Goal: Contribute content: Contribute content

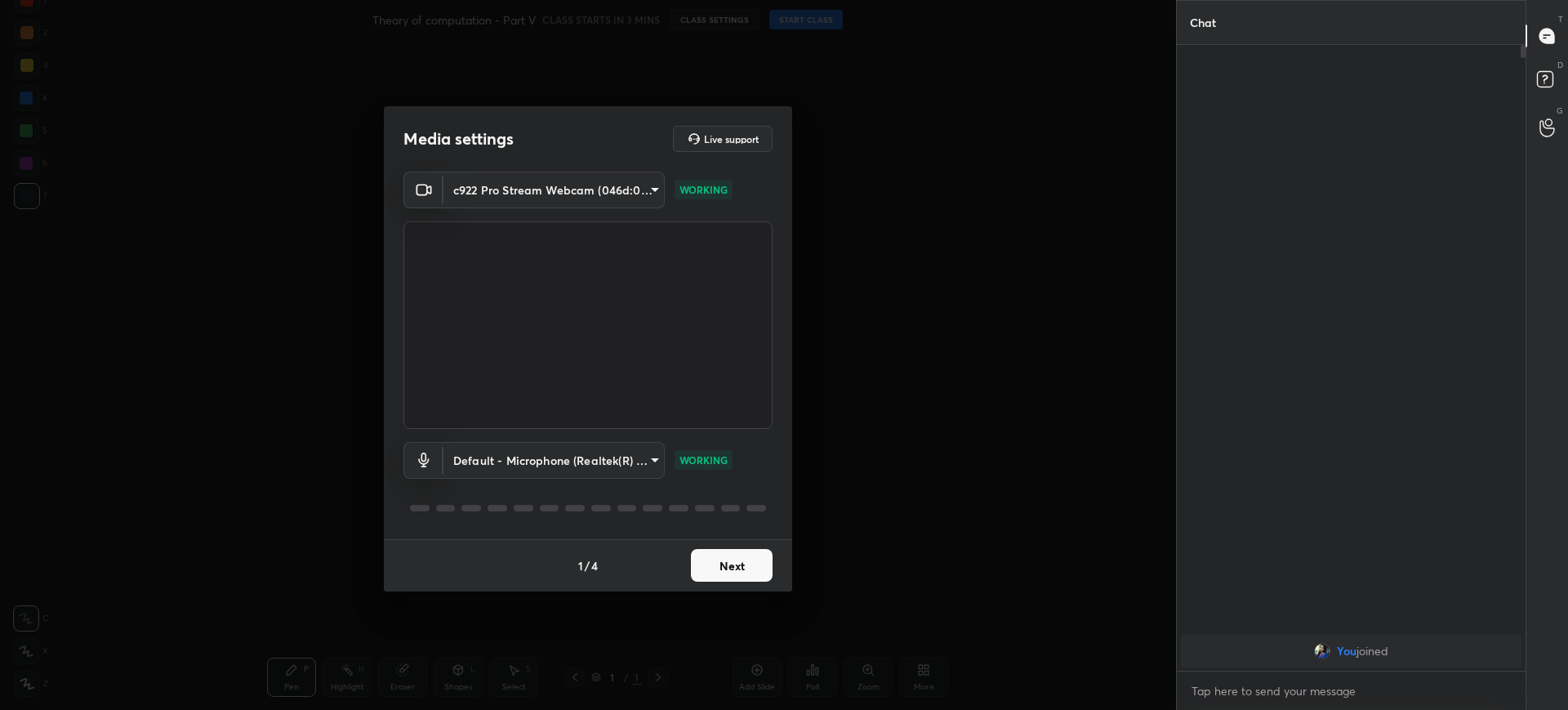
scroll to position [660, 344]
click at [732, 562] on button "Next" at bounding box center [732, 565] width 82 height 32
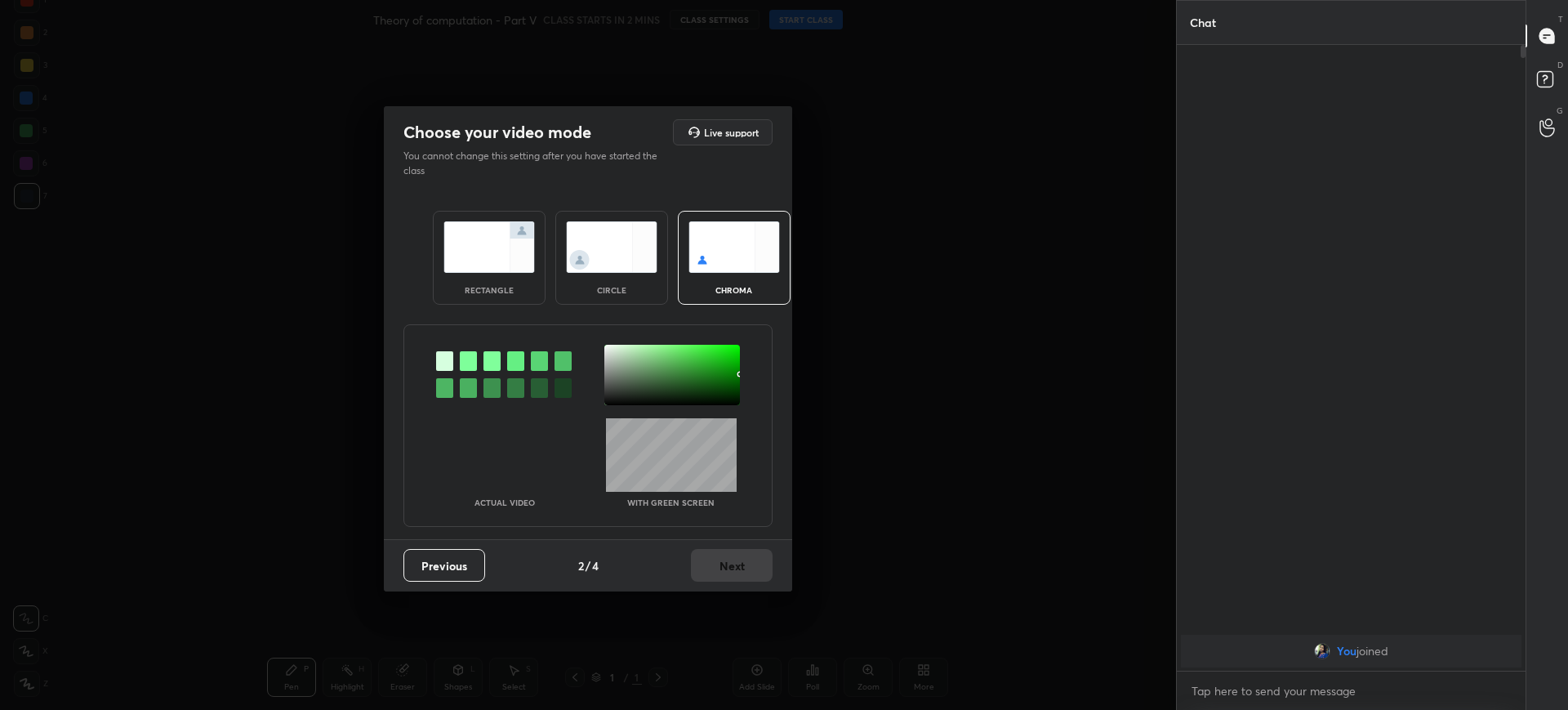
click at [524, 273] on div "rectangle" at bounding box center [489, 258] width 112 height 94
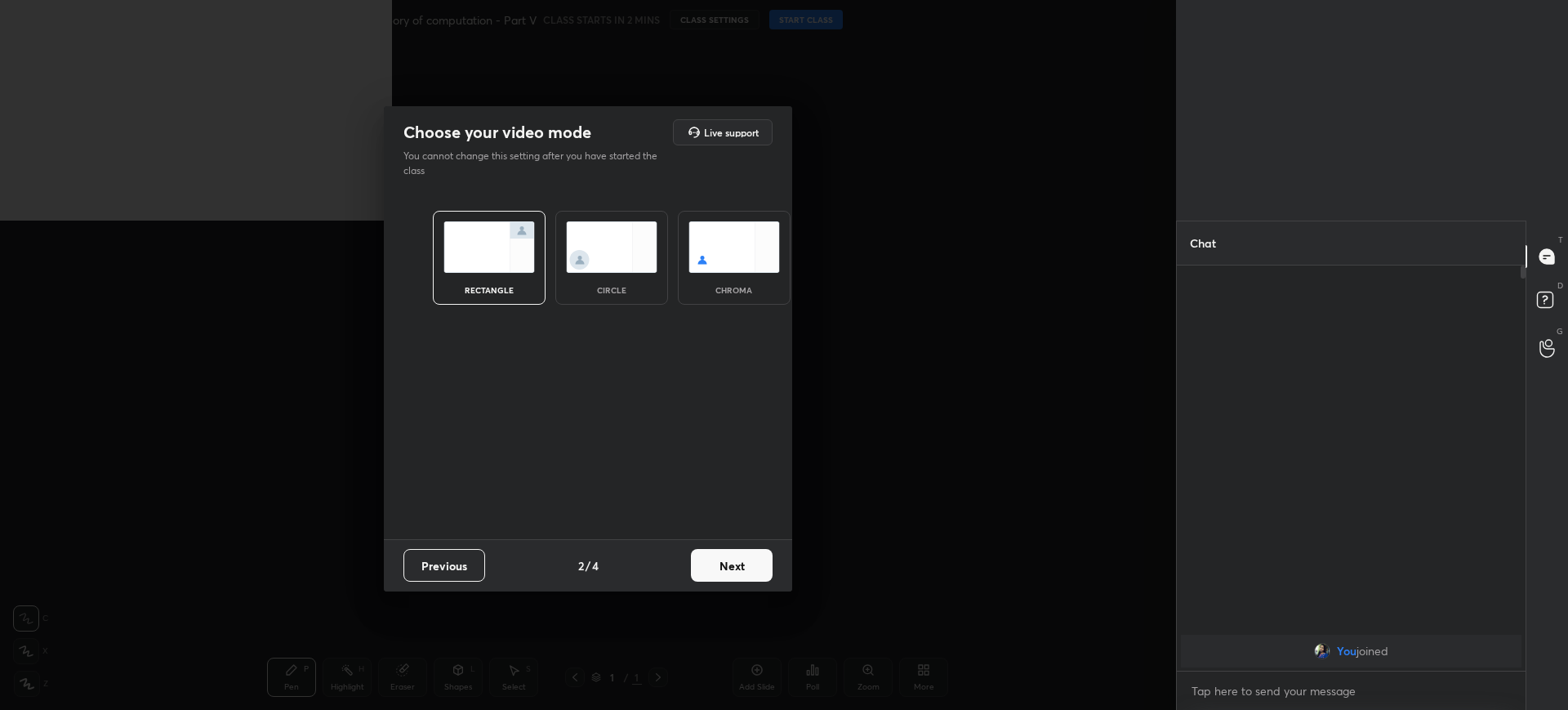
click at [742, 564] on button "Next" at bounding box center [732, 565] width 82 height 32
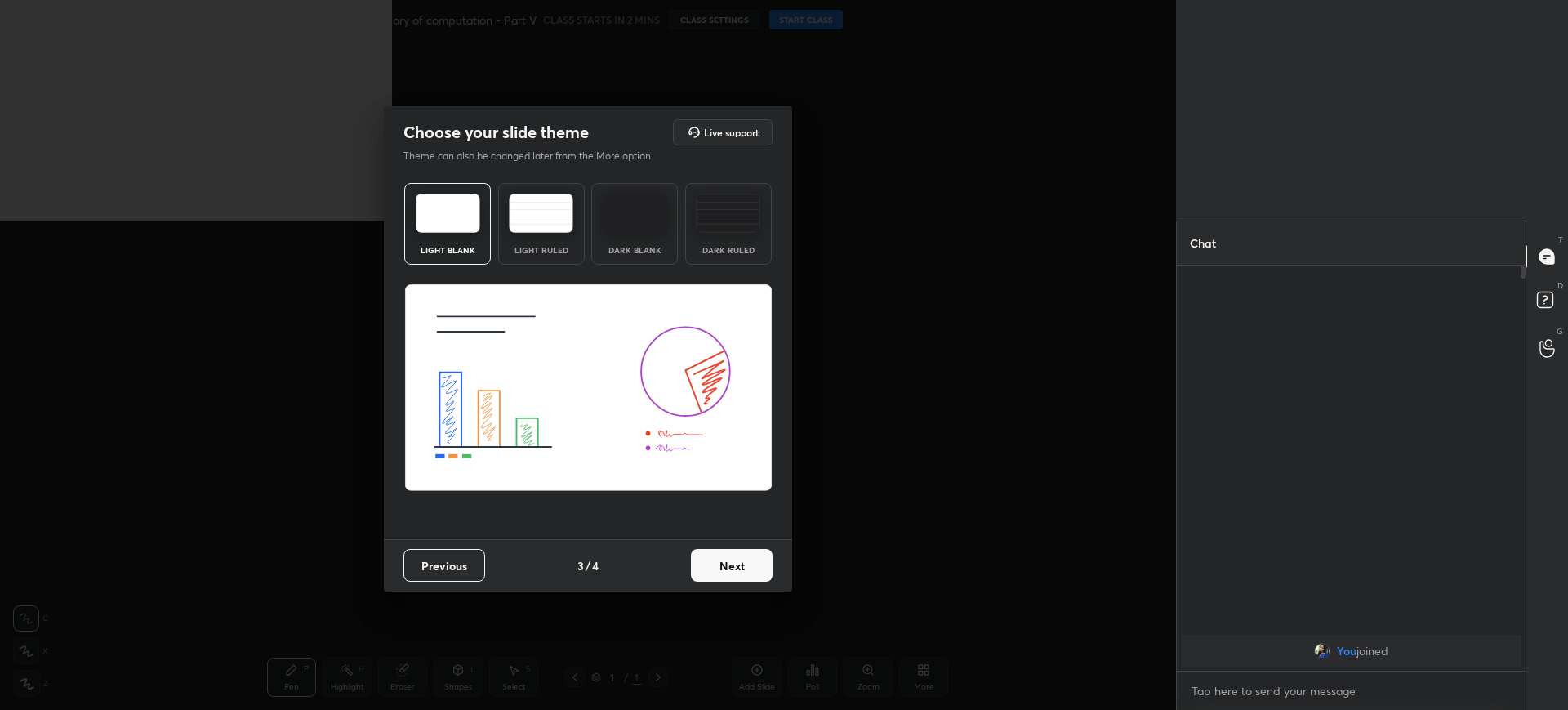
click at [742, 564] on button "Next" at bounding box center [732, 565] width 82 height 32
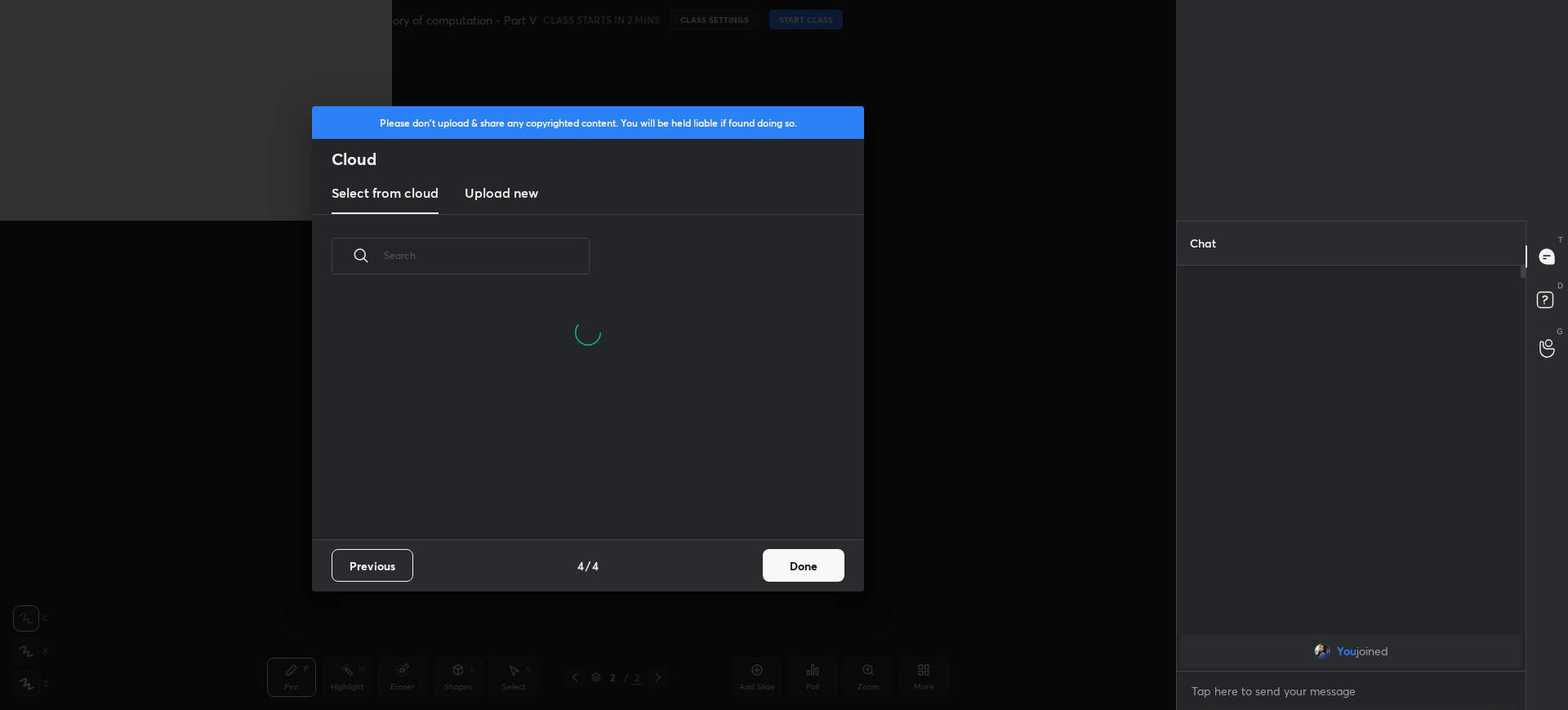
click at [534, 210] on new "Upload new" at bounding box center [501, 193] width 73 height 41
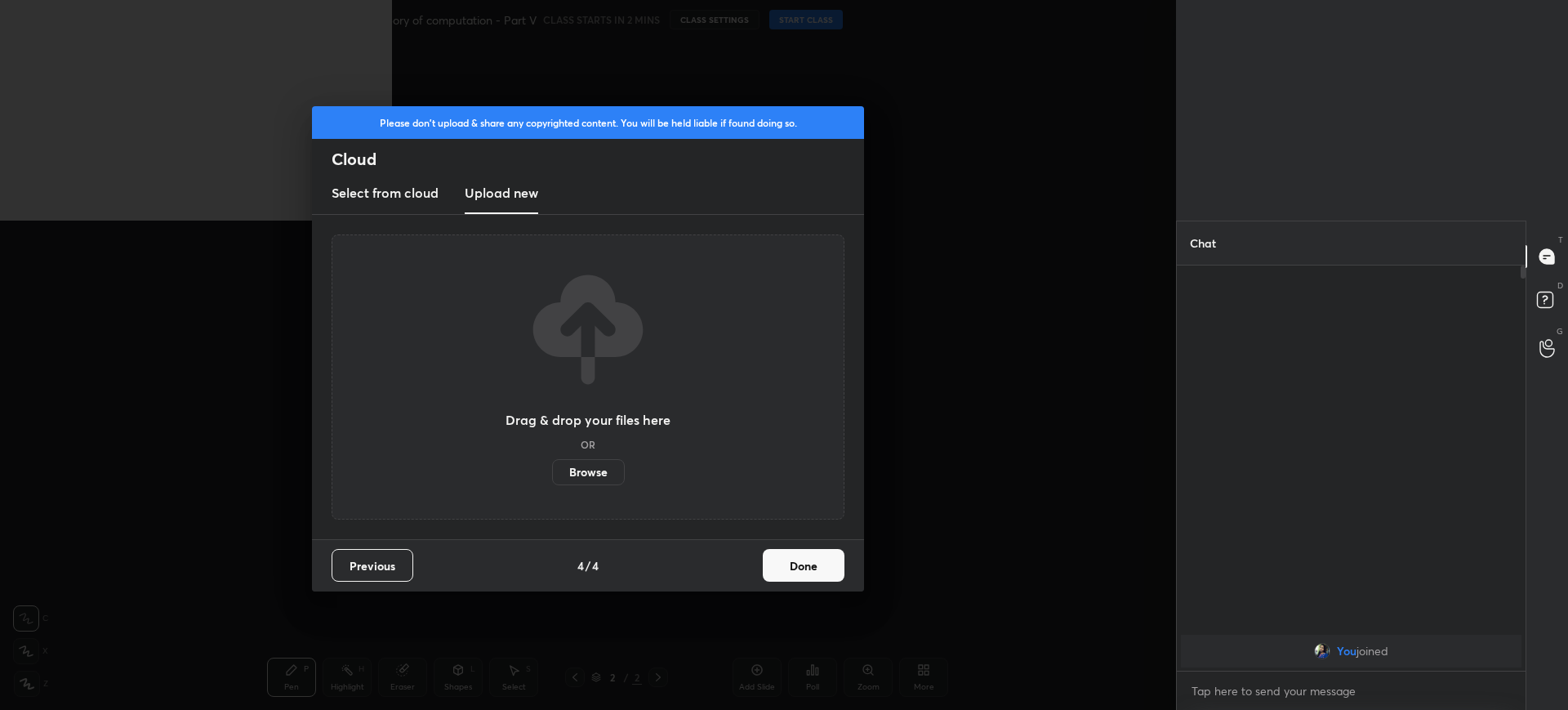
click at [590, 475] on label "Browse" at bounding box center [588, 472] width 72 height 26
click at [552, 475] on input "Browse" at bounding box center [552, 472] width 0 height 26
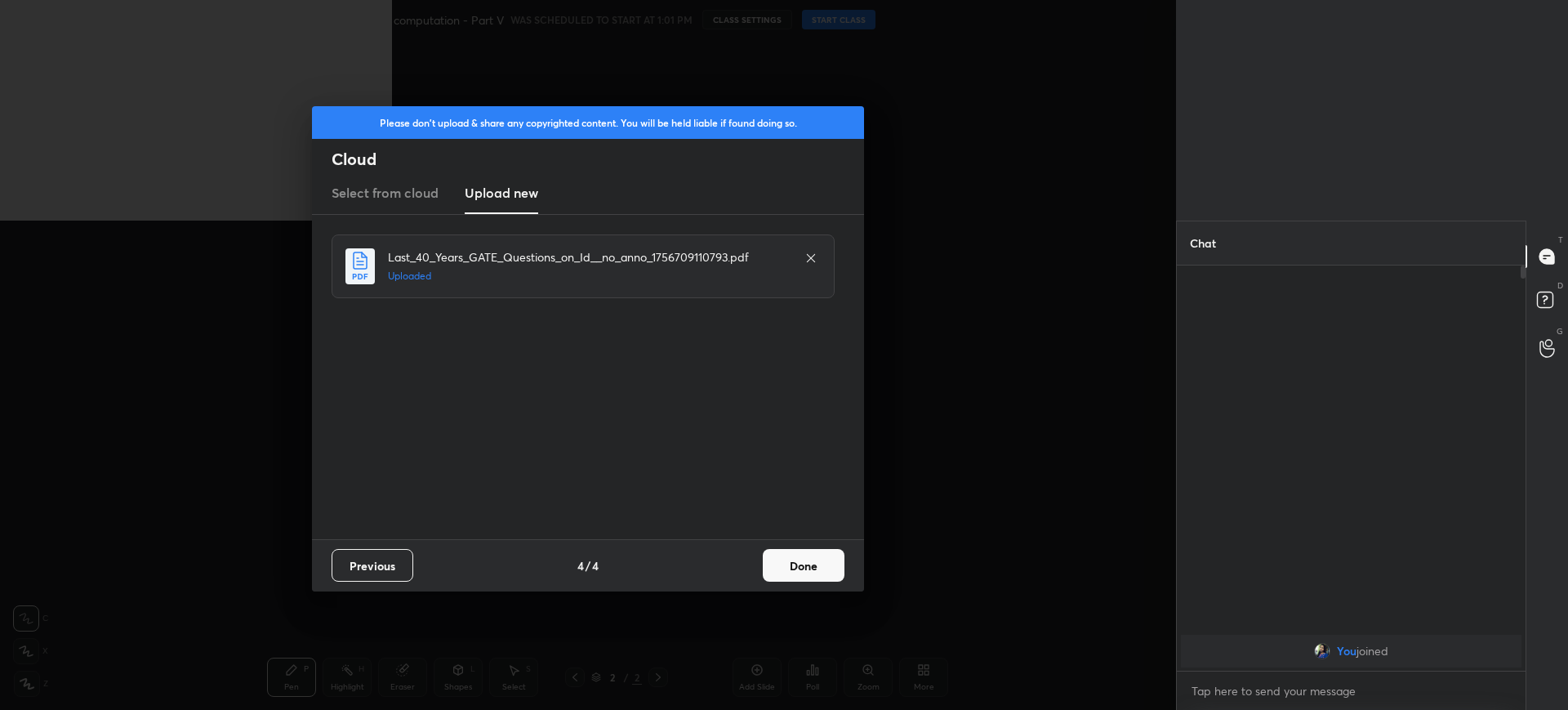
click at [788, 567] on button "Done" at bounding box center [803, 565] width 82 height 32
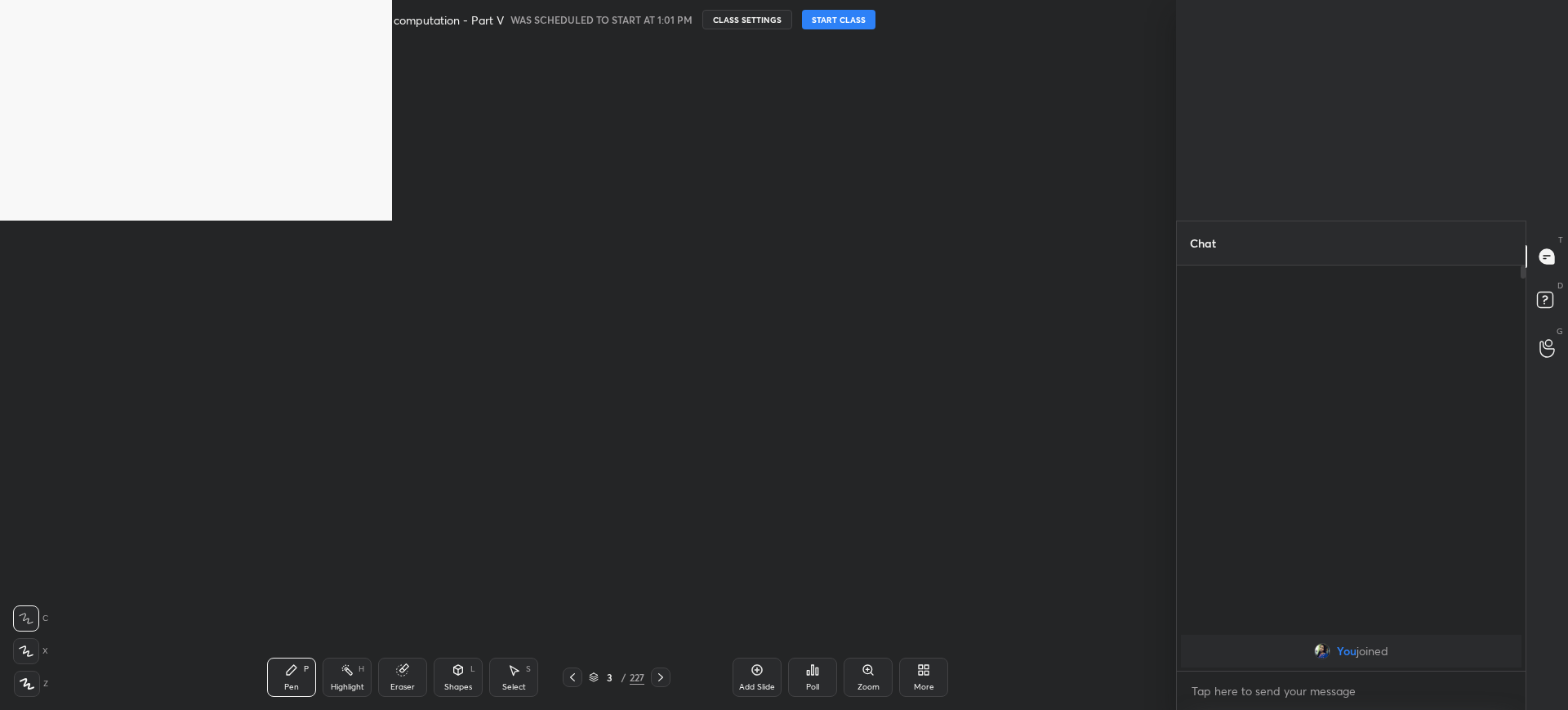
click at [590, 673] on icon at bounding box center [594, 675] width 9 height 4
click at [590, 676] on icon at bounding box center [594, 675] width 9 height 4
click at [589, 679] on icon at bounding box center [594, 678] width 10 height 10
click at [590, 679] on icon at bounding box center [594, 679] width 9 height 3
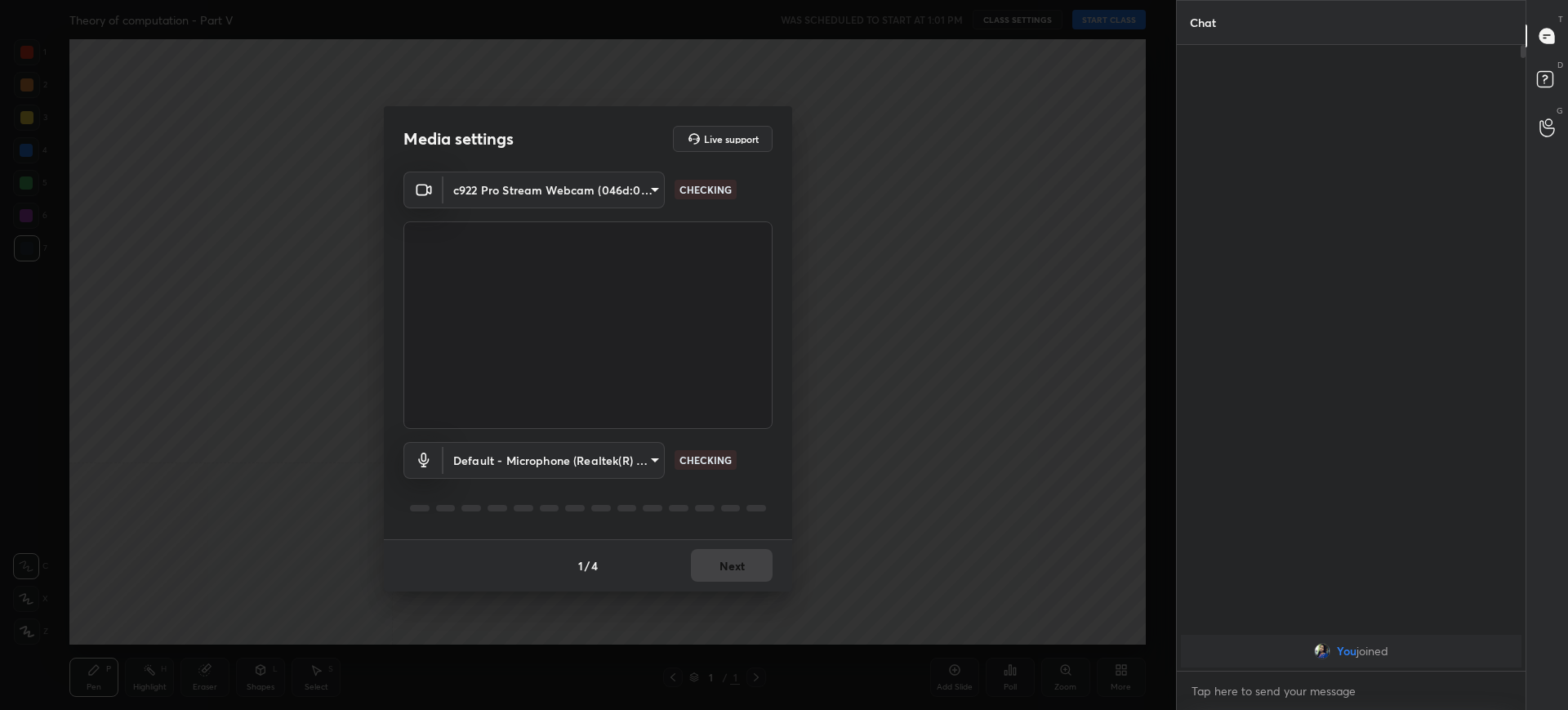
scroll to position [660, 344]
click at [719, 575] on button "Next" at bounding box center [732, 565] width 82 height 32
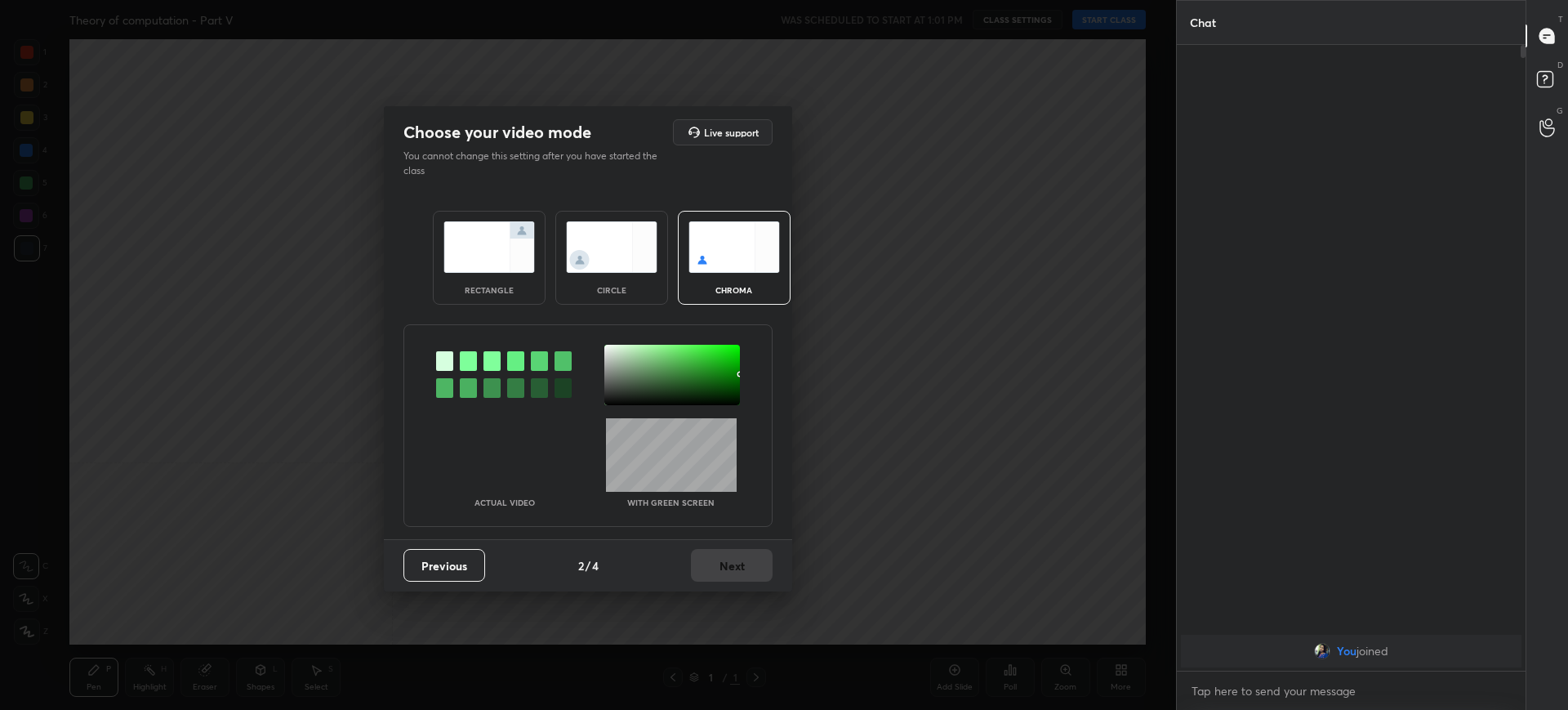
click at [499, 259] on img at bounding box center [488, 247] width 91 height 51
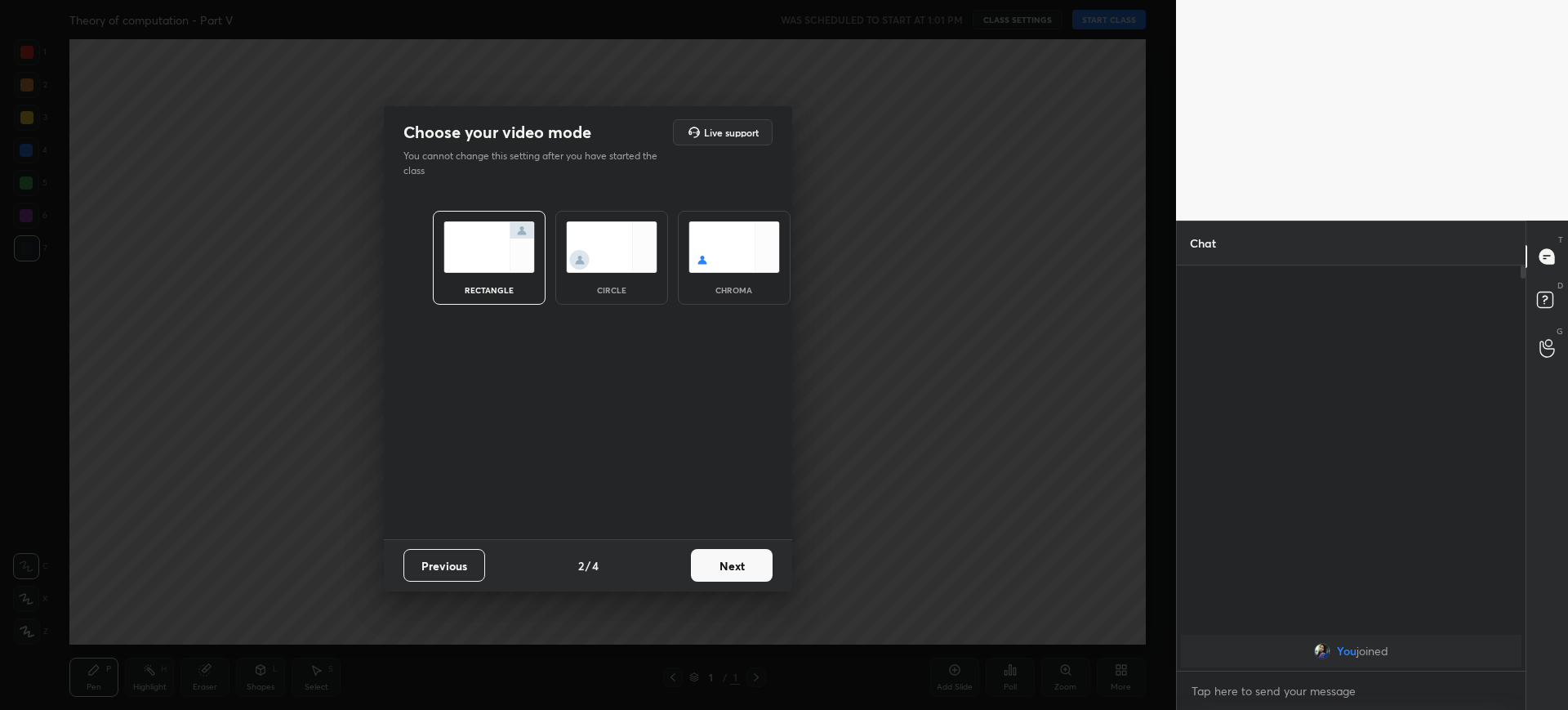
scroll to position [439, 344]
click at [704, 549] on button "Next" at bounding box center [732, 565] width 82 height 32
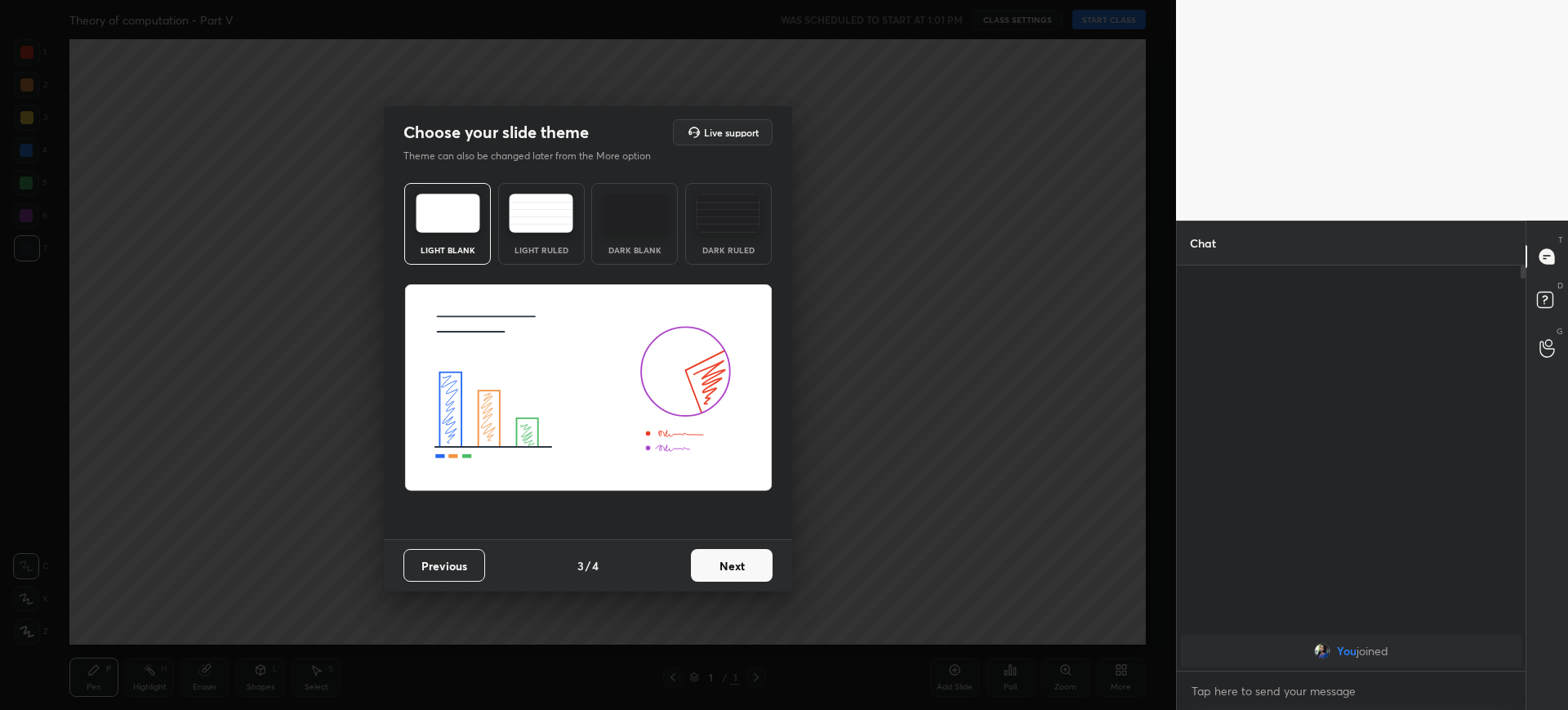
click at [704, 549] on button "Next" at bounding box center [732, 565] width 82 height 32
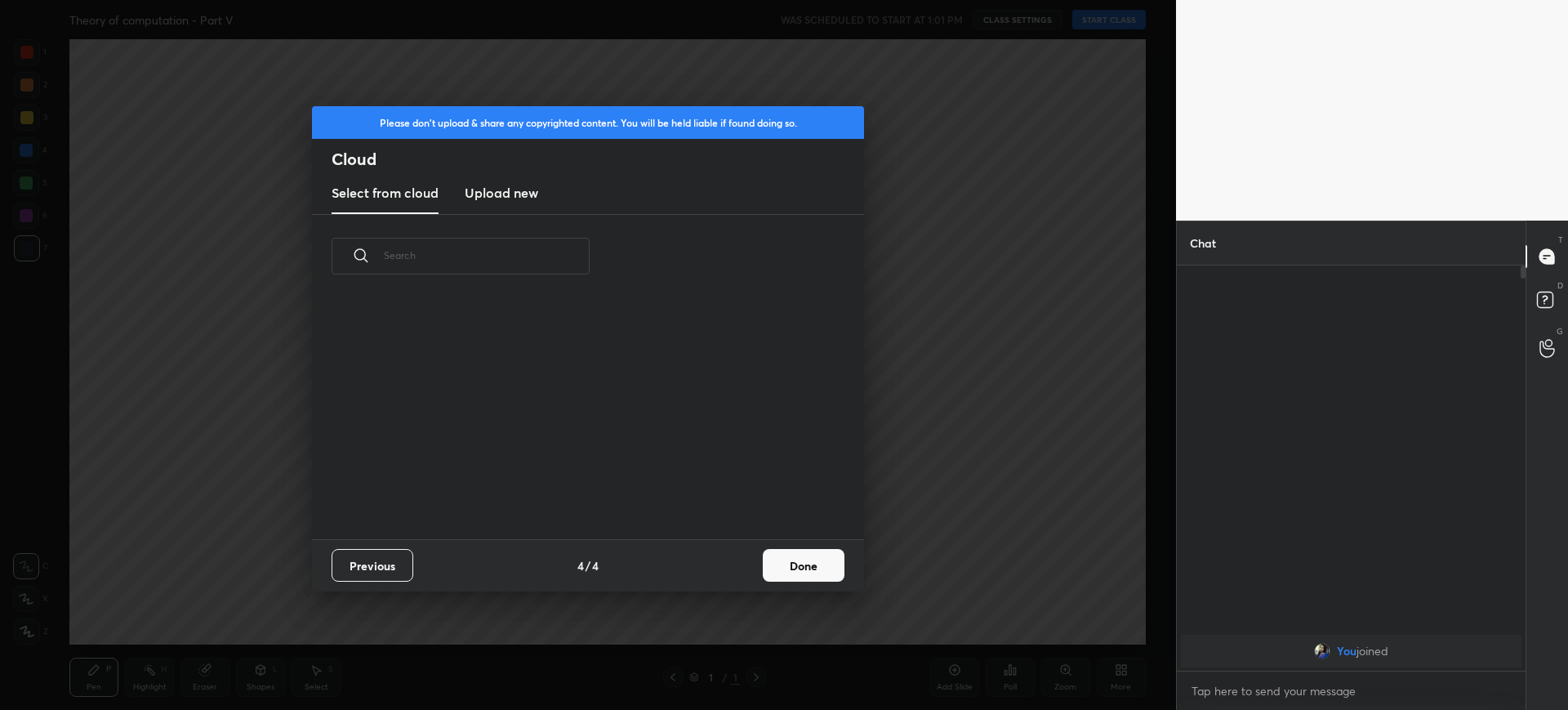
scroll to position [241, 524]
click at [786, 554] on button "Done" at bounding box center [803, 565] width 82 height 32
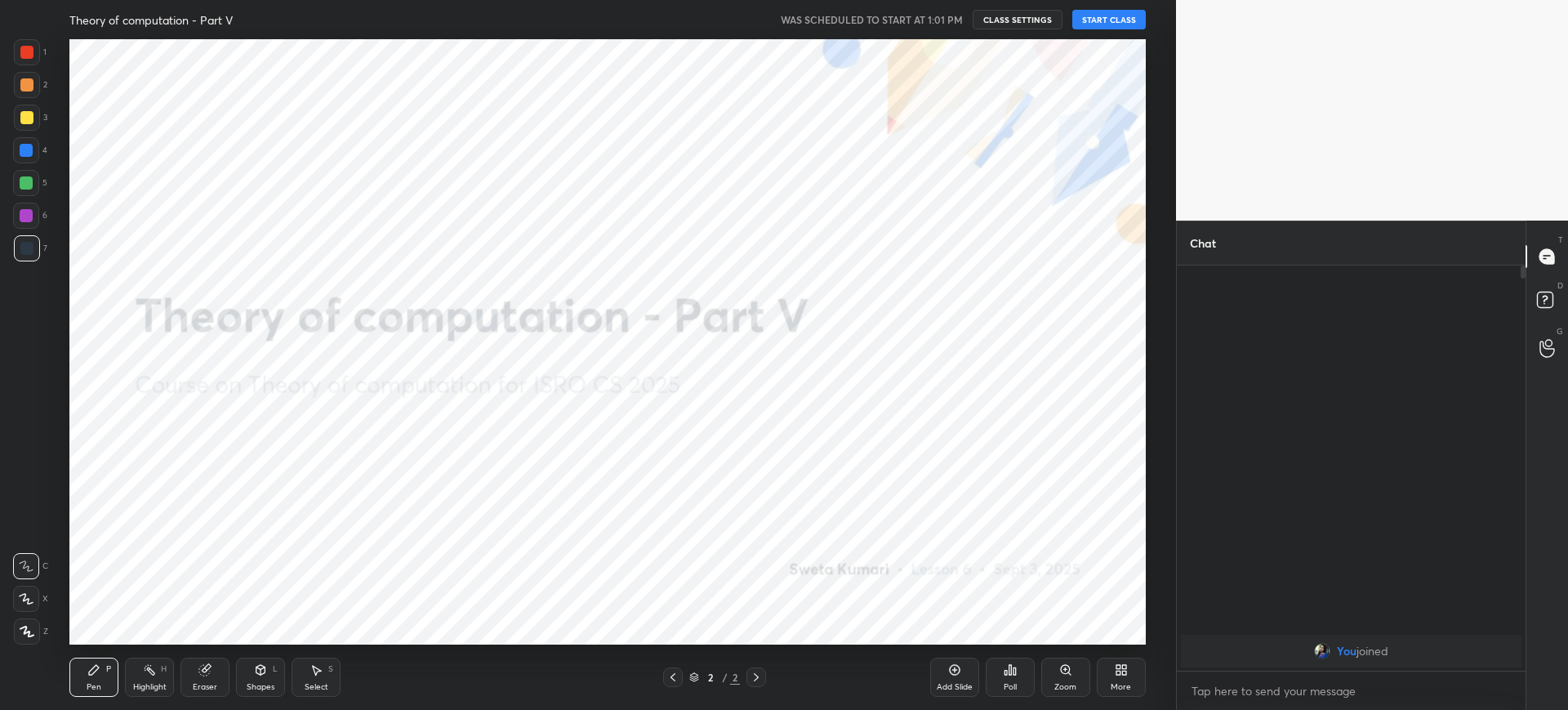
click at [1098, 671] on div "More" at bounding box center [1121, 678] width 49 height 39
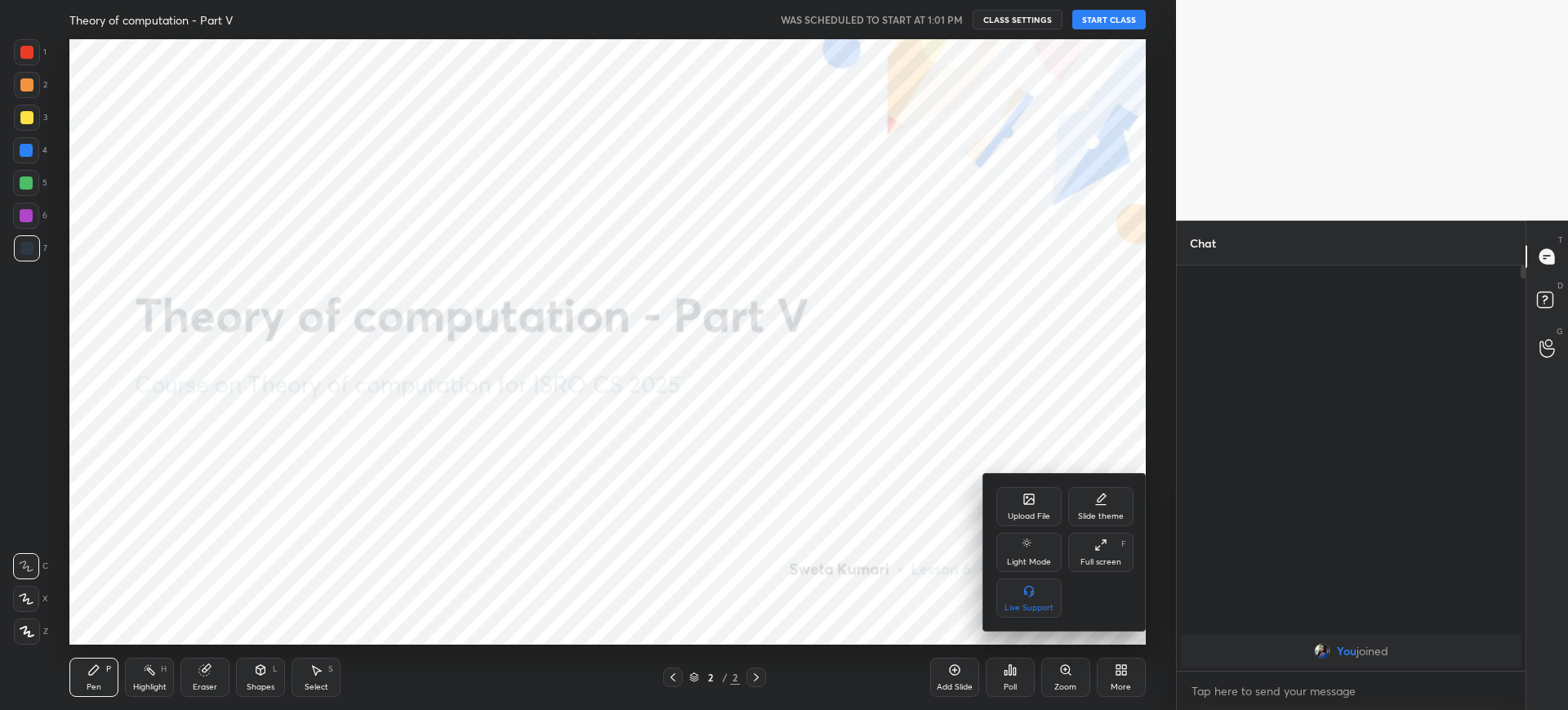
click at [1014, 508] on div "Upload File" at bounding box center [1029, 507] width 66 height 39
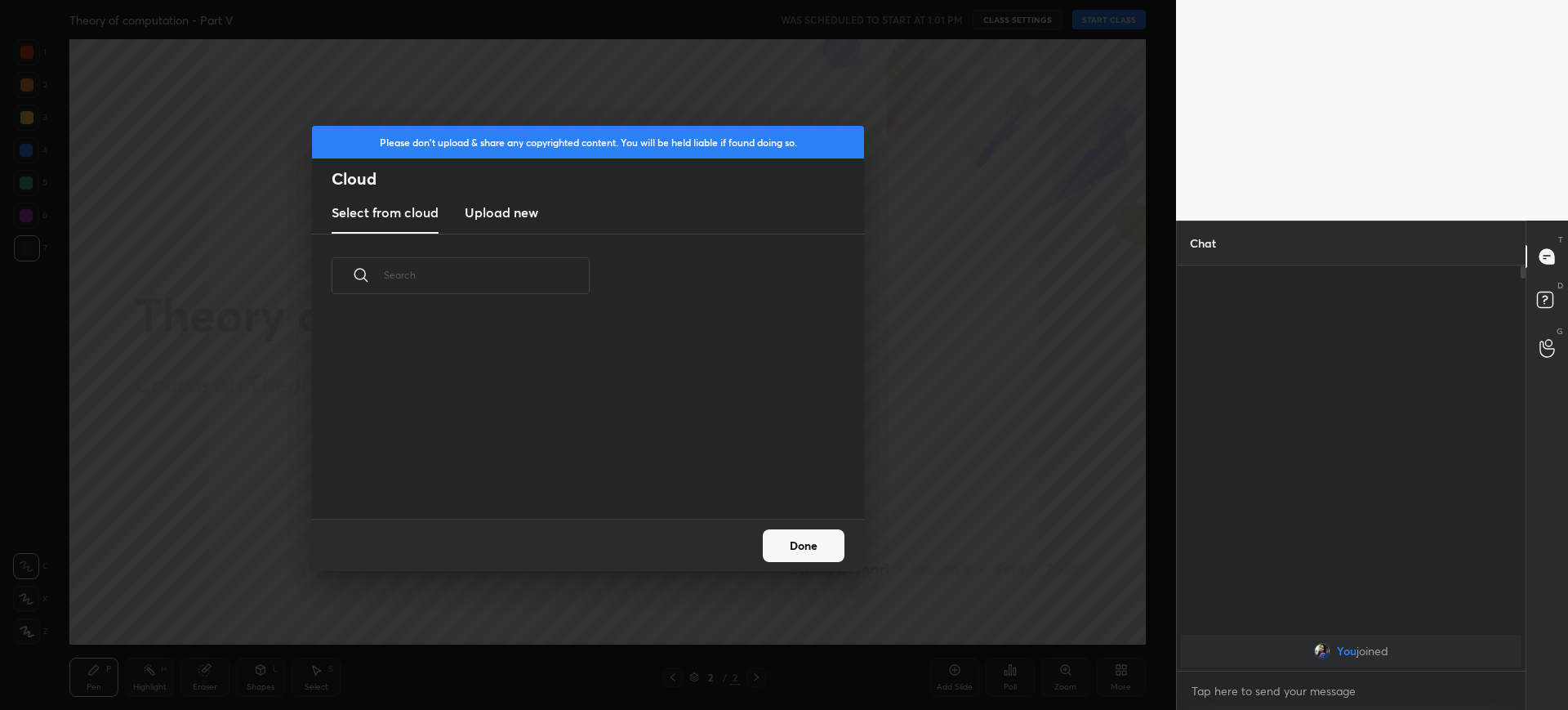
scroll to position [201, 524]
click at [505, 211] on h3 "Upload new" at bounding box center [501, 212] width 73 height 20
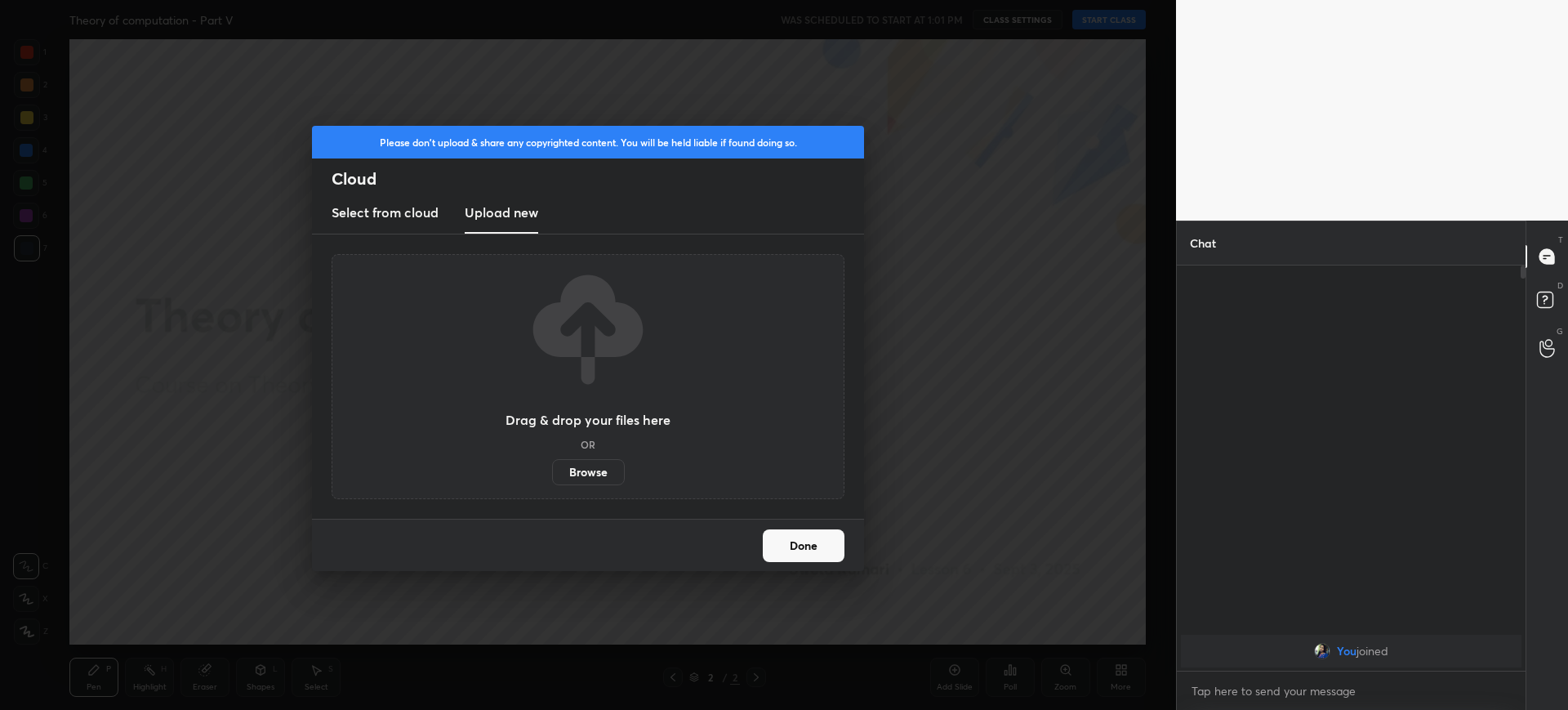
click at [589, 471] on label "Browse" at bounding box center [588, 472] width 72 height 26
click at [552, 471] on input "Browse" at bounding box center [552, 472] width 0 height 26
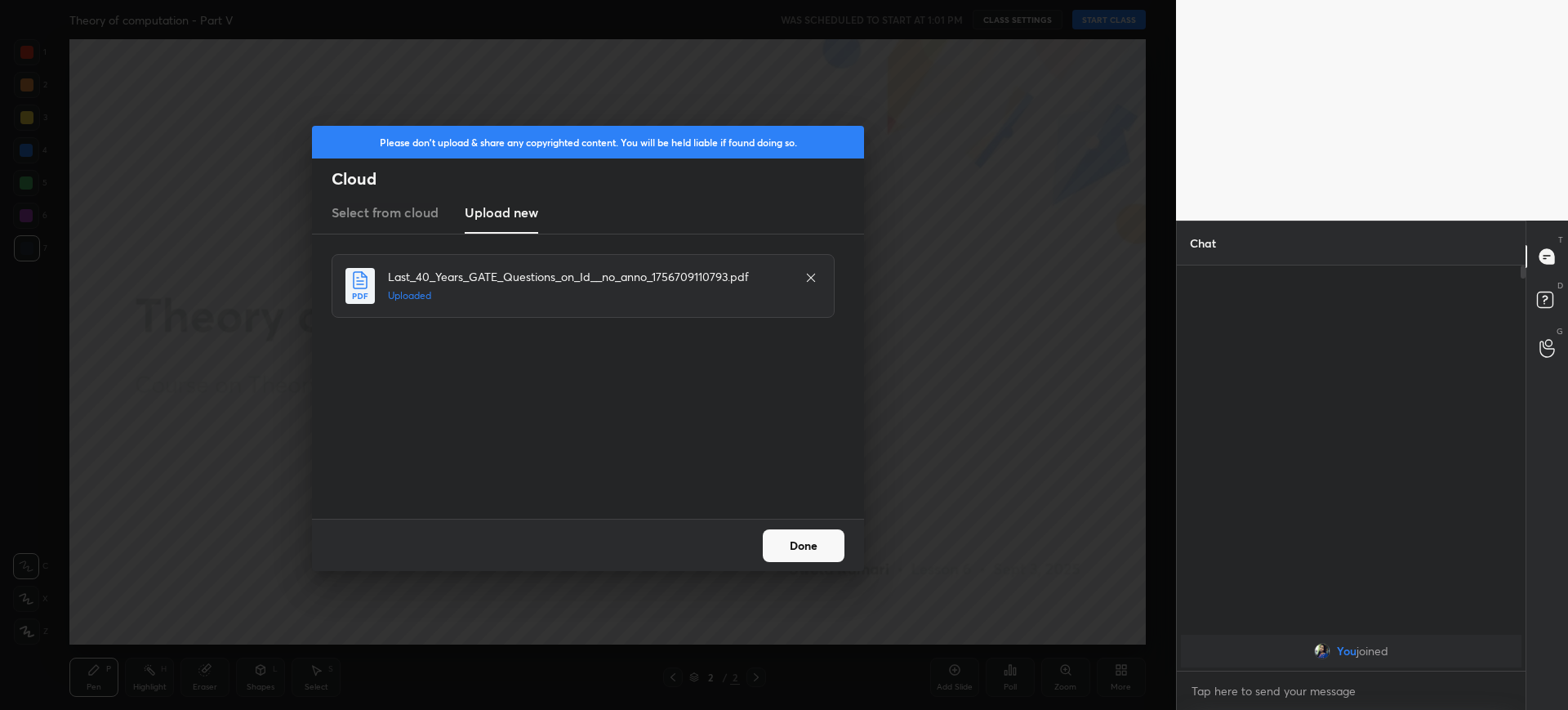
click at [794, 548] on button "Done" at bounding box center [803, 546] width 82 height 32
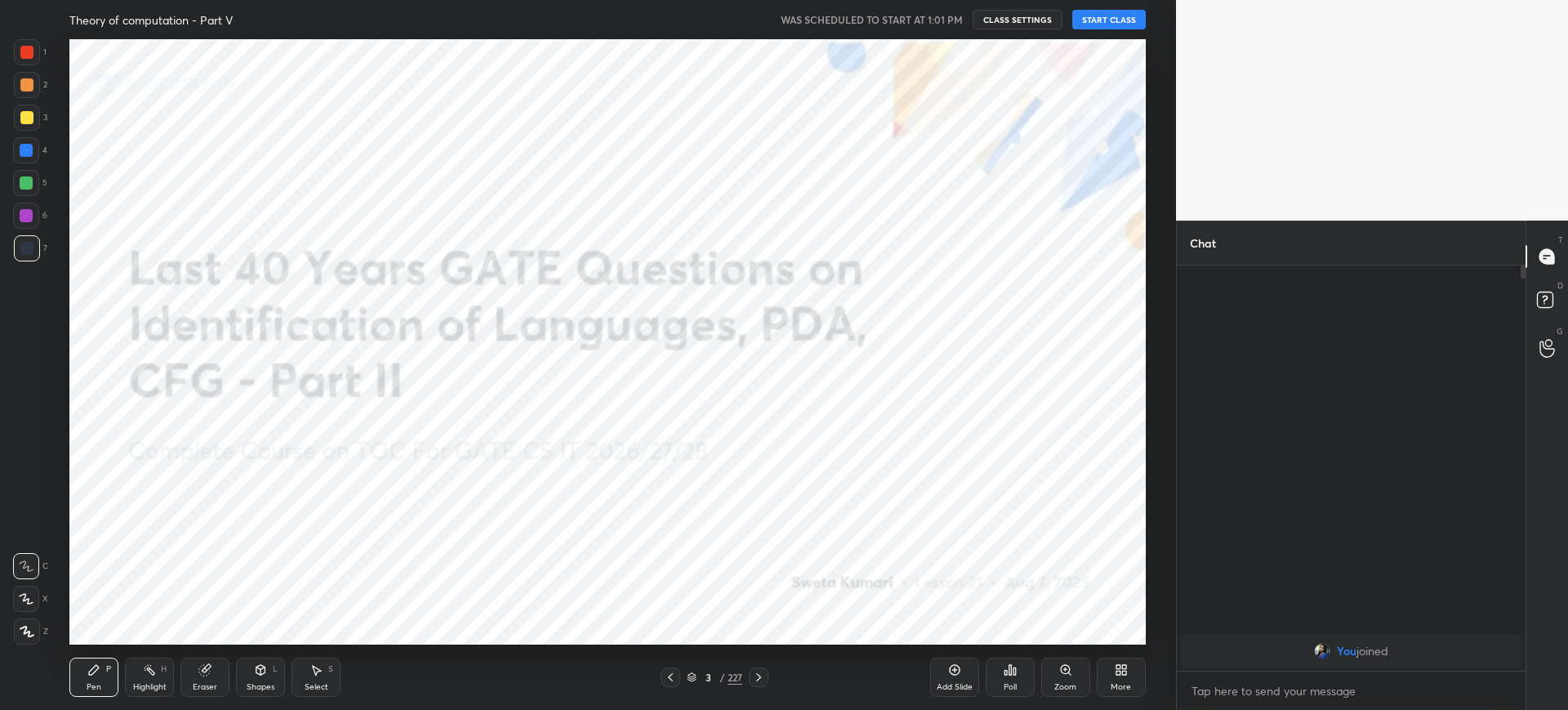
click at [687, 679] on icon at bounding box center [692, 678] width 10 height 10
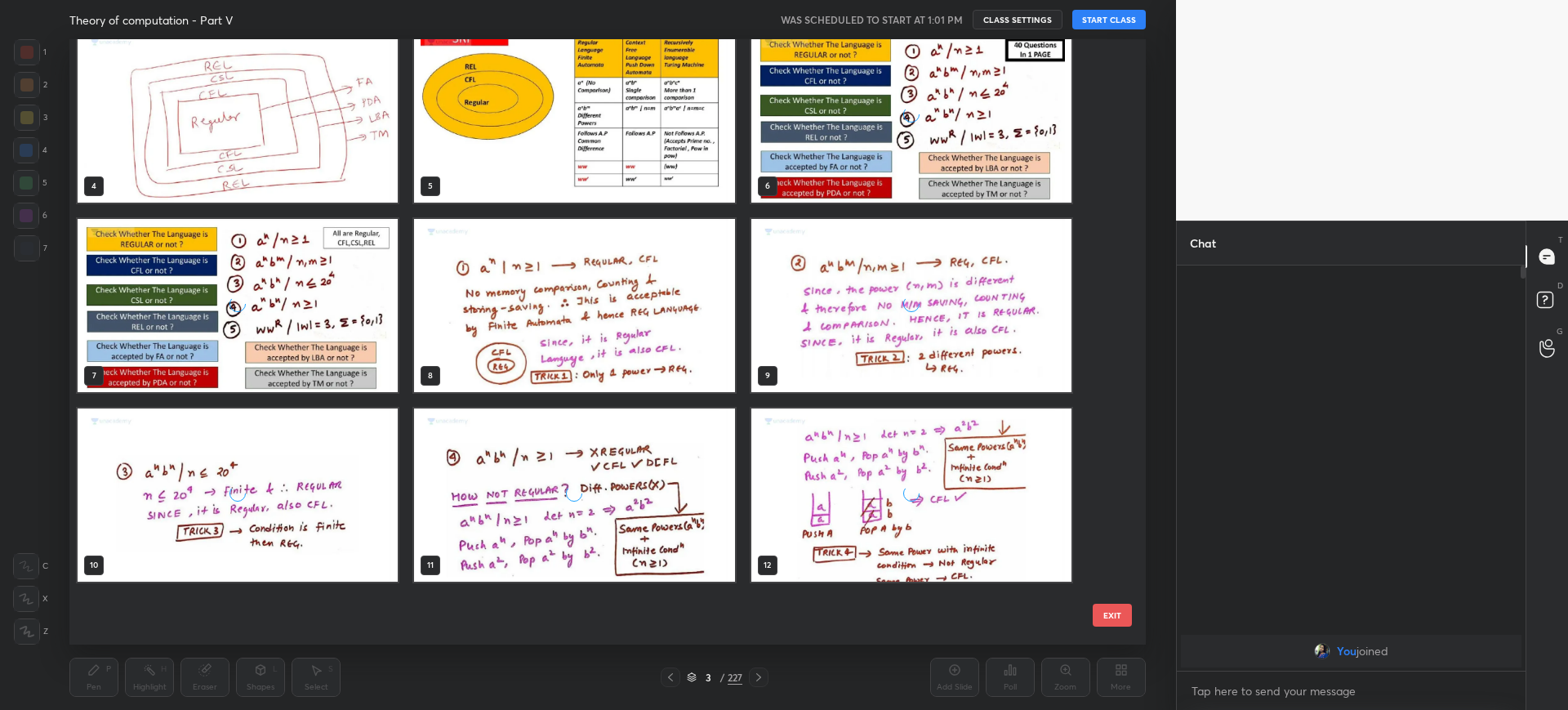
scroll to position [0, 0]
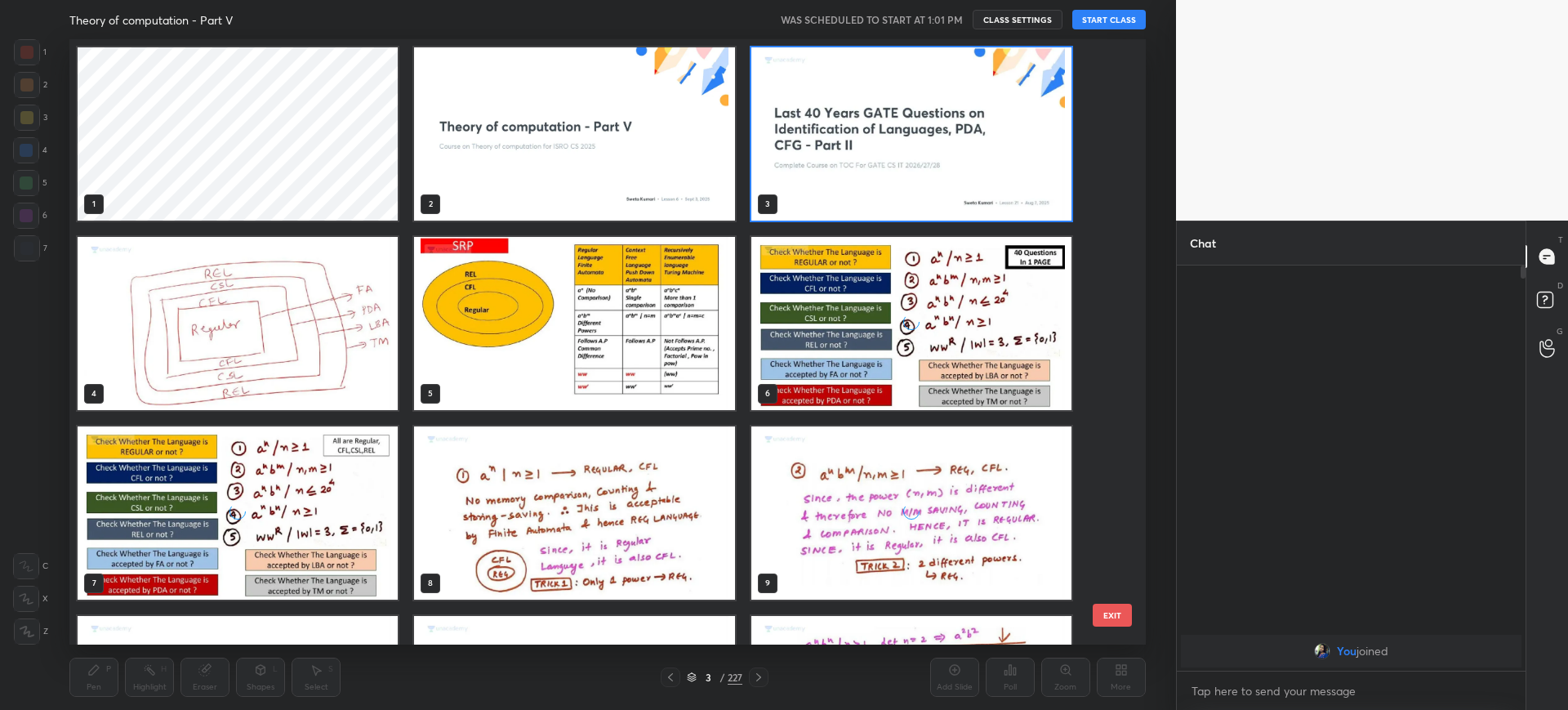
click at [667, 180] on img "grid" at bounding box center [575, 134] width 320 height 173
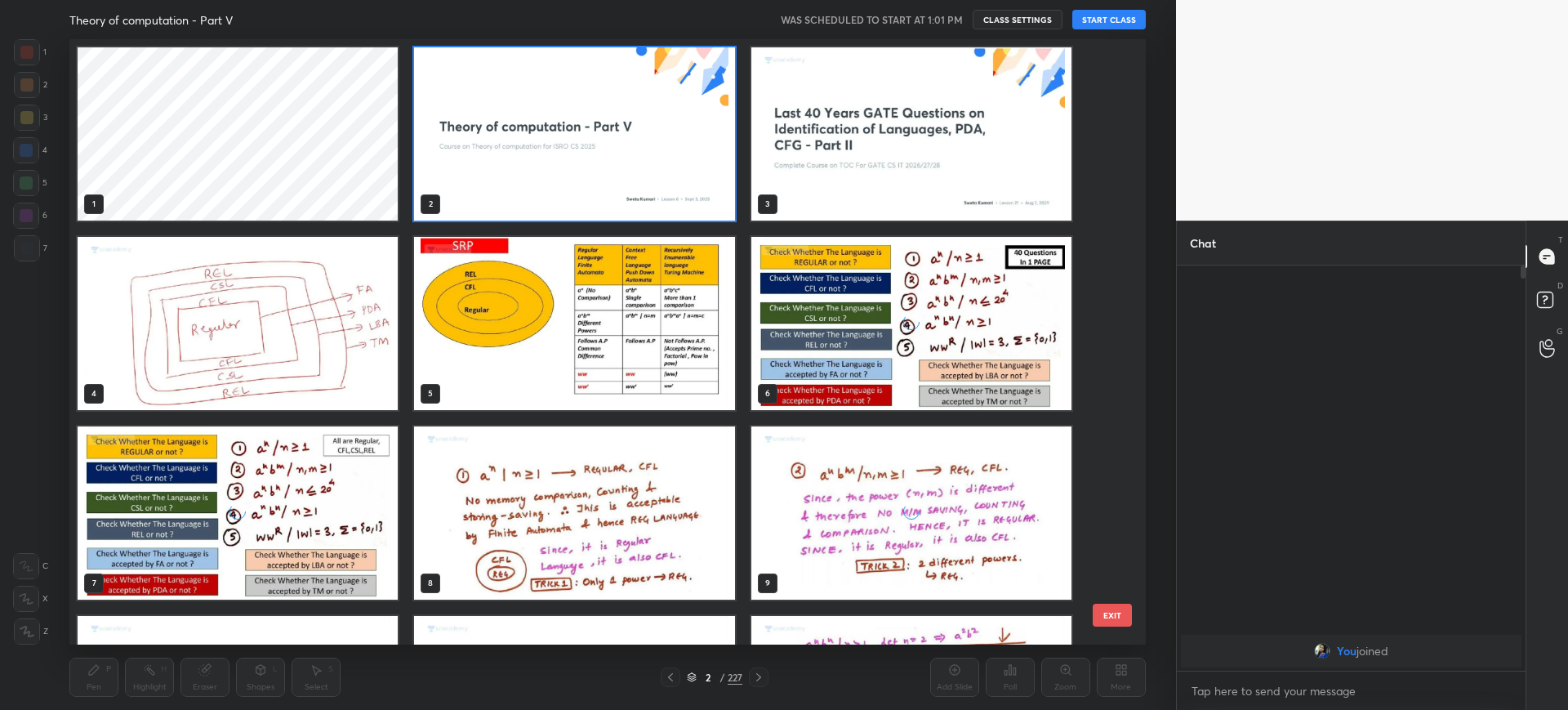
click at [1109, 605] on button "EXIT" at bounding box center [1112, 615] width 39 height 23
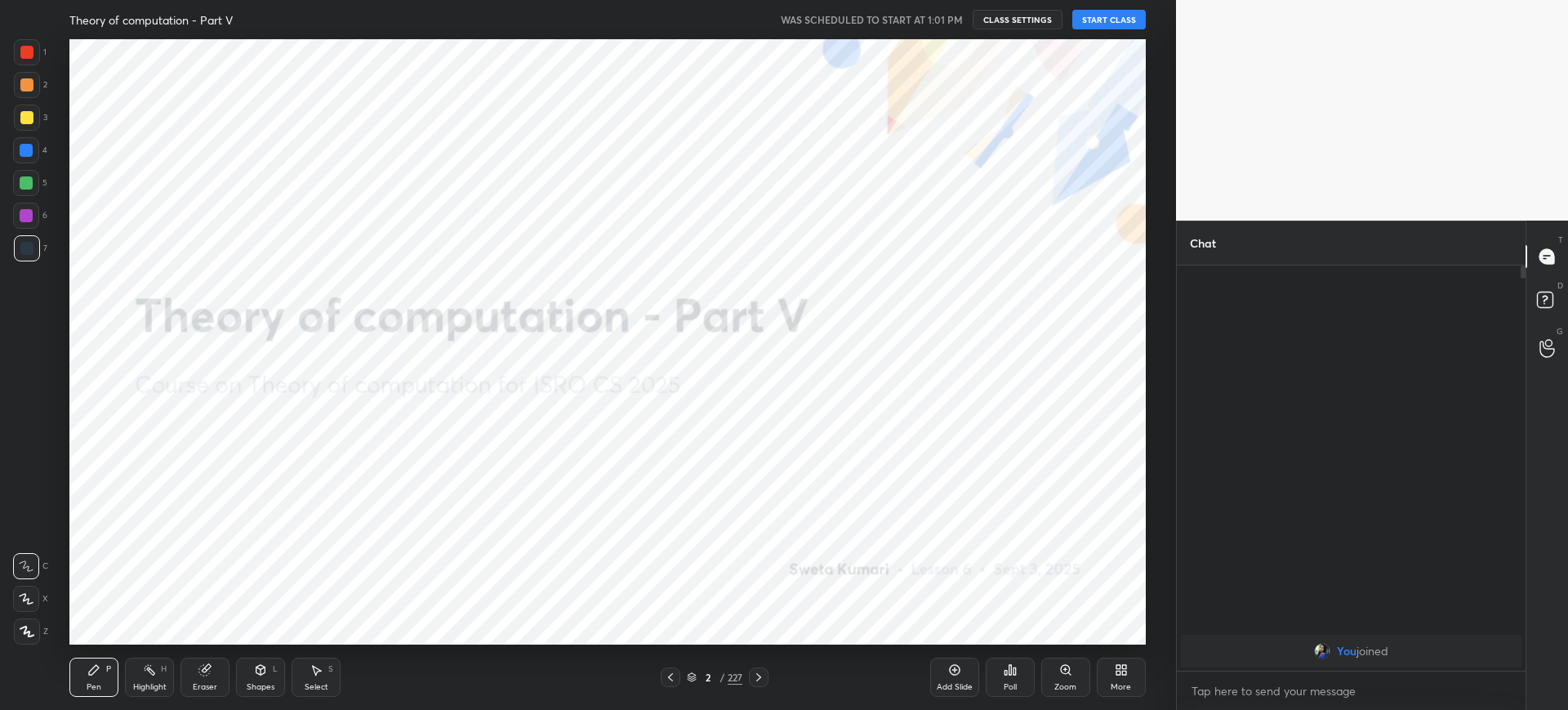
click at [1118, 10] on button "START CLASS" at bounding box center [1109, 20] width 73 height 20
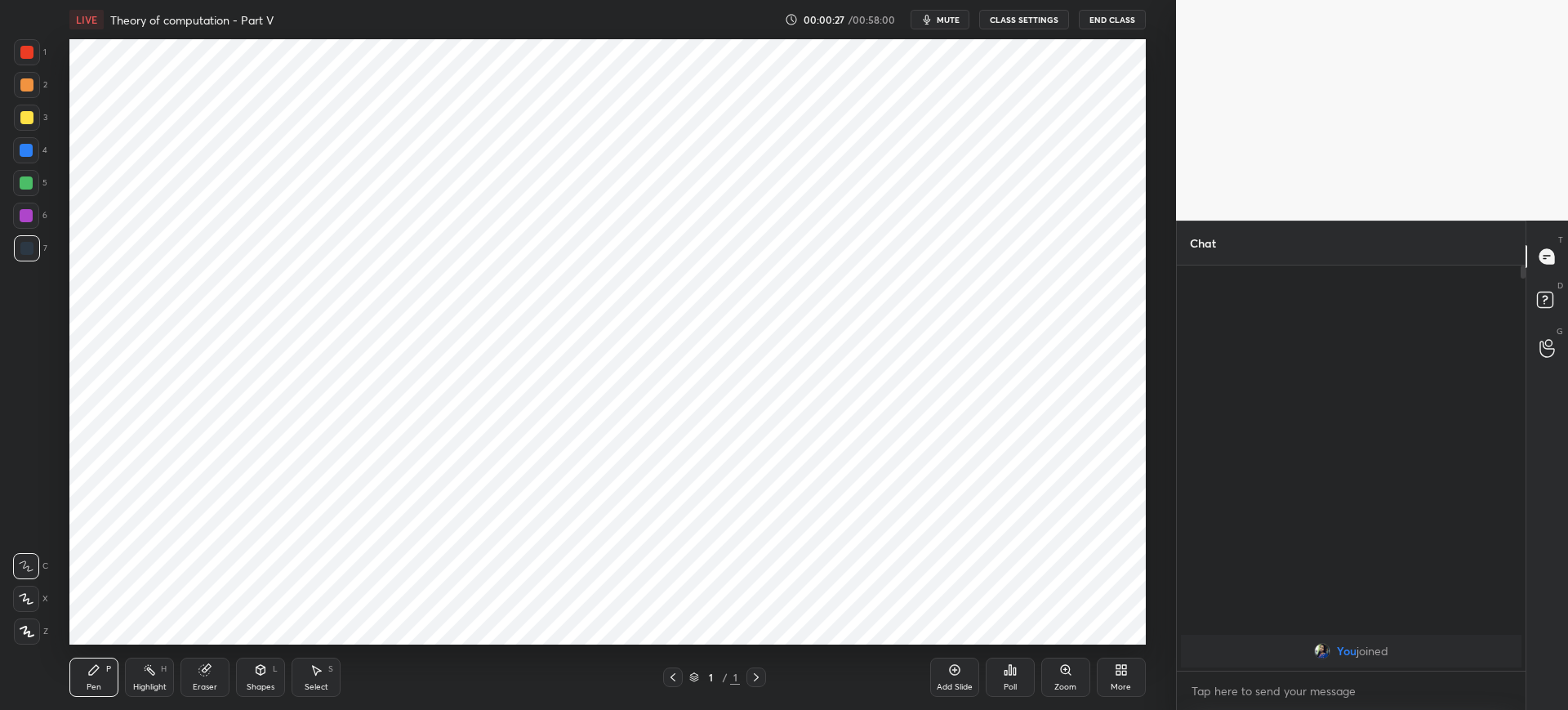
scroll to position [81093, 80537]
click at [1117, 668] on icon at bounding box center [1118, 667] width 4 height 4
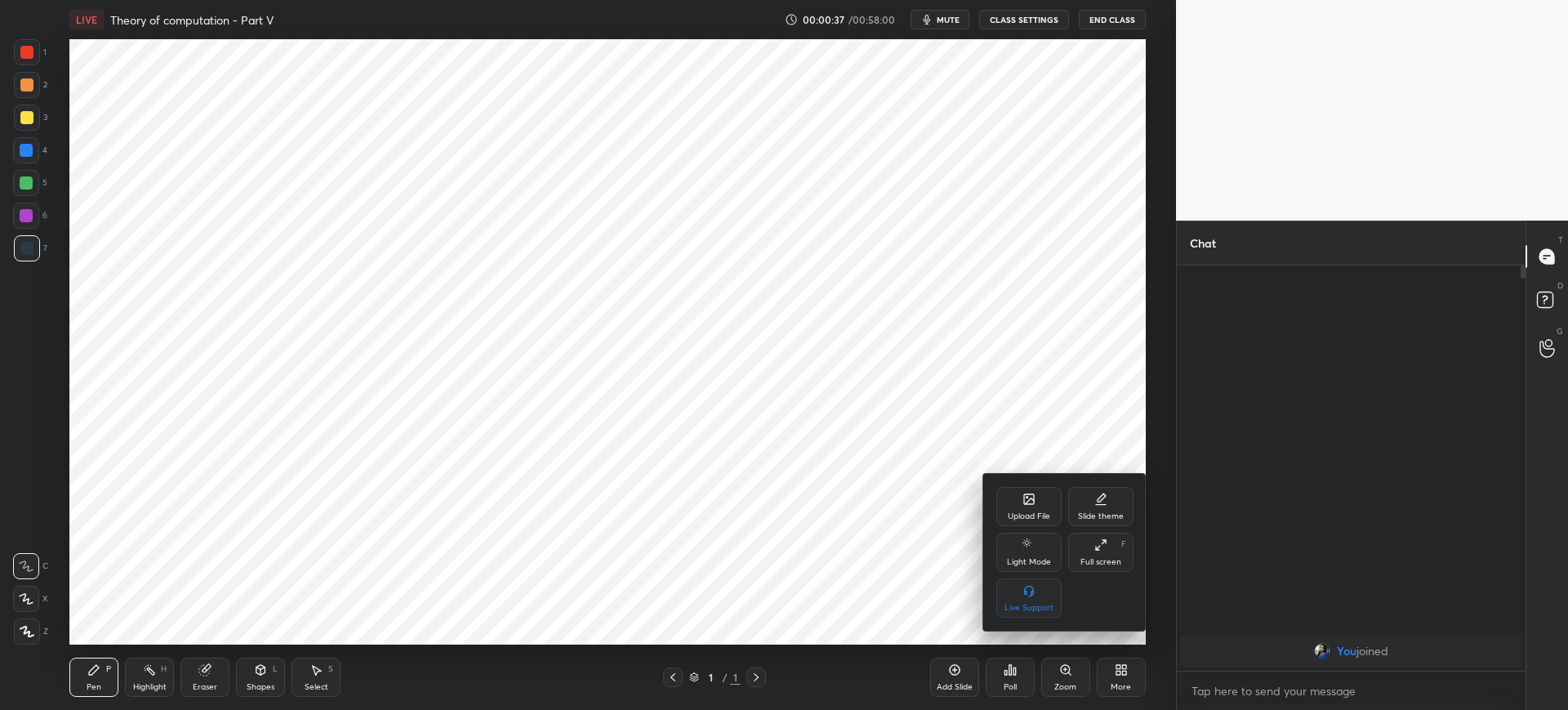
click at [1012, 507] on div "Upload File" at bounding box center [1029, 507] width 66 height 39
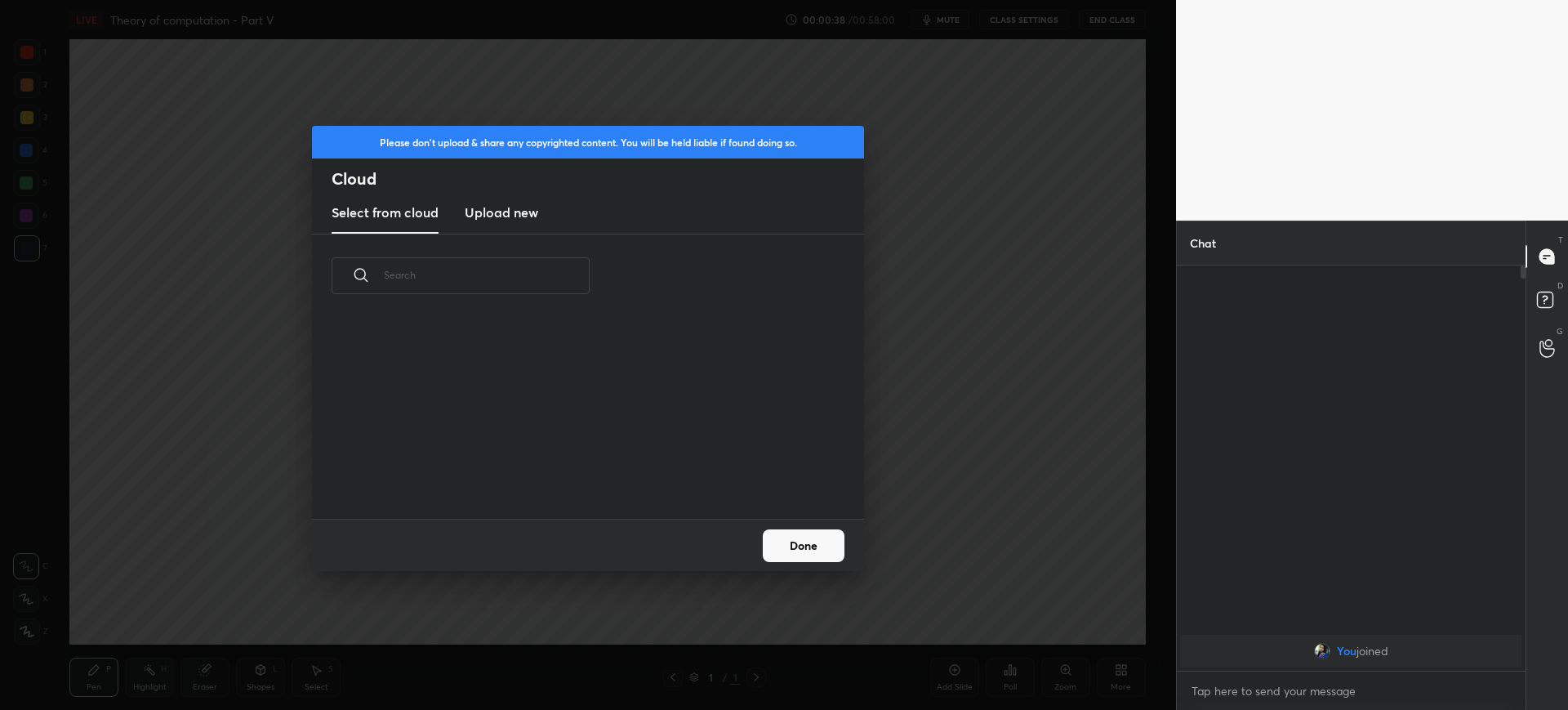
scroll to position [201, 524]
click at [509, 220] on h3 "Upload new" at bounding box center [501, 212] width 73 height 20
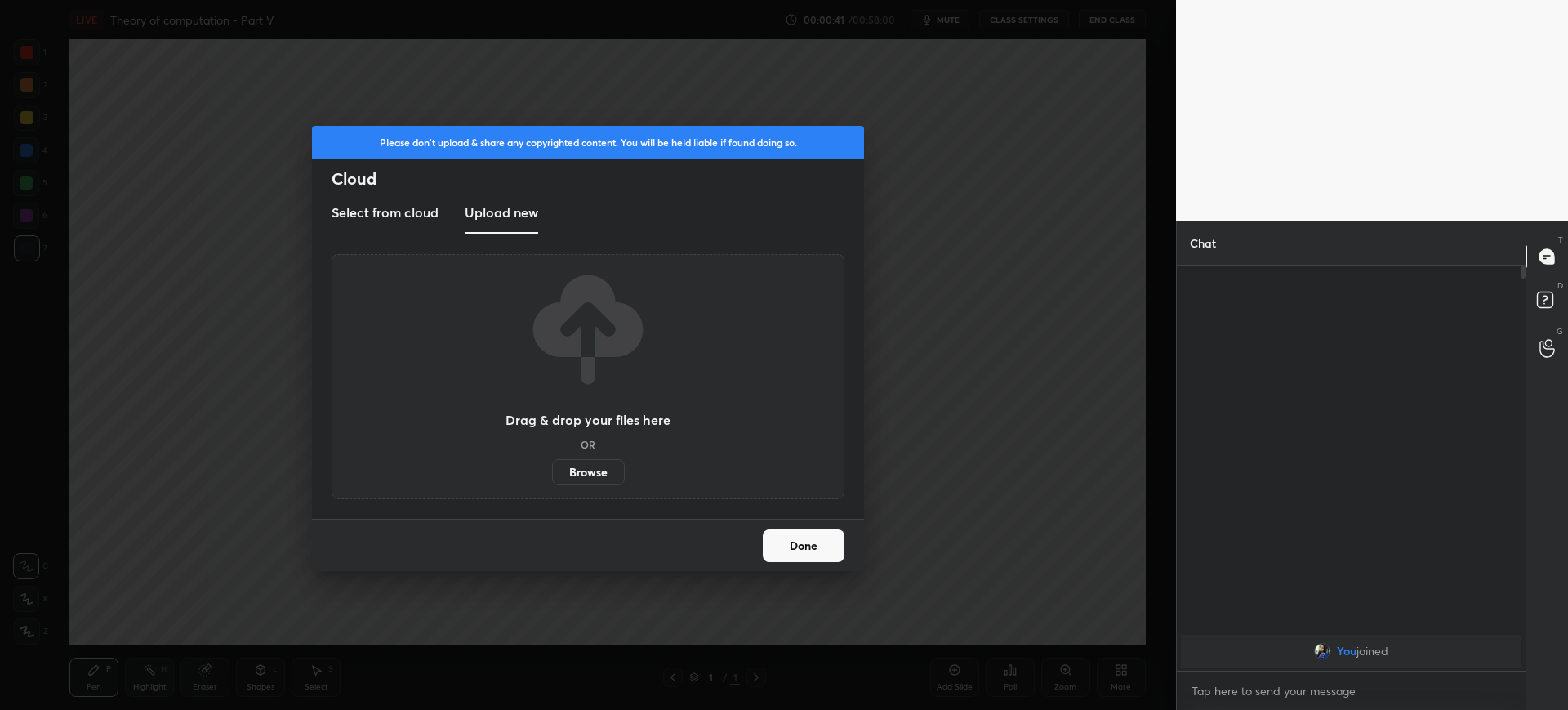
click at [587, 482] on label "Browse" at bounding box center [588, 472] width 72 height 26
click at [552, 482] on input "Browse" at bounding box center [552, 472] width 0 height 26
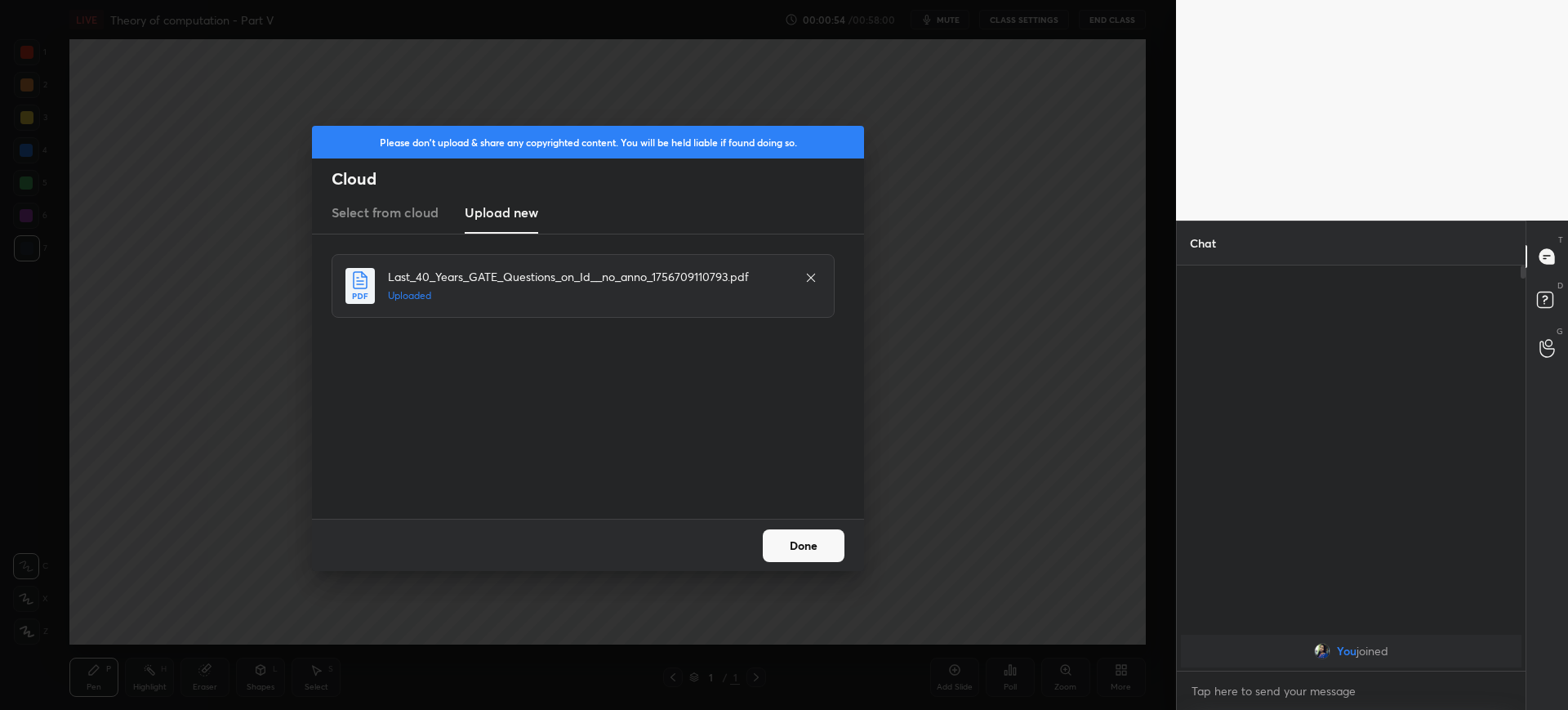
click at [794, 533] on button "Done" at bounding box center [803, 546] width 82 height 32
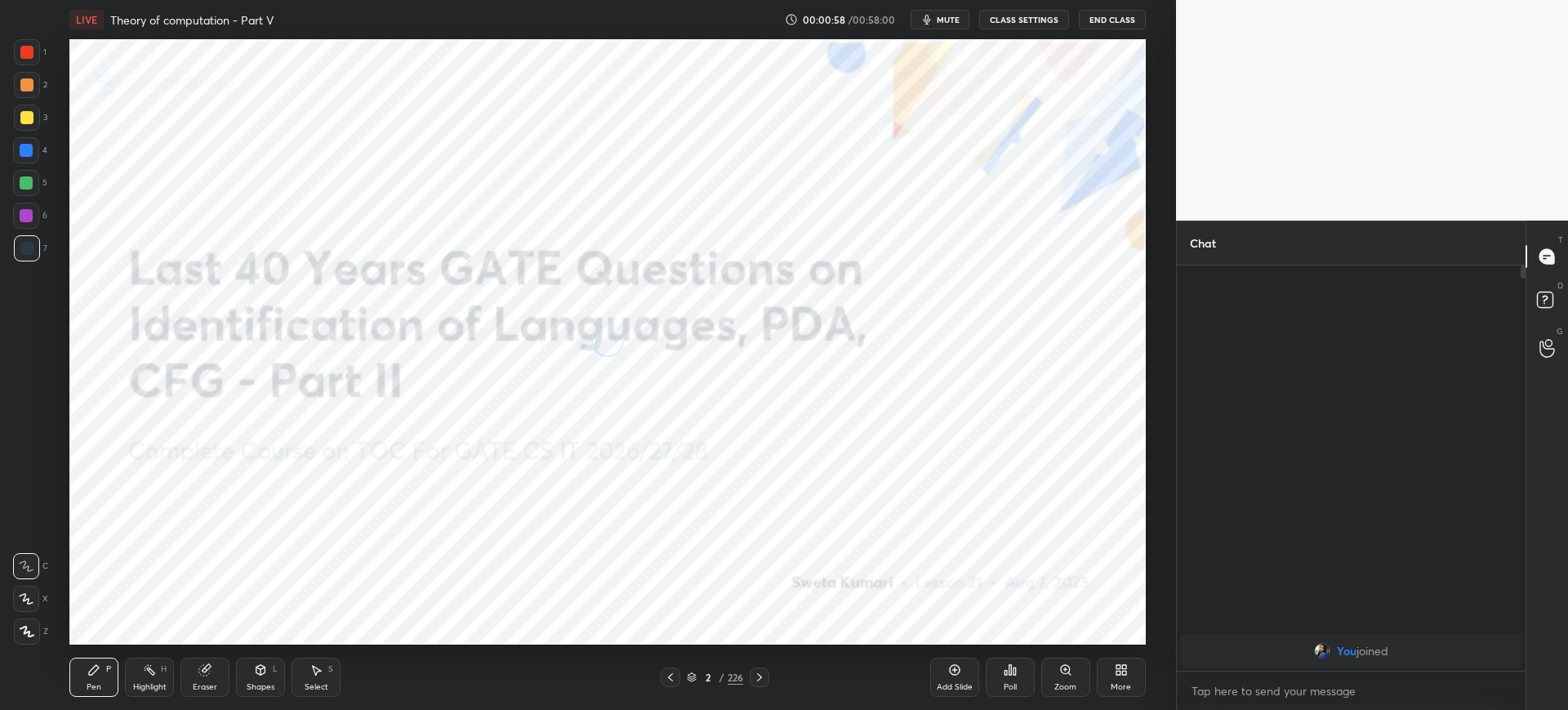
click at [689, 679] on icon at bounding box center [692, 679] width 9 height 3
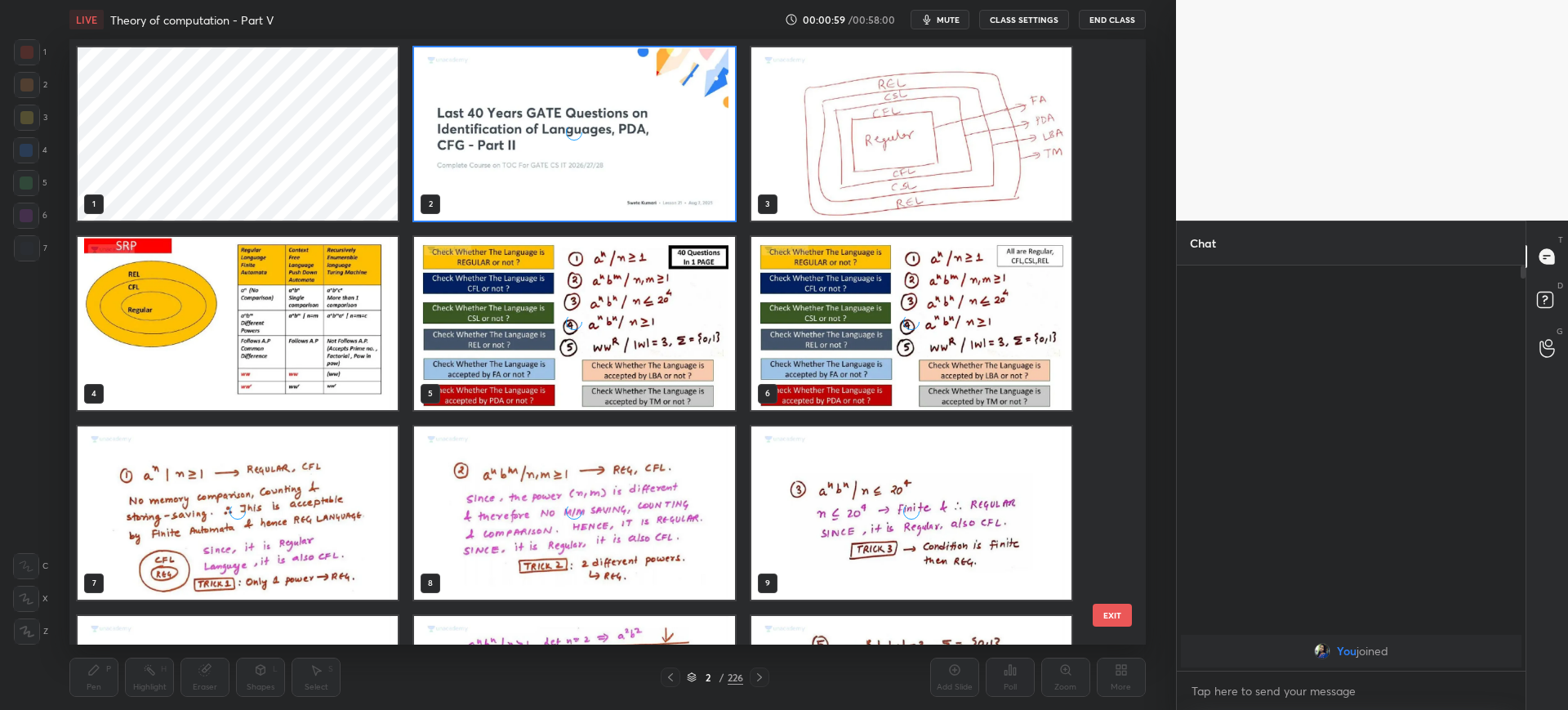
scroll to position [600, 1068]
click at [892, 91] on img "grid" at bounding box center [911, 134] width 320 height 173
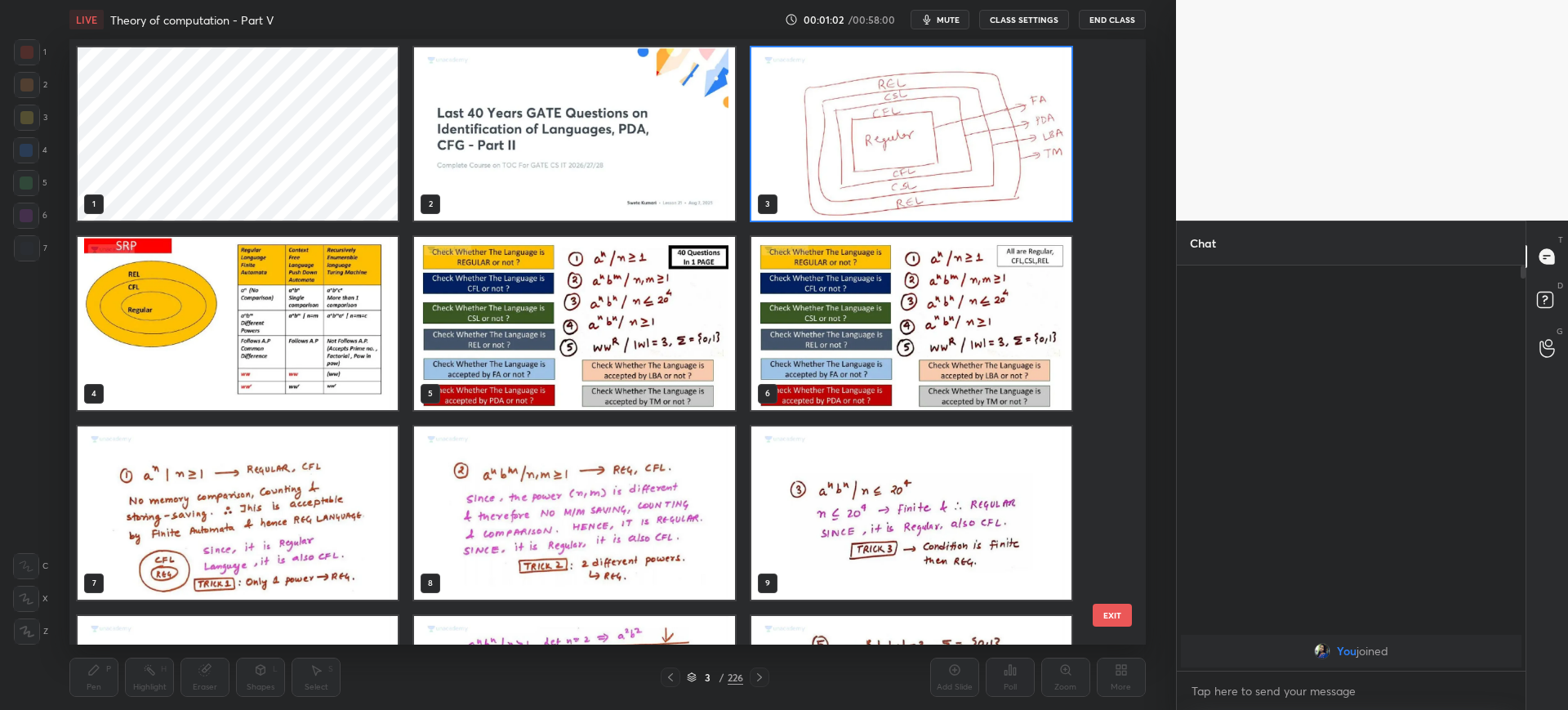
click at [652, 144] on img "grid" at bounding box center [575, 134] width 320 height 173
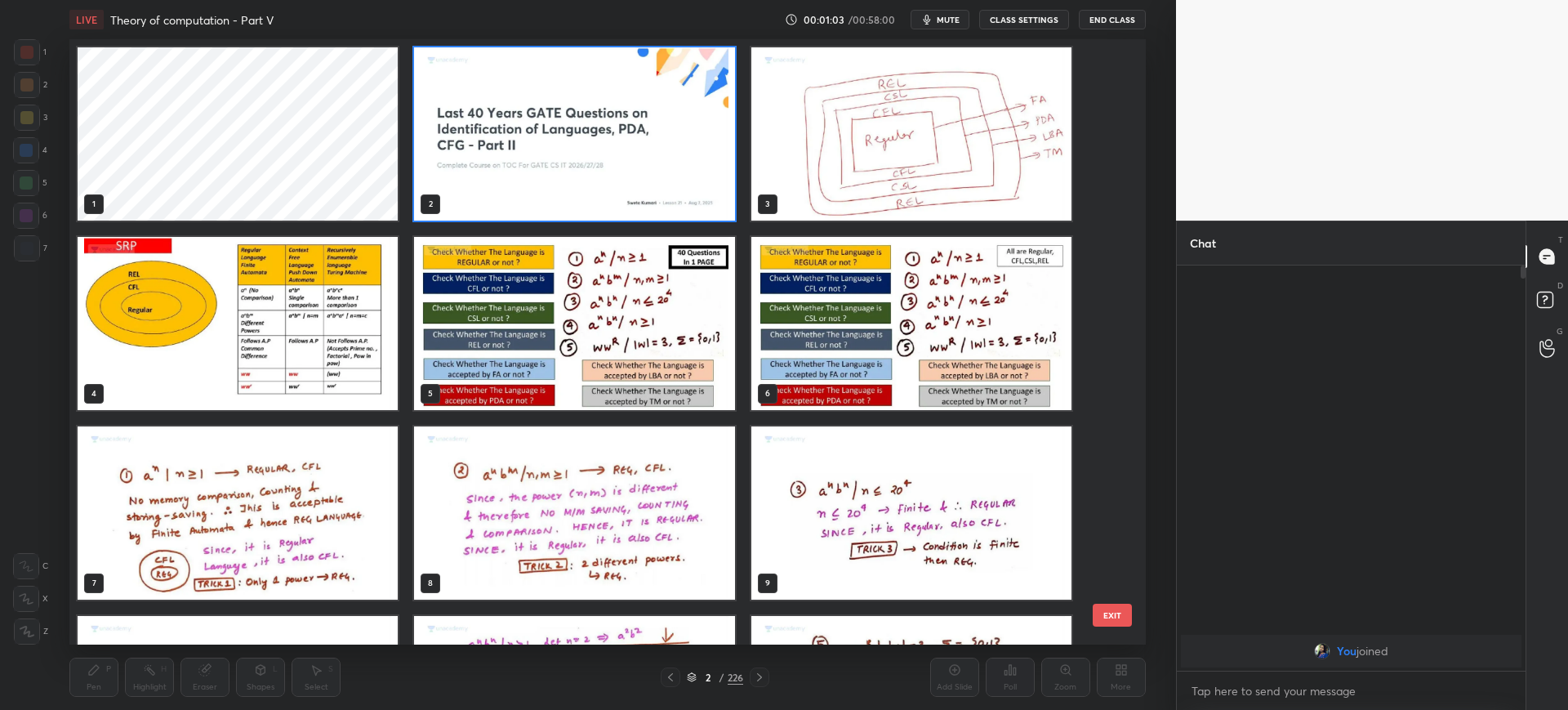
click at [1124, 622] on button "EXIT" at bounding box center [1112, 615] width 39 height 23
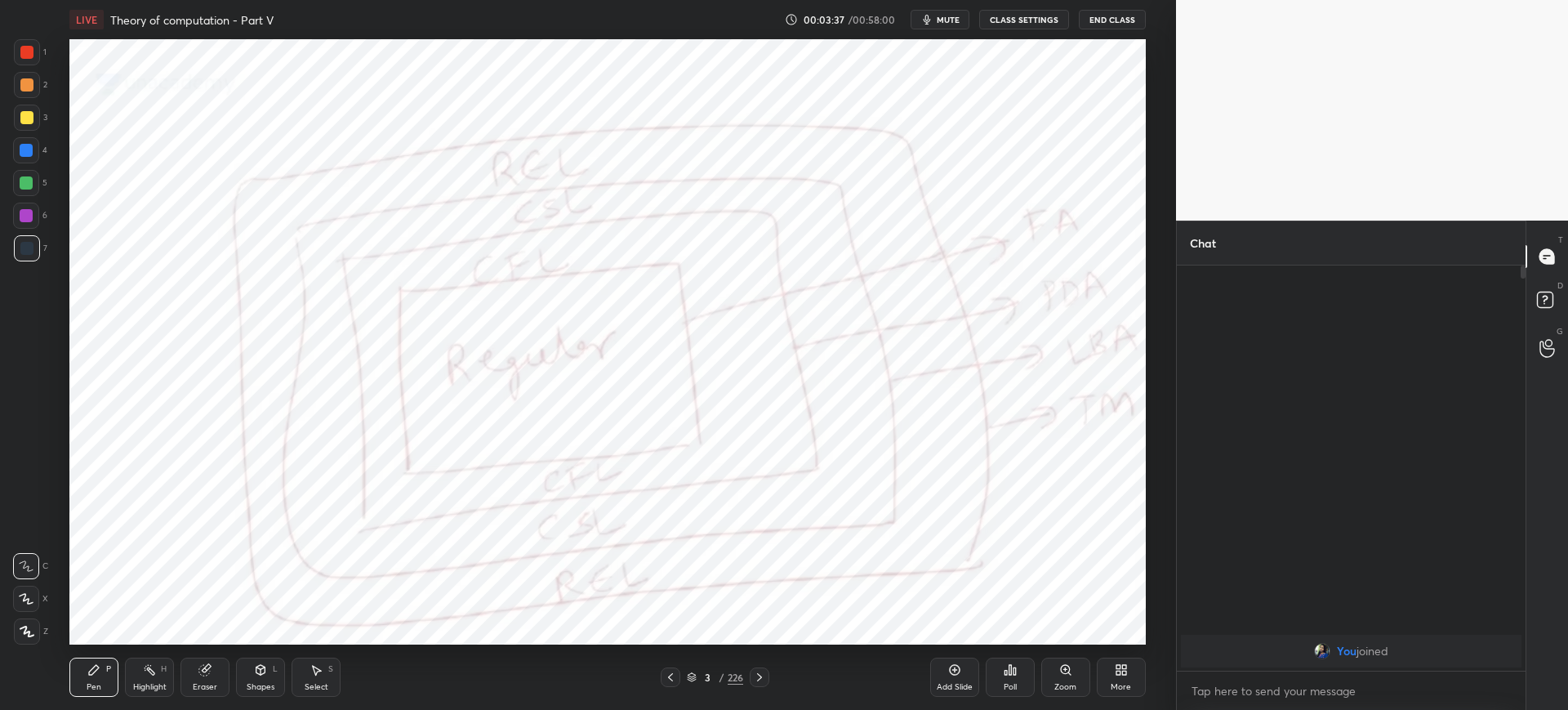
drag, startPoint x: 33, startPoint y: 55, endPoint x: 62, endPoint y: 72, distance: 33.6
click at [35, 55] on div at bounding box center [26, 52] width 26 height 26
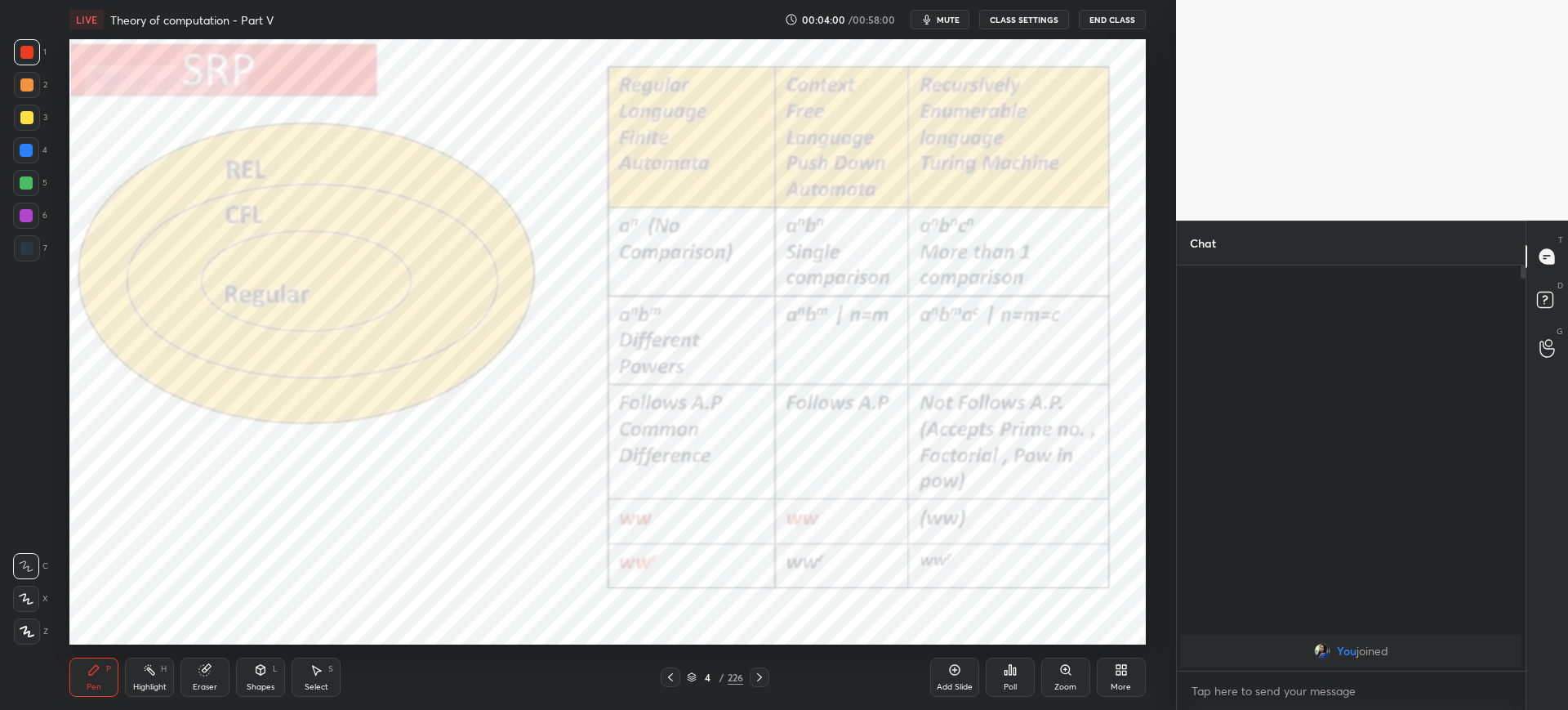
click at [693, 679] on icon at bounding box center [692, 679] width 9 height 3
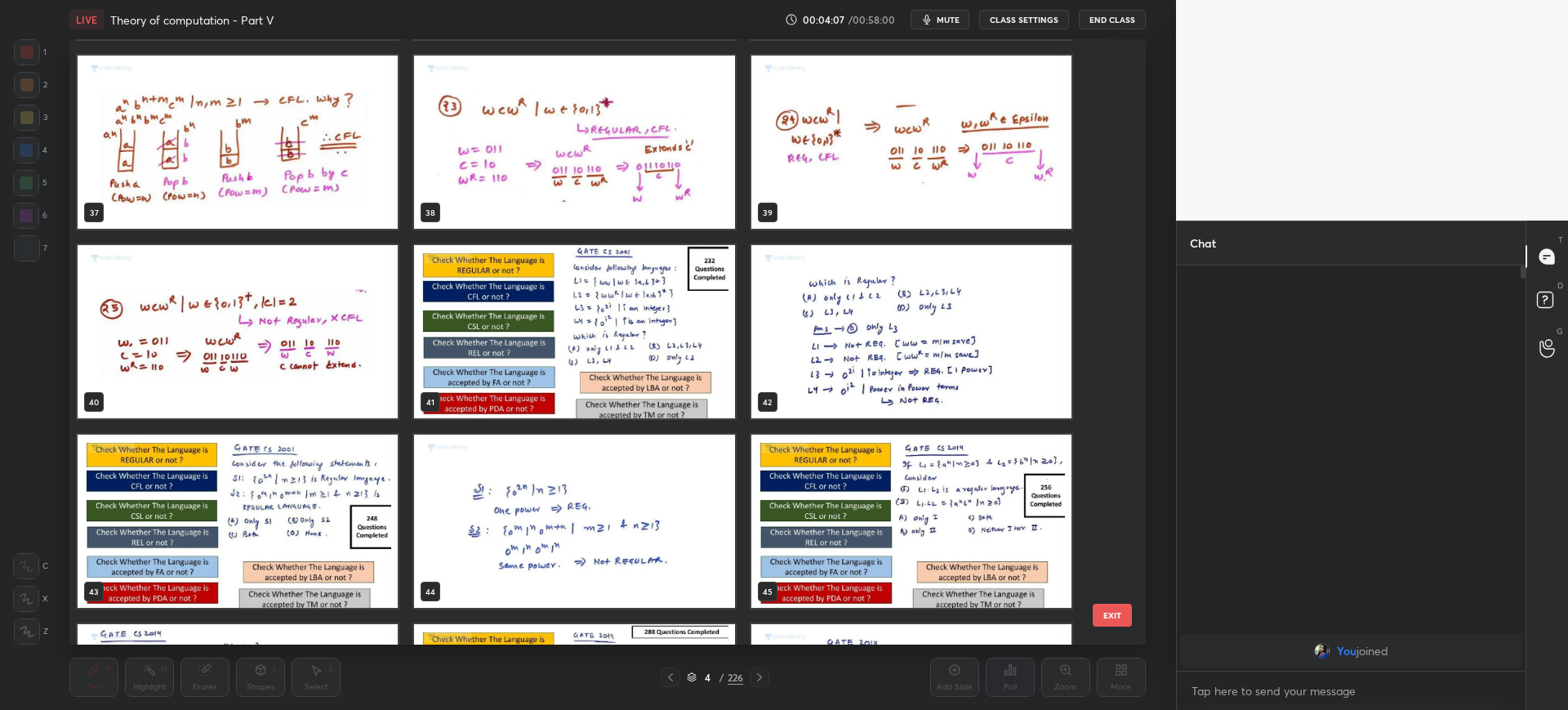
scroll to position [2249, 0]
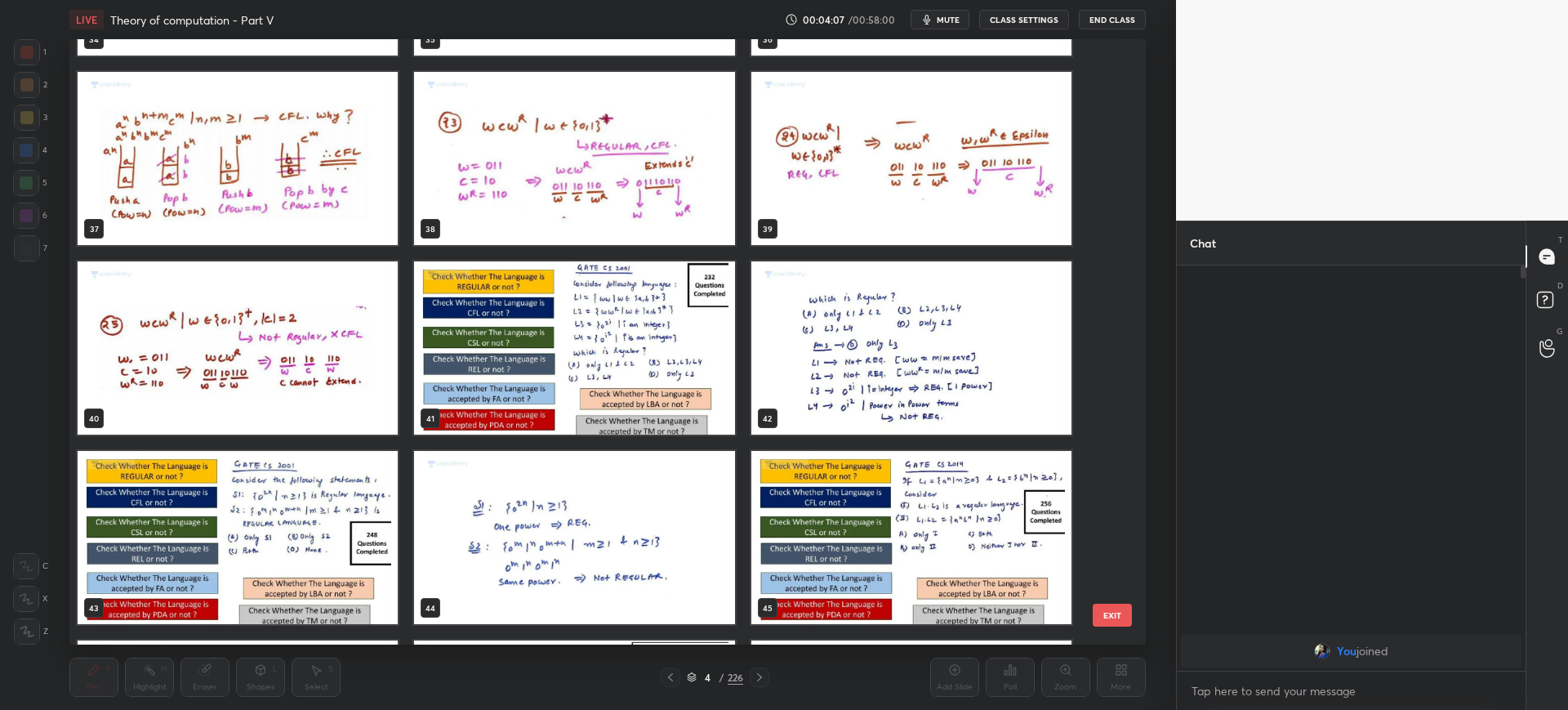
click at [669, 356] on img "grid" at bounding box center [575, 347] width 320 height 173
click at [1109, 607] on button "EXIT" at bounding box center [1112, 615] width 39 height 23
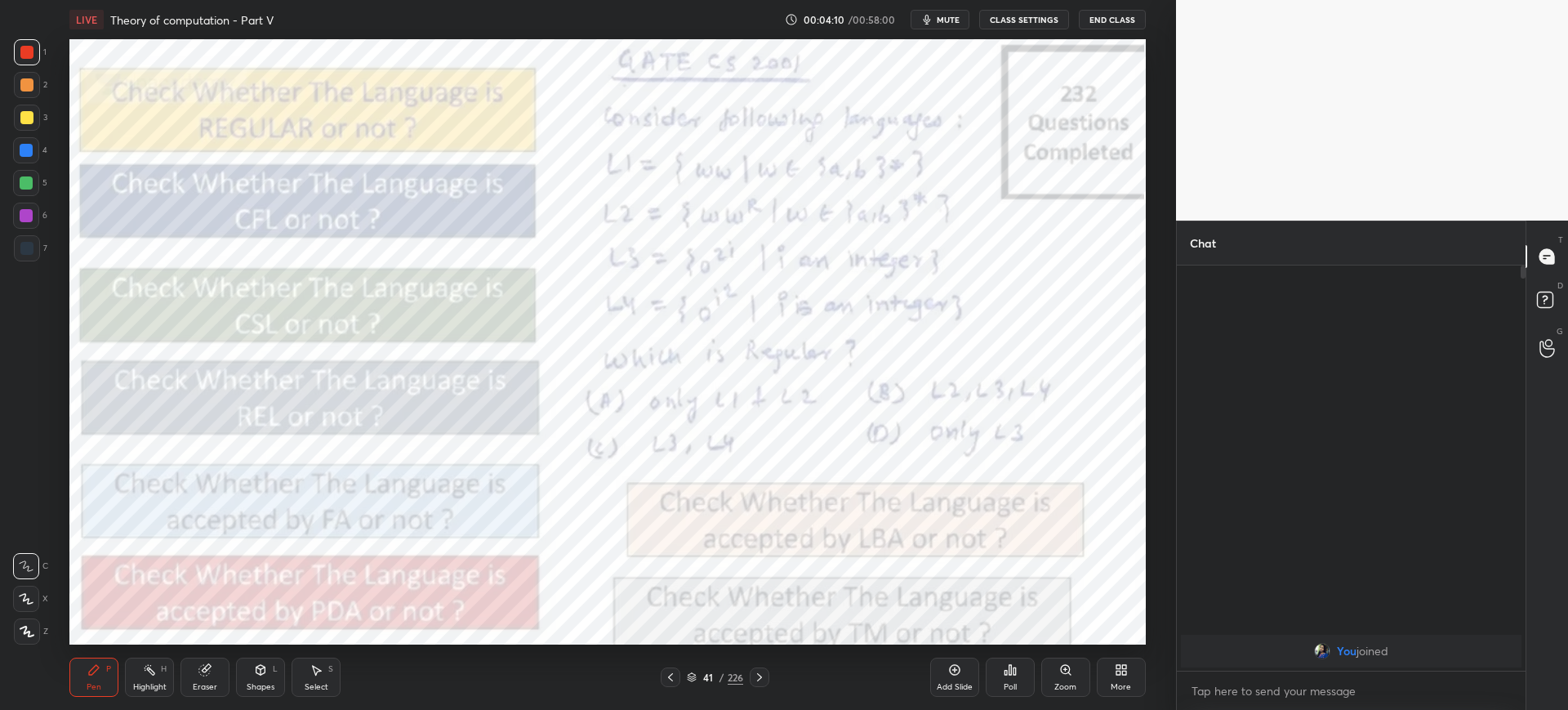
click at [1054, 673] on div "Zoom" at bounding box center [1066, 678] width 49 height 39
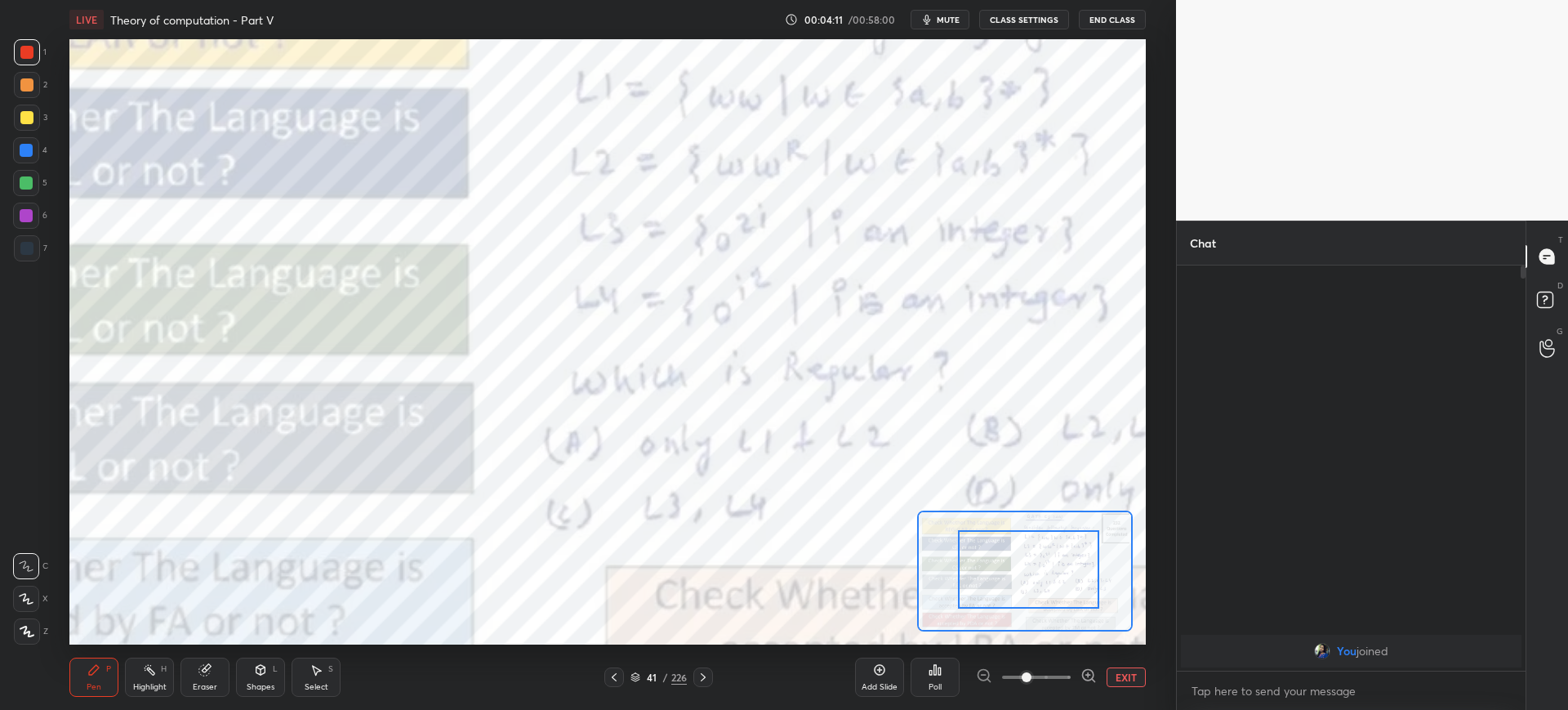
drag, startPoint x: 976, startPoint y: 572, endPoint x: 1055, endPoint y: 547, distance: 82.9
click at [1055, 547] on div at bounding box center [1029, 570] width 141 height 78
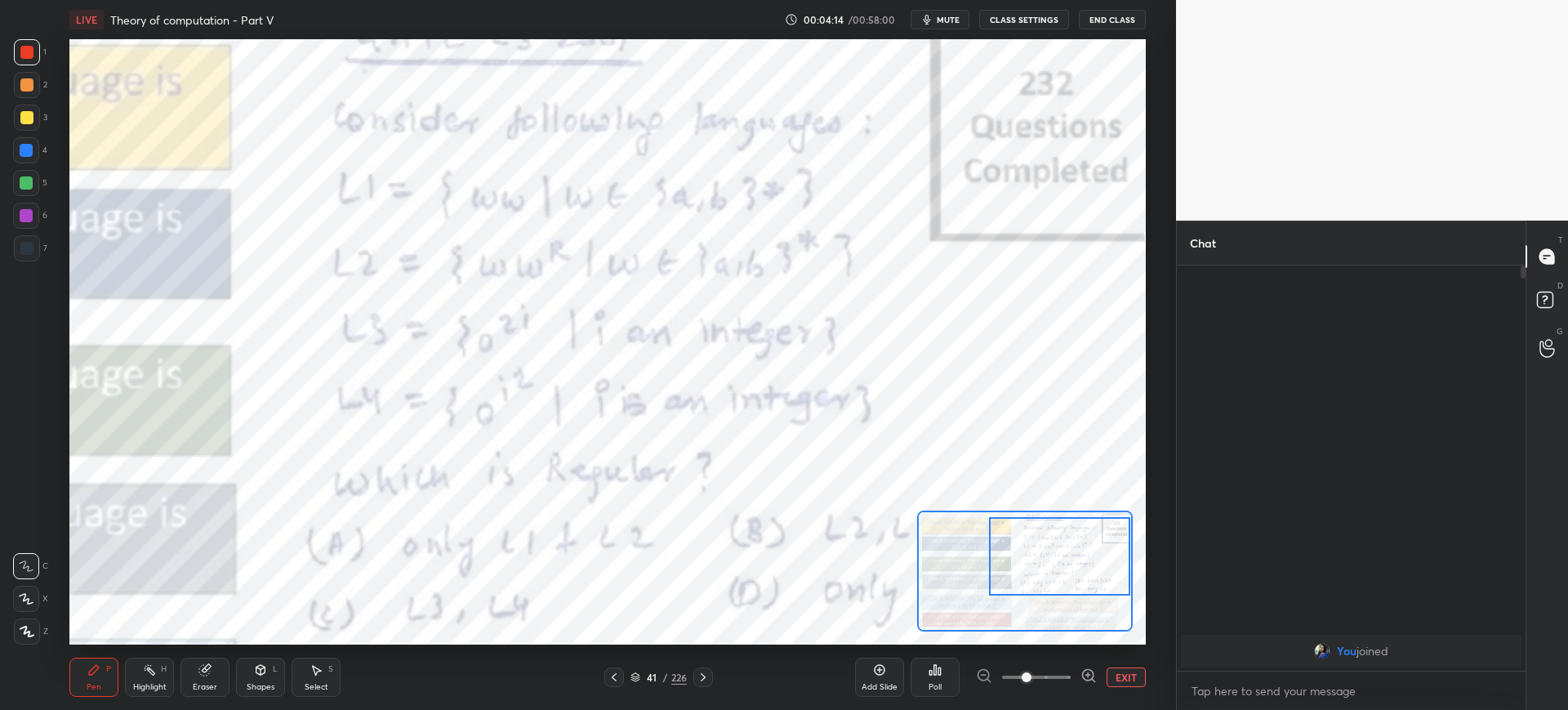
drag, startPoint x: 1055, startPoint y: 547, endPoint x: 1098, endPoint y: 539, distance: 43.7
click at [1098, 539] on div at bounding box center [1059, 556] width 141 height 78
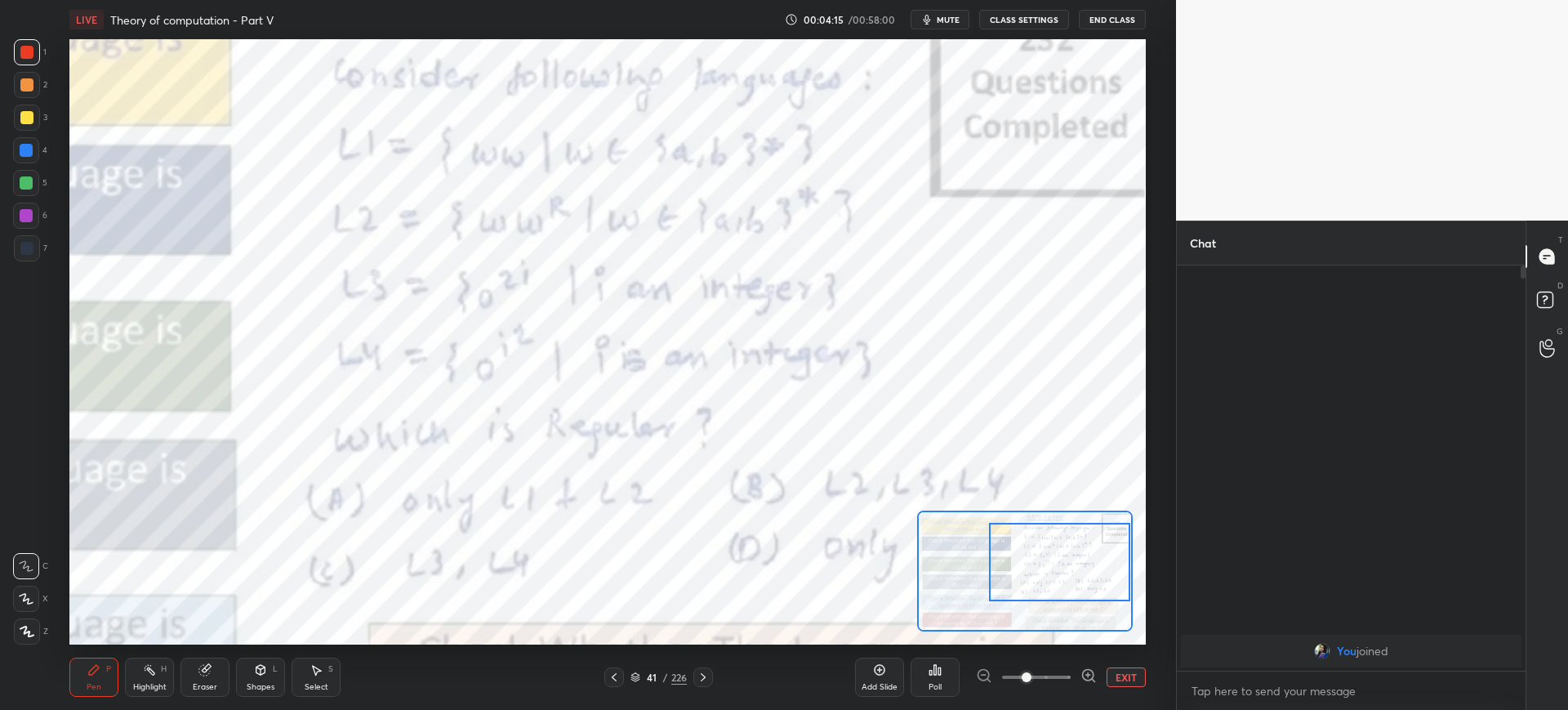
click at [1112, 674] on button "EXIT" at bounding box center [1126, 677] width 39 height 20
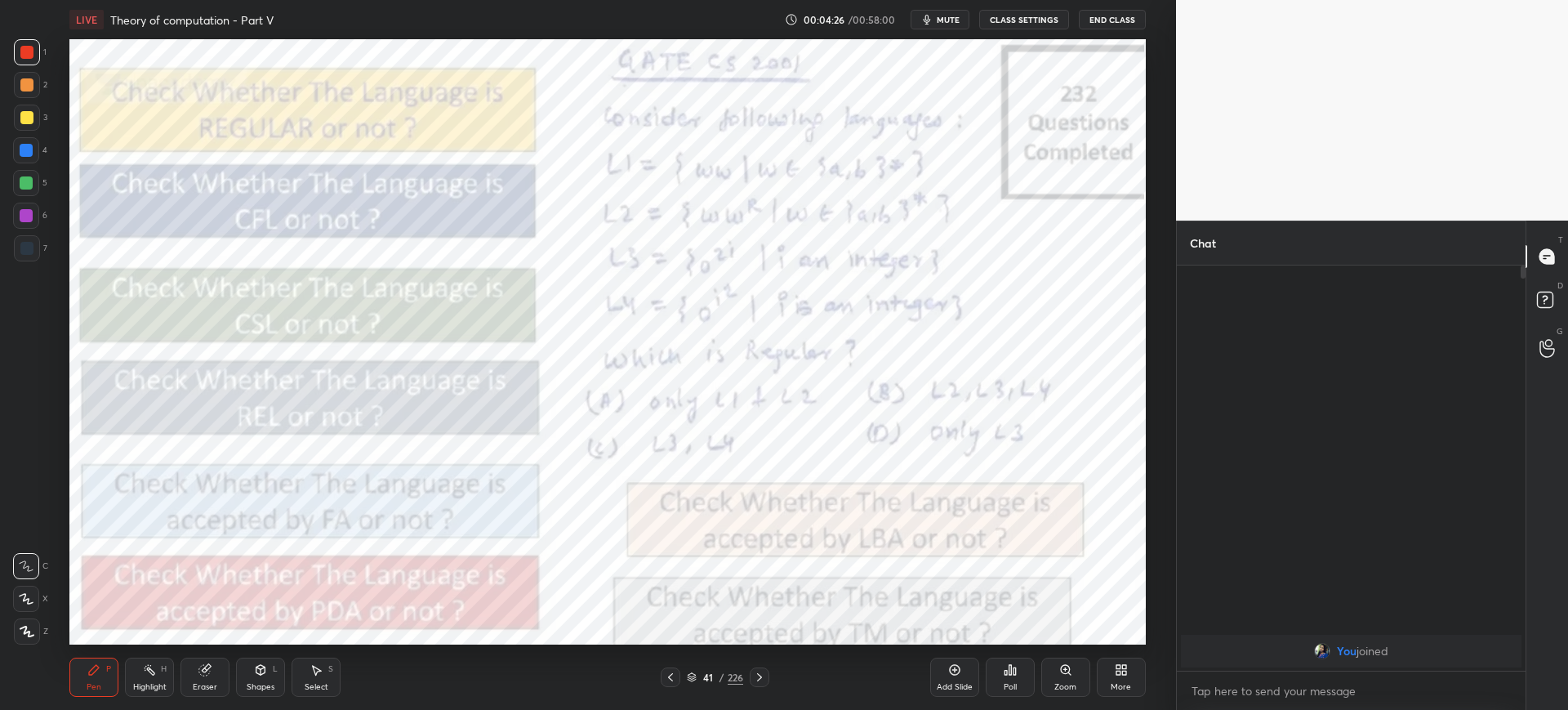
drag, startPoint x: 35, startPoint y: 625, endPoint x: 57, endPoint y: 621, distance: 22.4
click at [33, 627] on div at bounding box center [26, 631] width 26 height 26
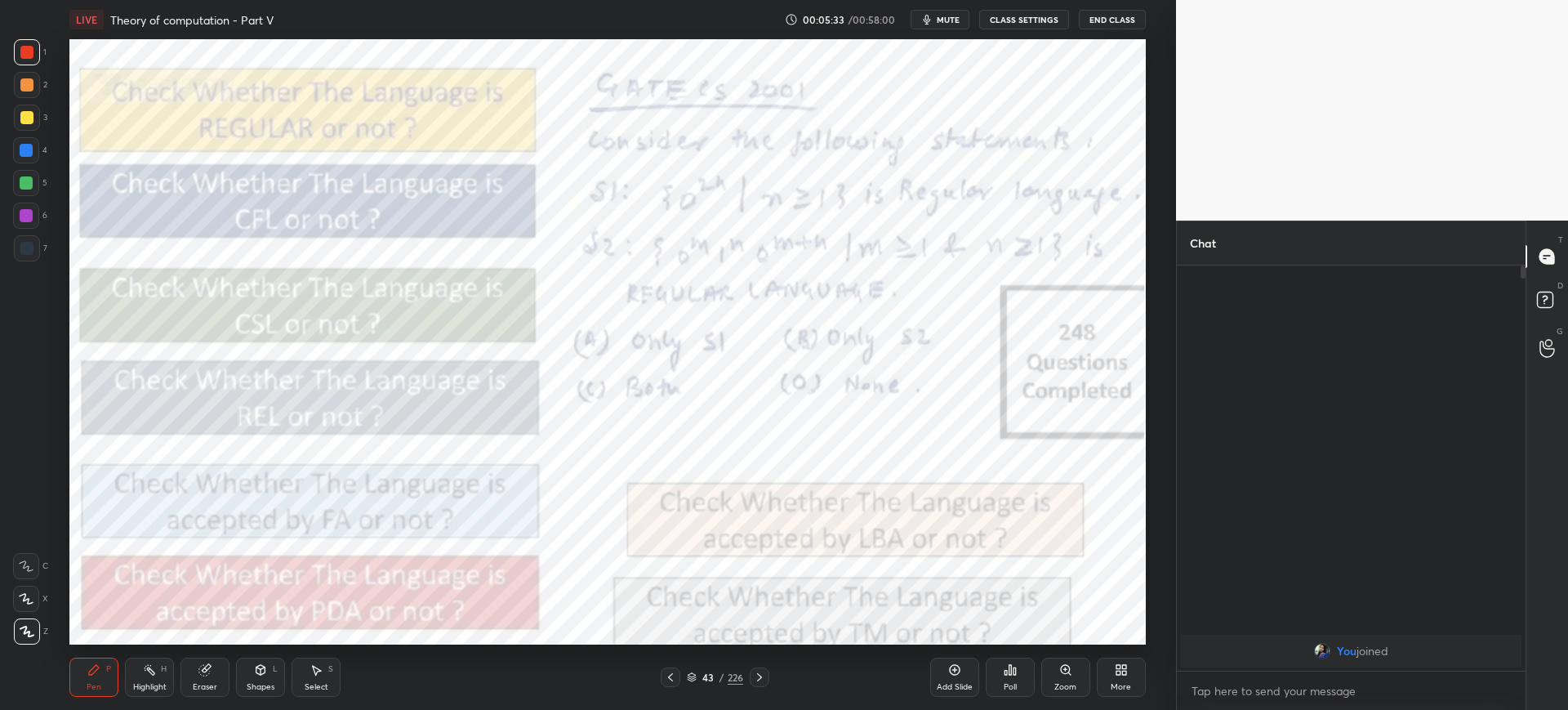
click at [1068, 673] on icon at bounding box center [1065, 669] width 13 height 13
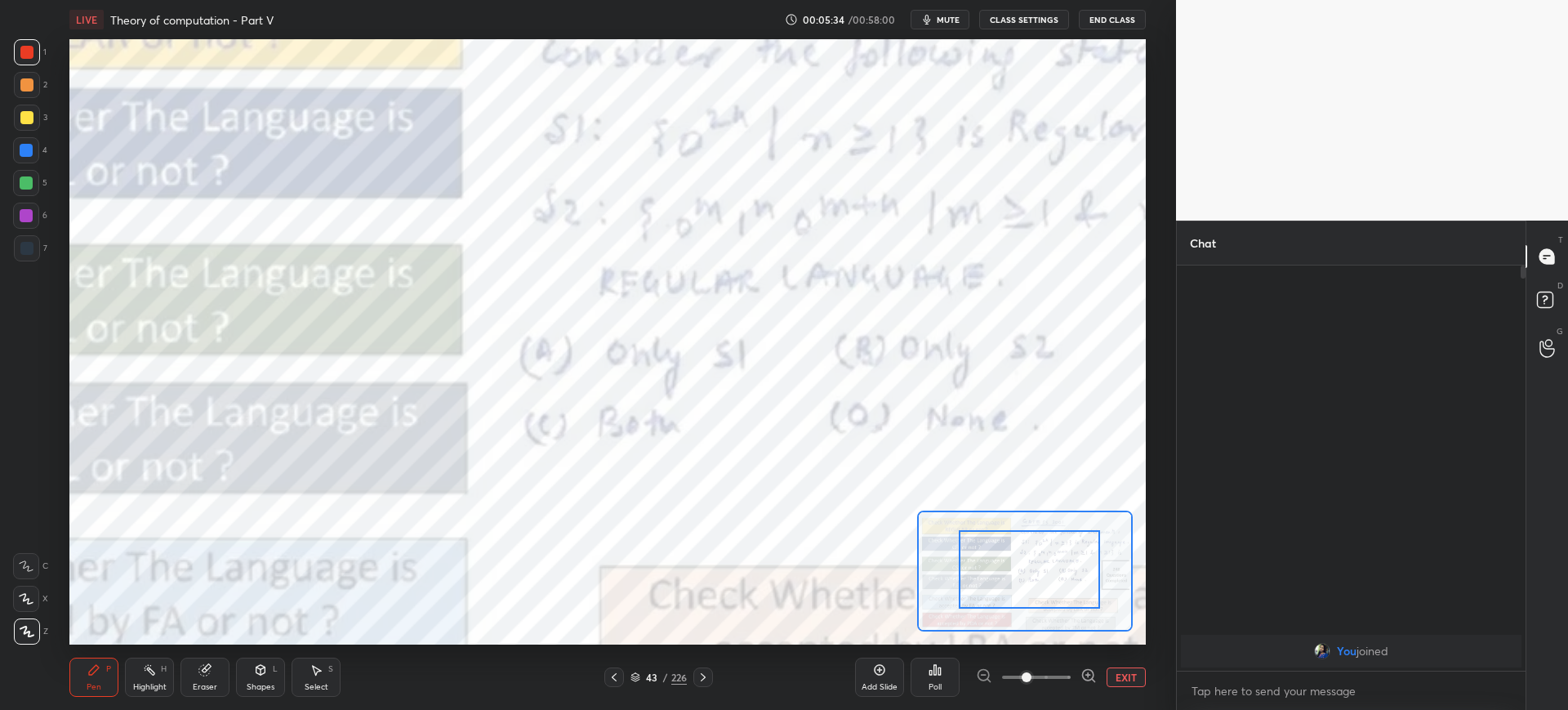
click at [1085, 575] on div at bounding box center [1029, 570] width 141 height 78
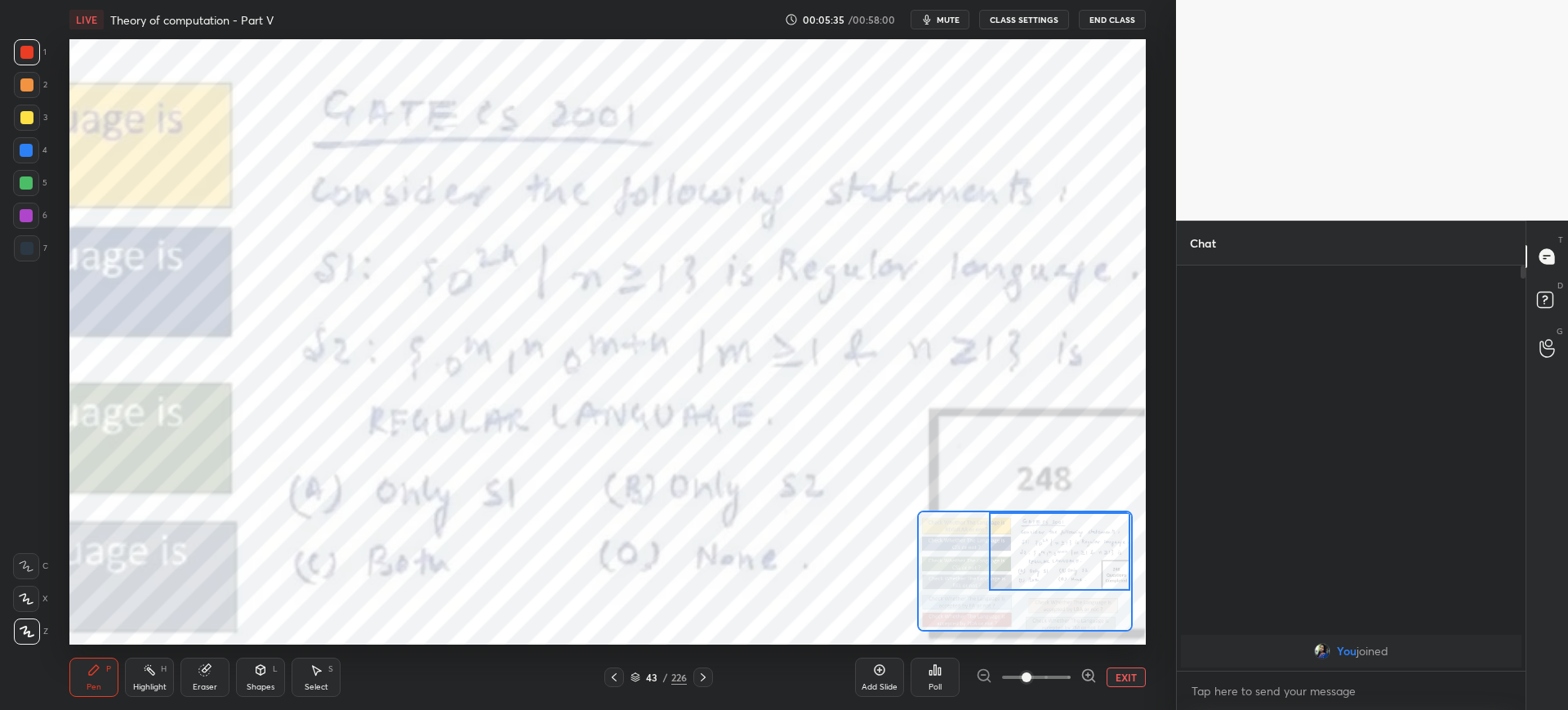
drag, startPoint x: 1063, startPoint y: 580, endPoint x: 1052, endPoint y: 566, distance: 17.8
click at [1096, 570] on div at bounding box center [1059, 552] width 141 height 78
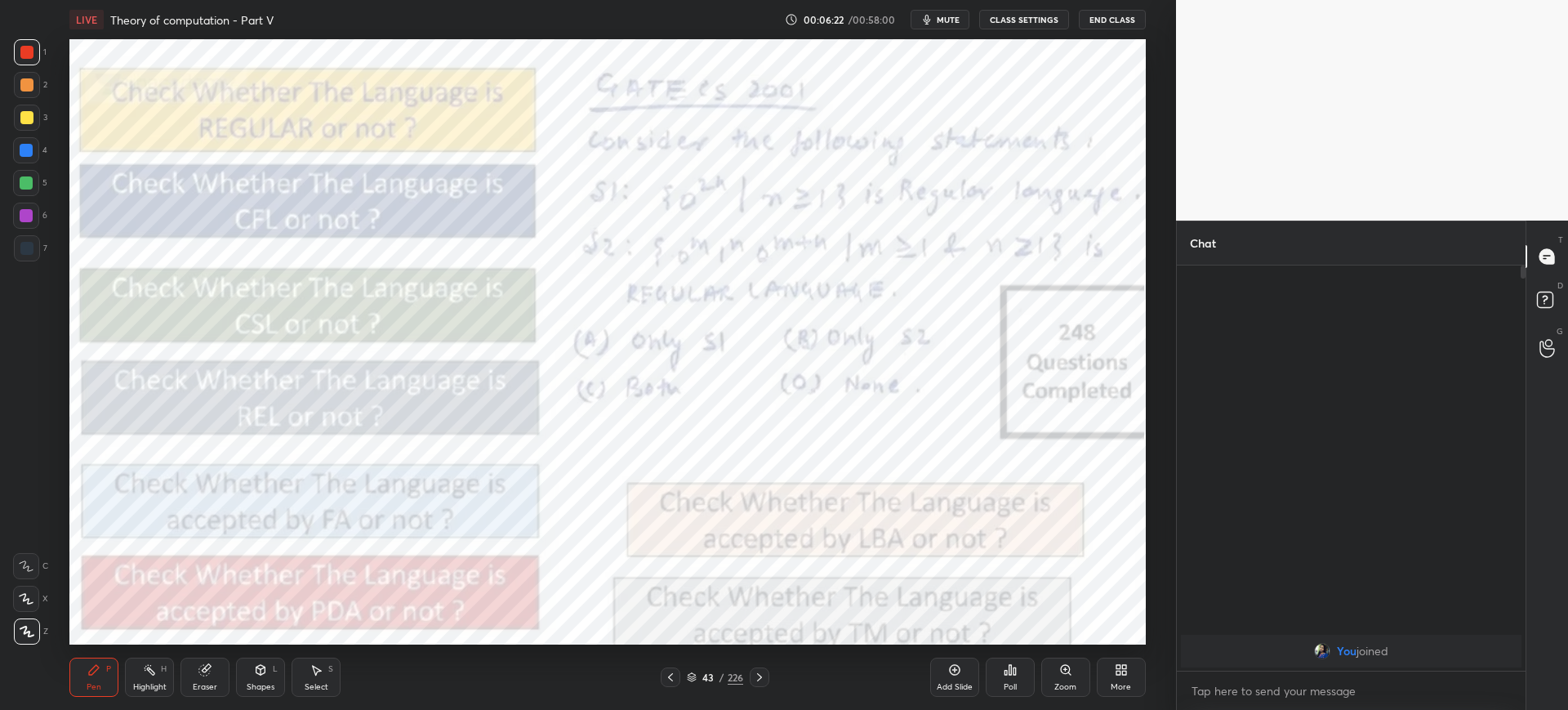
click at [1073, 679] on div "Zoom" at bounding box center [1066, 678] width 49 height 39
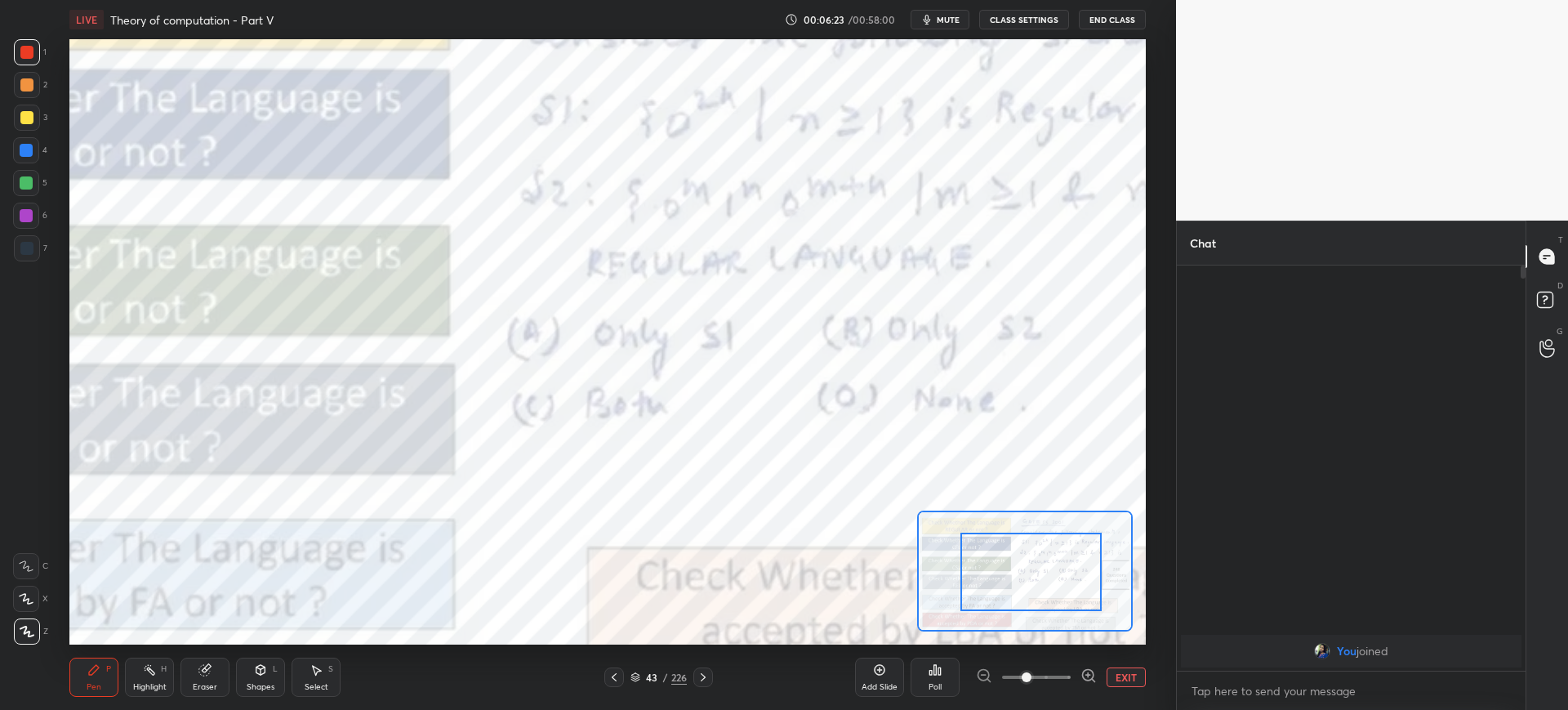
click at [1090, 570] on div at bounding box center [1031, 572] width 141 height 78
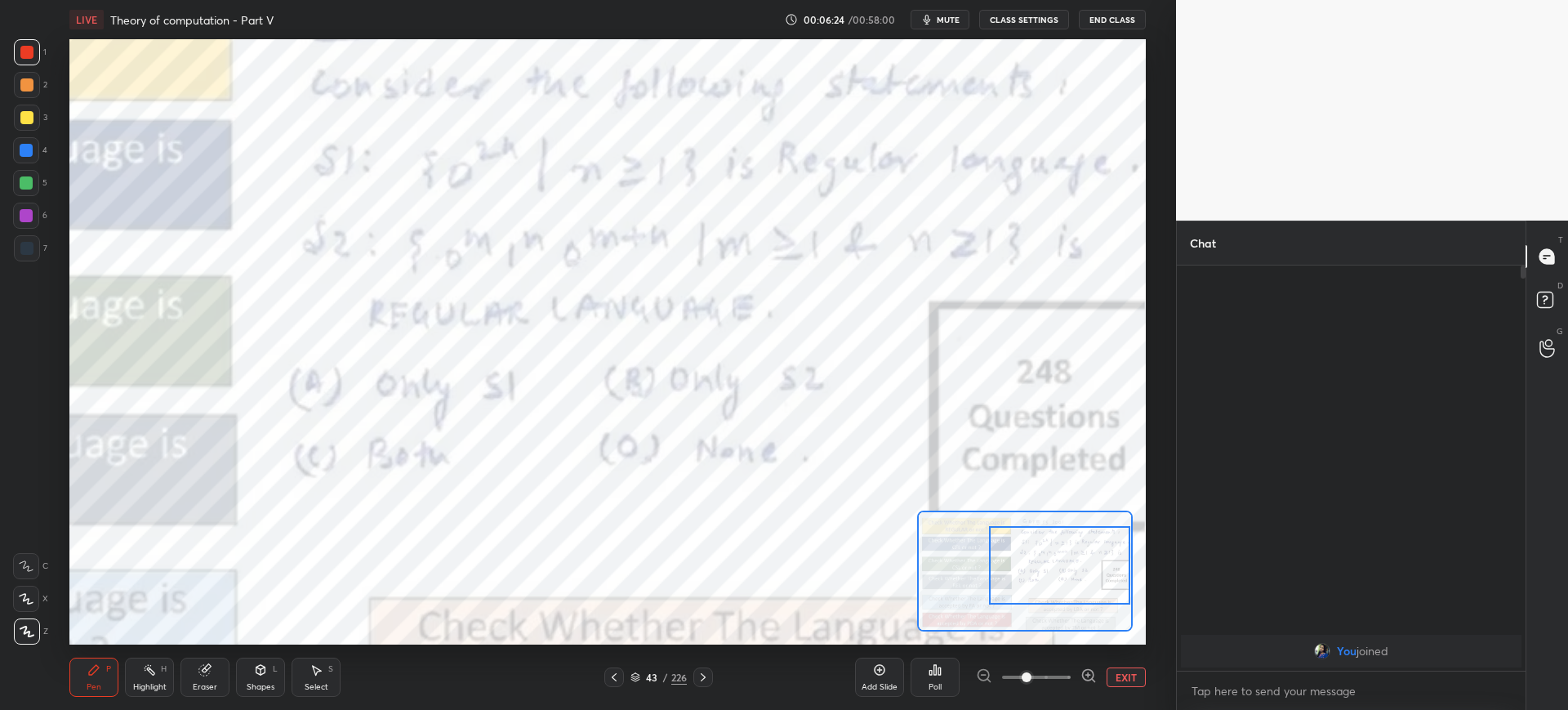
drag, startPoint x: 1069, startPoint y: 571, endPoint x: 1083, endPoint y: 558, distance: 19.1
click at [1097, 570] on div at bounding box center [1059, 565] width 141 height 78
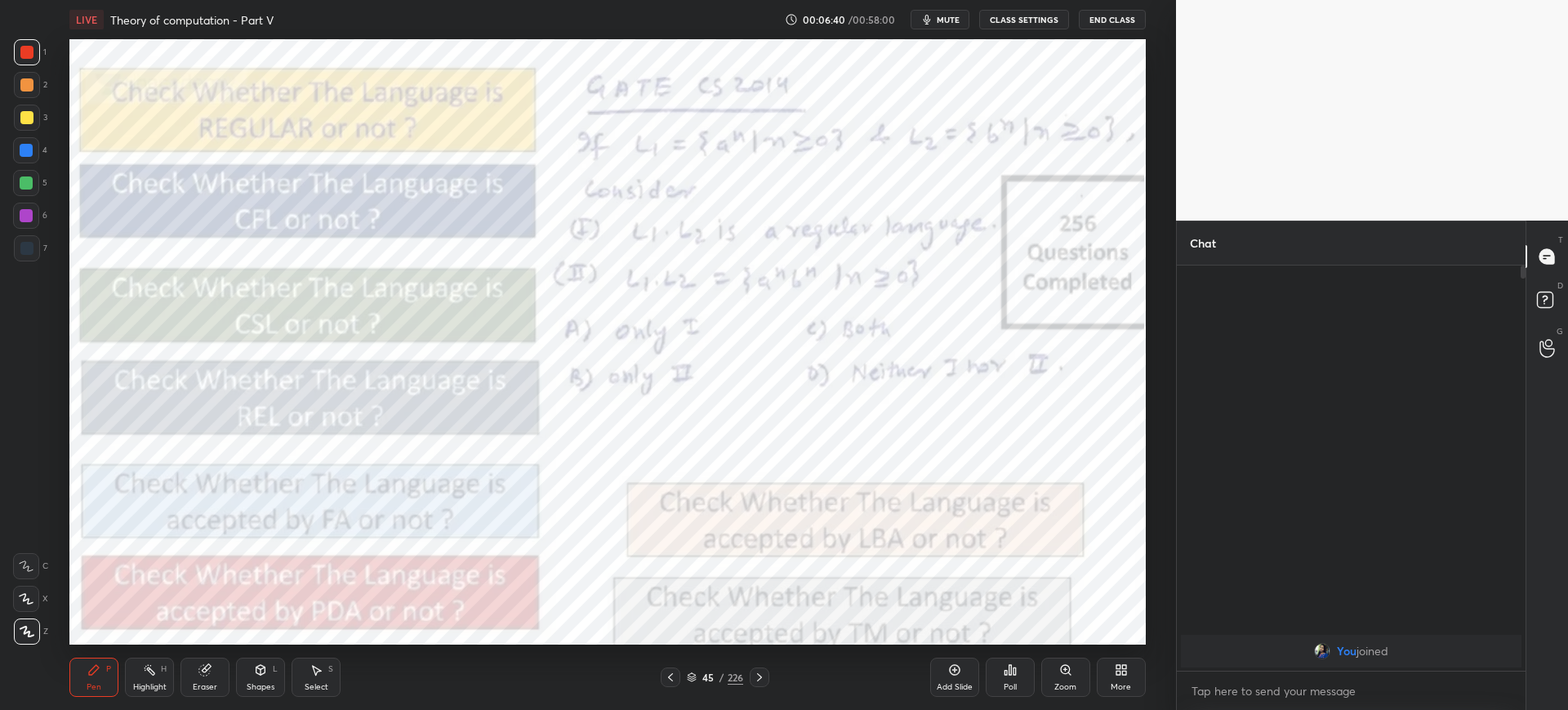
click at [1064, 686] on div "Zoom" at bounding box center [1065, 687] width 22 height 9
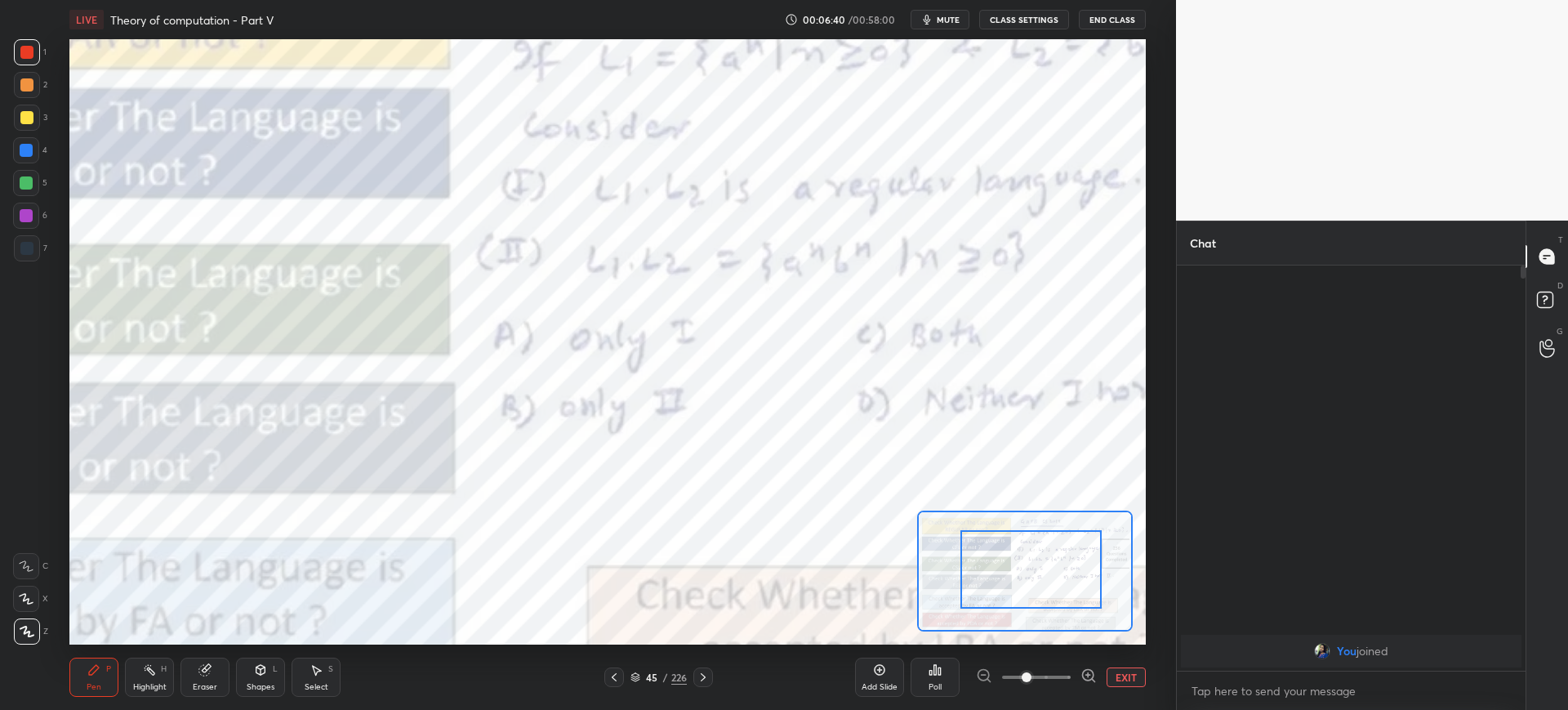
drag, startPoint x: 1069, startPoint y: 591, endPoint x: 1084, endPoint y: 587, distance: 15.5
click at [1089, 587] on div at bounding box center [1031, 570] width 141 height 78
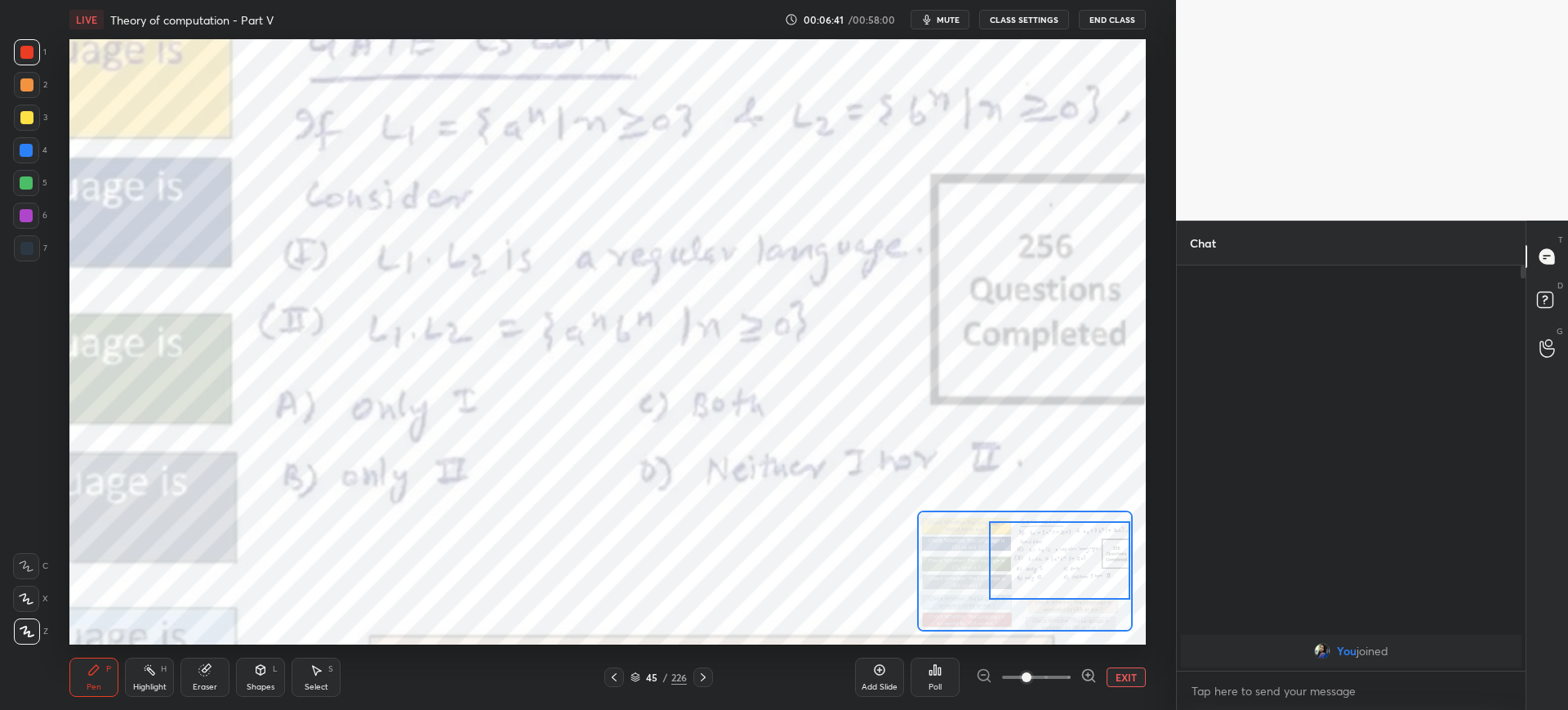
drag, startPoint x: 1058, startPoint y: 588, endPoint x: 1092, endPoint y: 585, distance: 34.1
click at [1092, 585] on div at bounding box center [1059, 560] width 141 height 78
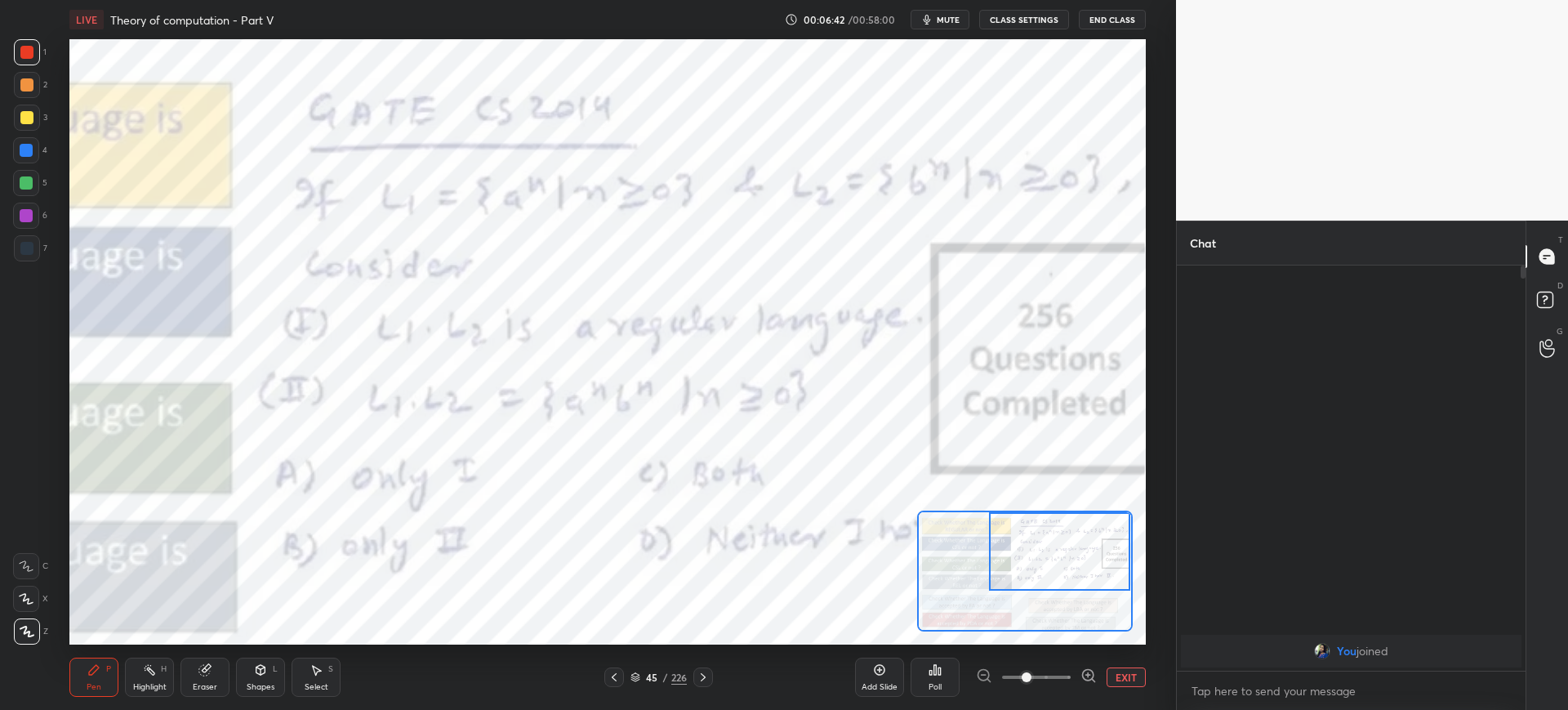
drag, startPoint x: 1080, startPoint y: 582, endPoint x: 1093, endPoint y: 574, distance: 15.3
click at [1095, 574] on div at bounding box center [1059, 552] width 141 height 78
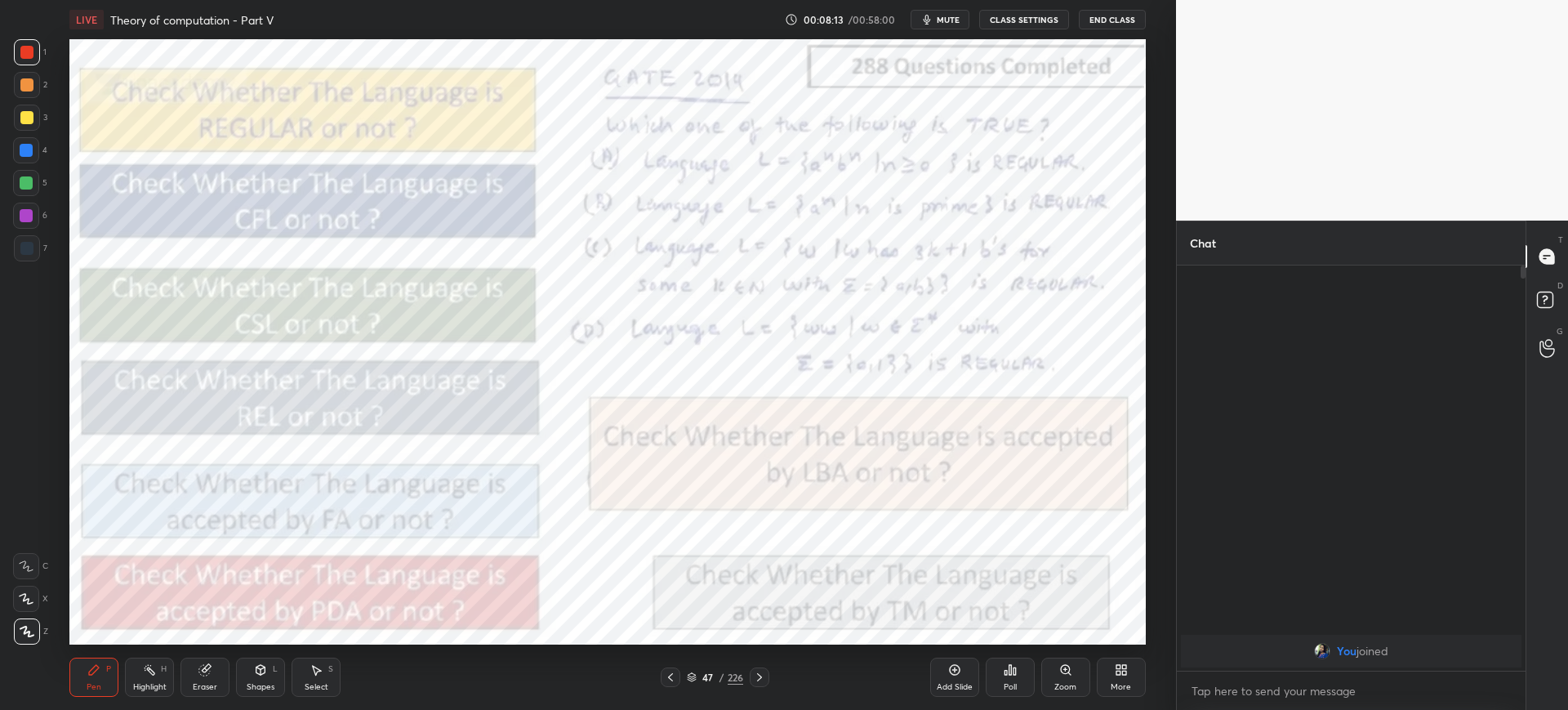
click at [1066, 685] on div "Zoom" at bounding box center [1065, 687] width 22 height 9
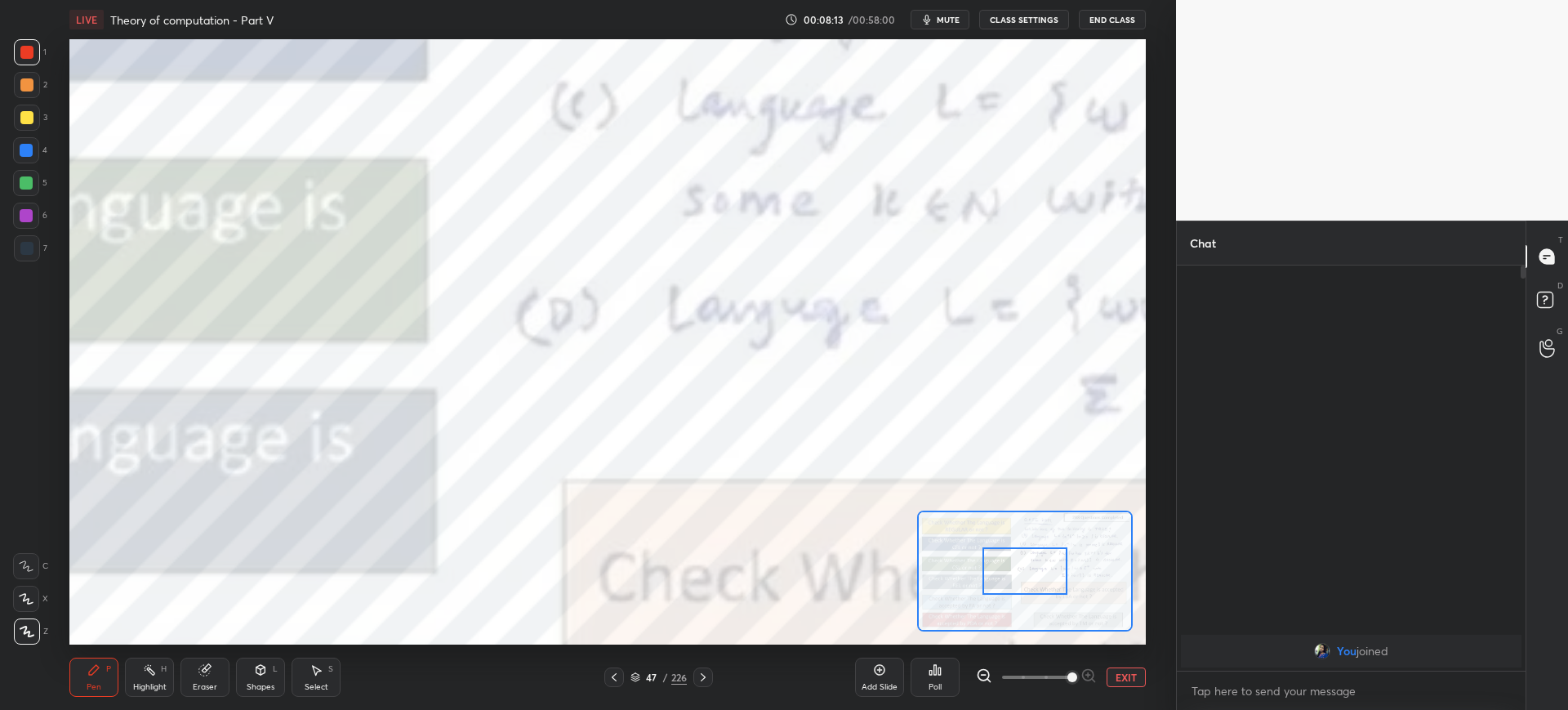
click at [1069, 684] on span at bounding box center [1036, 677] width 69 height 25
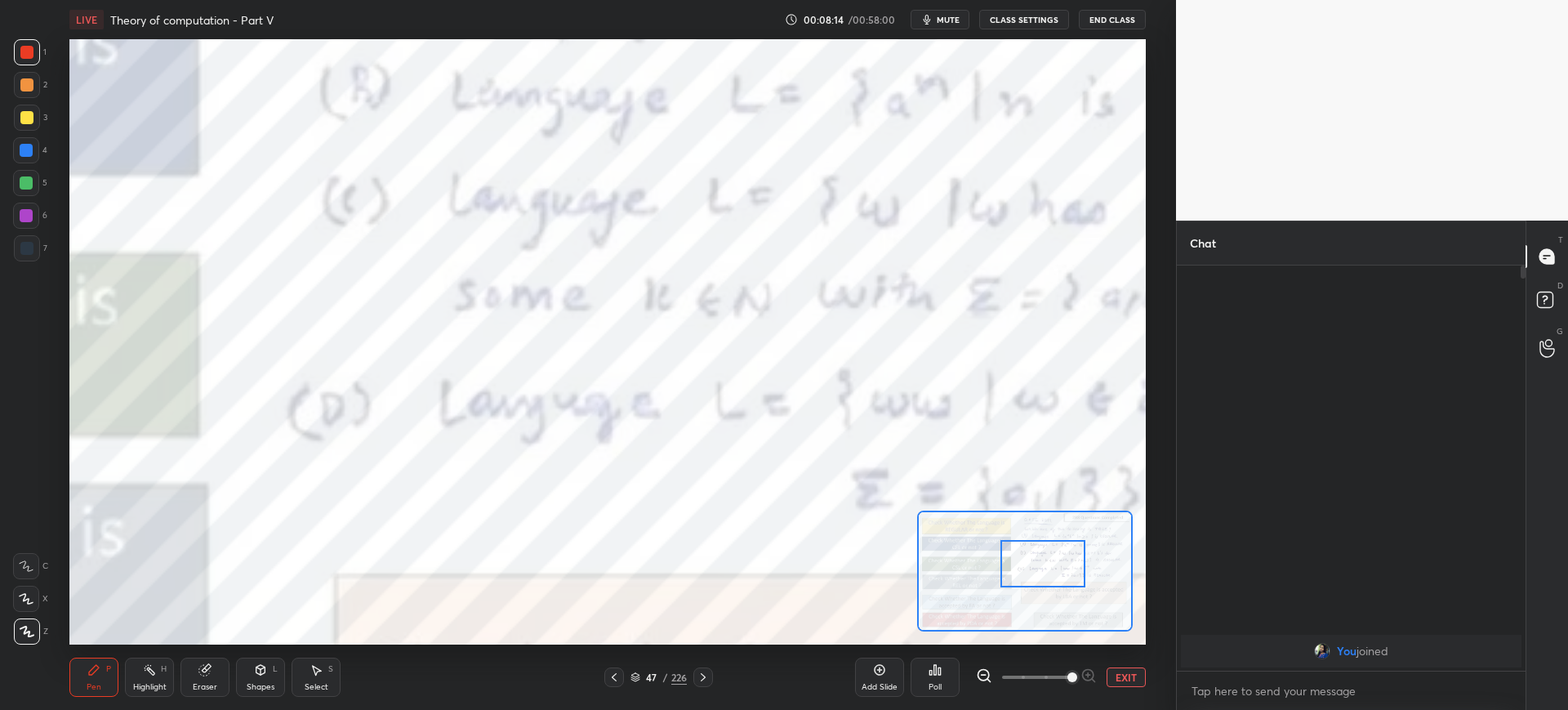
drag, startPoint x: 1059, startPoint y: 582, endPoint x: 1084, endPoint y: 571, distance: 27.3
click at [1085, 570] on div at bounding box center [1043, 564] width 85 height 48
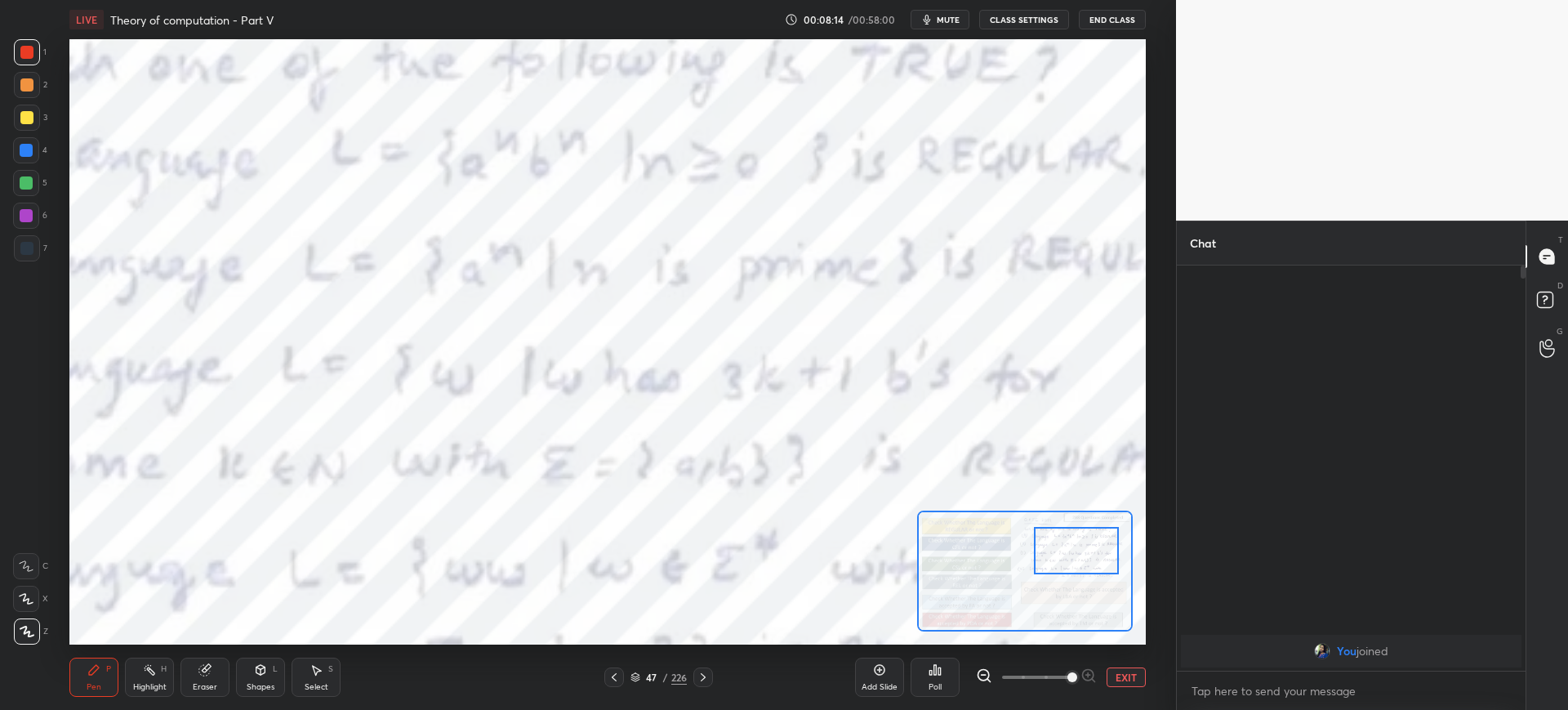
drag, startPoint x: 1063, startPoint y: 572, endPoint x: 1091, endPoint y: 563, distance: 29.4
click at [1090, 564] on div at bounding box center [1076, 551] width 85 height 48
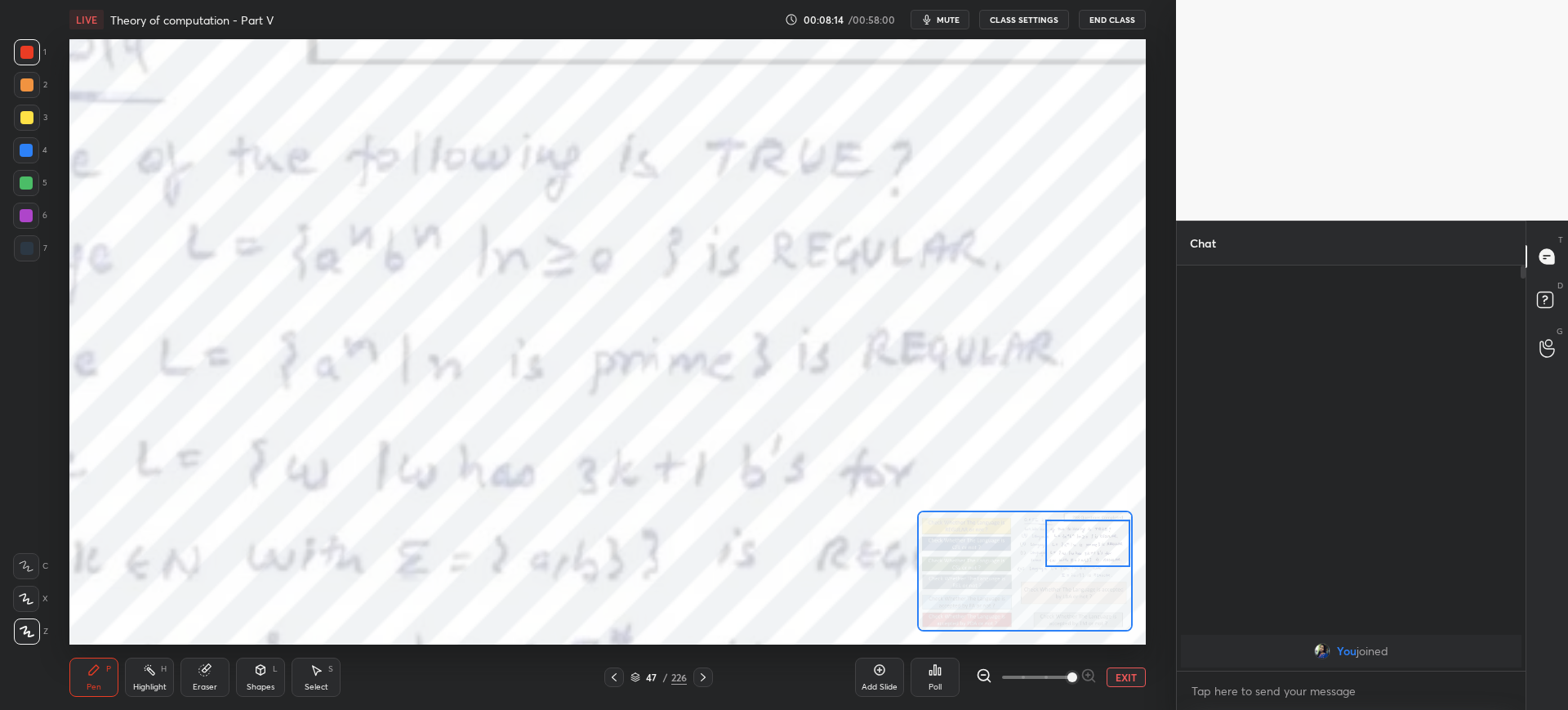
click at [1029, 675] on span at bounding box center [1036, 677] width 69 height 25
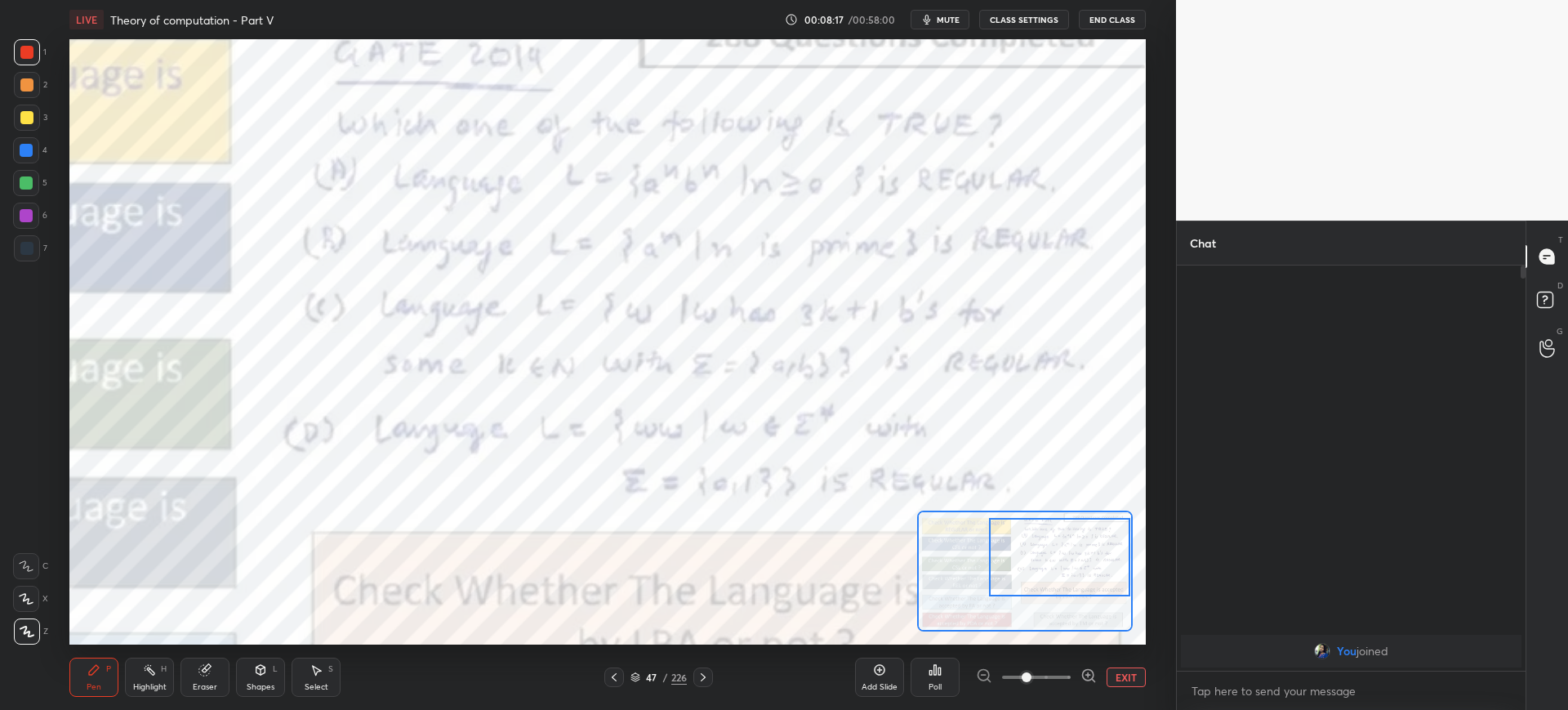
click at [1008, 574] on div at bounding box center [1059, 557] width 141 height 78
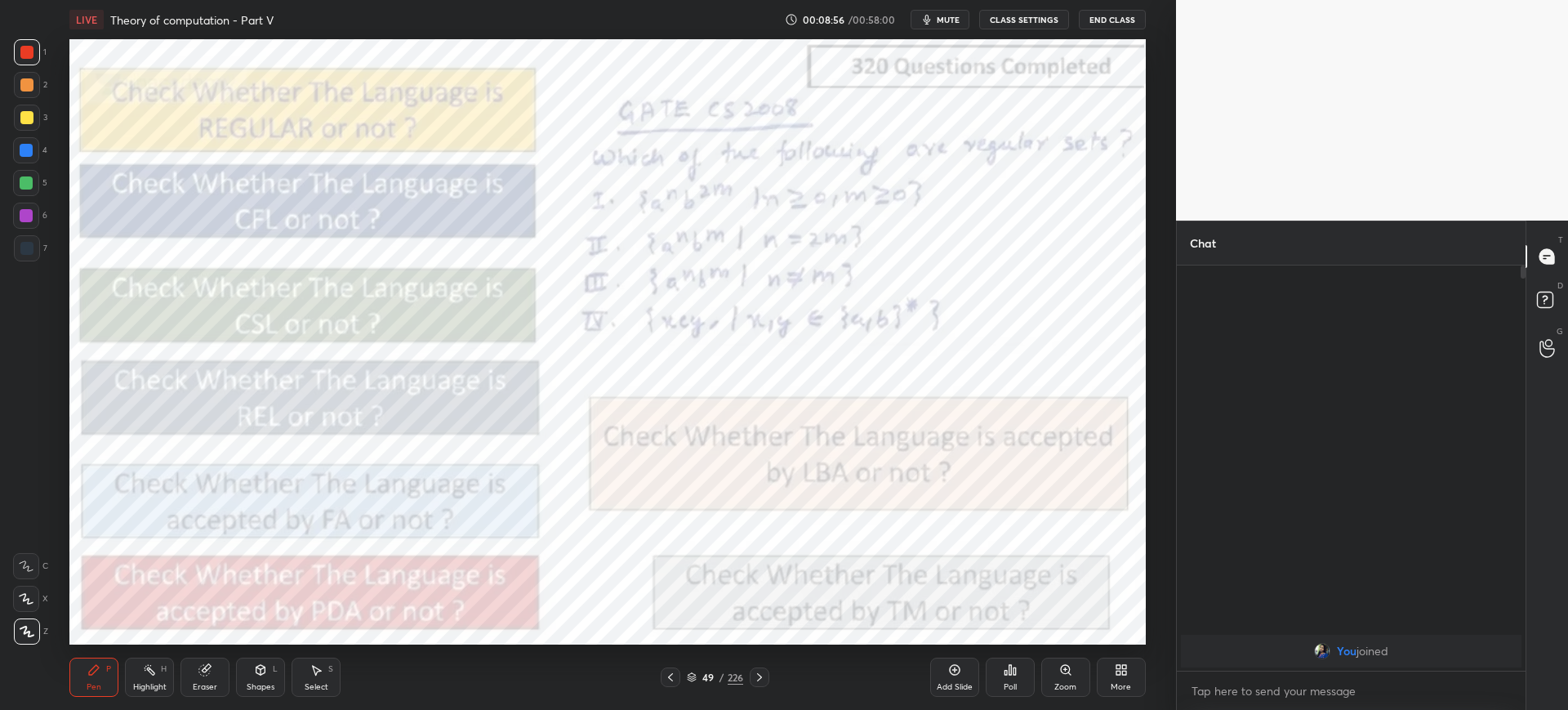
click at [1078, 679] on div "Zoom" at bounding box center [1066, 678] width 49 height 39
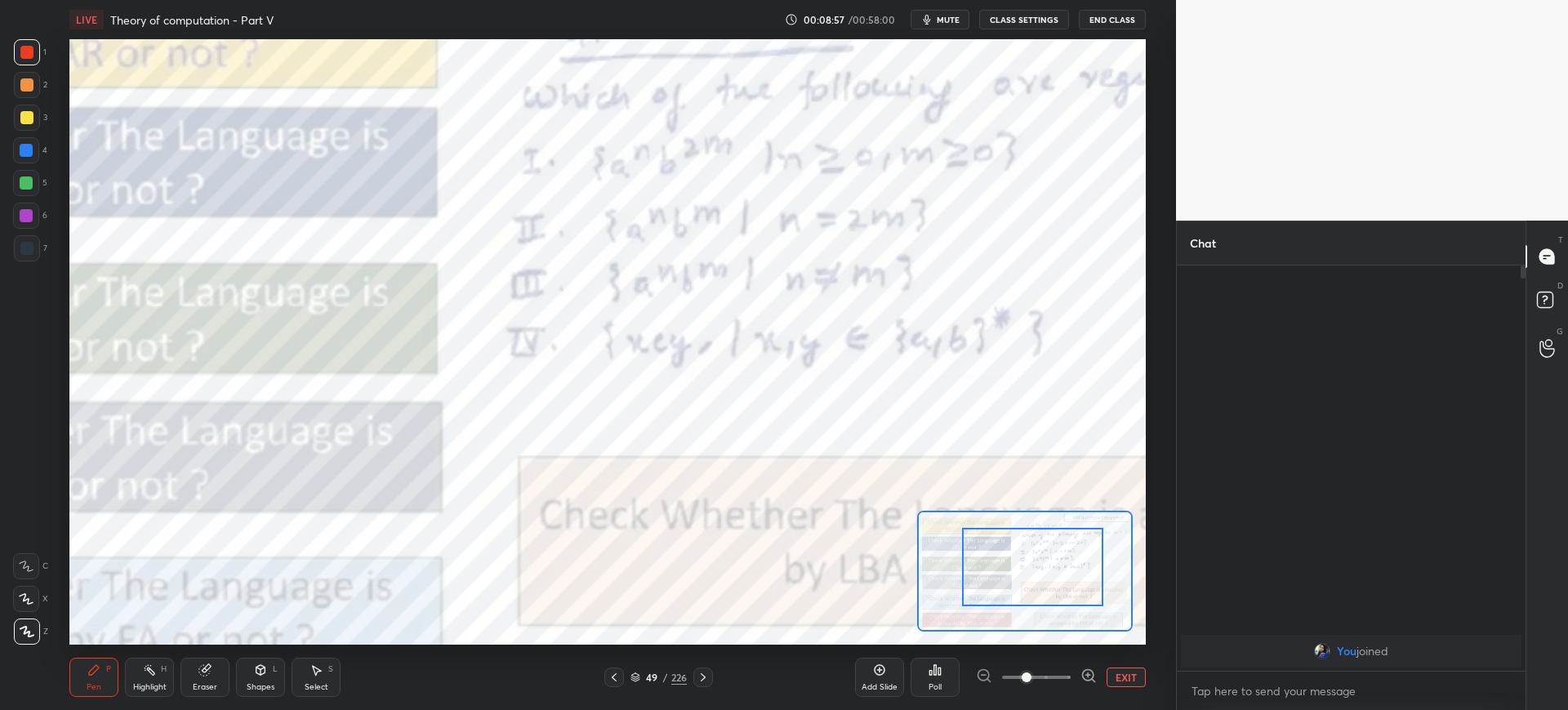
drag, startPoint x: 1098, startPoint y: 559, endPoint x: 1073, endPoint y: 565, distance: 25.7
click at [1095, 560] on div at bounding box center [1032, 567] width 141 height 78
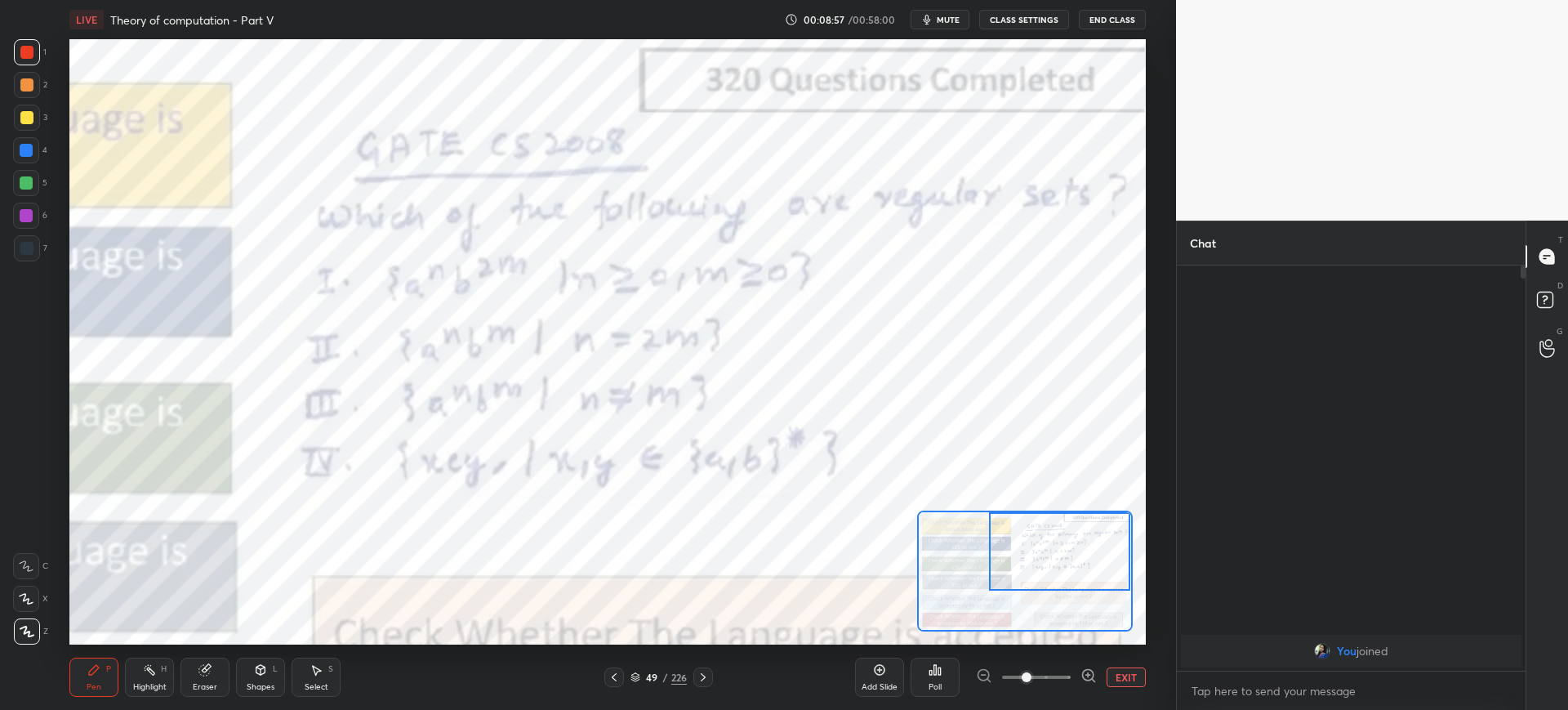
drag, startPoint x: 1073, startPoint y: 565, endPoint x: 1096, endPoint y: 556, distance: 24.7
click at [1103, 555] on div at bounding box center [1059, 552] width 141 height 78
click at [317, 687] on div "Select" at bounding box center [316, 687] width 24 height 9
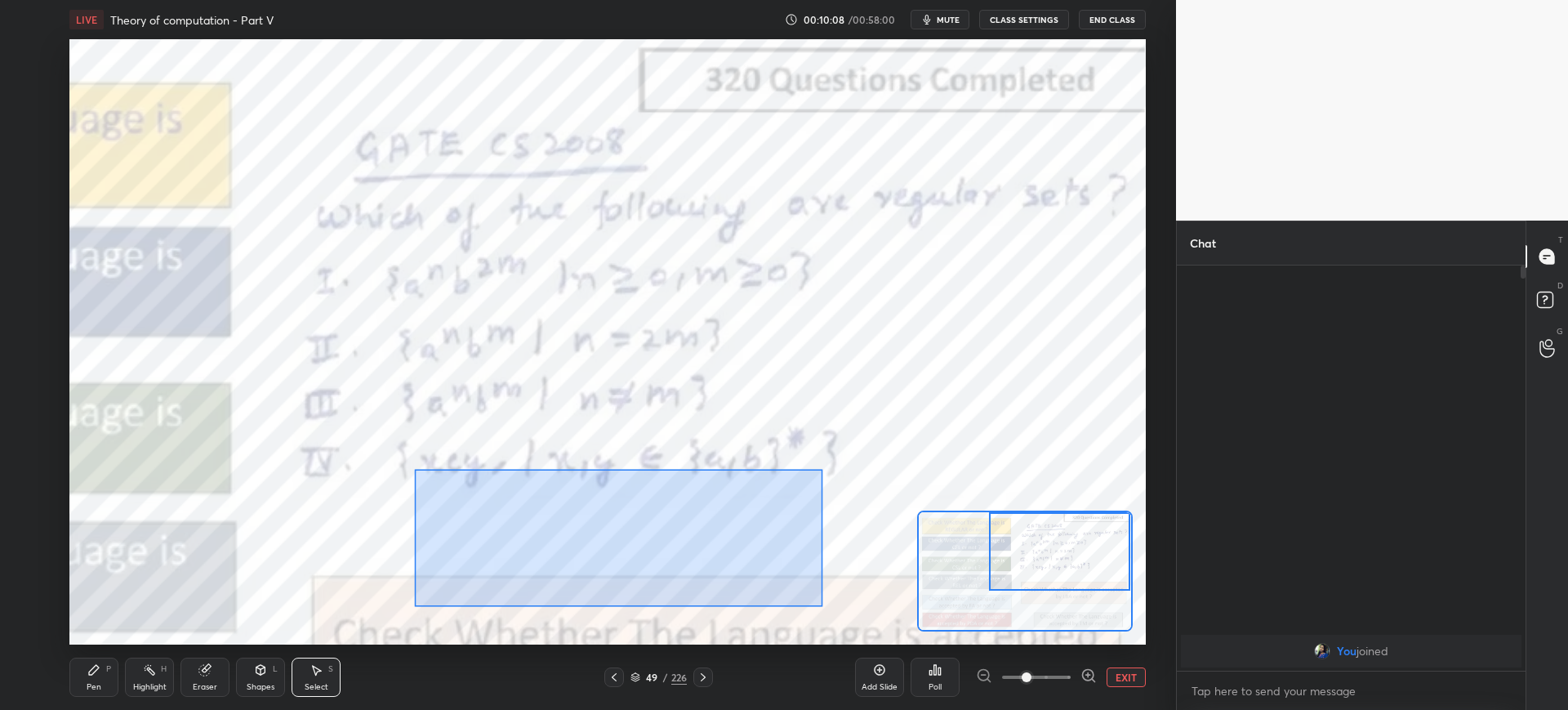
drag, startPoint x: 429, startPoint y: 476, endPoint x: 847, endPoint y: 602, distance: 436.6
click at [854, 607] on div "0 ° Undo Copy Duplicate Duplicate to new slide Delete" at bounding box center [339, 493] width 1613 height 908
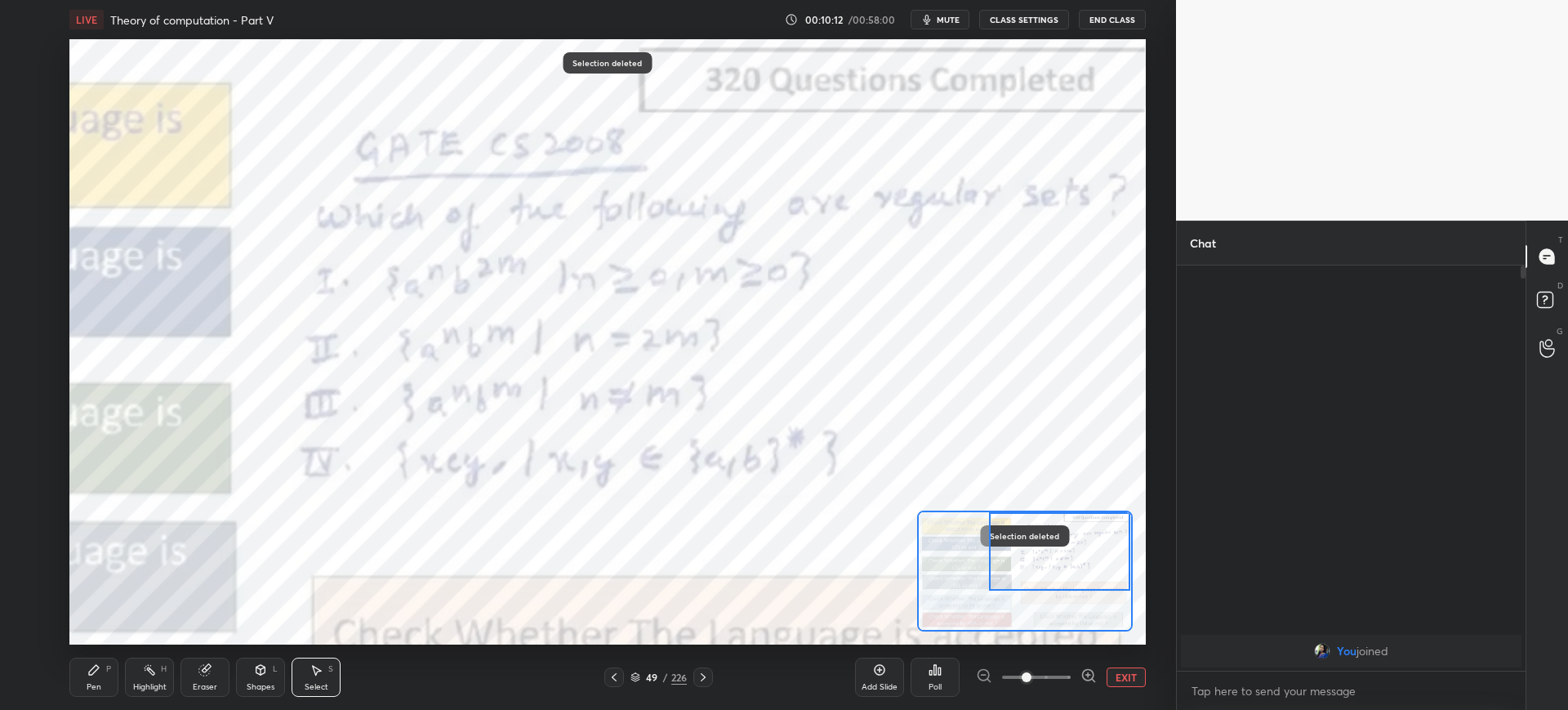
drag, startPoint x: 93, startPoint y: 692, endPoint x: 145, endPoint y: 663, distance: 59.5
click at [93, 691] on div "Pen P" at bounding box center [94, 678] width 49 height 39
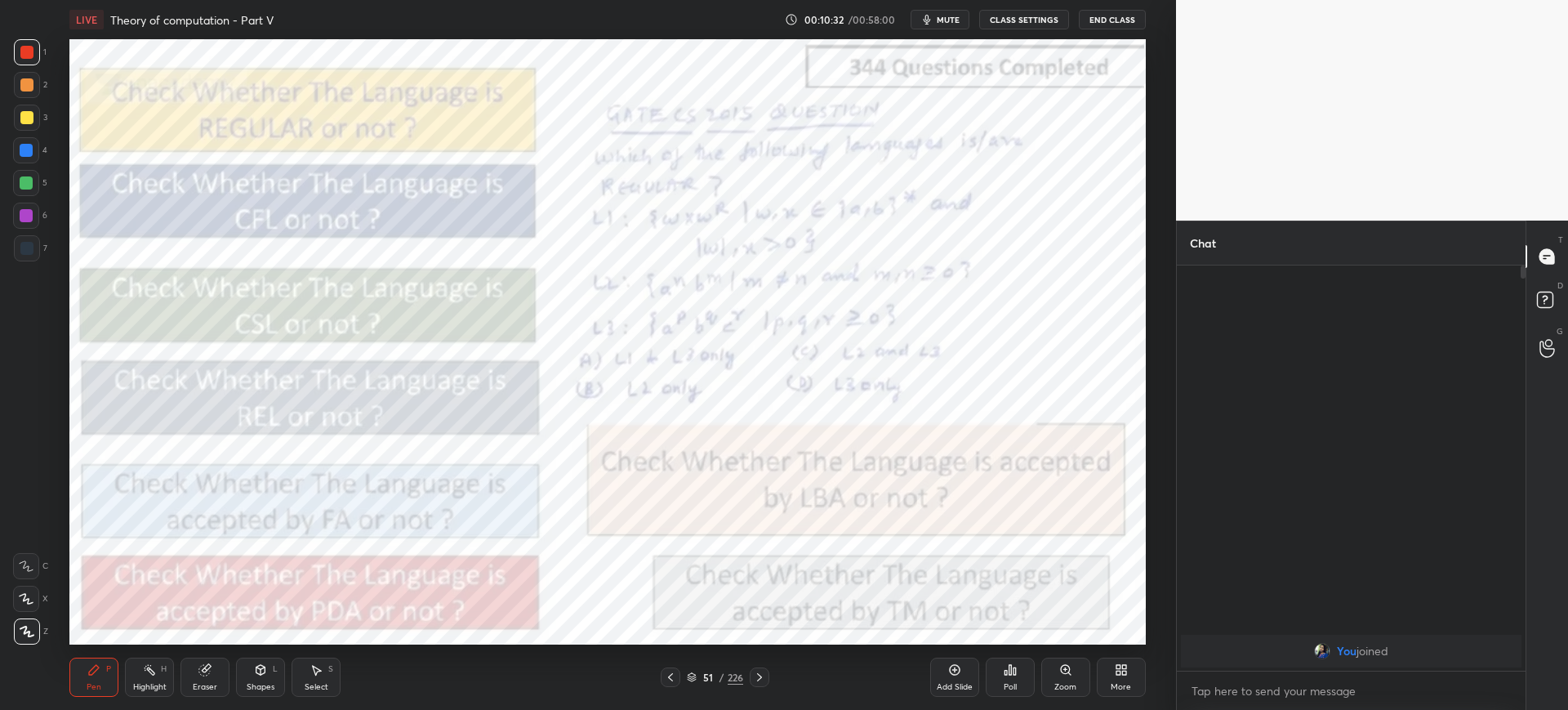
click at [1070, 673] on div "Zoom" at bounding box center [1066, 678] width 49 height 39
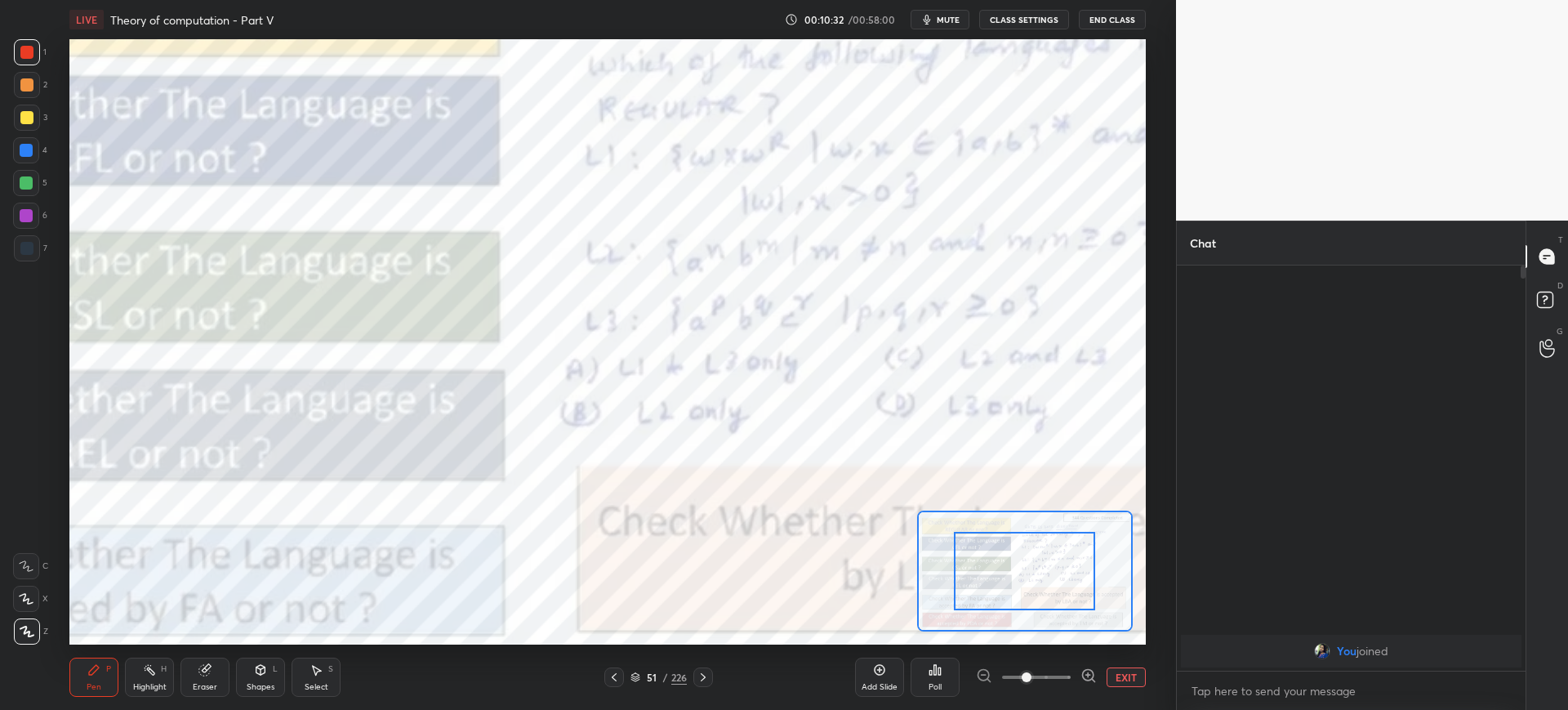
drag, startPoint x: 1069, startPoint y: 675, endPoint x: 1063, endPoint y: 638, distance: 37.5
click at [1069, 674] on div at bounding box center [1036, 677] width 121 height 20
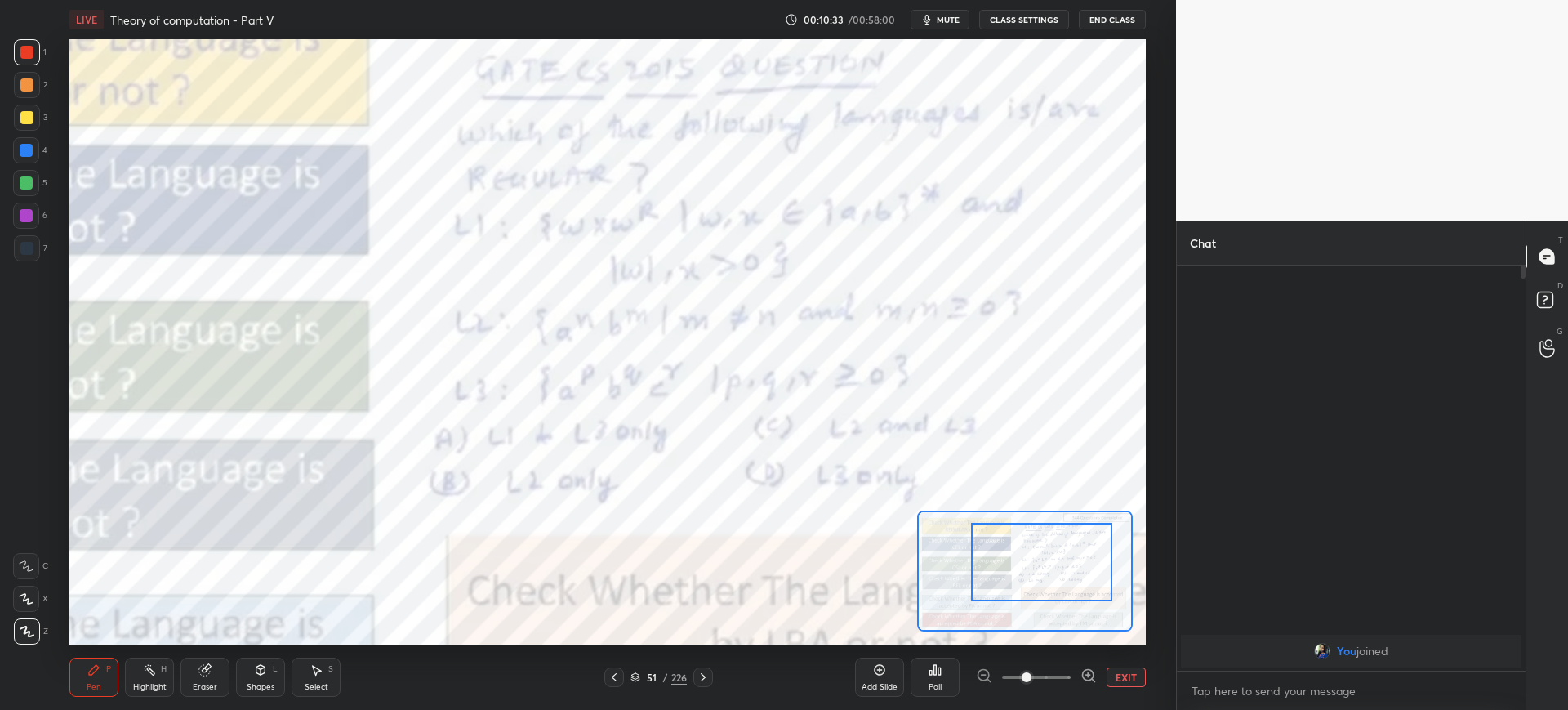
drag, startPoint x: 1050, startPoint y: 572, endPoint x: 1069, endPoint y: 563, distance: 21.0
click at [1071, 563] on div at bounding box center [1041, 562] width 141 height 78
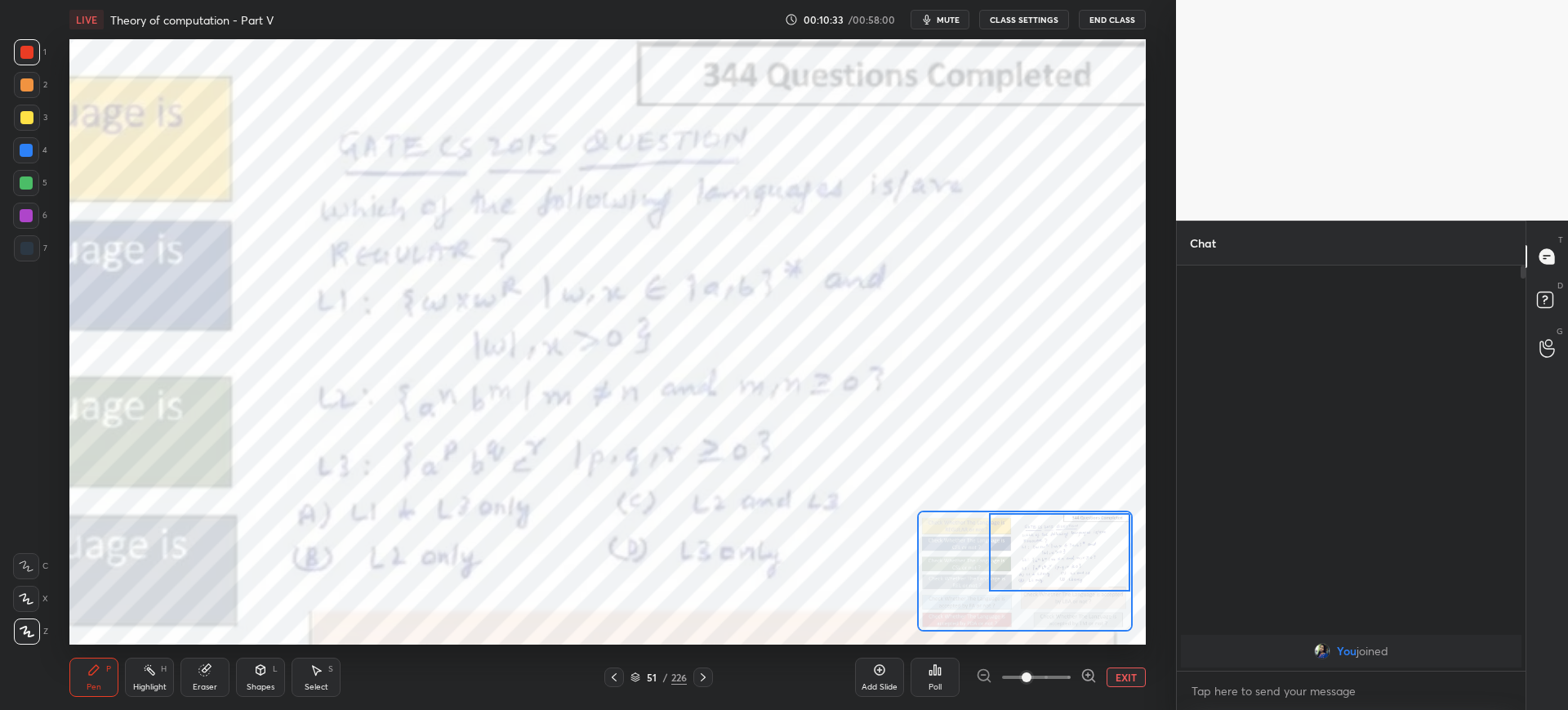
click at [1080, 554] on div at bounding box center [1059, 553] width 141 height 78
drag, startPoint x: 1073, startPoint y: 556, endPoint x: 1081, endPoint y: 553, distance: 8.5
click at [1081, 553] on div at bounding box center [1059, 552] width 141 height 78
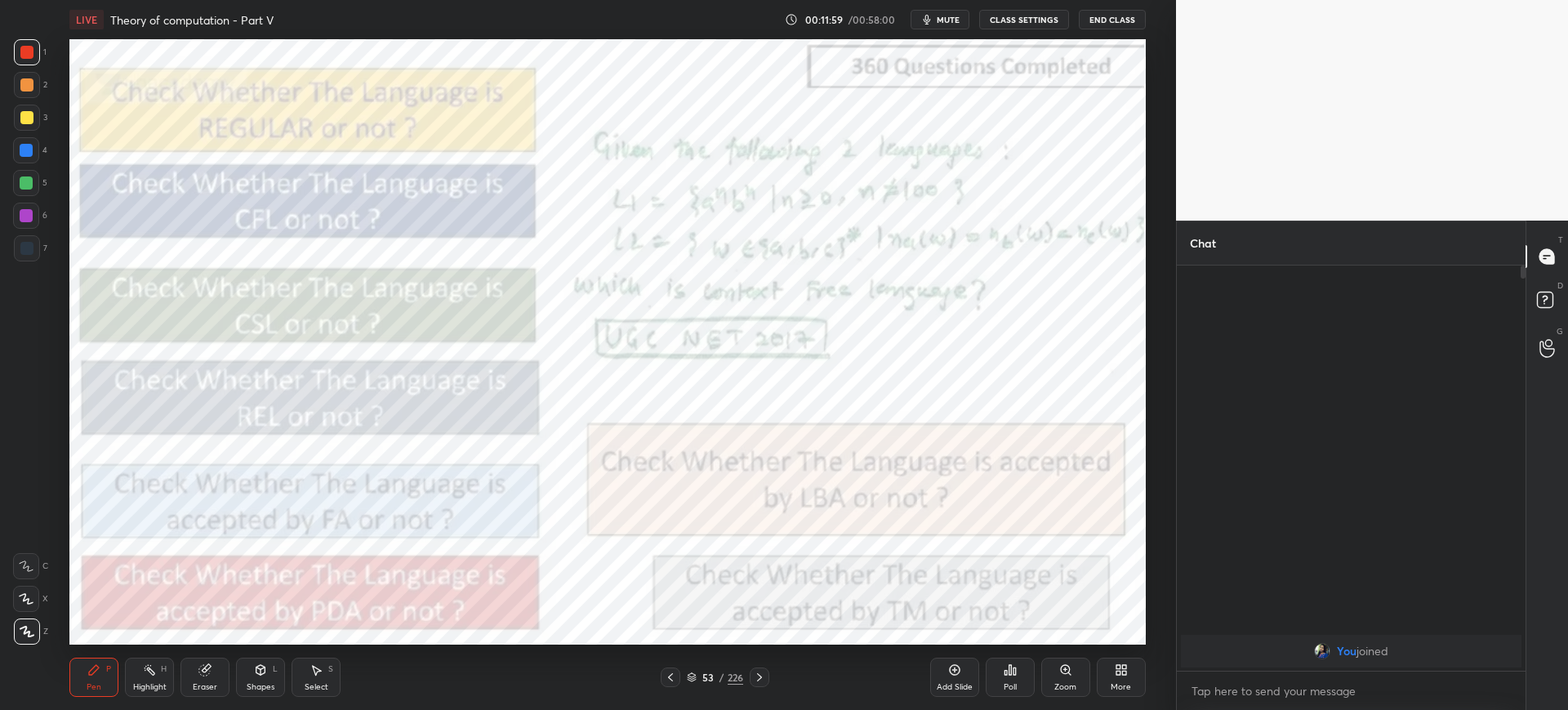
click at [1063, 679] on div "Zoom" at bounding box center [1066, 678] width 49 height 39
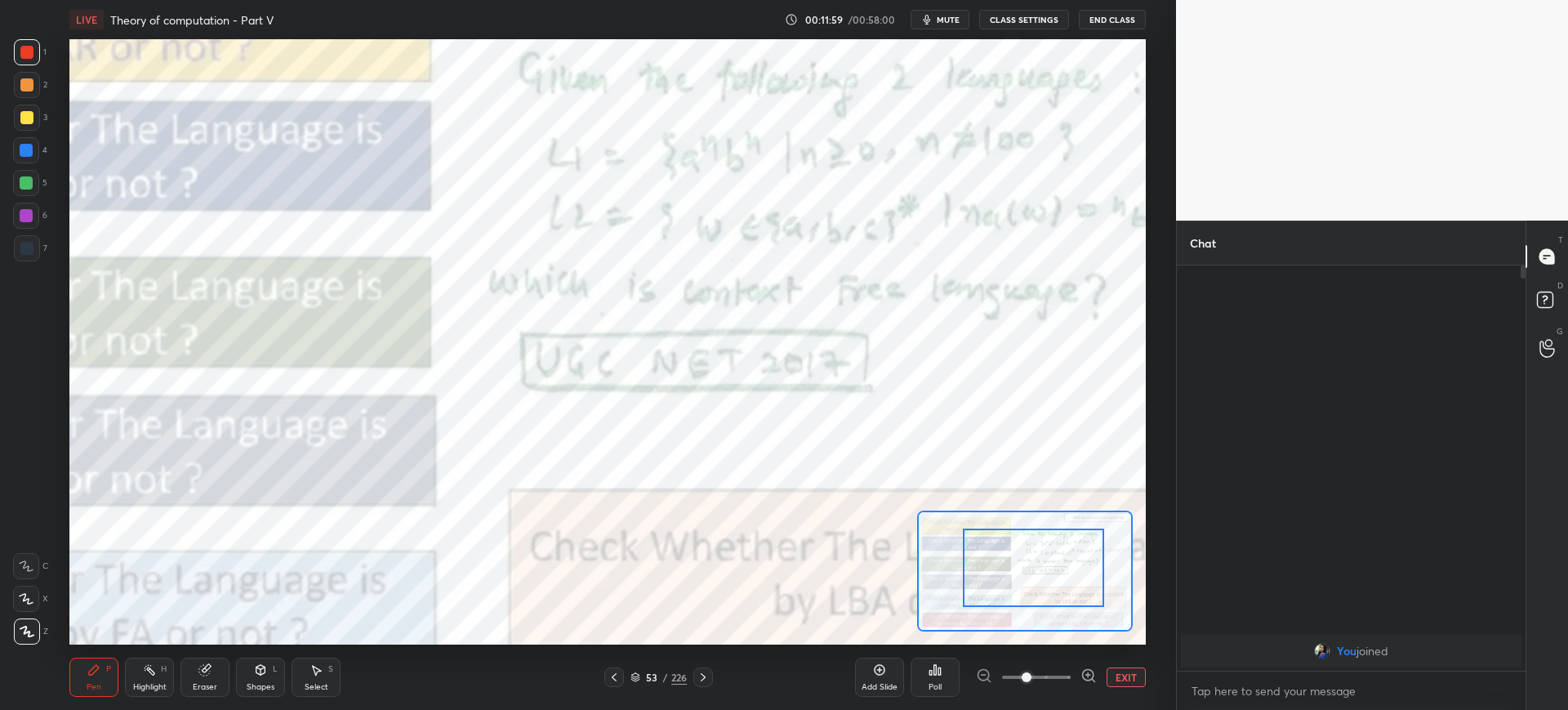
drag, startPoint x: 1089, startPoint y: 570, endPoint x: 1051, endPoint y: 574, distance: 38.2
click at [1088, 570] on div at bounding box center [1033, 568] width 141 height 78
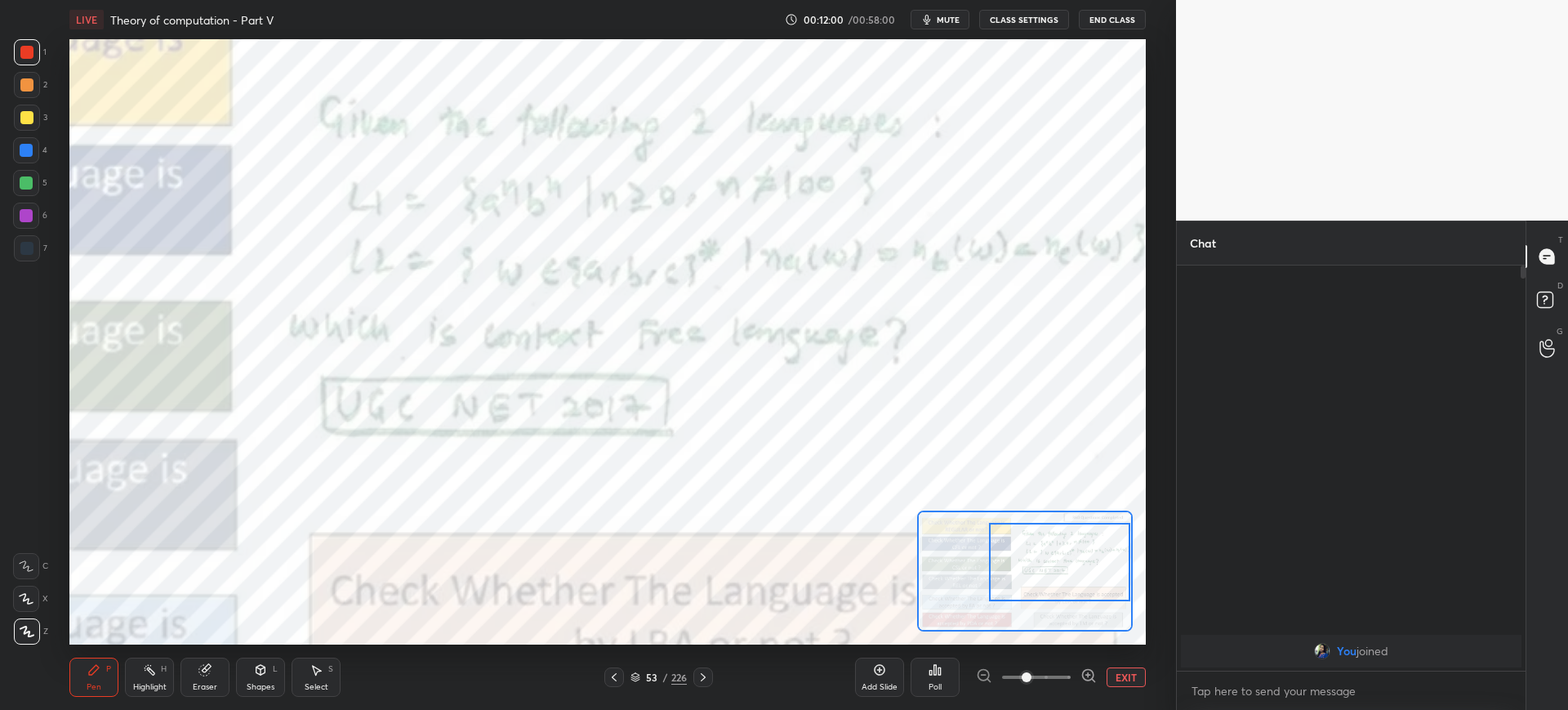
drag, startPoint x: 1060, startPoint y: 574, endPoint x: 1075, endPoint y: 570, distance: 15.5
click at [1088, 570] on div at bounding box center [1059, 562] width 141 height 78
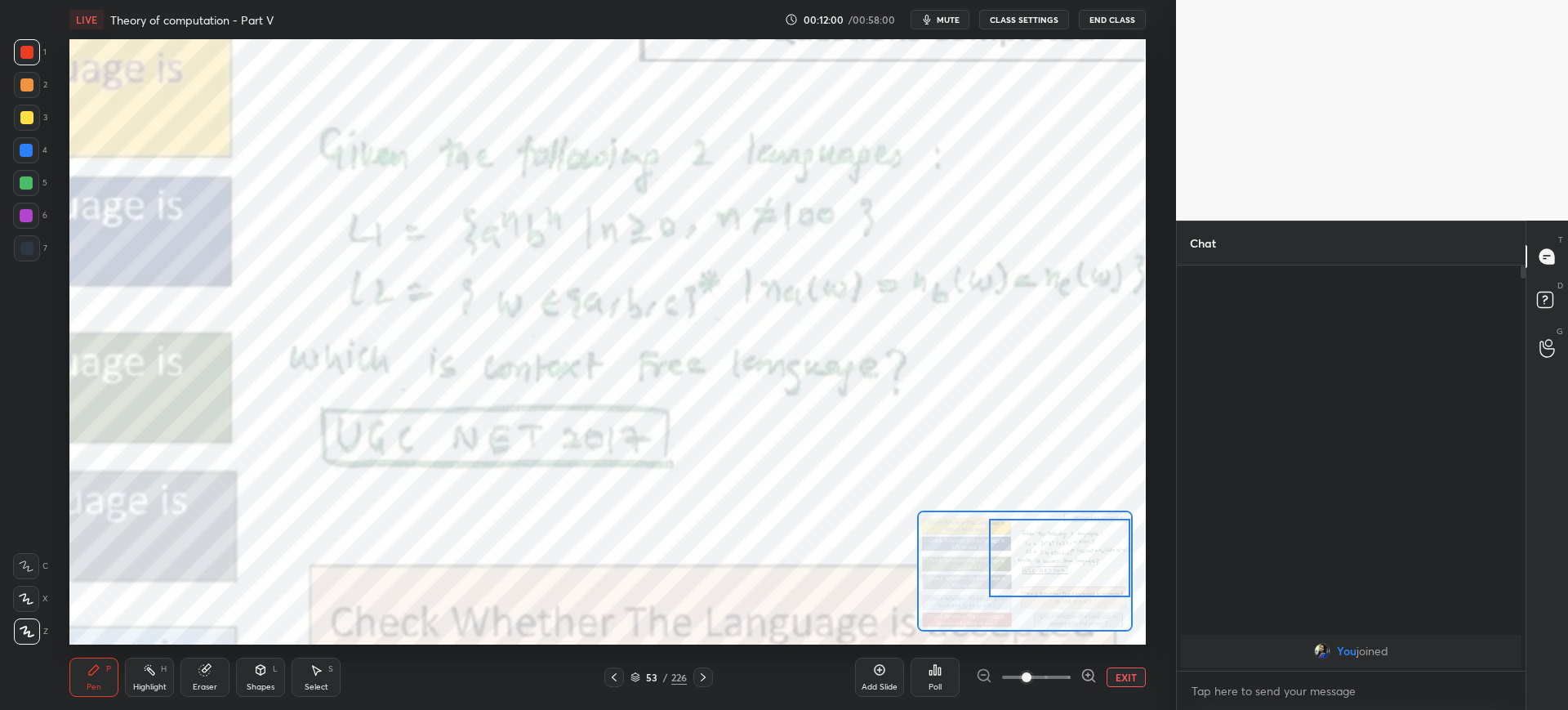
click at [1088, 568] on div at bounding box center [1059, 558] width 141 height 78
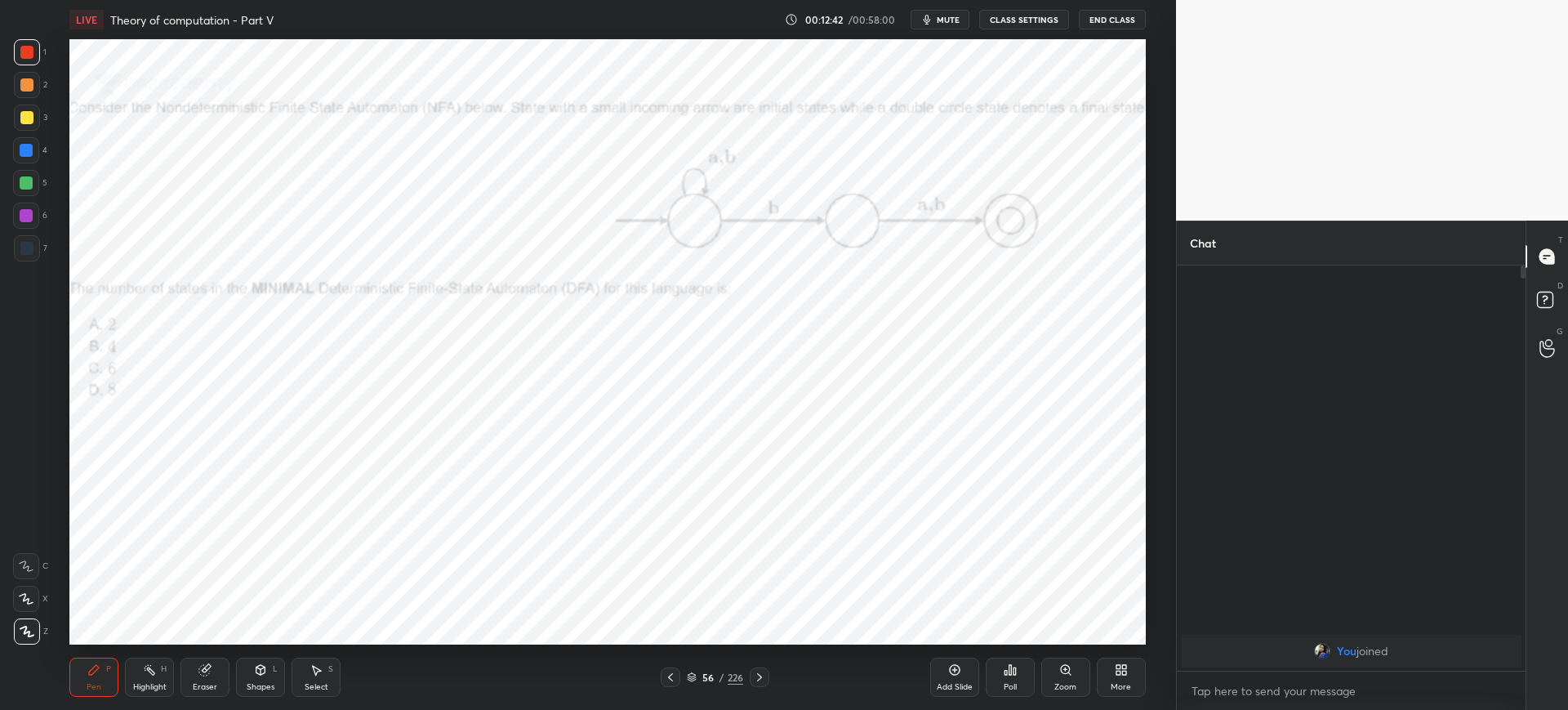
click at [693, 677] on icon at bounding box center [692, 675] width 9 height 4
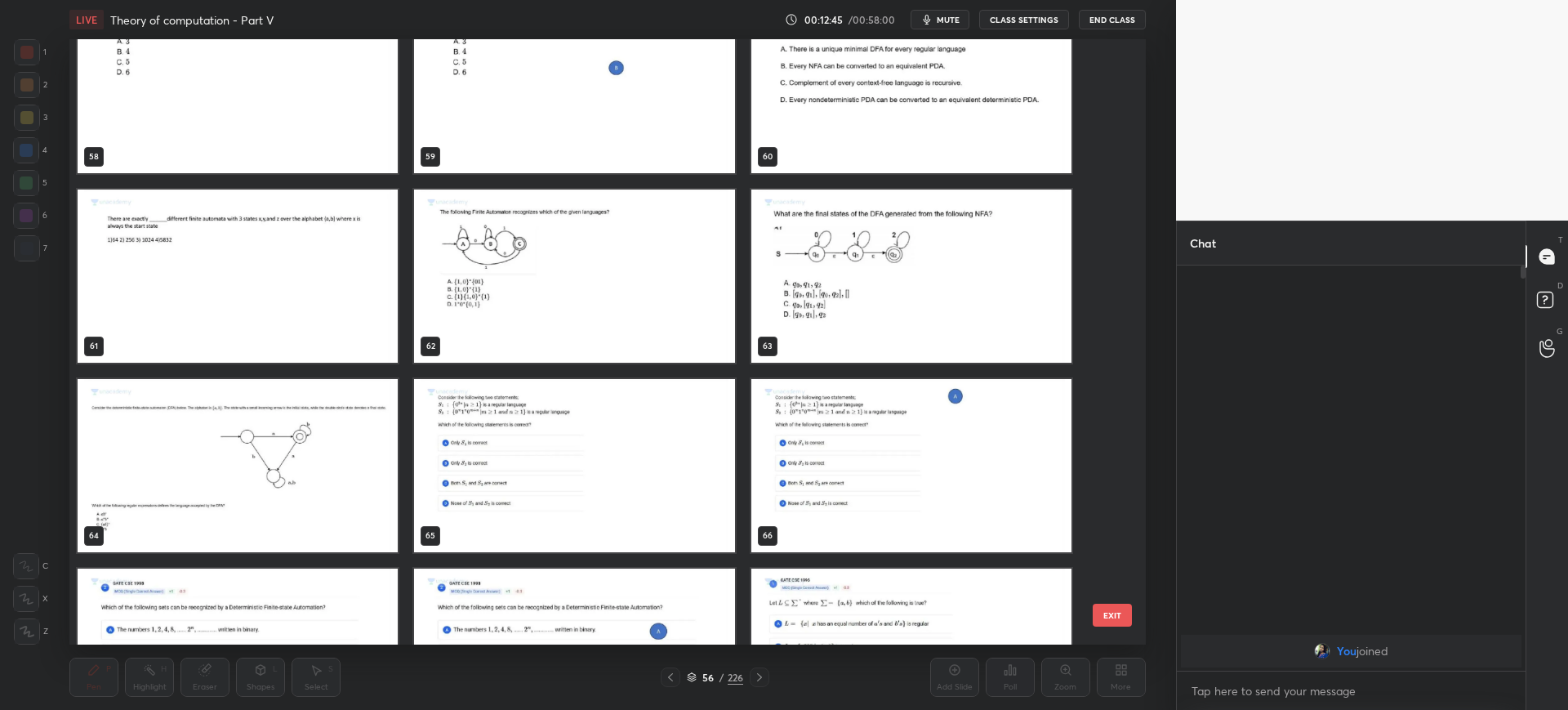
scroll to position [3852, 0]
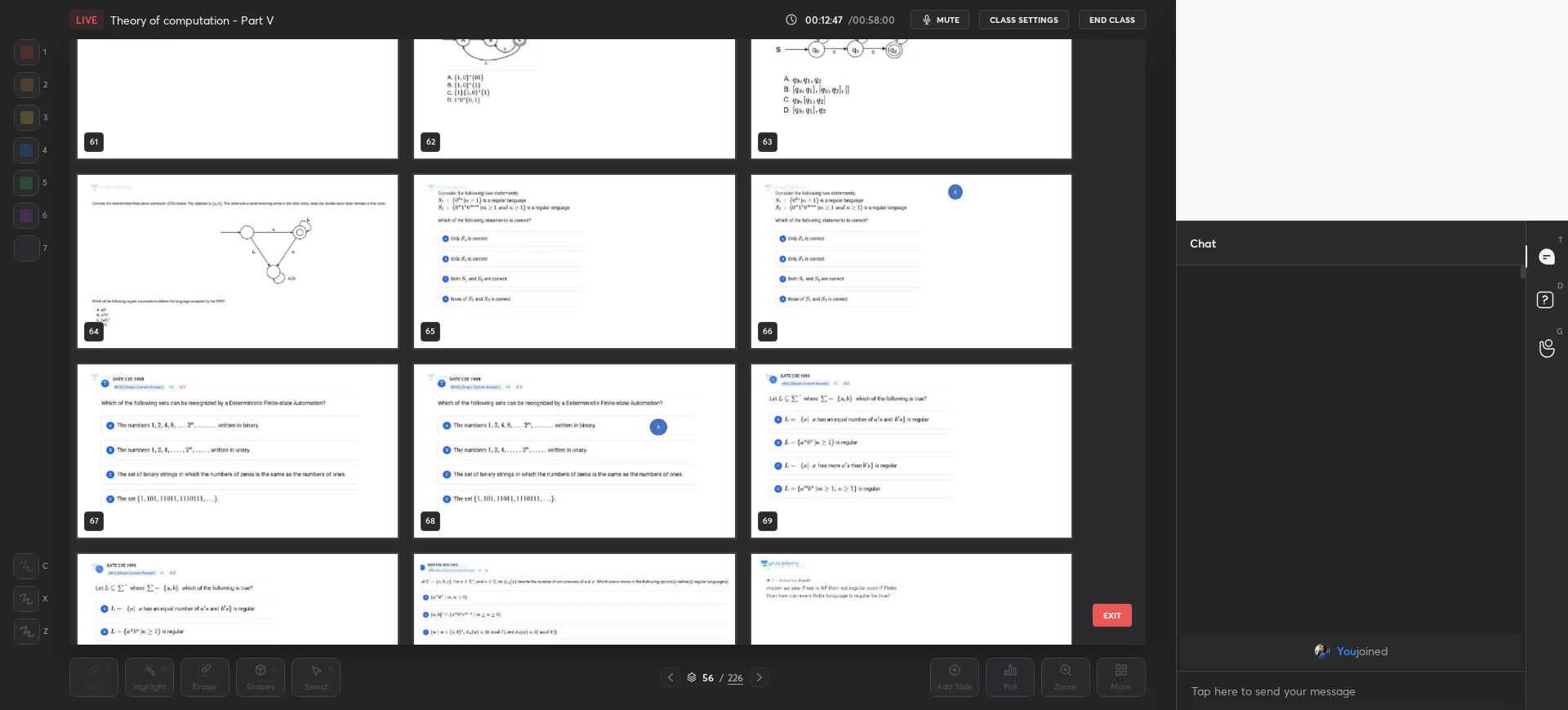
click at [653, 343] on img "grid" at bounding box center [575, 261] width 320 height 173
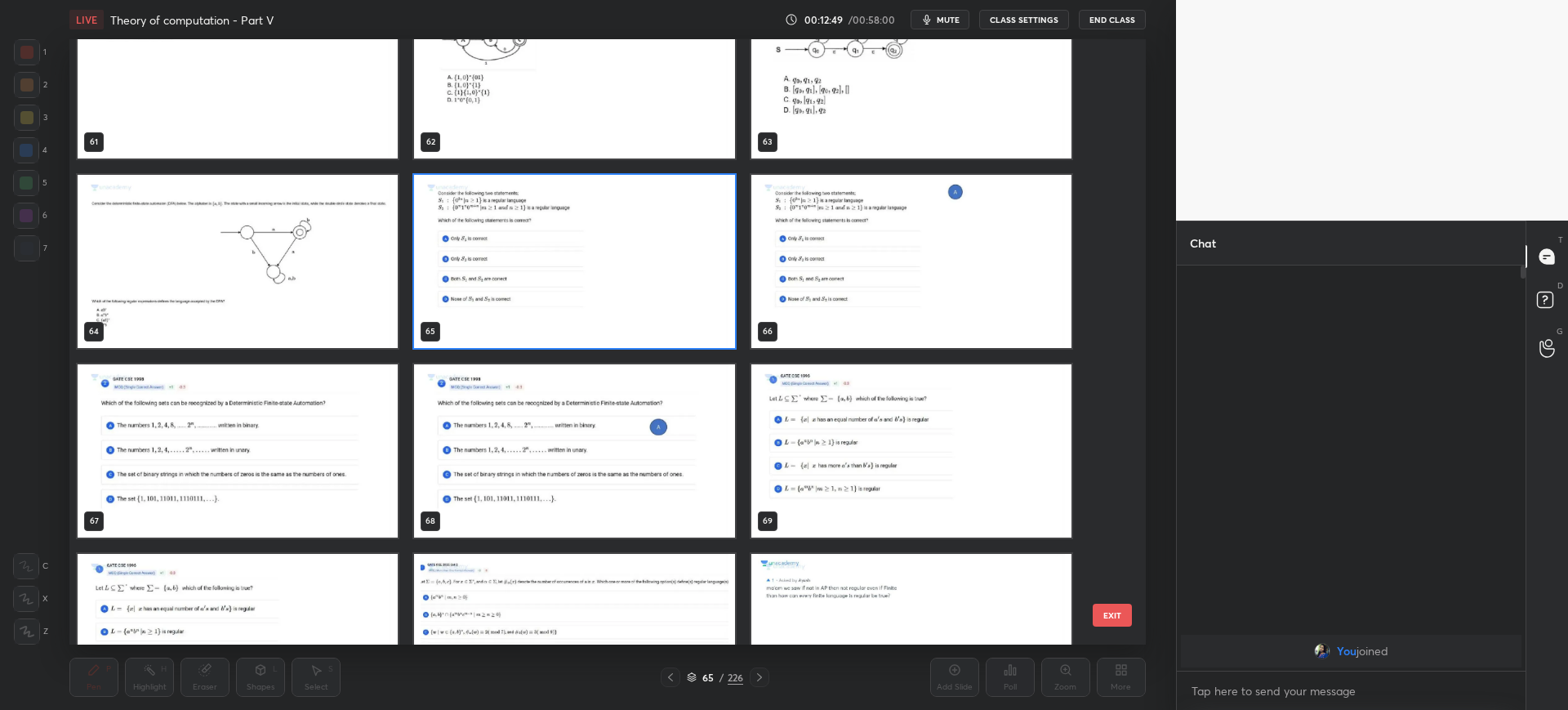
click at [1118, 620] on button "EXIT" at bounding box center [1112, 615] width 39 height 23
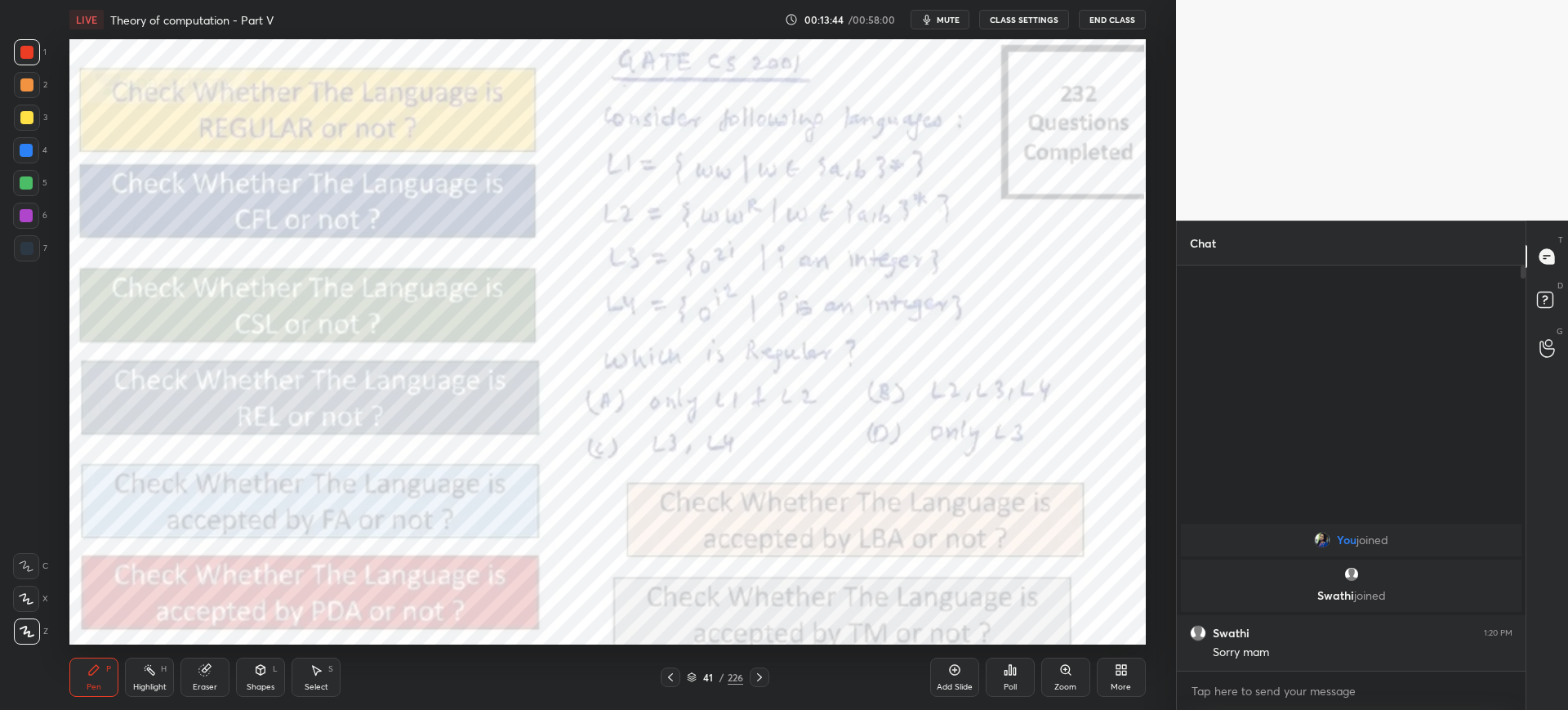
click at [1004, 679] on div "Poll" at bounding box center [1010, 678] width 49 height 39
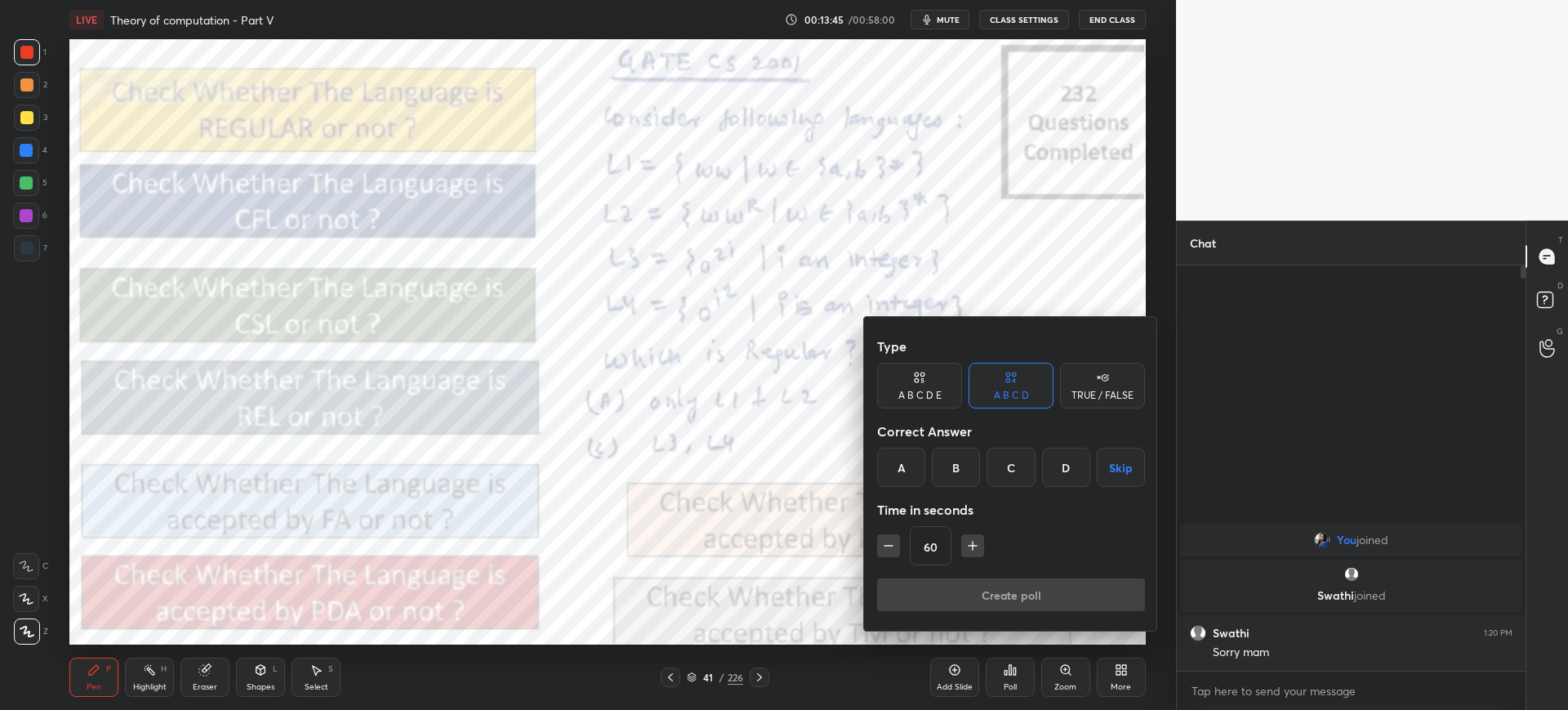
click at [763, 523] on div at bounding box center [784, 355] width 1568 height 710
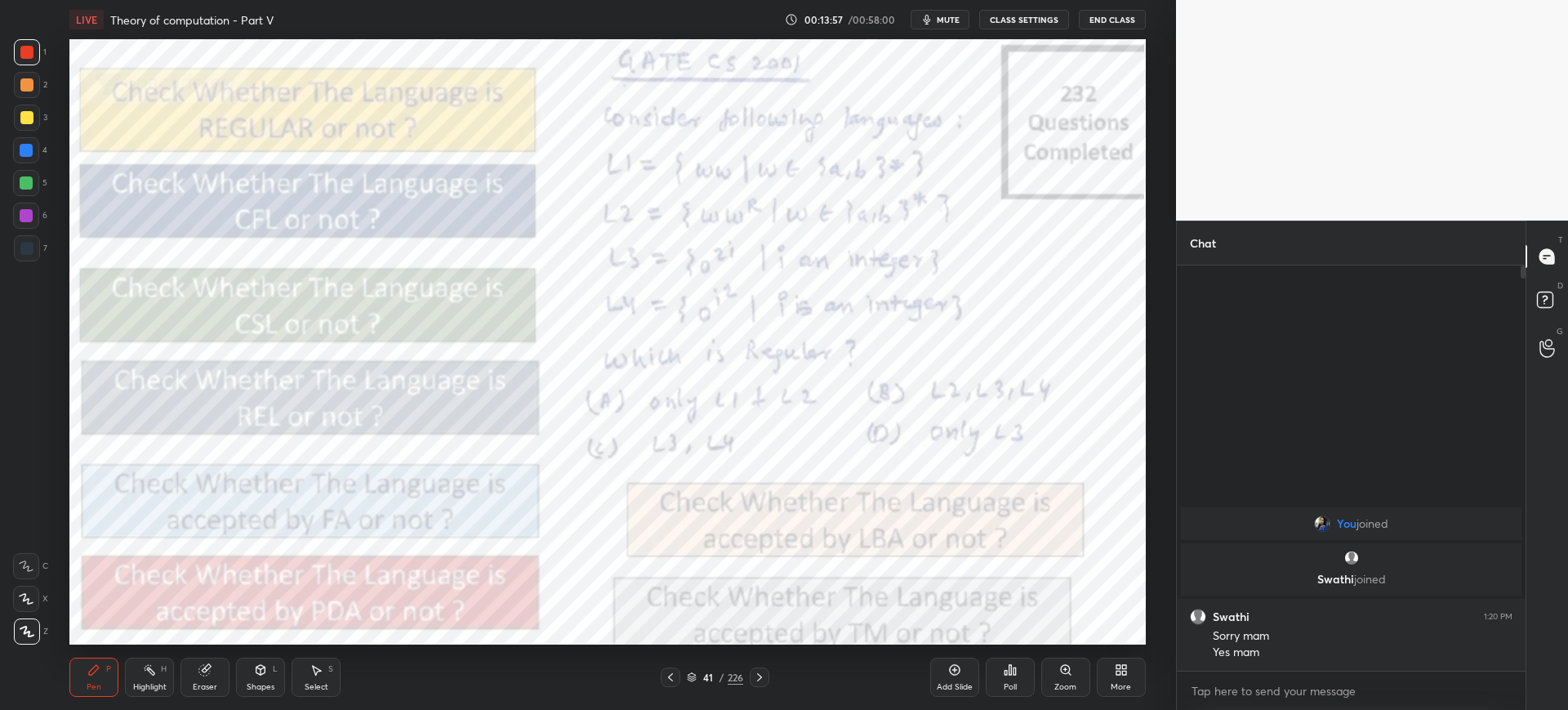
click at [1072, 679] on div "Zoom" at bounding box center [1066, 678] width 49 height 39
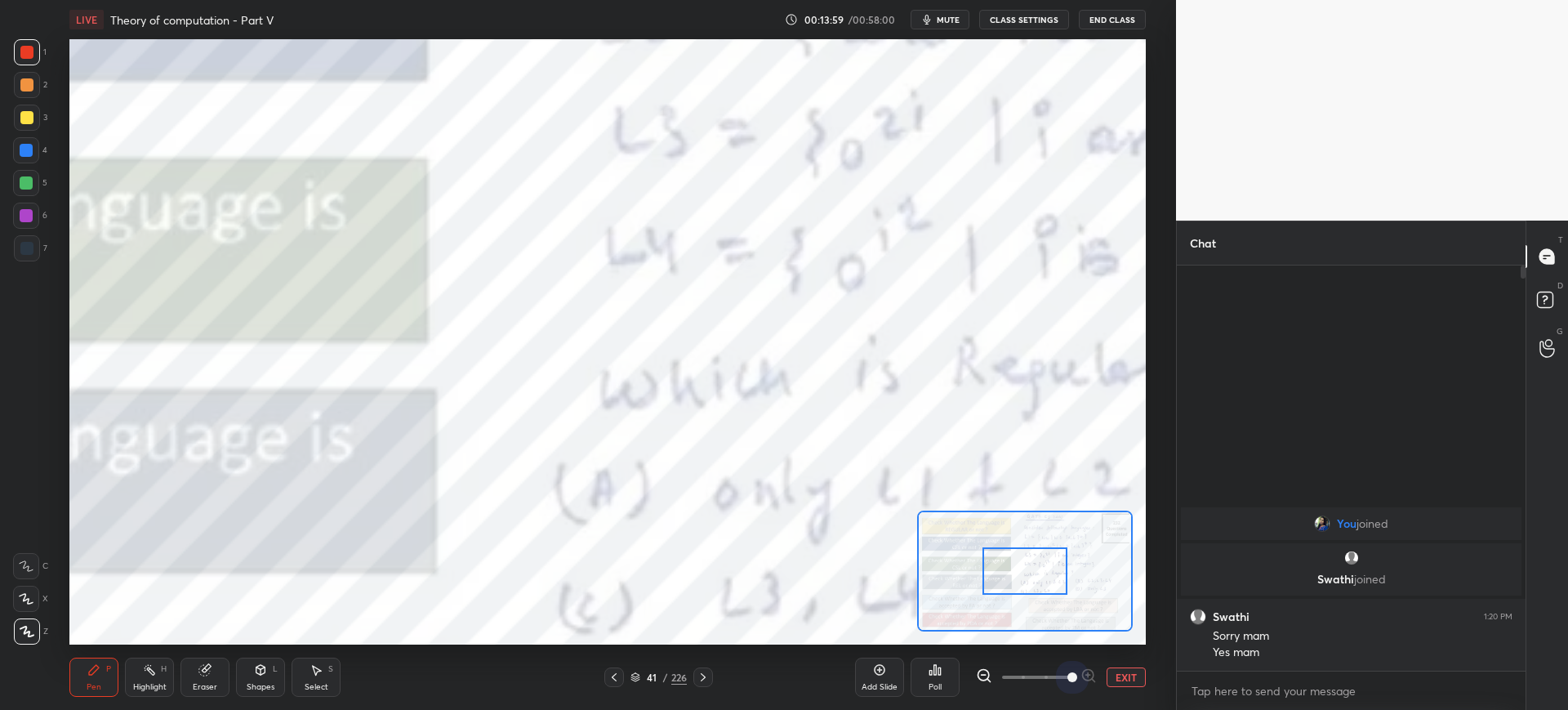
drag, startPoint x: 1013, startPoint y: 674, endPoint x: 1114, endPoint y: 676, distance: 101.0
click at [1114, 676] on div "EXIT" at bounding box center [1061, 677] width 170 height 20
click at [1114, 676] on button "EXIT" at bounding box center [1126, 677] width 39 height 20
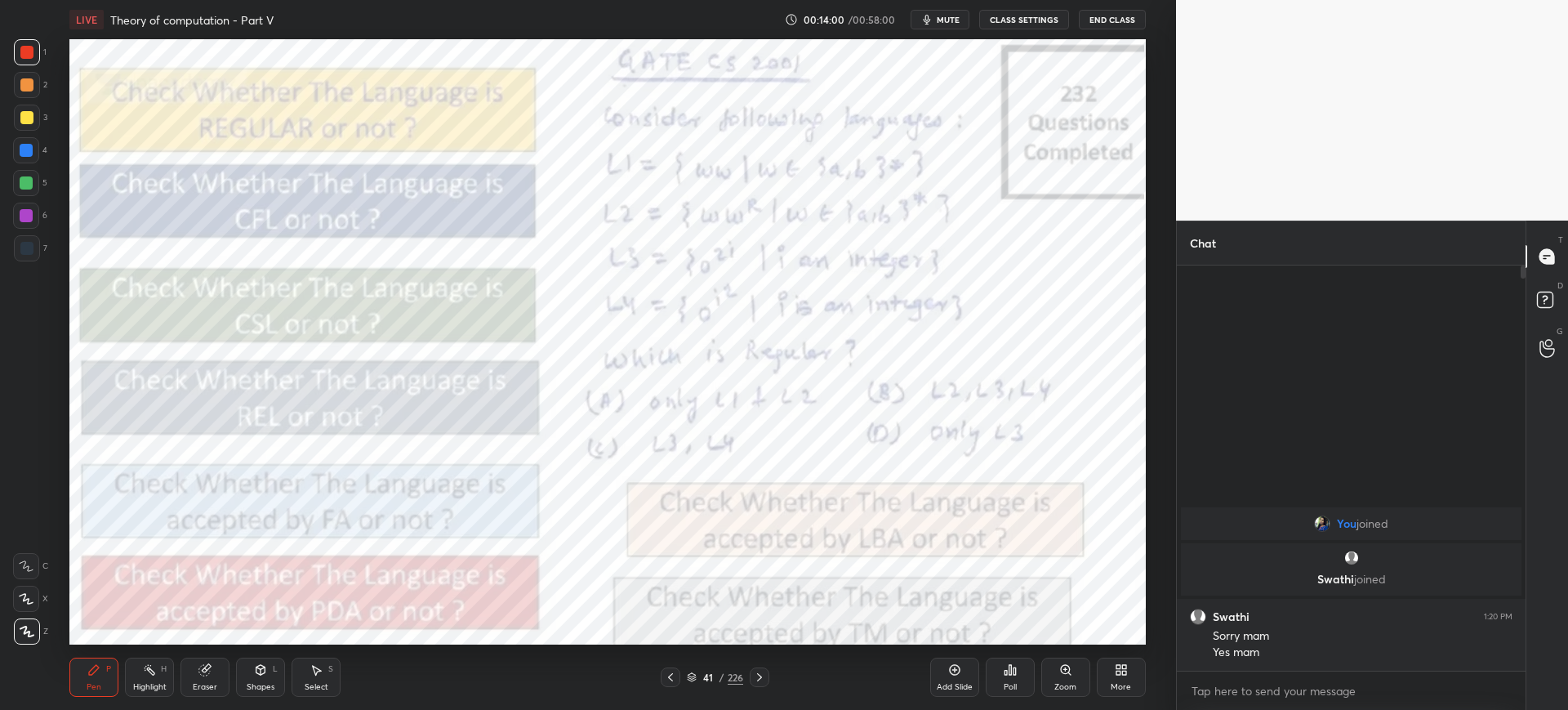
click at [1016, 672] on icon at bounding box center [1014, 671] width 3 height 8
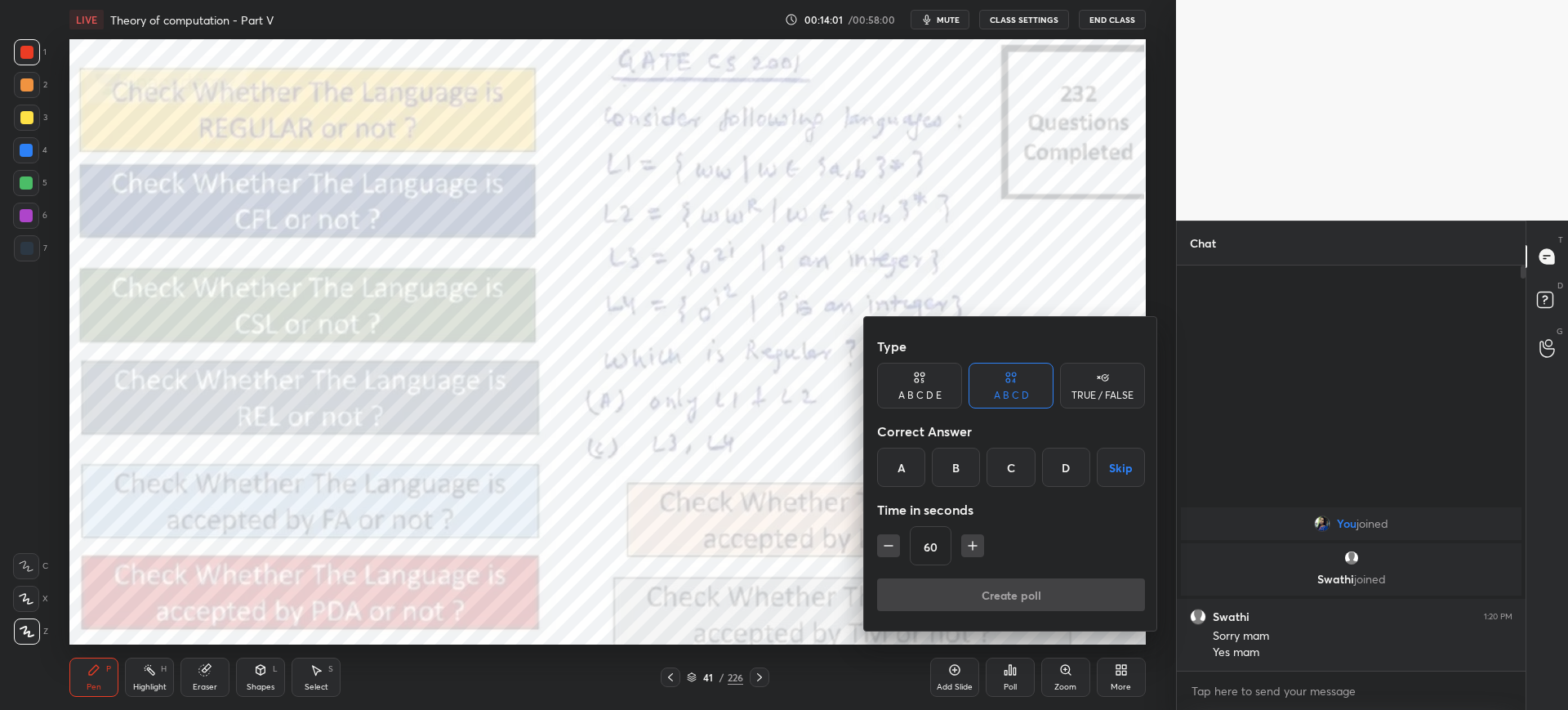
click at [1078, 470] on div "D" at bounding box center [1066, 467] width 48 height 39
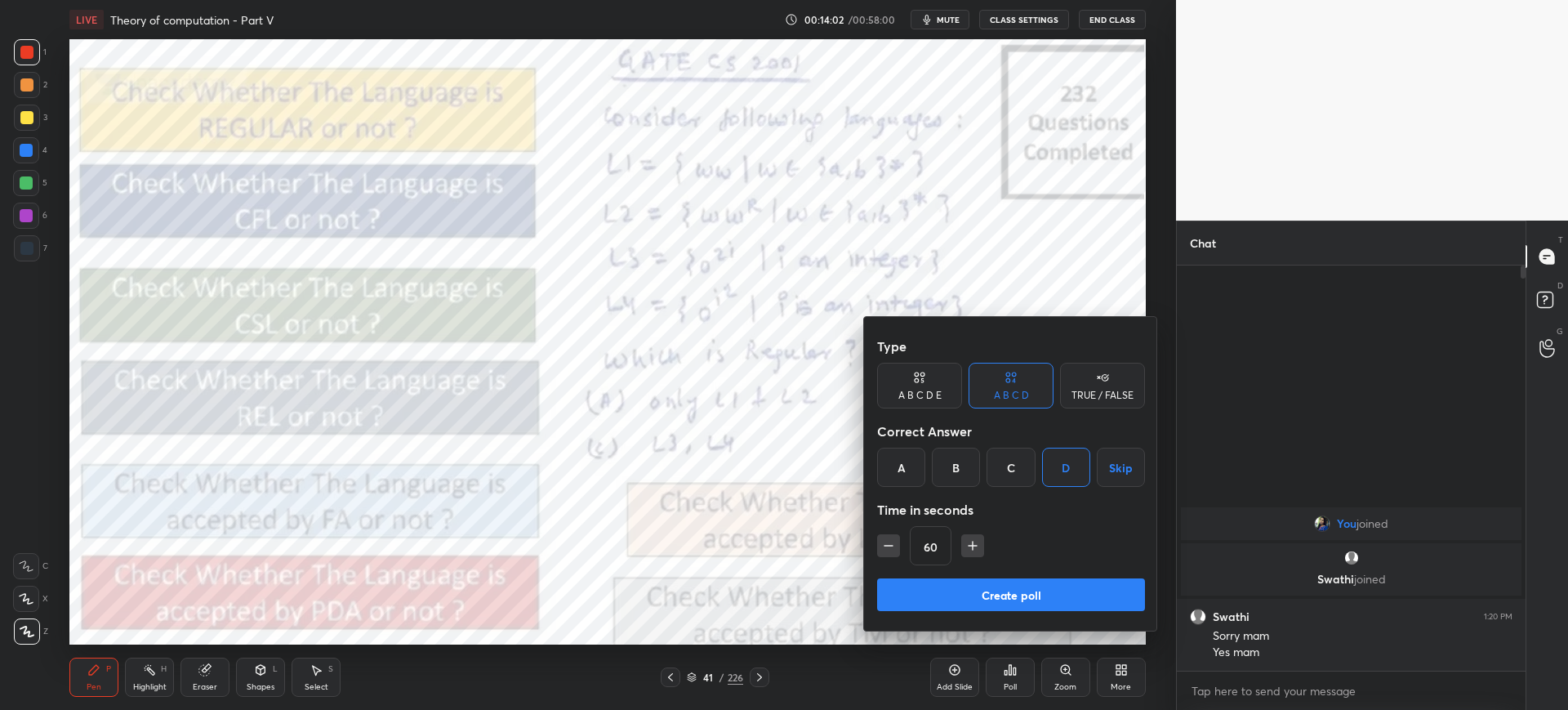
click at [897, 537] on button "button" at bounding box center [888, 546] width 23 height 23
click at [975, 546] on icon "button" at bounding box center [972, 545] width 16 height 16
type input "45"
click at [970, 587] on button "Create poll" at bounding box center [1011, 594] width 268 height 32
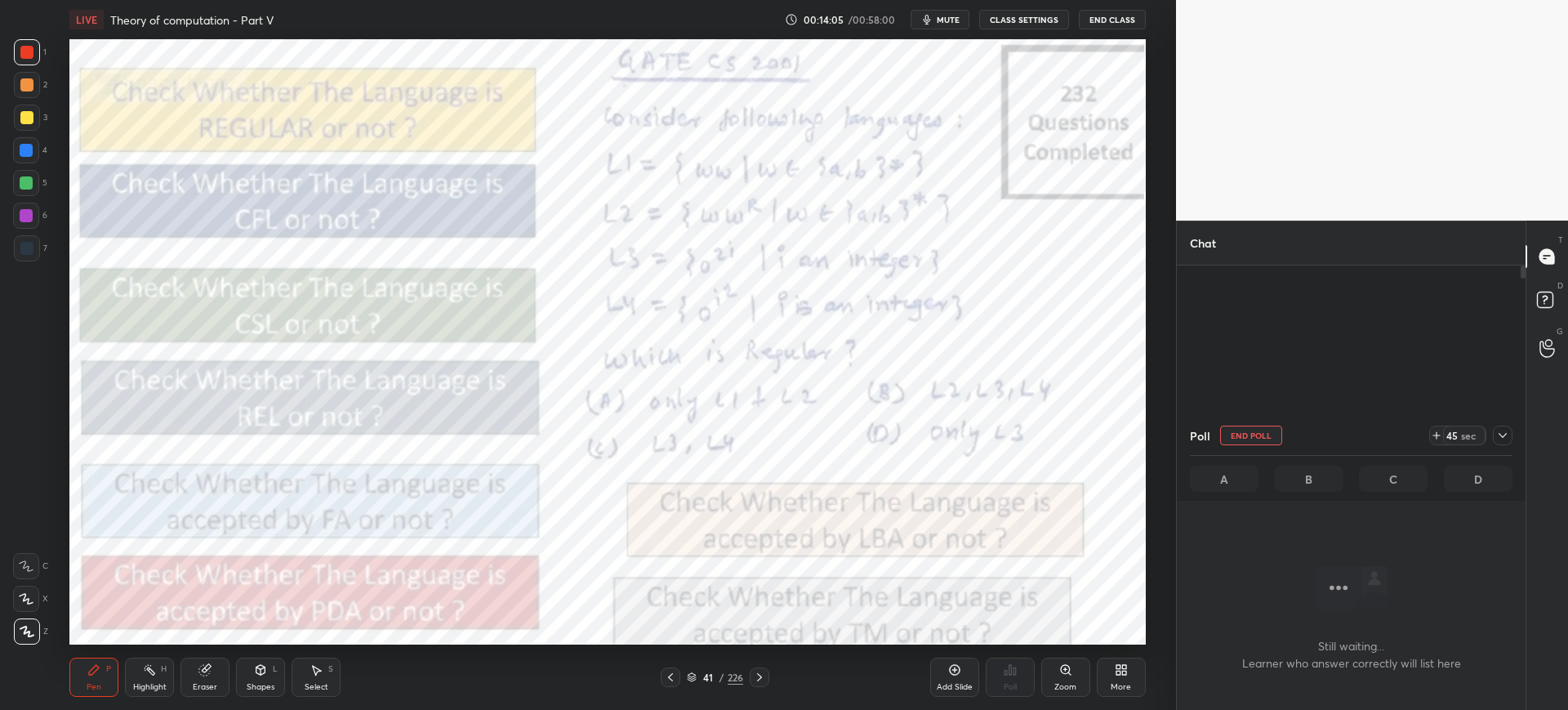
scroll to position [354, 344]
click at [1436, 429] on icon at bounding box center [1435, 435] width 13 height 13
click at [1231, 432] on button "End Poll" at bounding box center [1251, 435] width 62 height 20
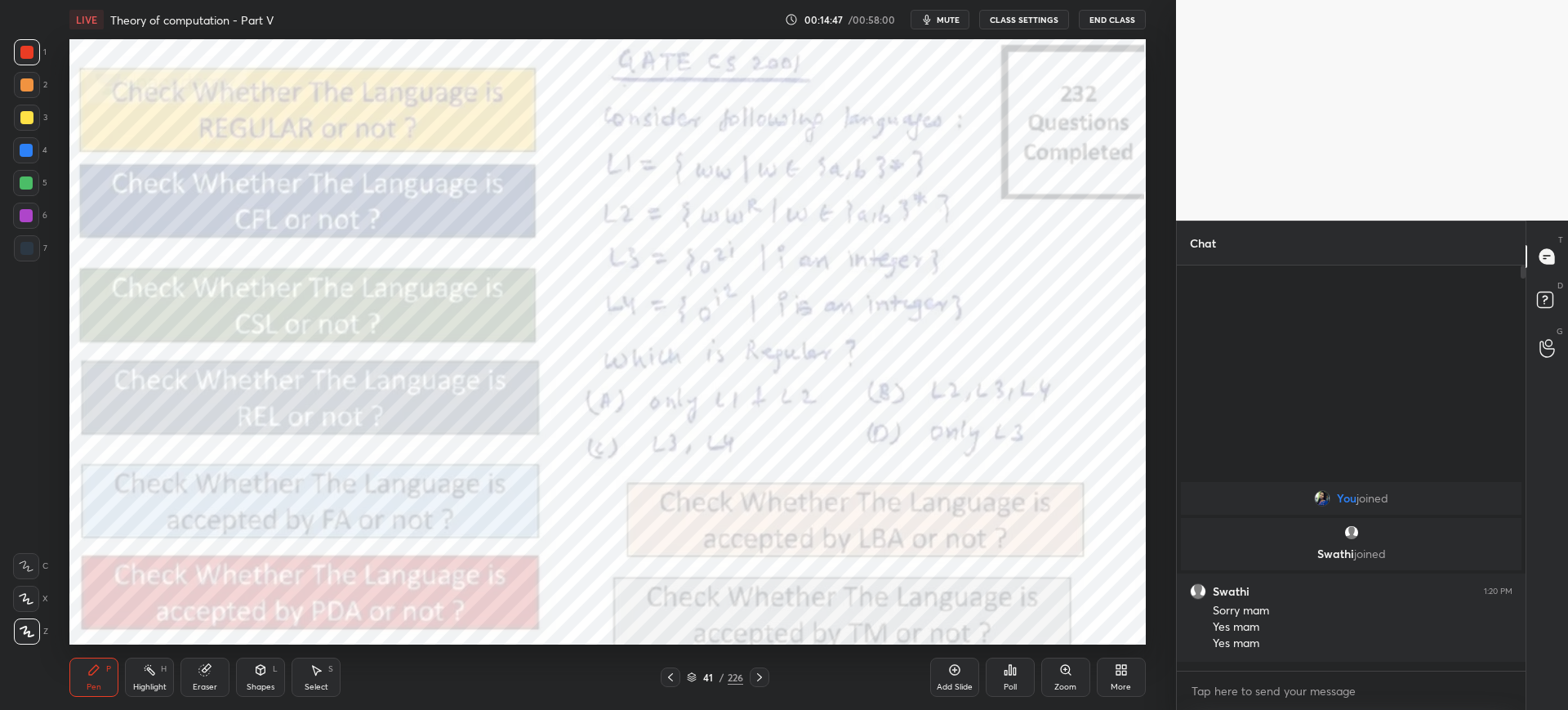
scroll to position [0, 0]
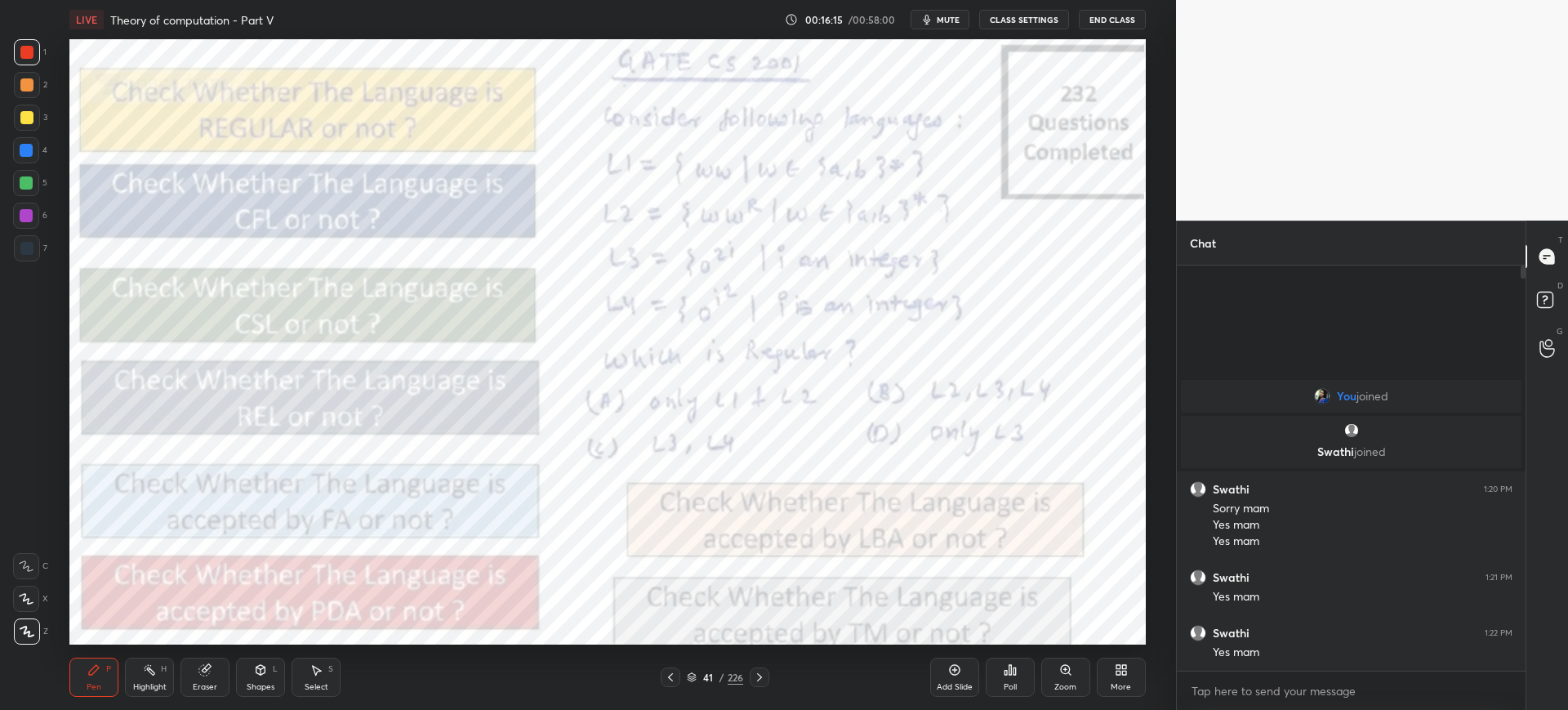
click at [961, 683] on div "Add Slide" at bounding box center [955, 687] width 36 height 9
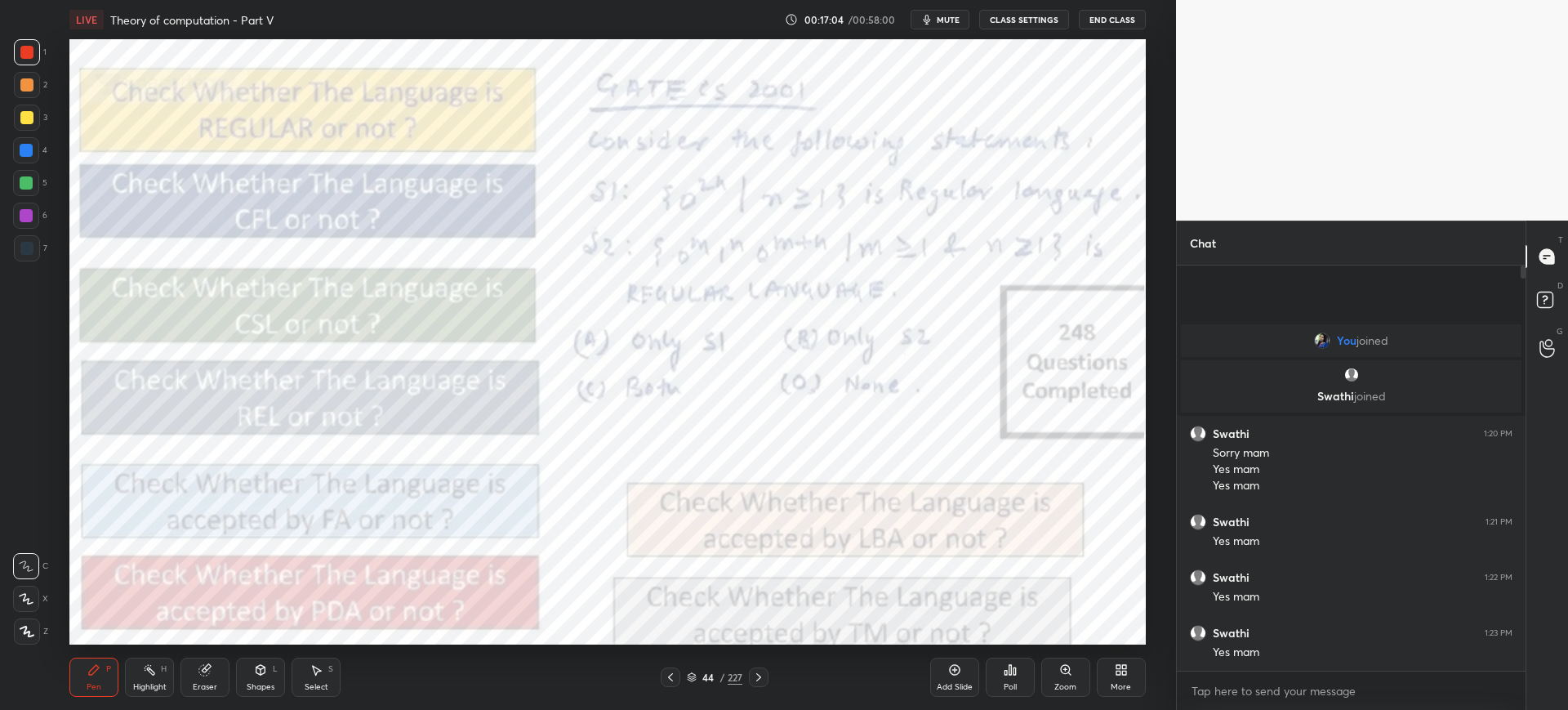
click at [1018, 687] on div "Poll" at bounding box center [1010, 678] width 49 height 39
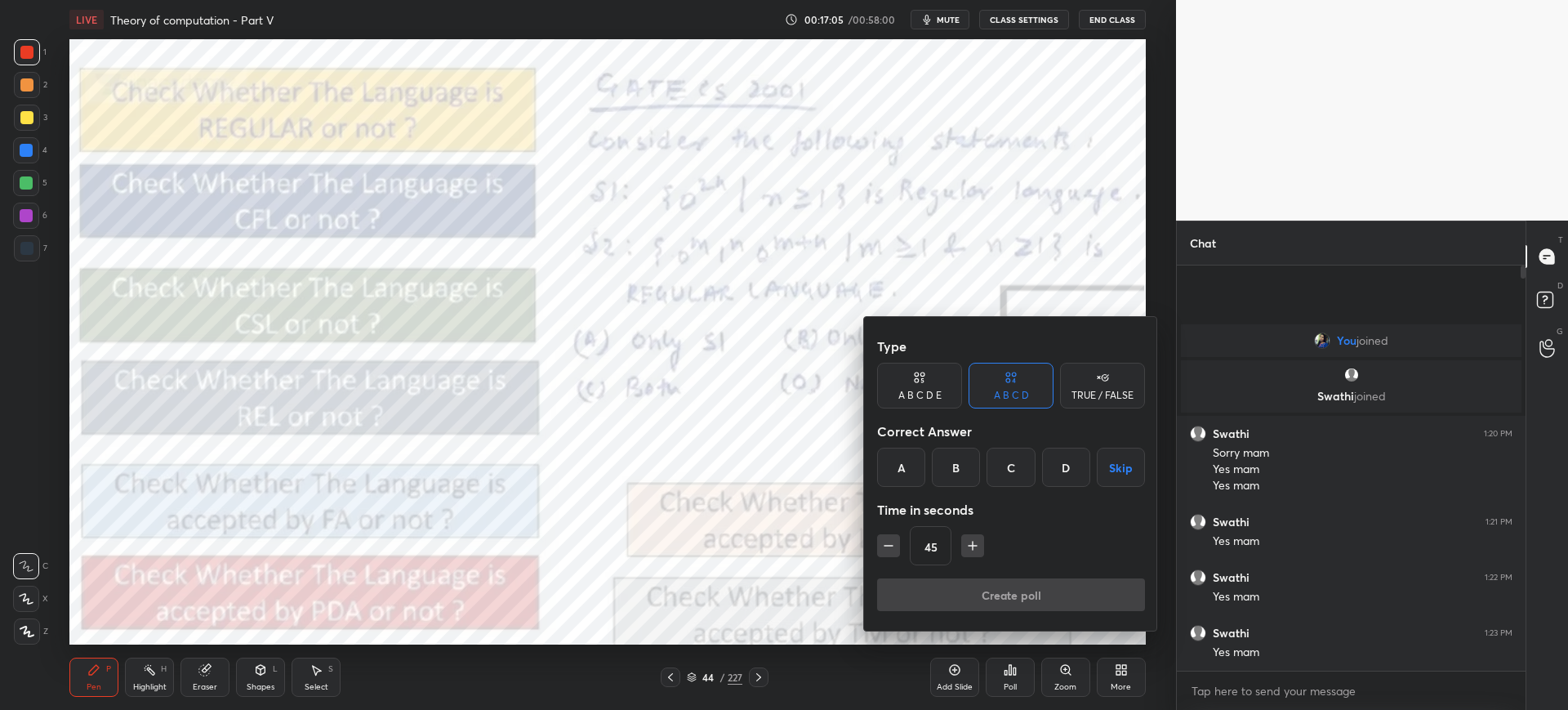
click at [915, 481] on div "A" at bounding box center [901, 467] width 48 height 39
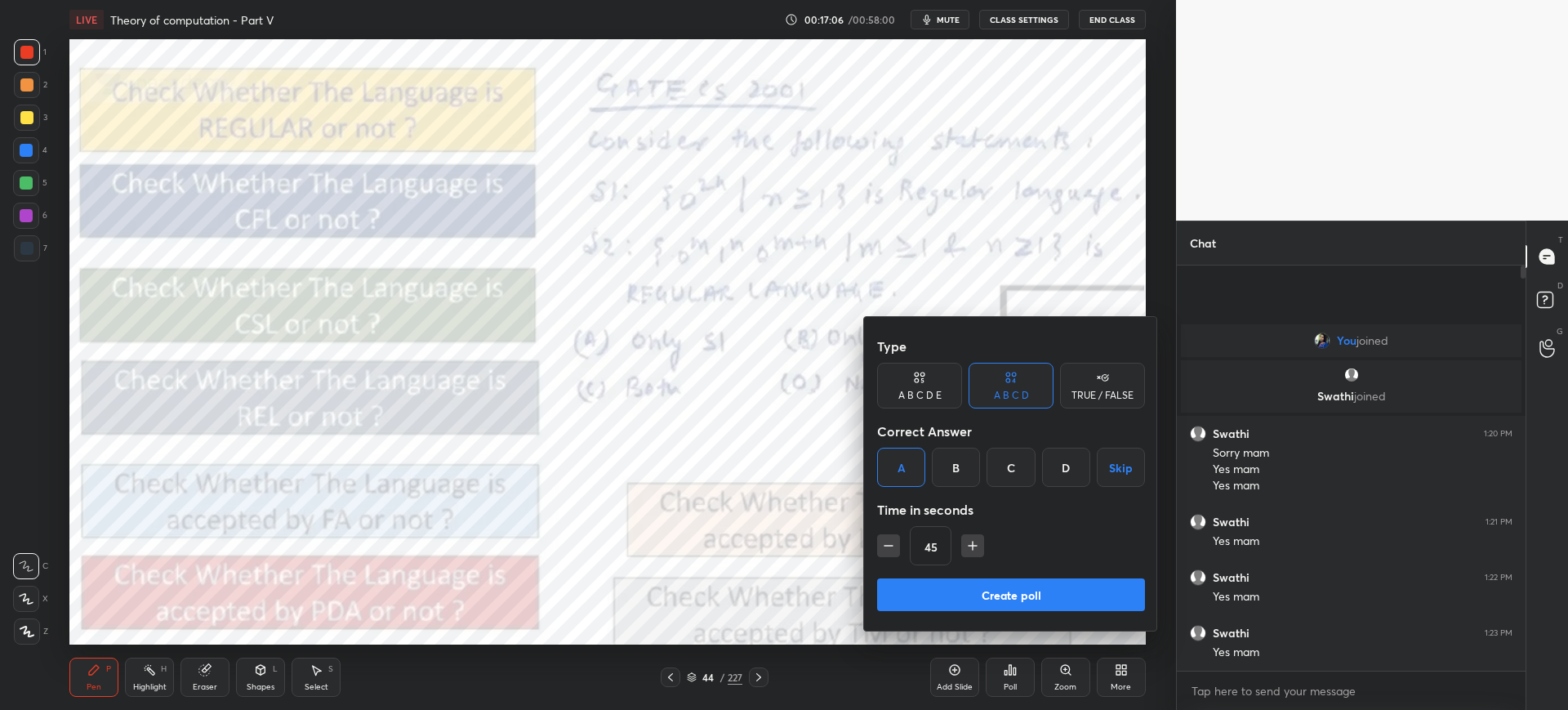
click at [944, 593] on button "Create poll" at bounding box center [1011, 594] width 268 height 32
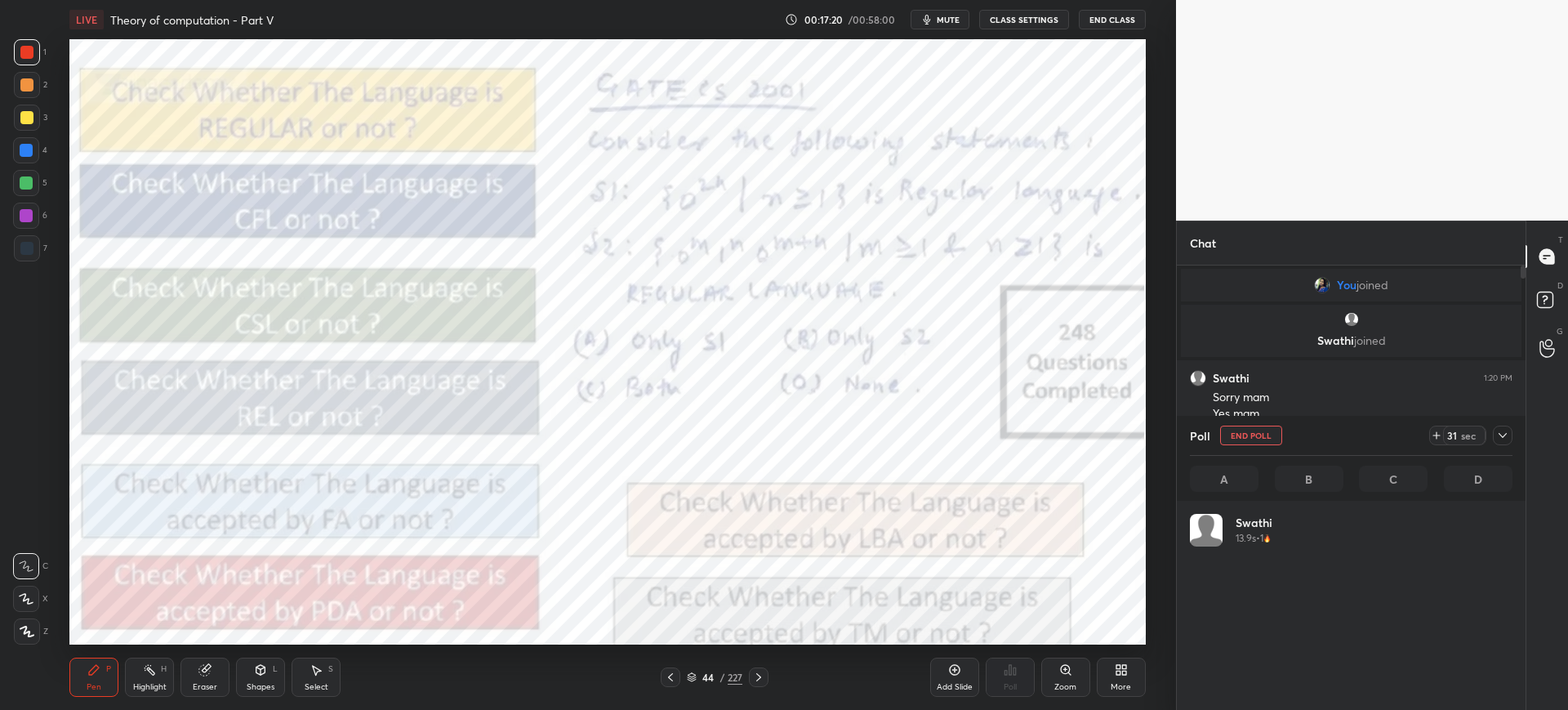
scroll to position [6, 6]
click at [1495, 442] on div at bounding box center [1502, 435] width 20 height 20
click at [1253, 644] on button "End Poll" at bounding box center [1251, 644] width 62 height 20
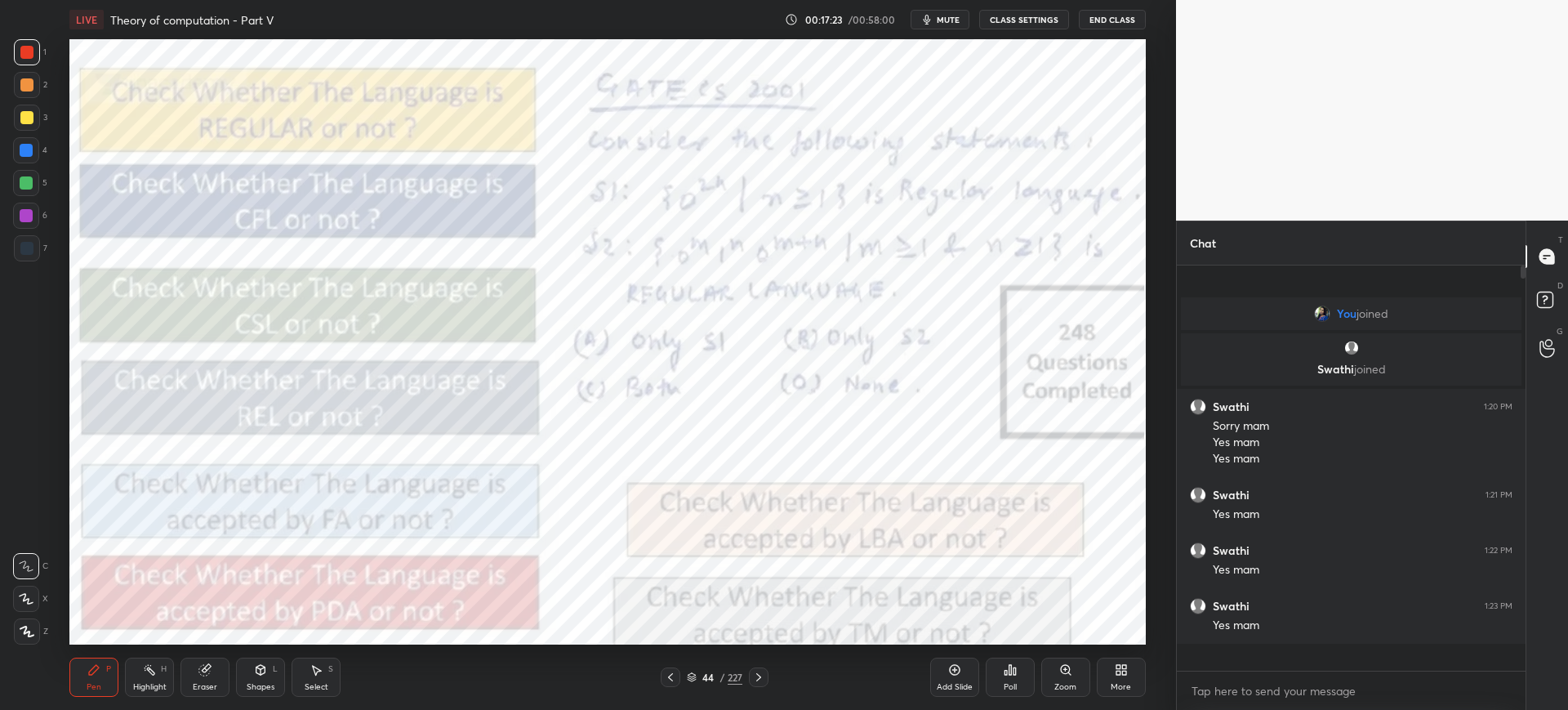
scroll to position [6, 6]
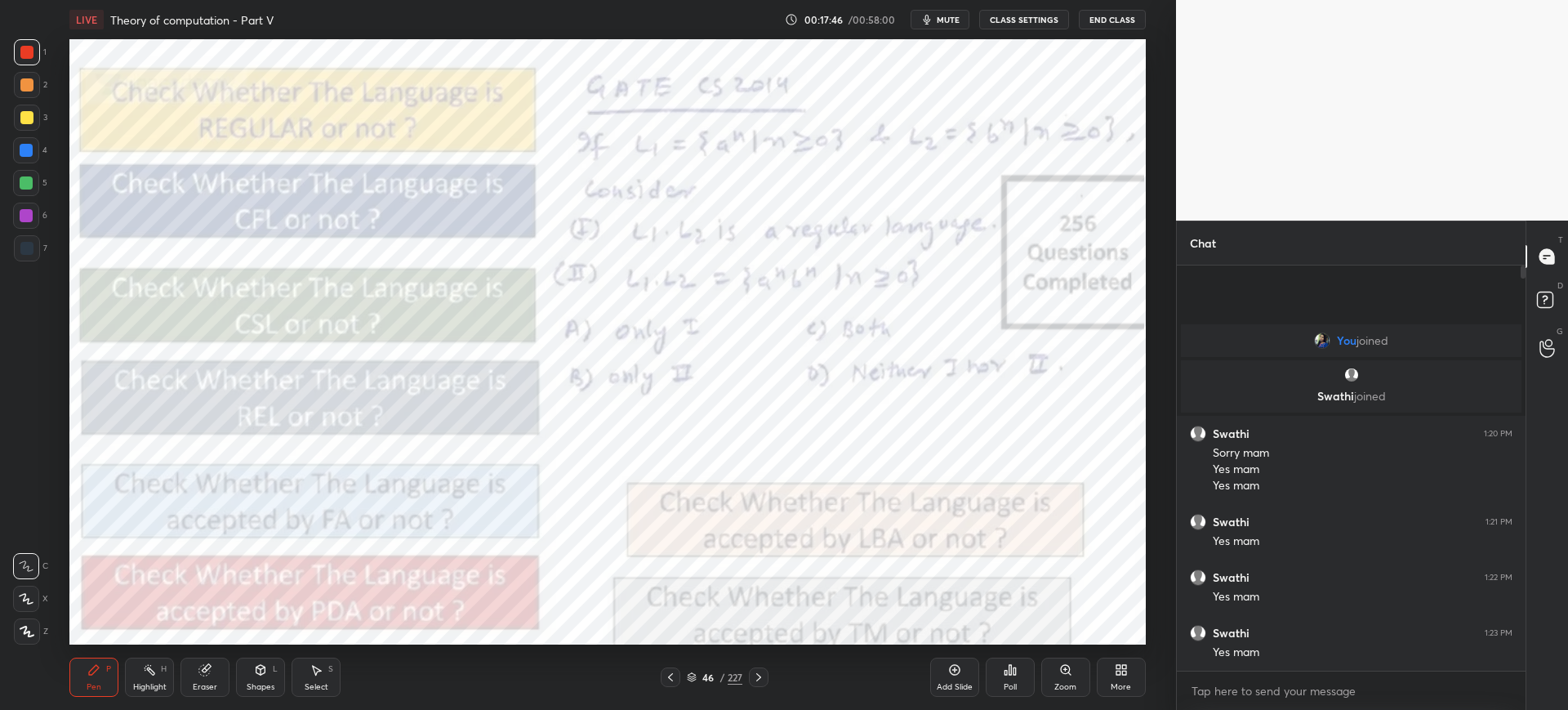
click at [1007, 683] on div "Poll" at bounding box center [1009, 687] width 13 height 9
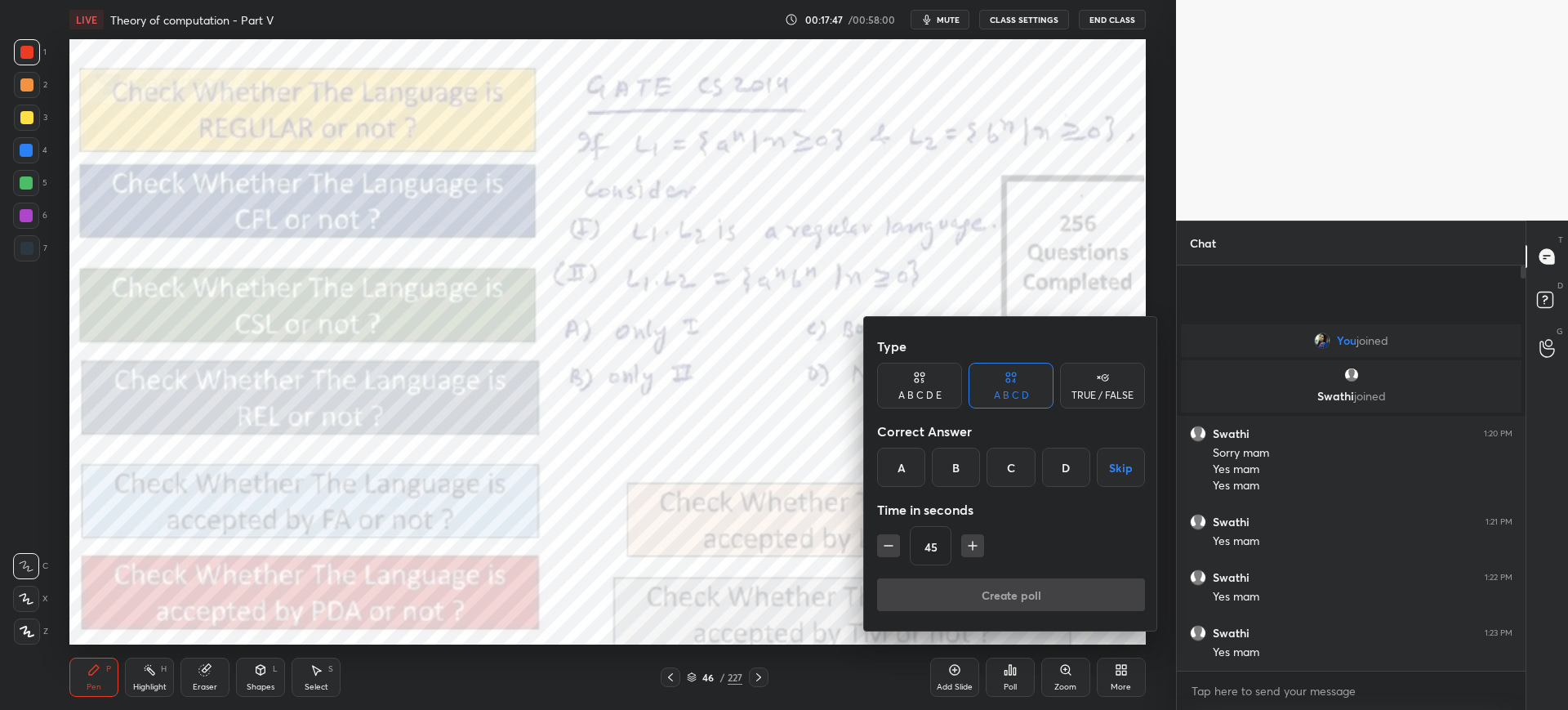
click at [904, 477] on div "A" at bounding box center [901, 467] width 48 height 39
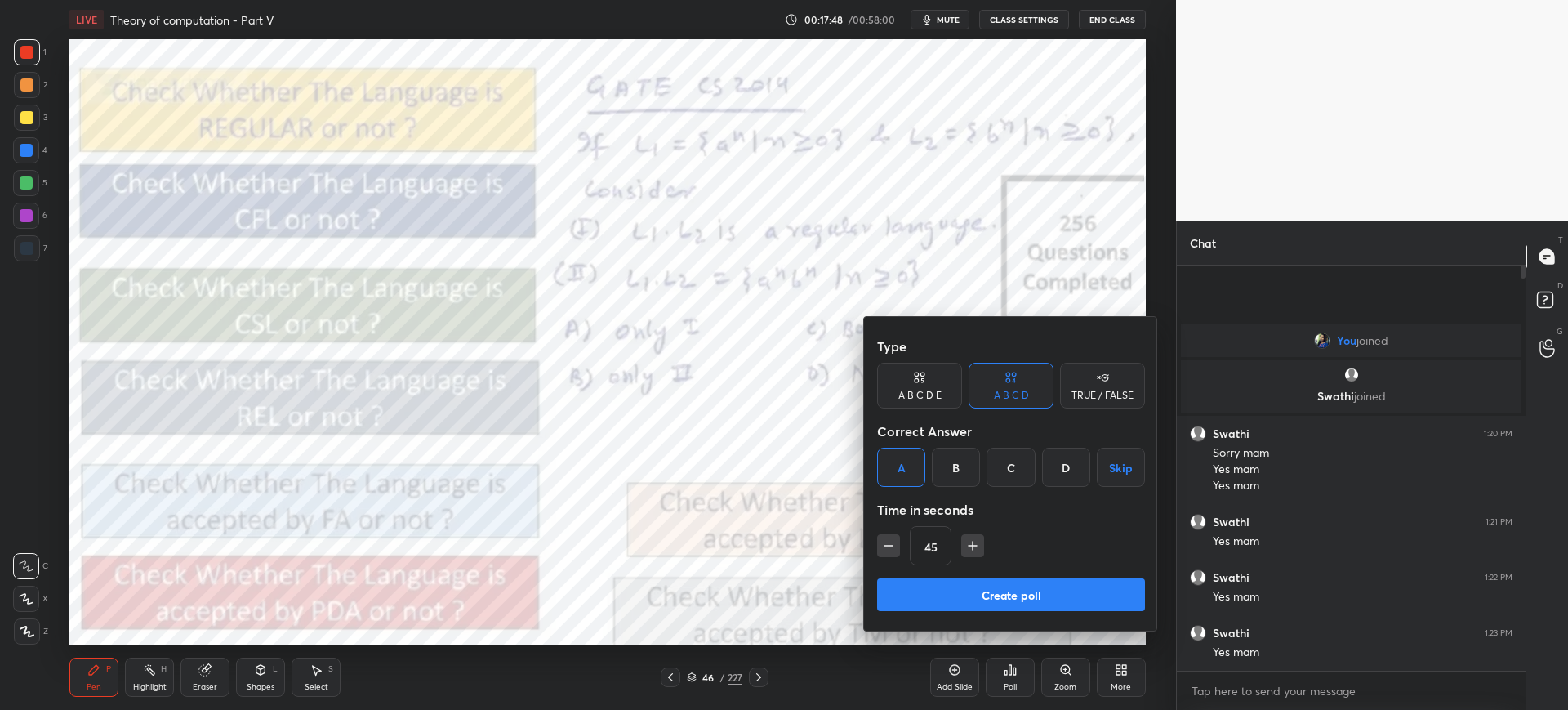
click at [942, 586] on button "Create poll" at bounding box center [1011, 594] width 268 height 32
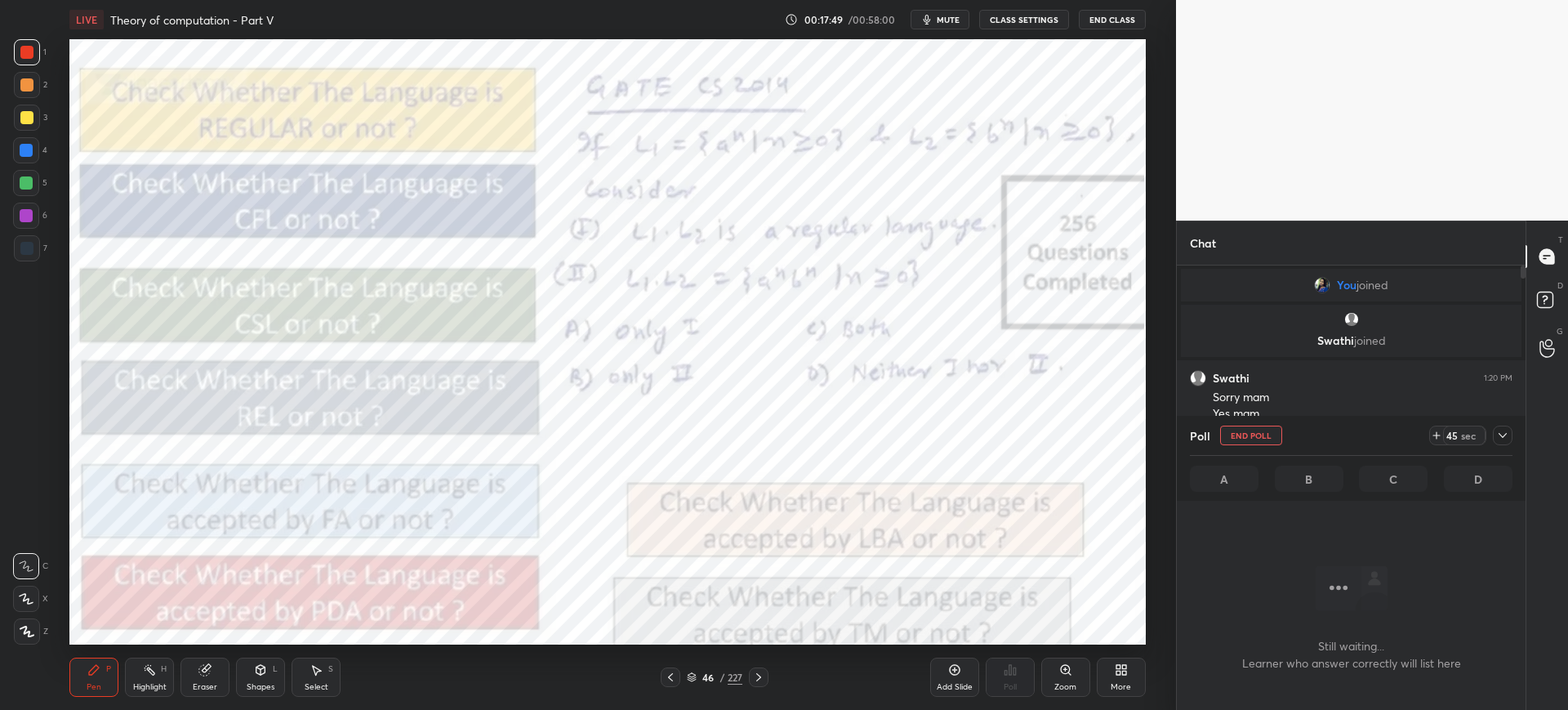
scroll to position [354, 344]
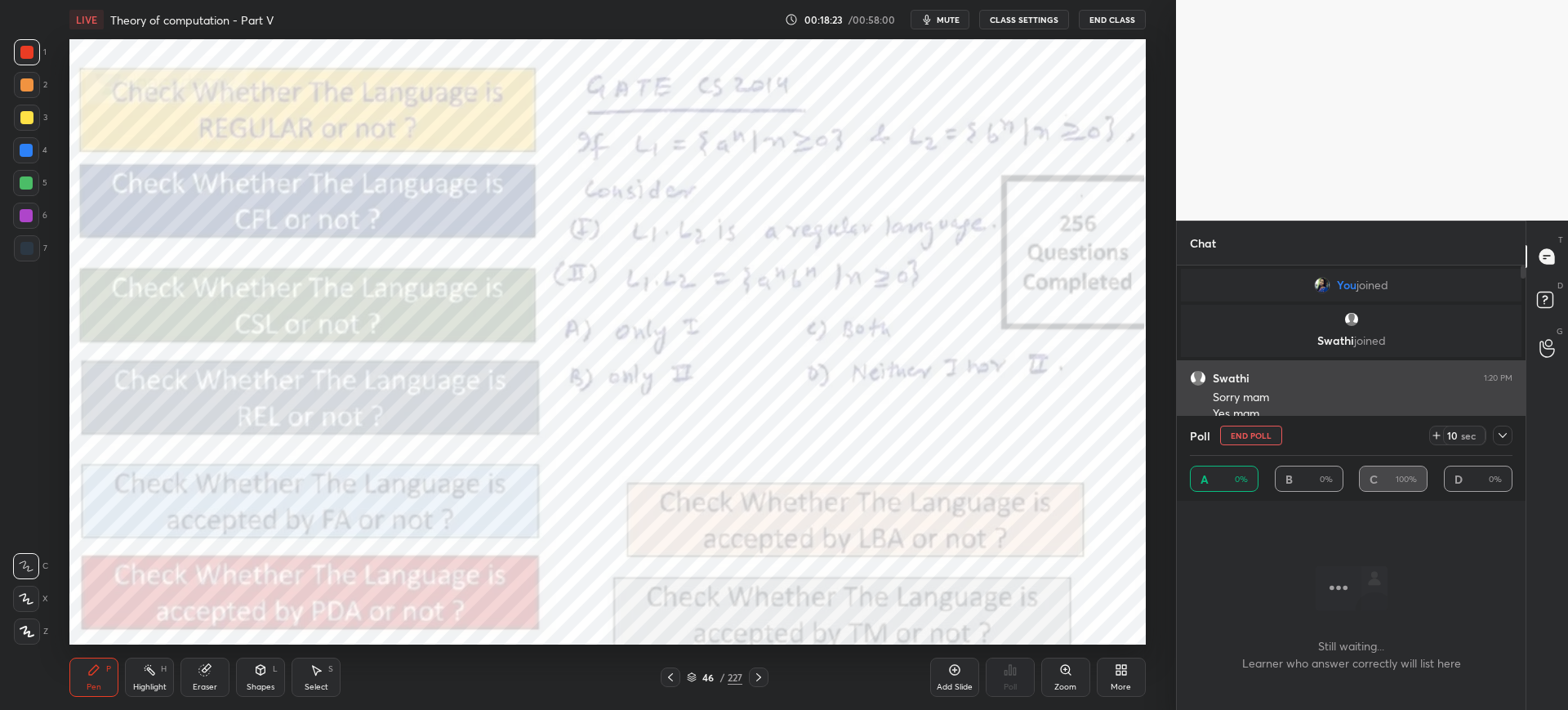
click at [1247, 437] on button "End Poll" at bounding box center [1251, 435] width 62 height 20
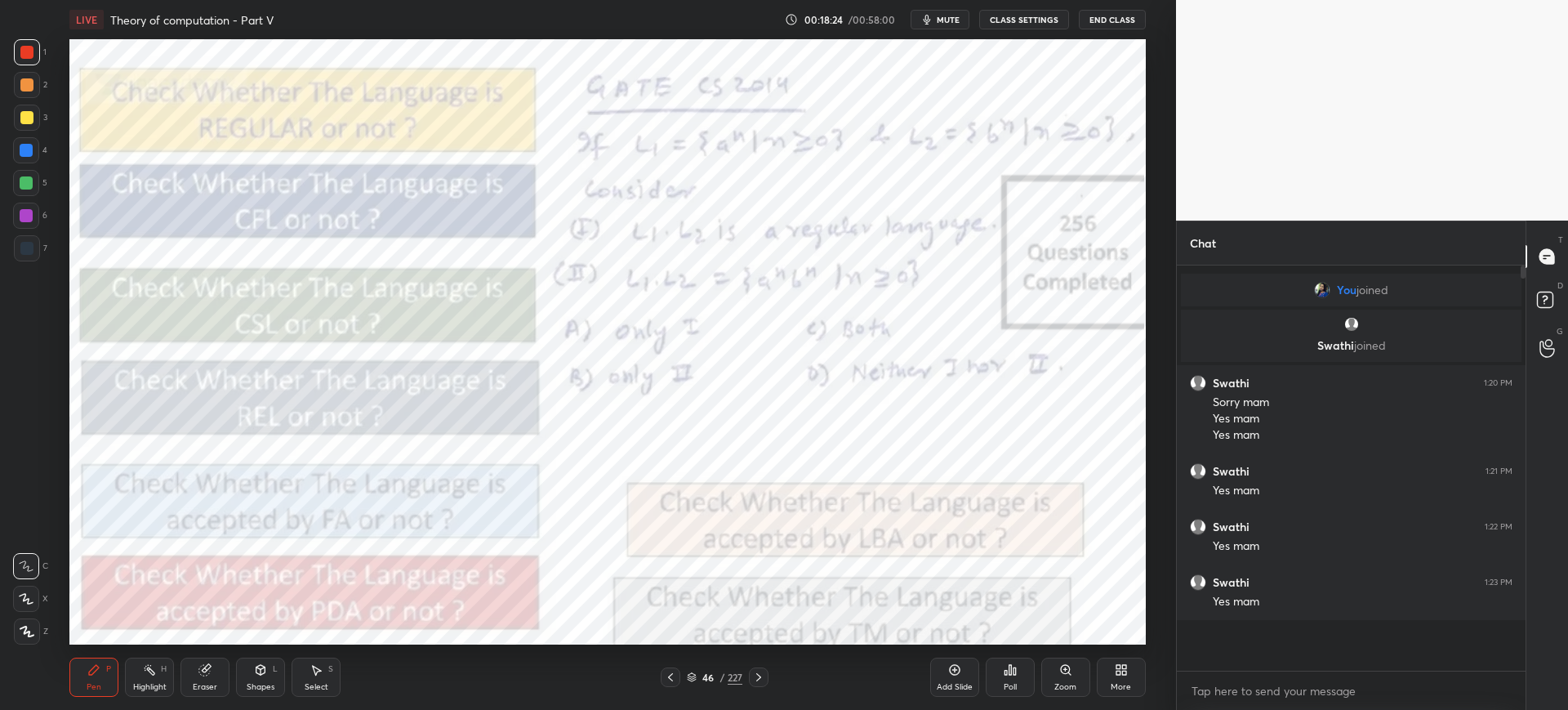
scroll to position [439, 344]
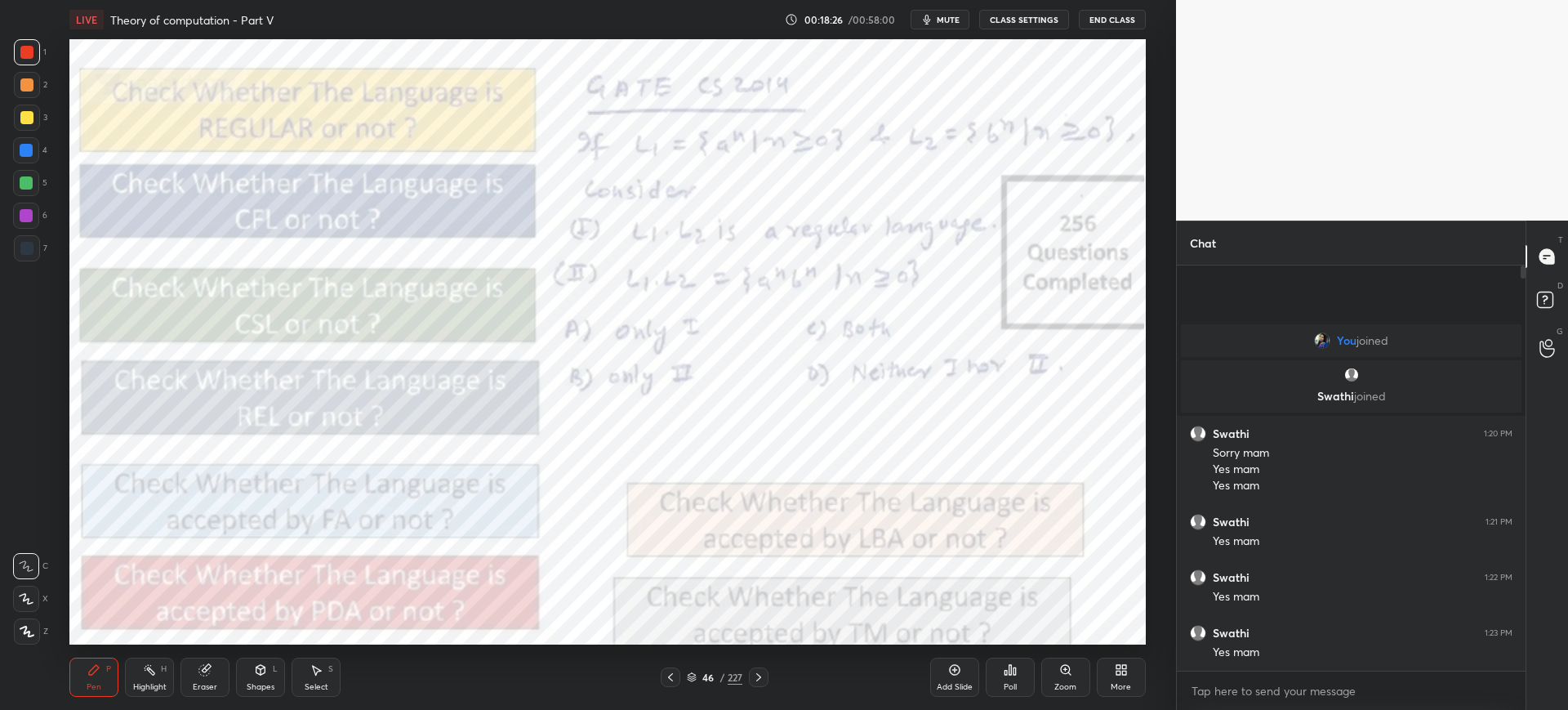
drag, startPoint x: 29, startPoint y: 638, endPoint x: 69, endPoint y: 618, distance: 44.7
click at [29, 636] on div at bounding box center [26, 631] width 26 height 26
drag, startPoint x: 34, startPoint y: 631, endPoint x: 55, endPoint y: 615, distance: 26.4
click at [34, 632] on div at bounding box center [26, 631] width 26 height 26
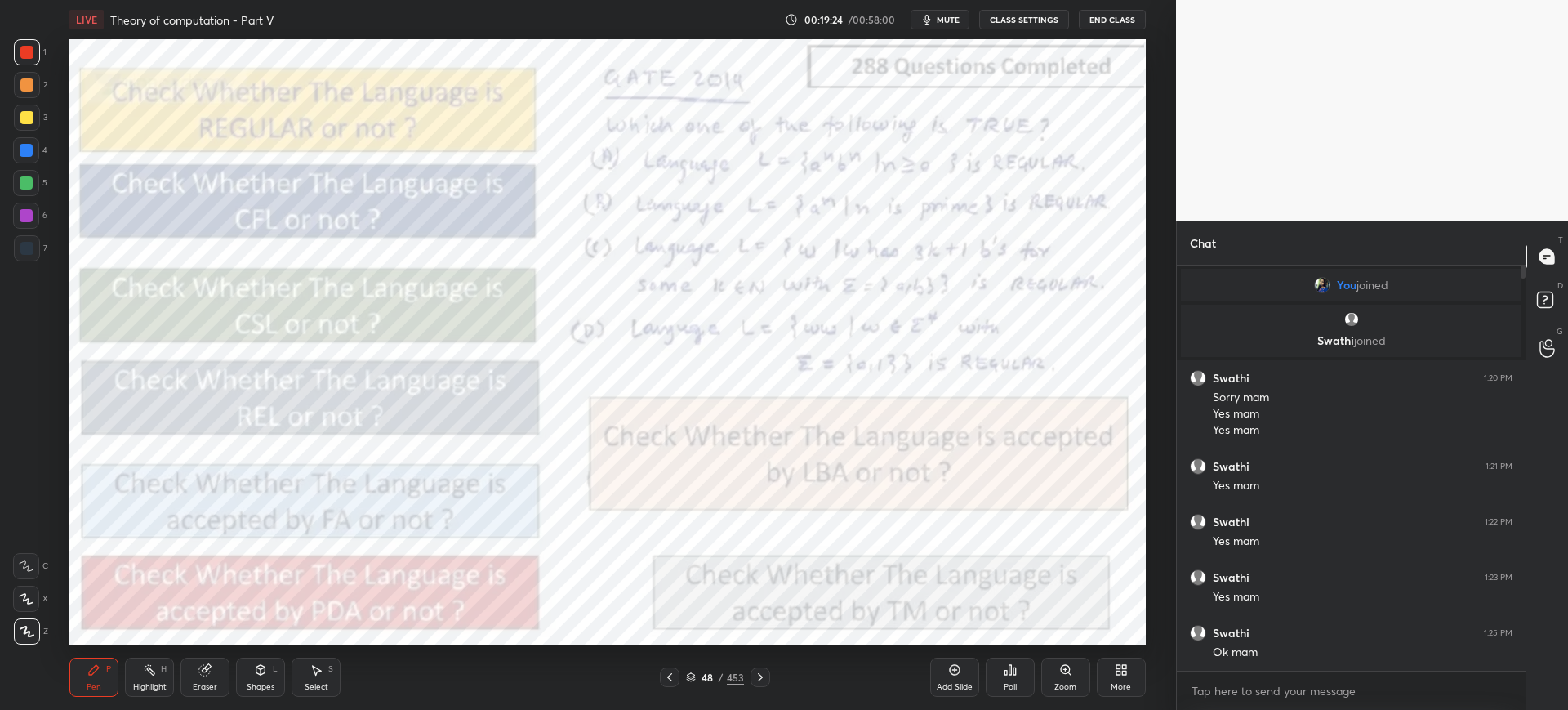
drag, startPoint x: 1052, startPoint y: 670, endPoint x: 1053, endPoint y: 653, distance: 17.0
click at [1052, 665] on div "Zoom" at bounding box center [1066, 678] width 49 height 39
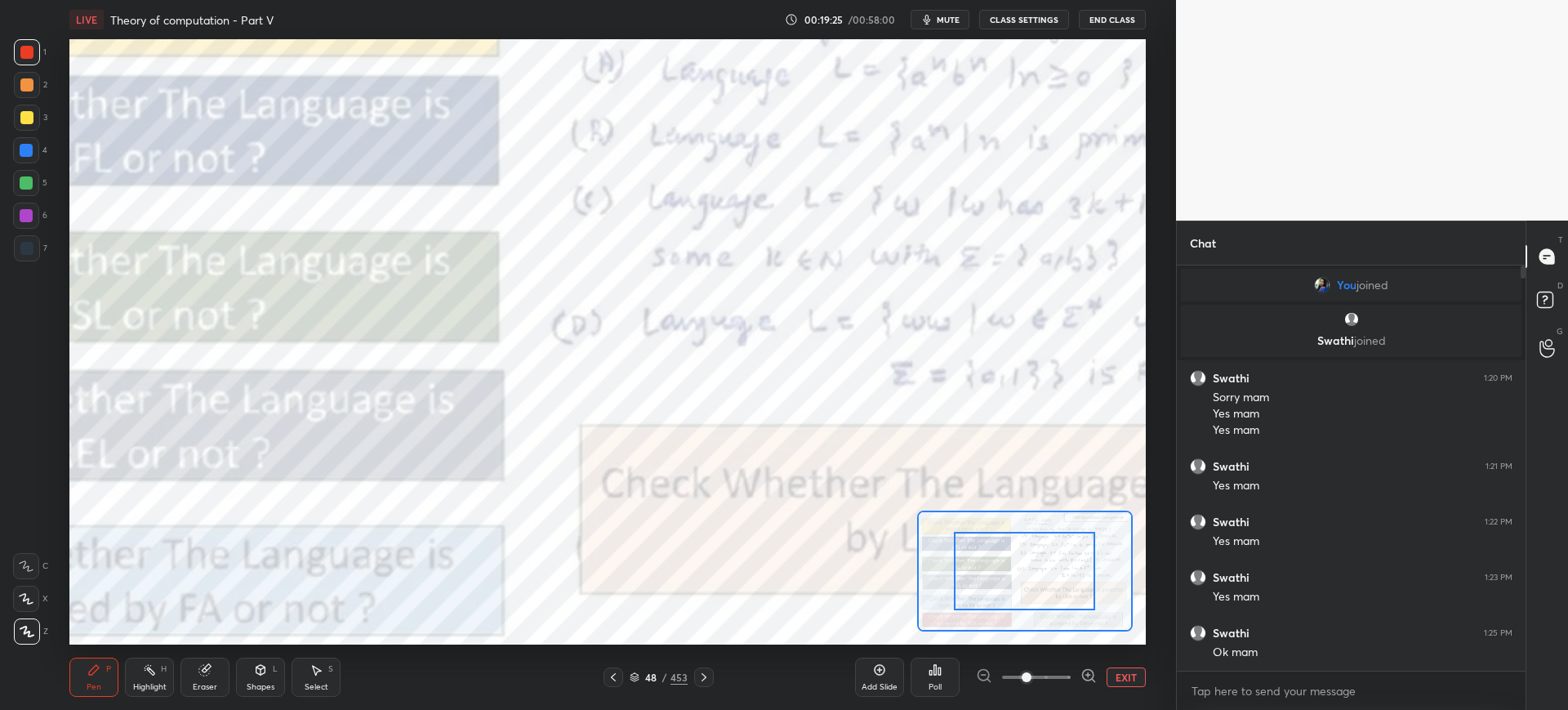
click at [1124, 675] on button "EXIT" at bounding box center [1126, 677] width 39 height 20
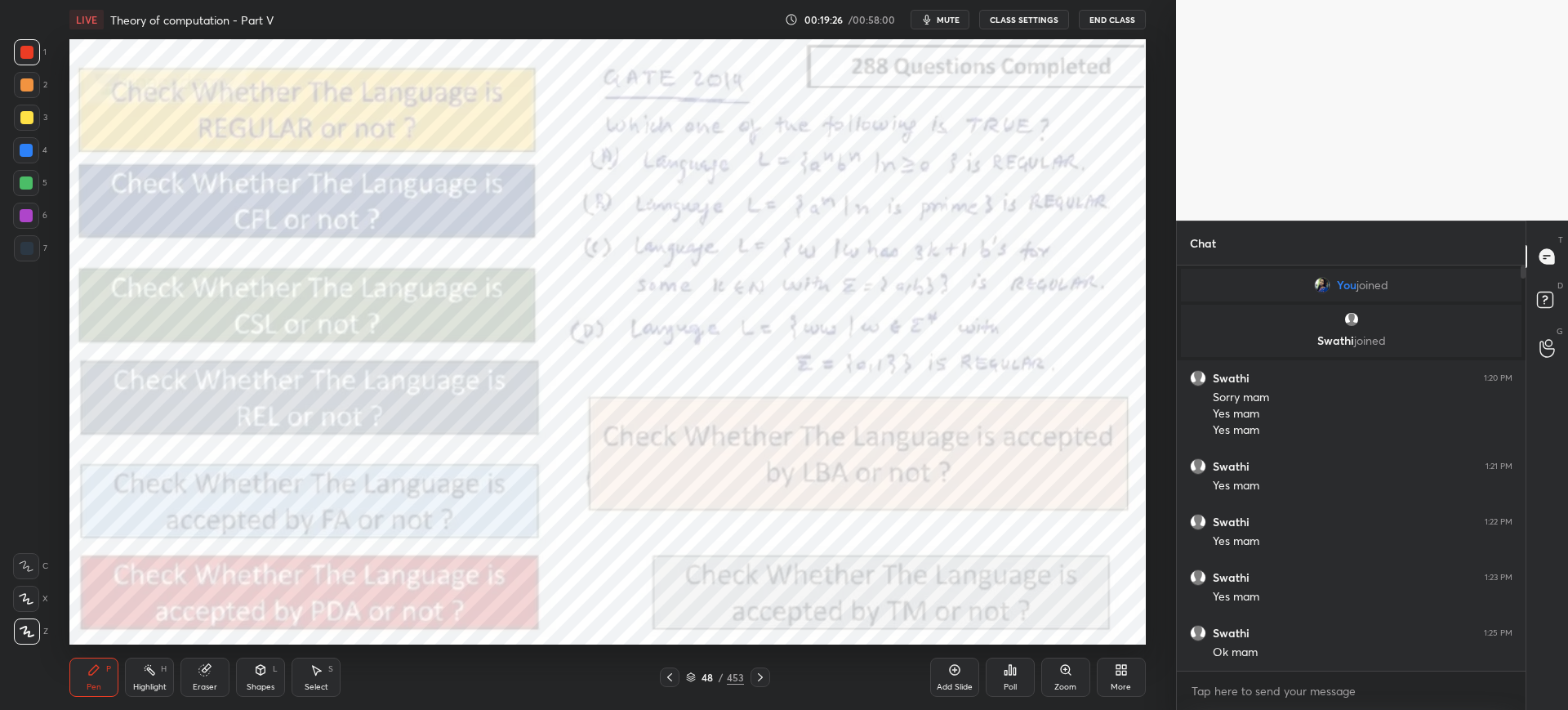
click at [1023, 670] on div "Poll" at bounding box center [1010, 678] width 49 height 39
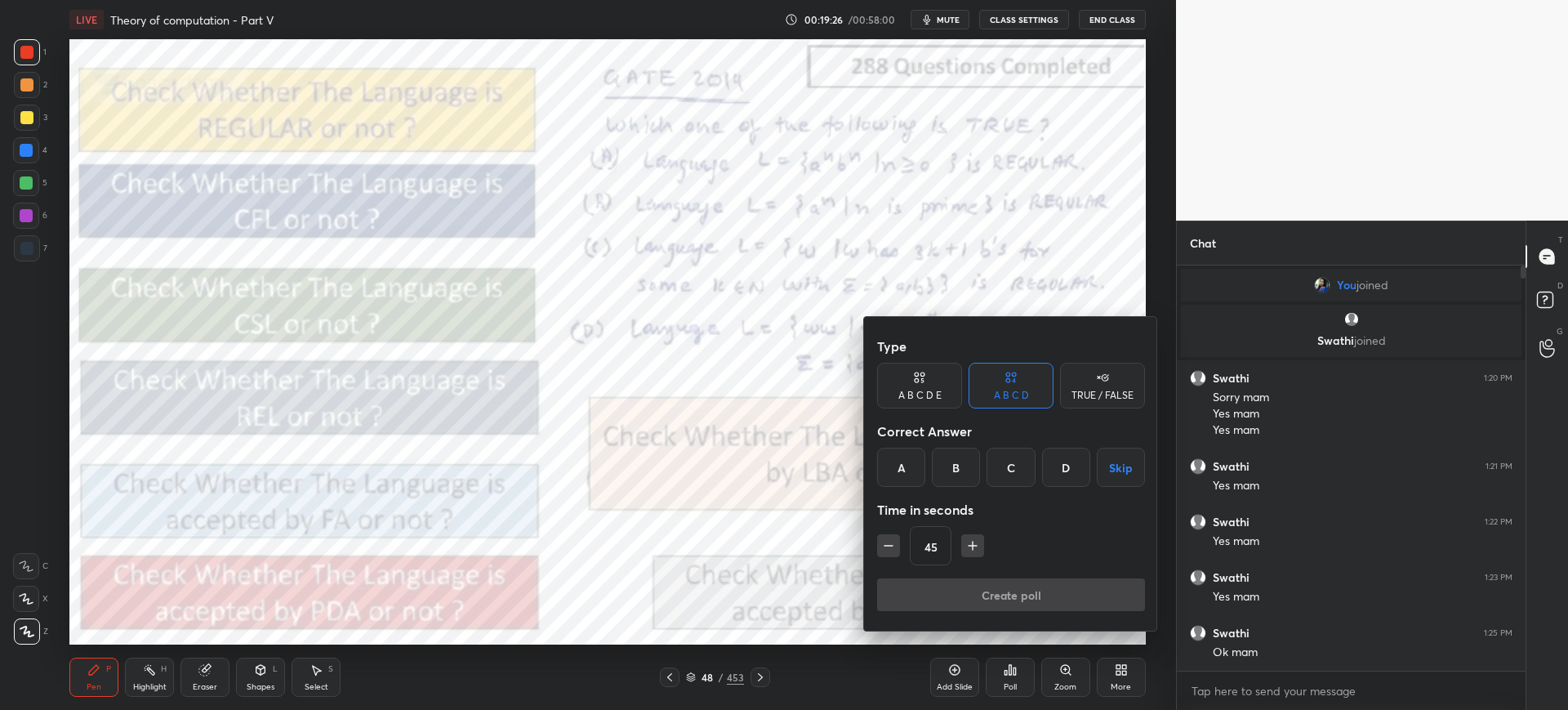
click at [1018, 475] on div "C" at bounding box center [1010, 467] width 48 height 39
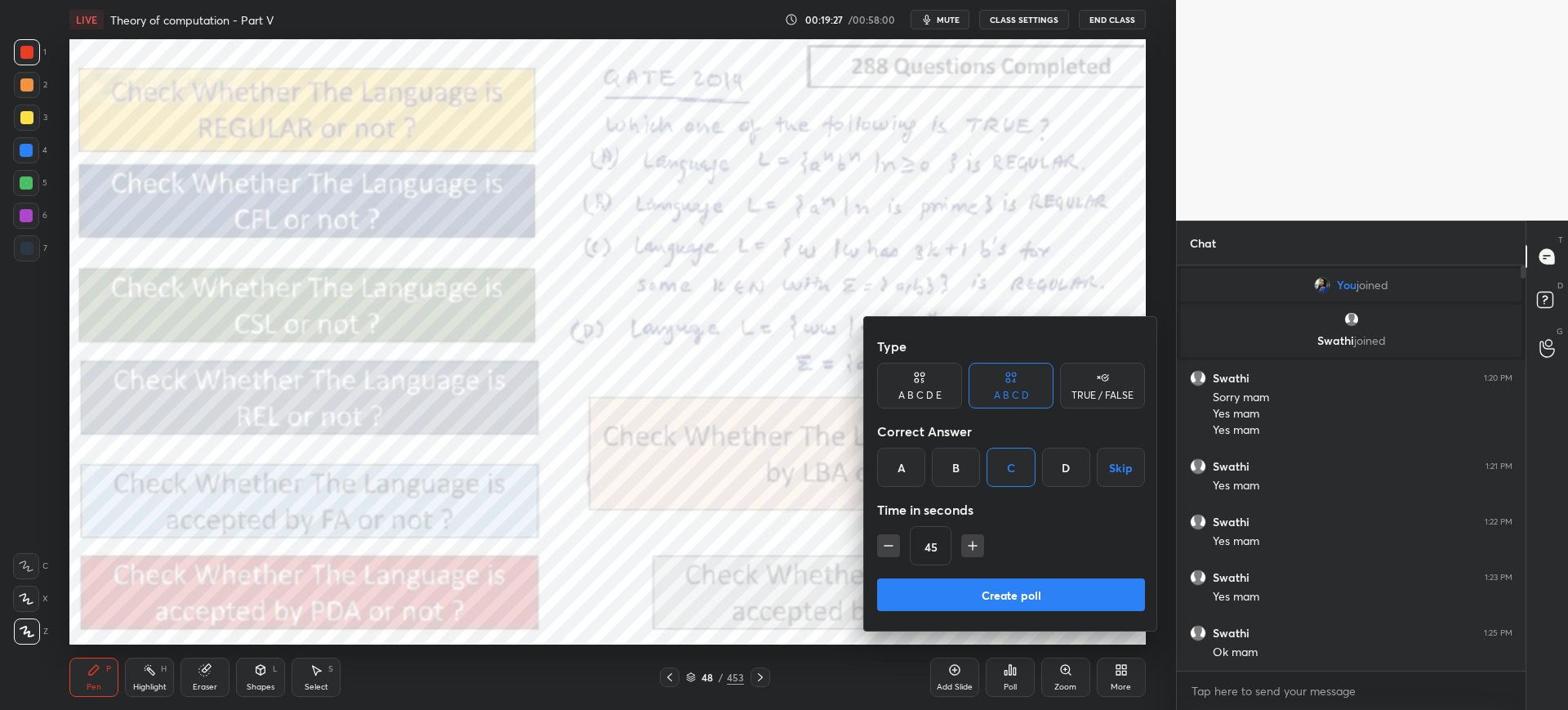
click at [984, 587] on button "Create poll" at bounding box center [1011, 594] width 268 height 32
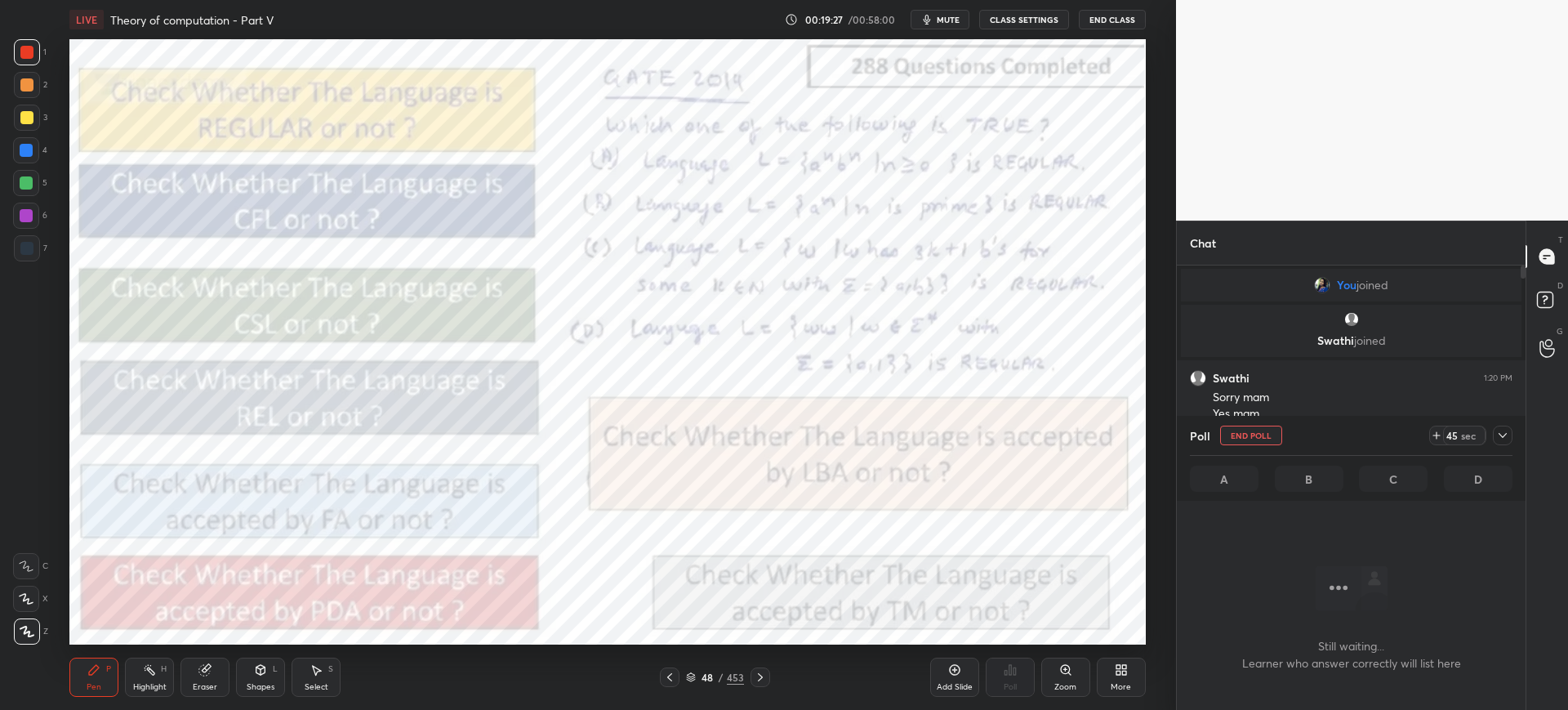
scroll to position [354, 344]
click at [1058, 668] on div "Zoom" at bounding box center [1066, 678] width 49 height 39
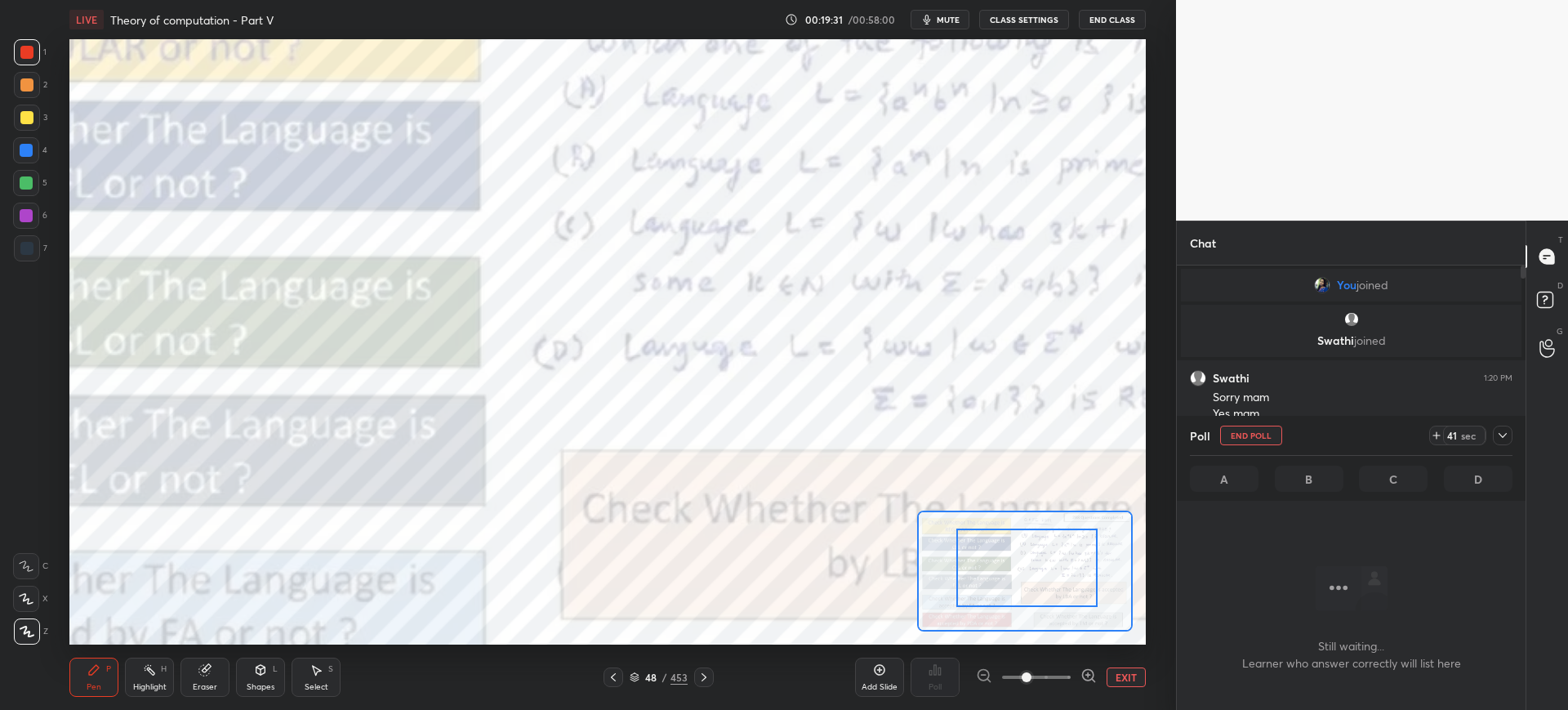
click at [1035, 565] on div at bounding box center [1027, 568] width 141 height 78
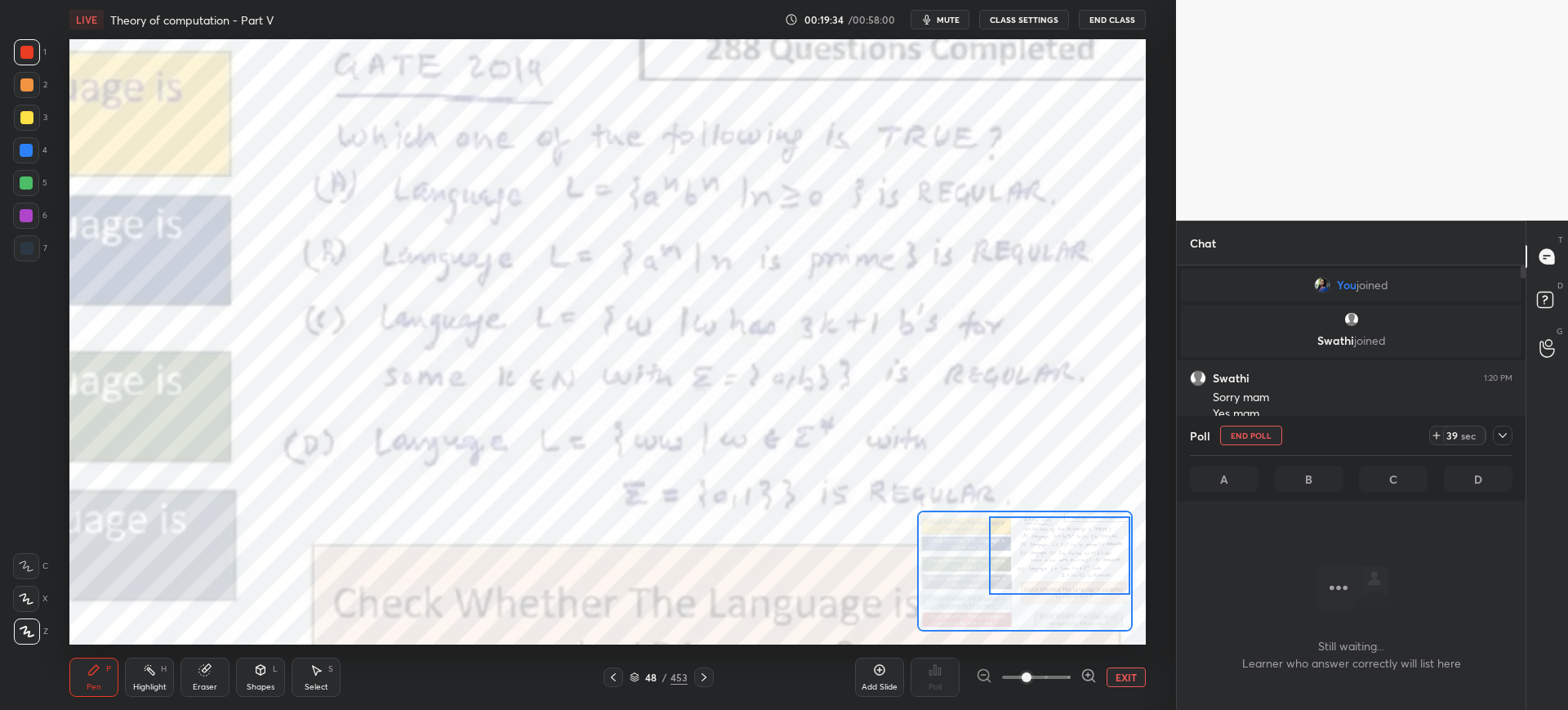
drag, startPoint x: 1035, startPoint y: 565, endPoint x: 1078, endPoint y: 553, distance: 44.6
click at [1078, 553] on div at bounding box center [1059, 556] width 141 height 78
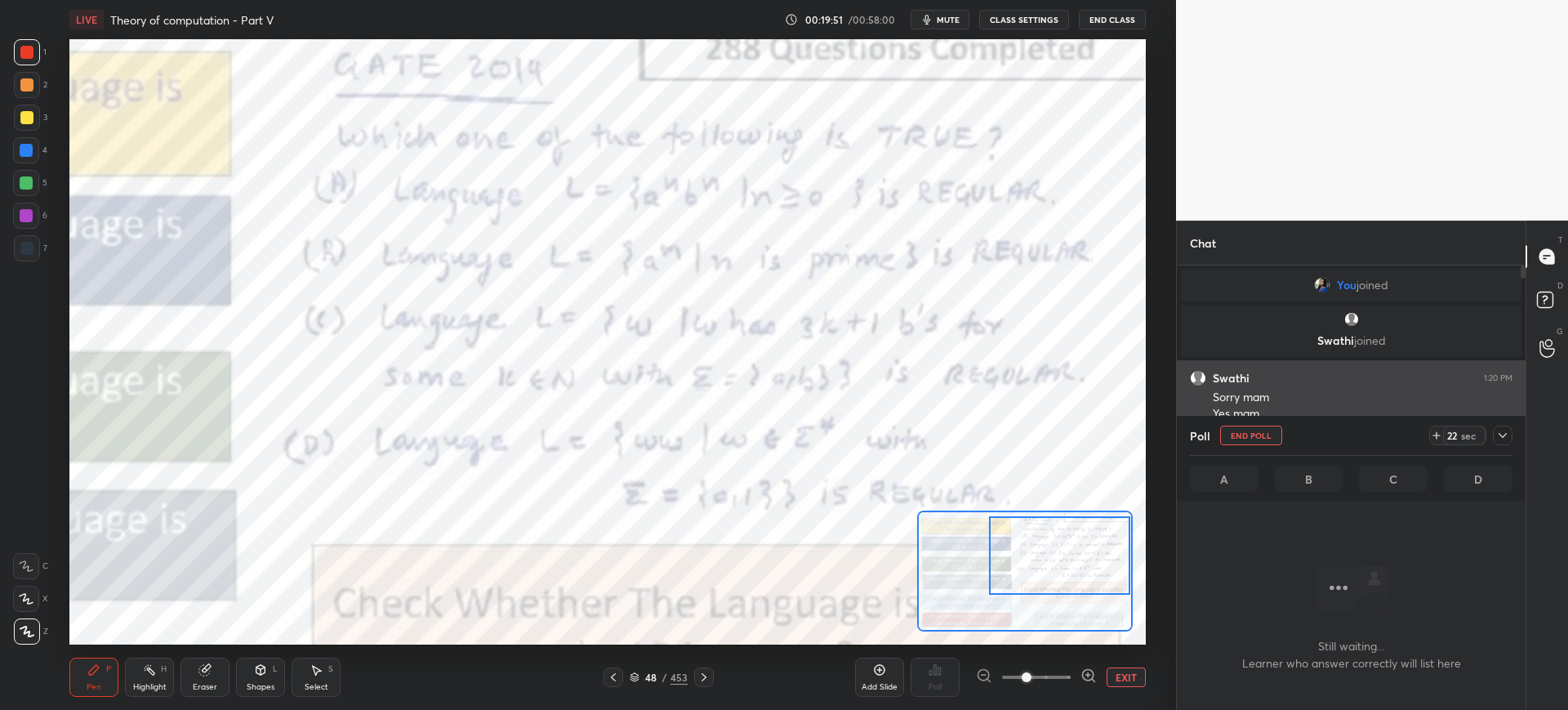
drag, startPoint x: 1500, startPoint y: 432, endPoint x: 1490, endPoint y: 438, distance: 11.7
click at [1499, 431] on icon at bounding box center [1502, 435] width 13 height 13
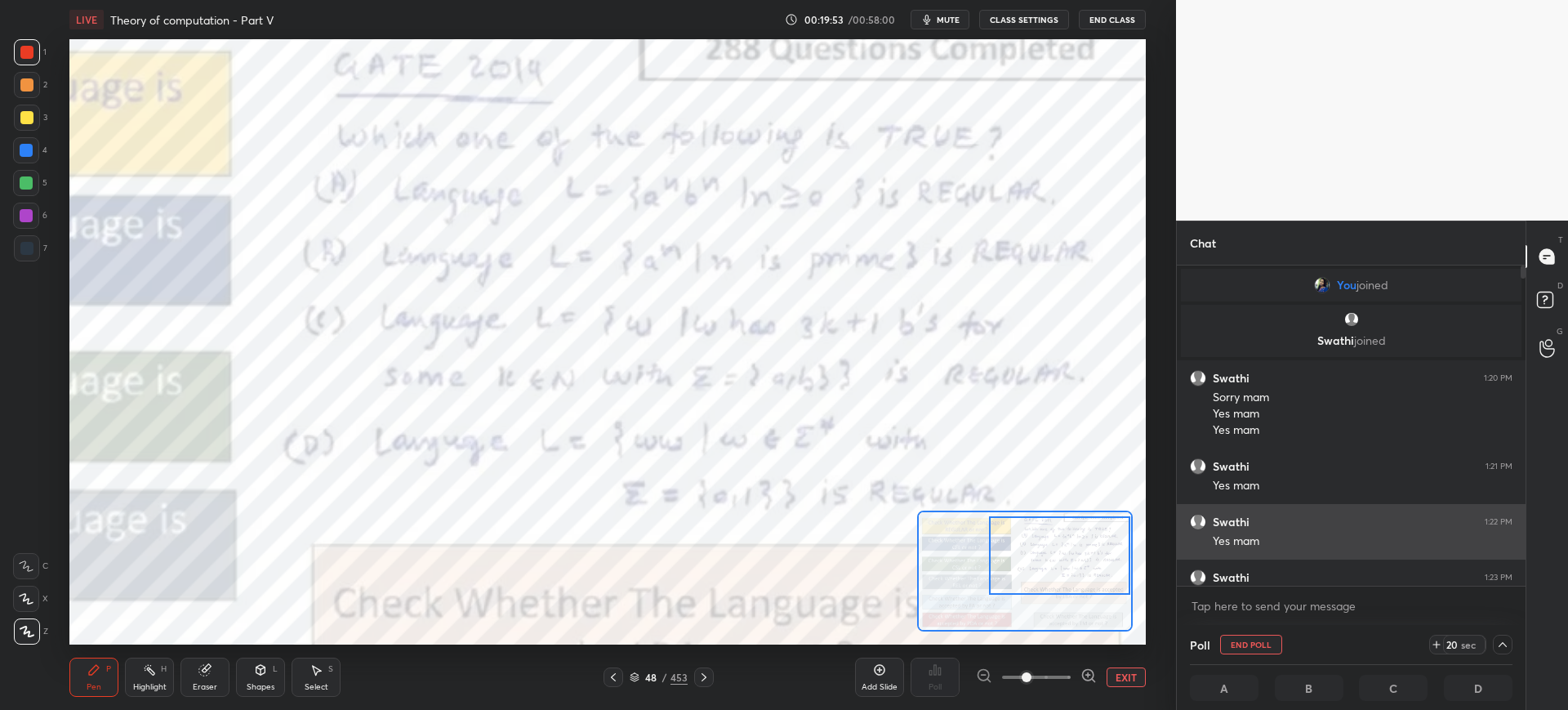
scroll to position [84, 0]
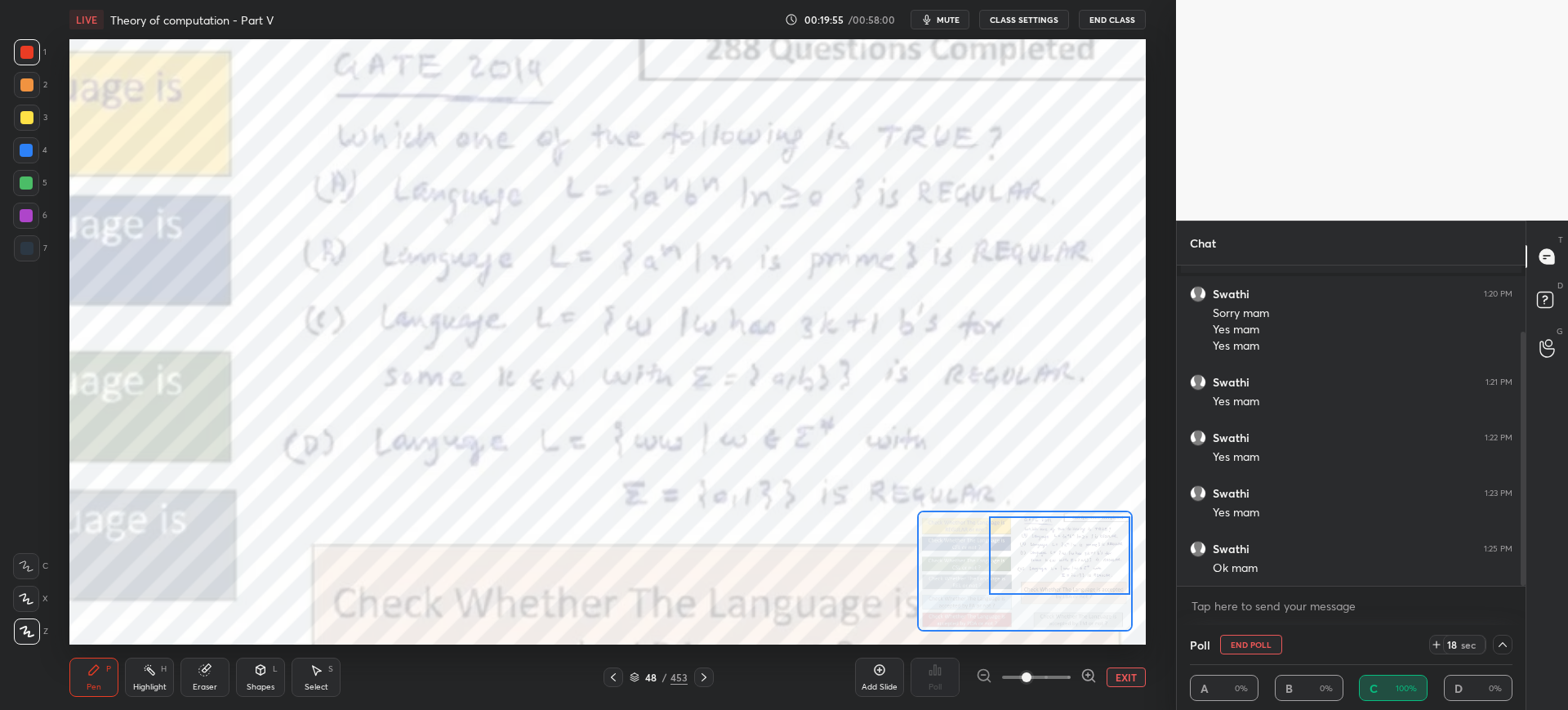
click at [1240, 645] on button "End Poll" at bounding box center [1251, 644] width 62 height 20
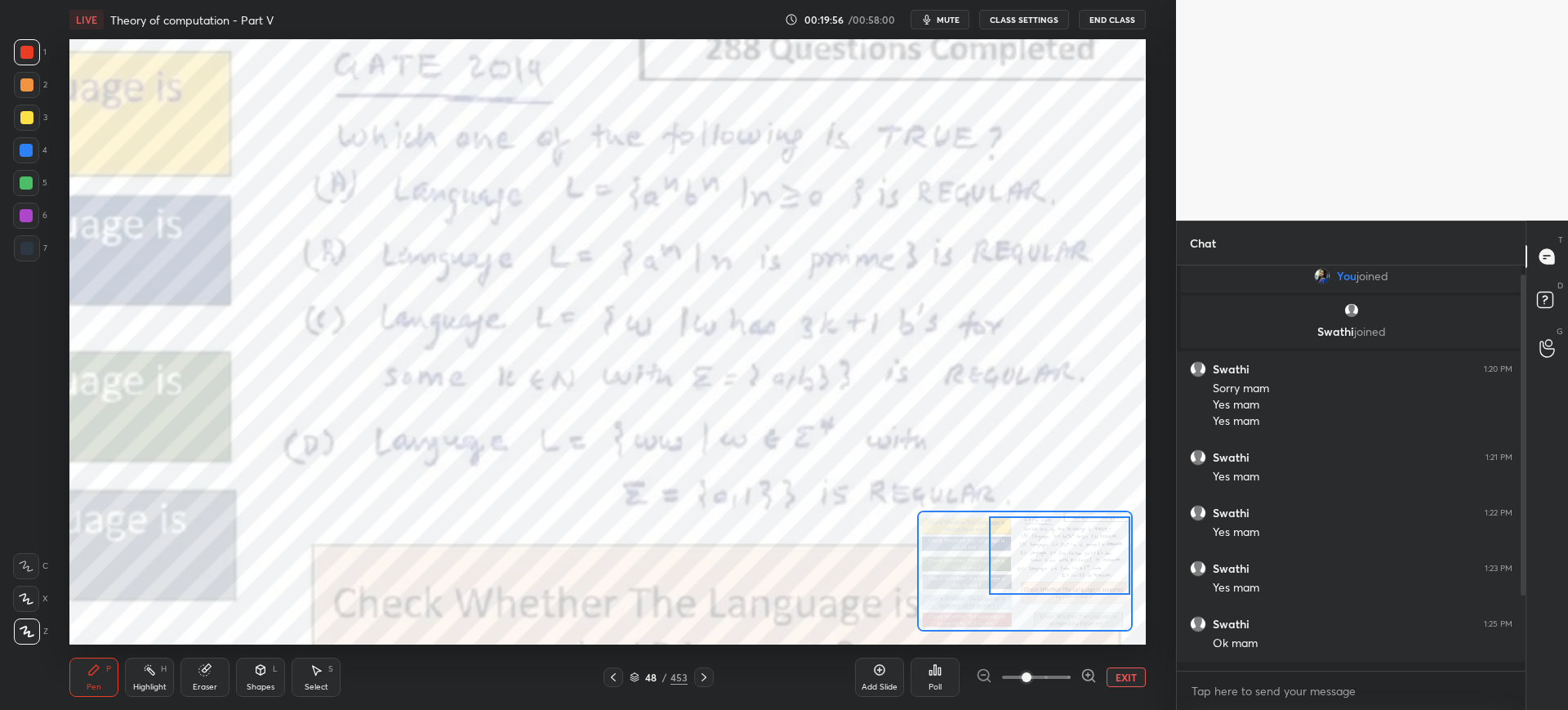
scroll to position [6, 6]
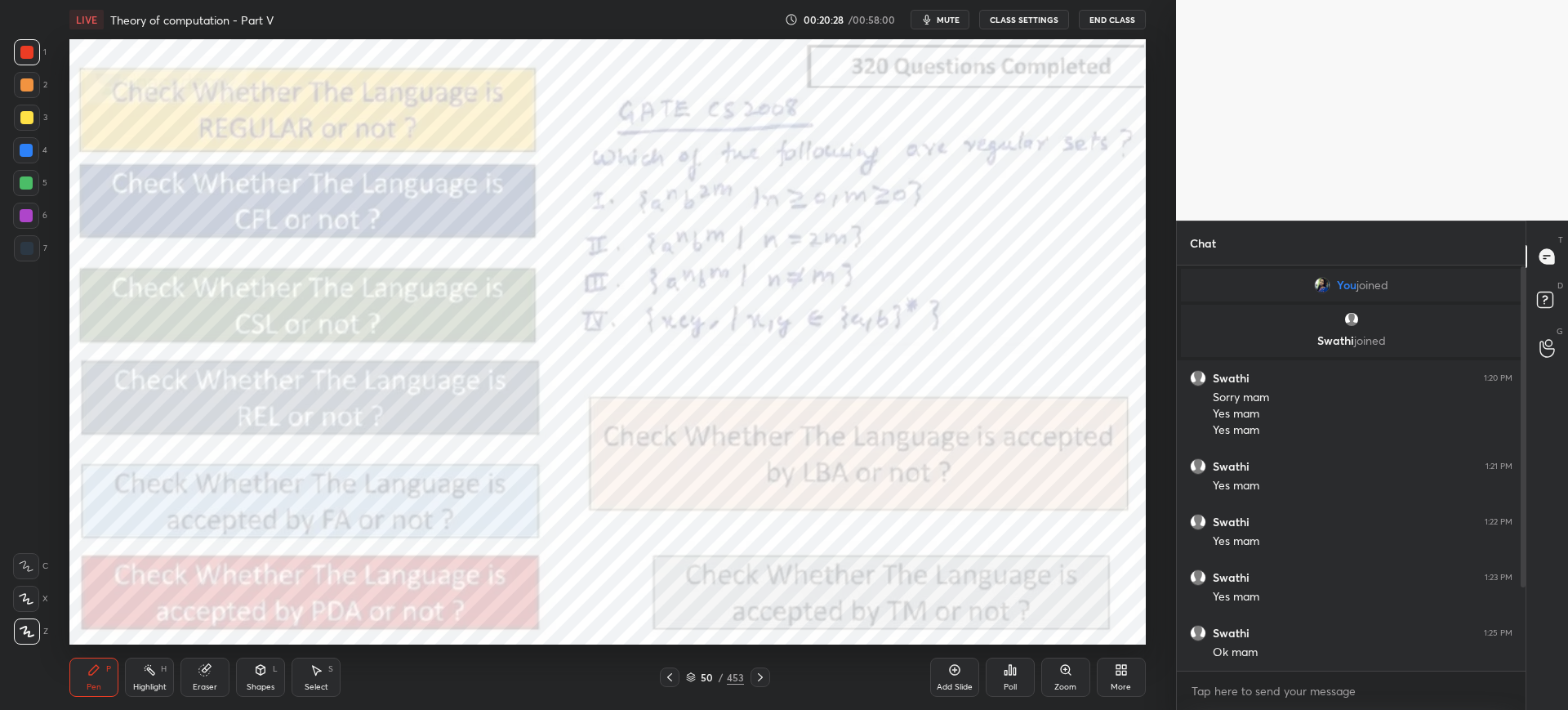
drag, startPoint x: 1067, startPoint y: 680, endPoint x: 1066, endPoint y: 658, distance: 22.0
click at [1066, 679] on div "Zoom" at bounding box center [1066, 678] width 49 height 39
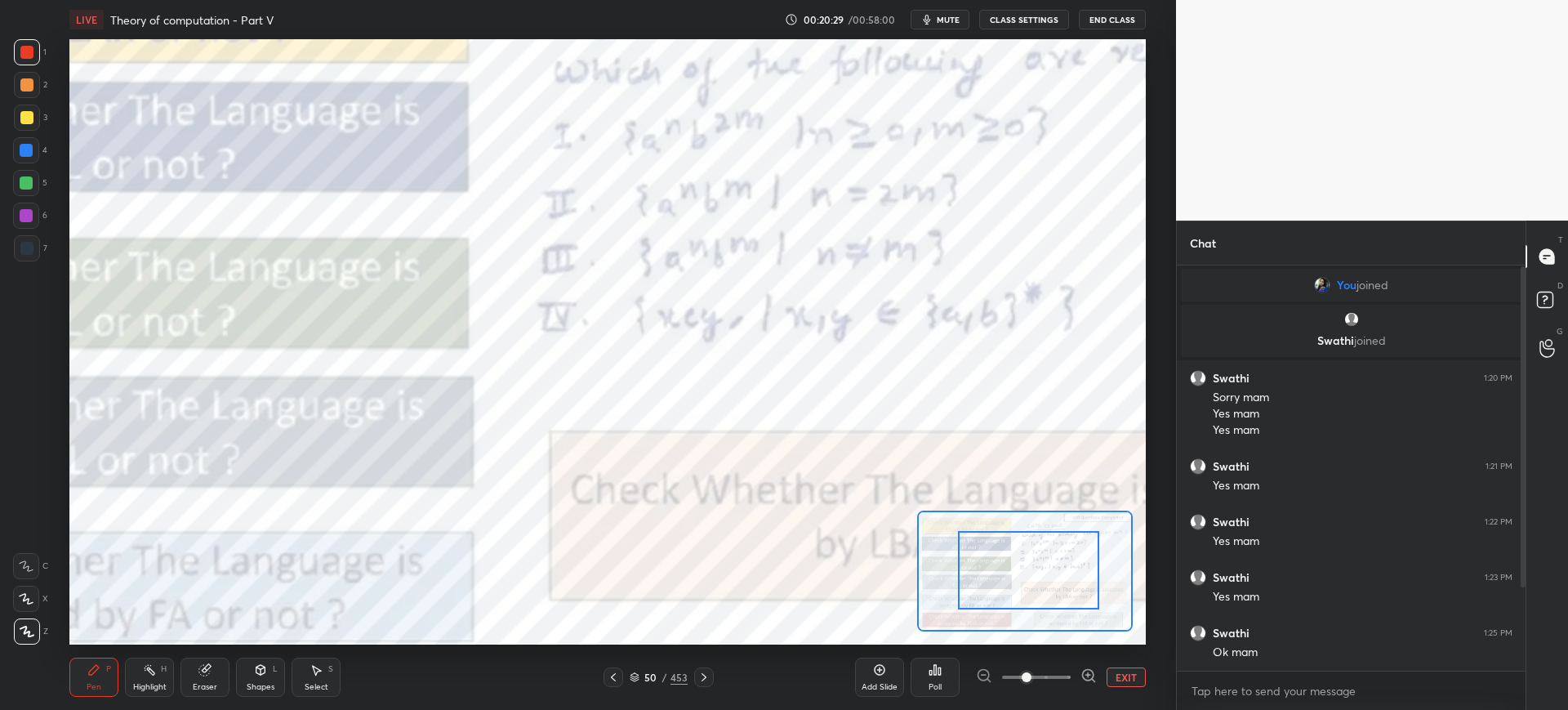
drag, startPoint x: 1072, startPoint y: 566, endPoint x: 1098, endPoint y: 555, distance: 28.2
click at [1099, 553] on div at bounding box center [1029, 570] width 141 height 78
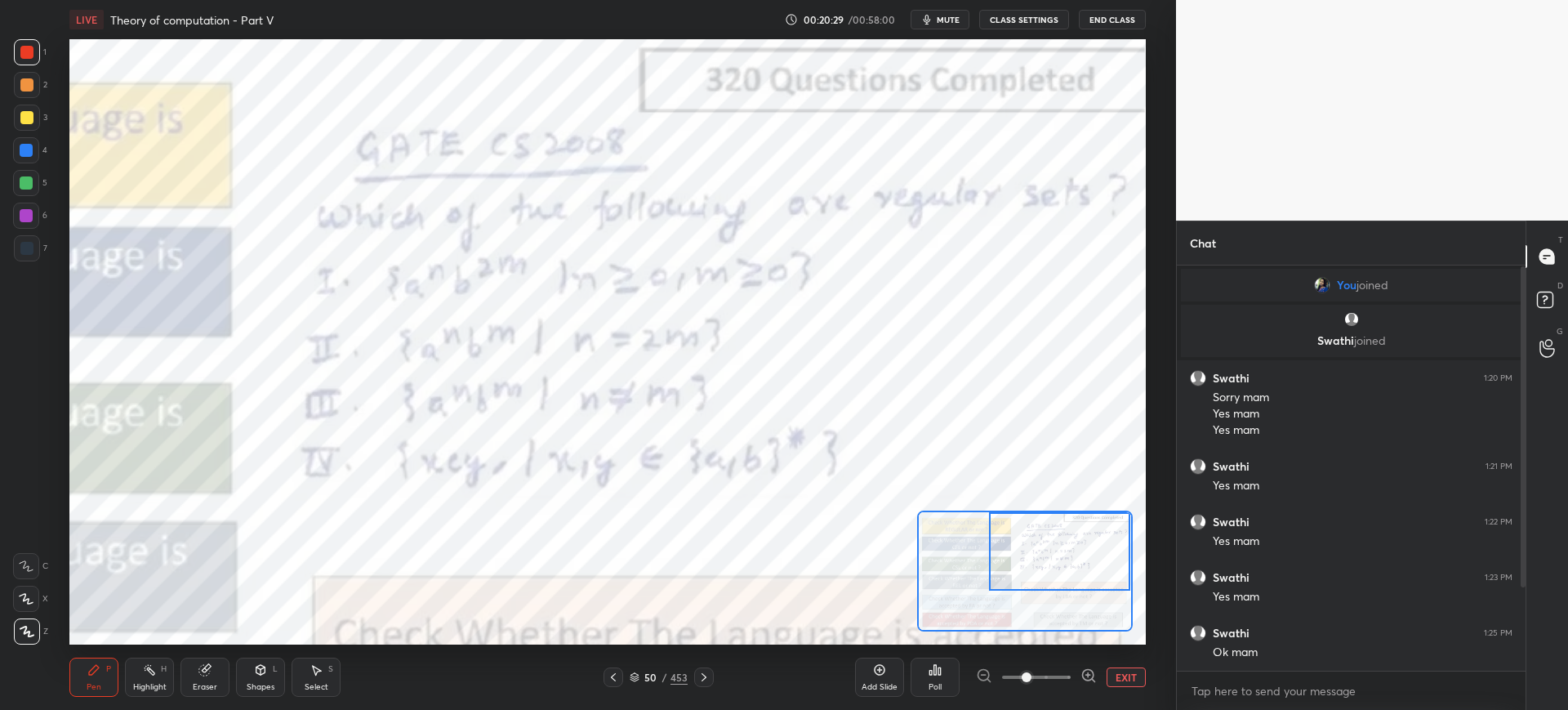
drag, startPoint x: 1097, startPoint y: 555, endPoint x: 1081, endPoint y: 559, distance: 16.5
click at [1097, 555] on div at bounding box center [1059, 552] width 141 height 78
drag, startPoint x: 1525, startPoint y: 568, endPoint x: 1525, endPoint y: 621, distance: 53.0
click at [1525, 621] on div at bounding box center [1520, 468] width 10 height 405
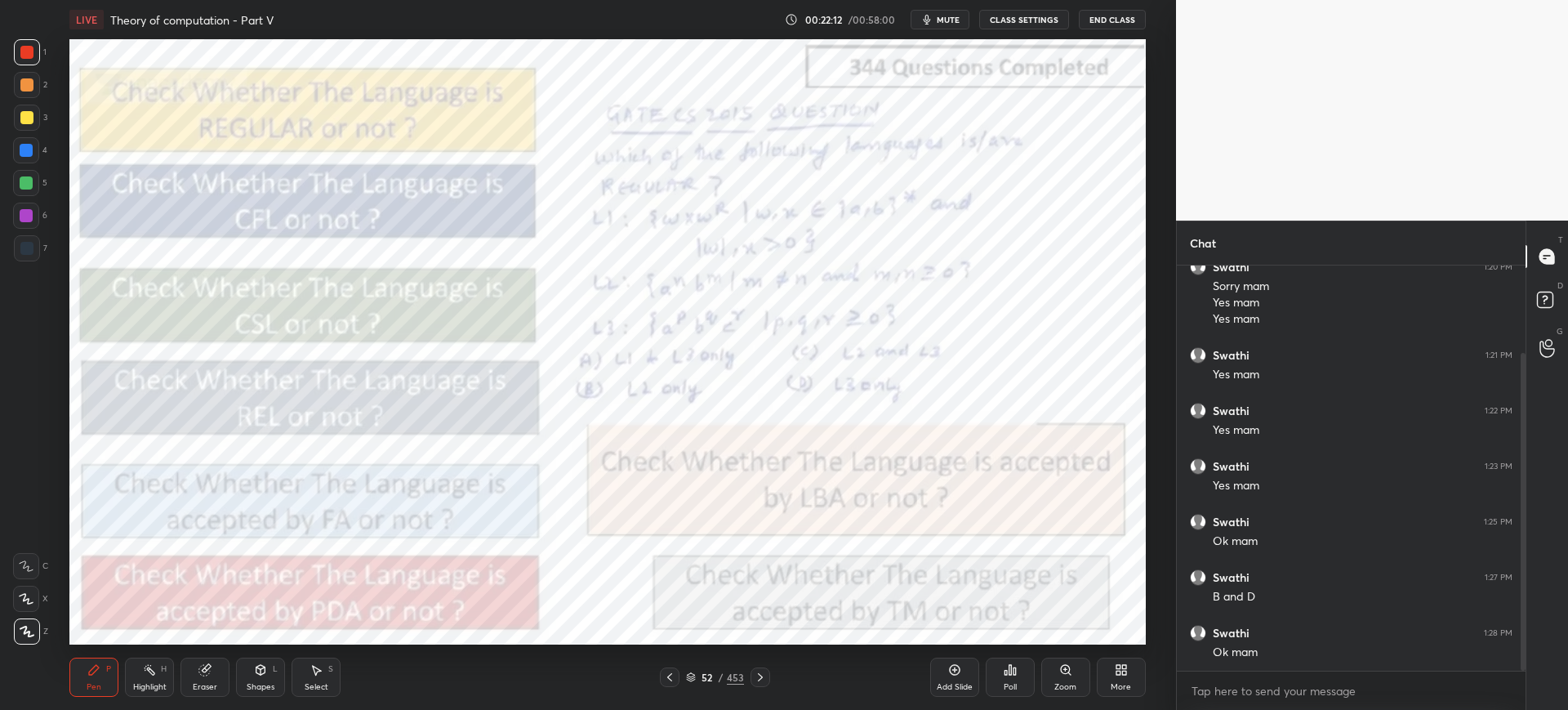
click at [1063, 671] on icon at bounding box center [1065, 669] width 13 height 13
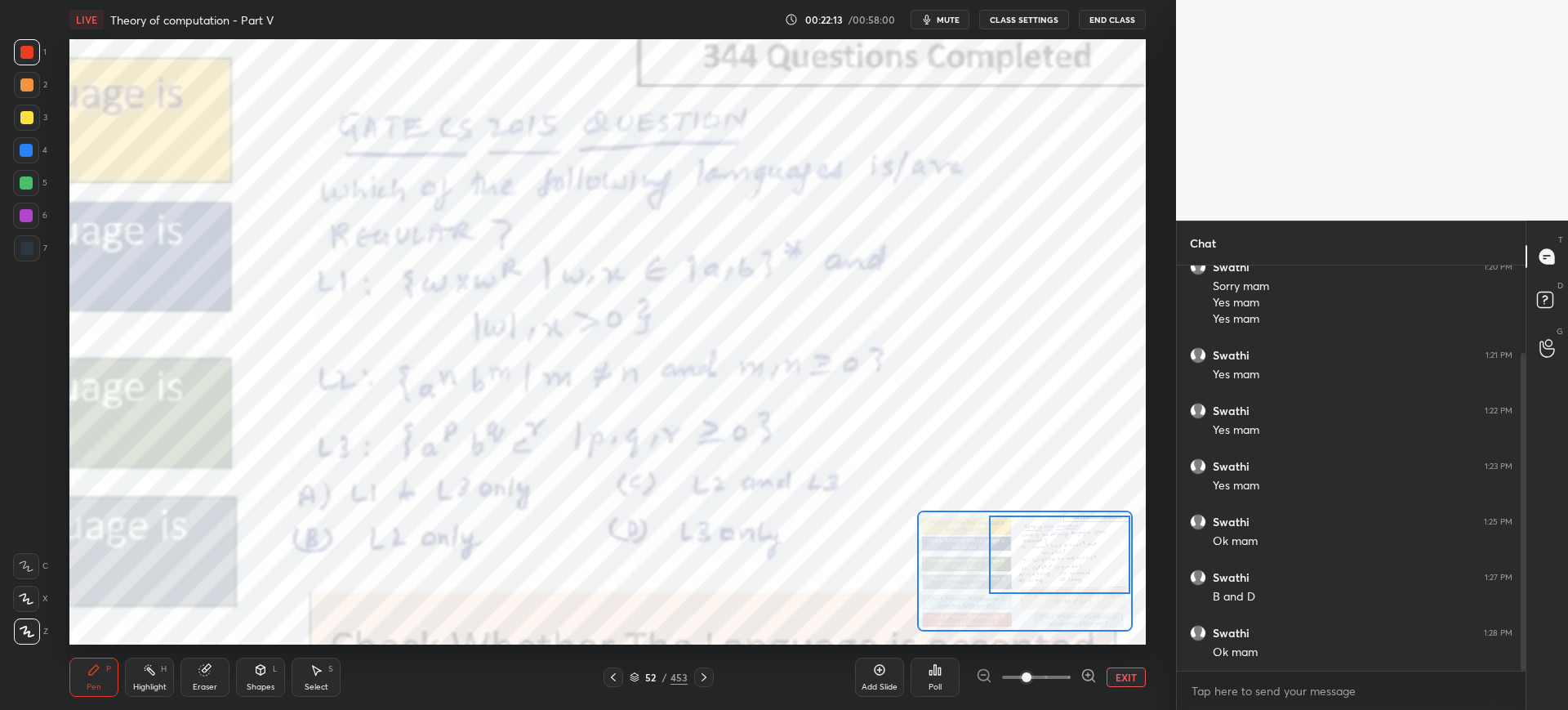
drag, startPoint x: 1045, startPoint y: 576, endPoint x: 1063, endPoint y: 570, distance: 19.0
click at [1080, 566] on div at bounding box center [1059, 555] width 141 height 78
click at [1083, 560] on div at bounding box center [1059, 555] width 141 height 78
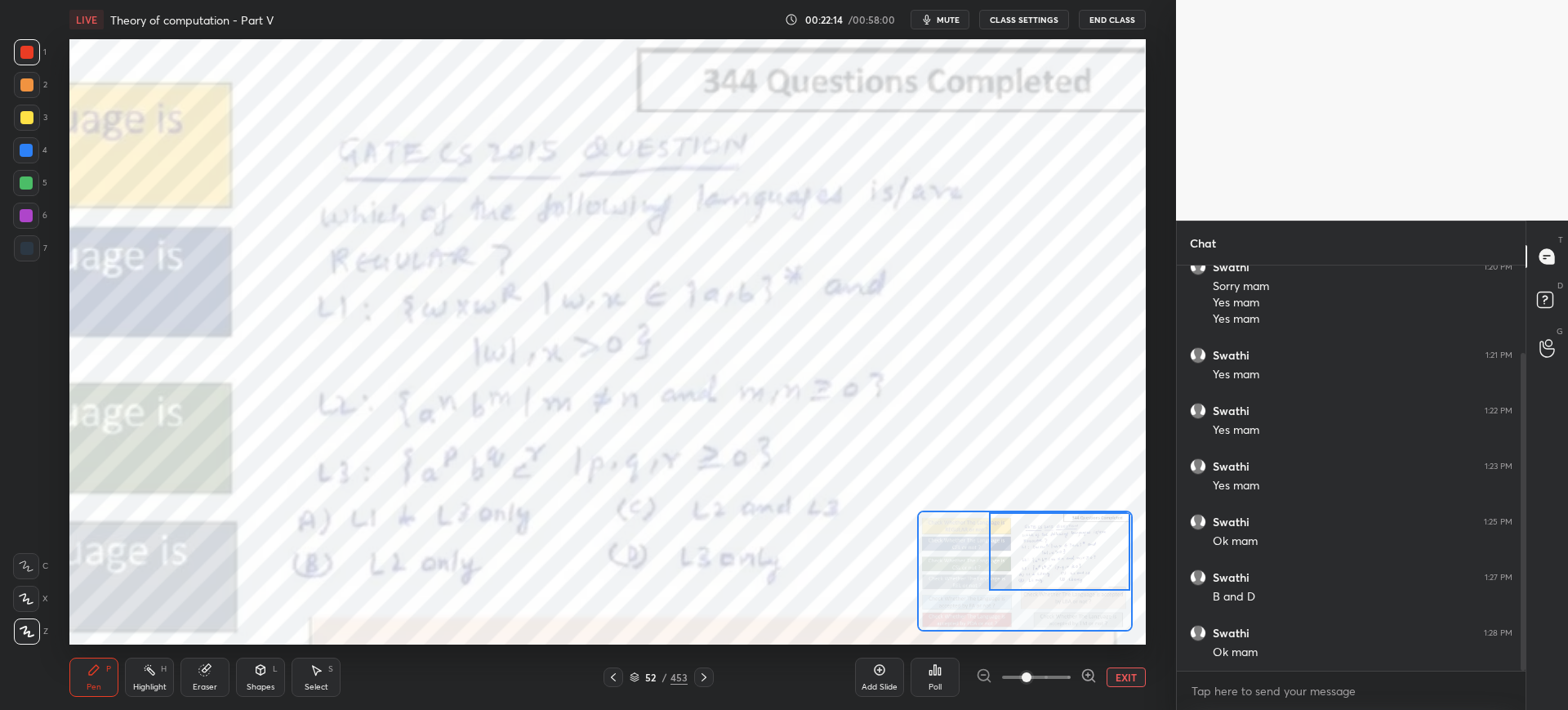
click at [1031, 673] on span at bounding box center [1027, 678] width 10 height 10
click at [937, 672] on icon at bounding box center [934, 669] width 13 height 13
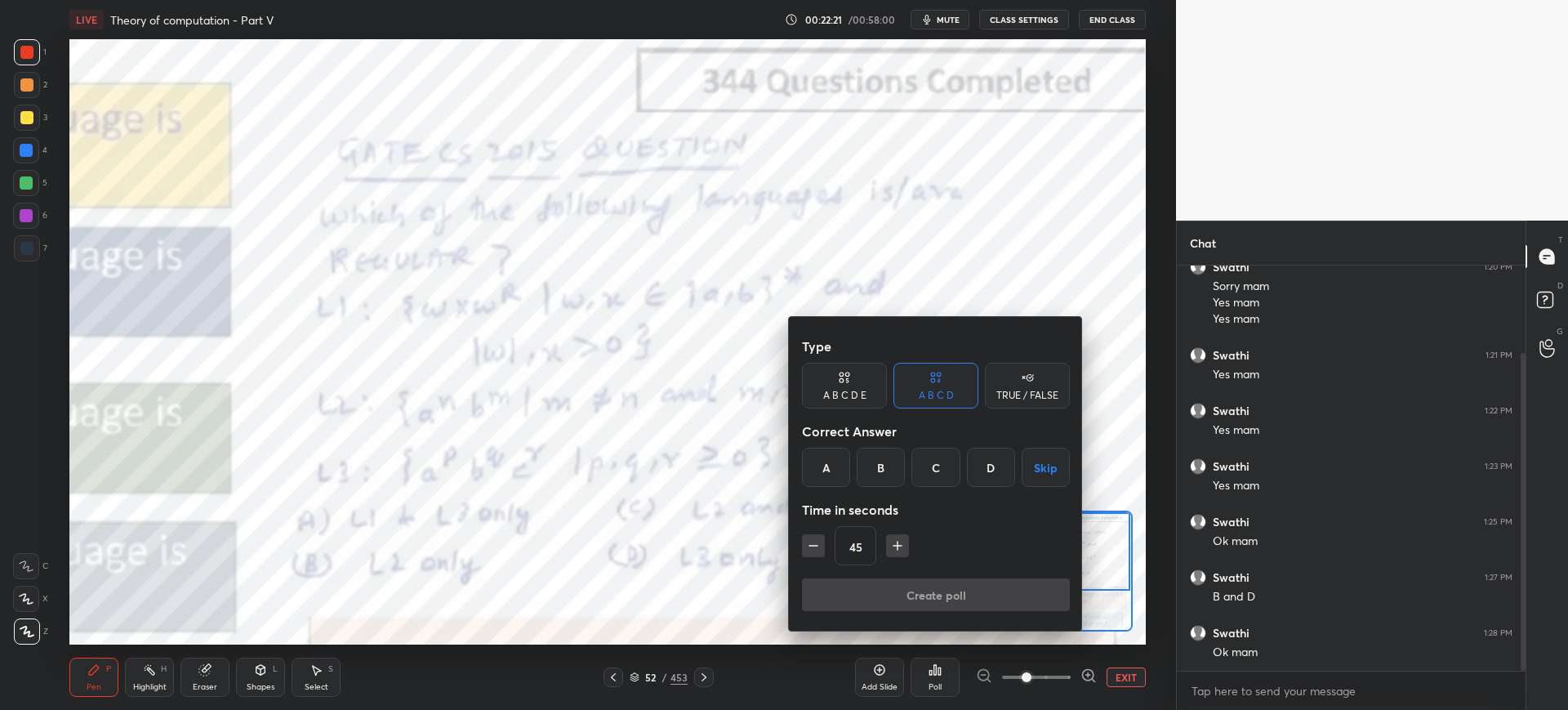
click at [836, 469] on div "A" at bounding box center [825, 467] width 48 height 39
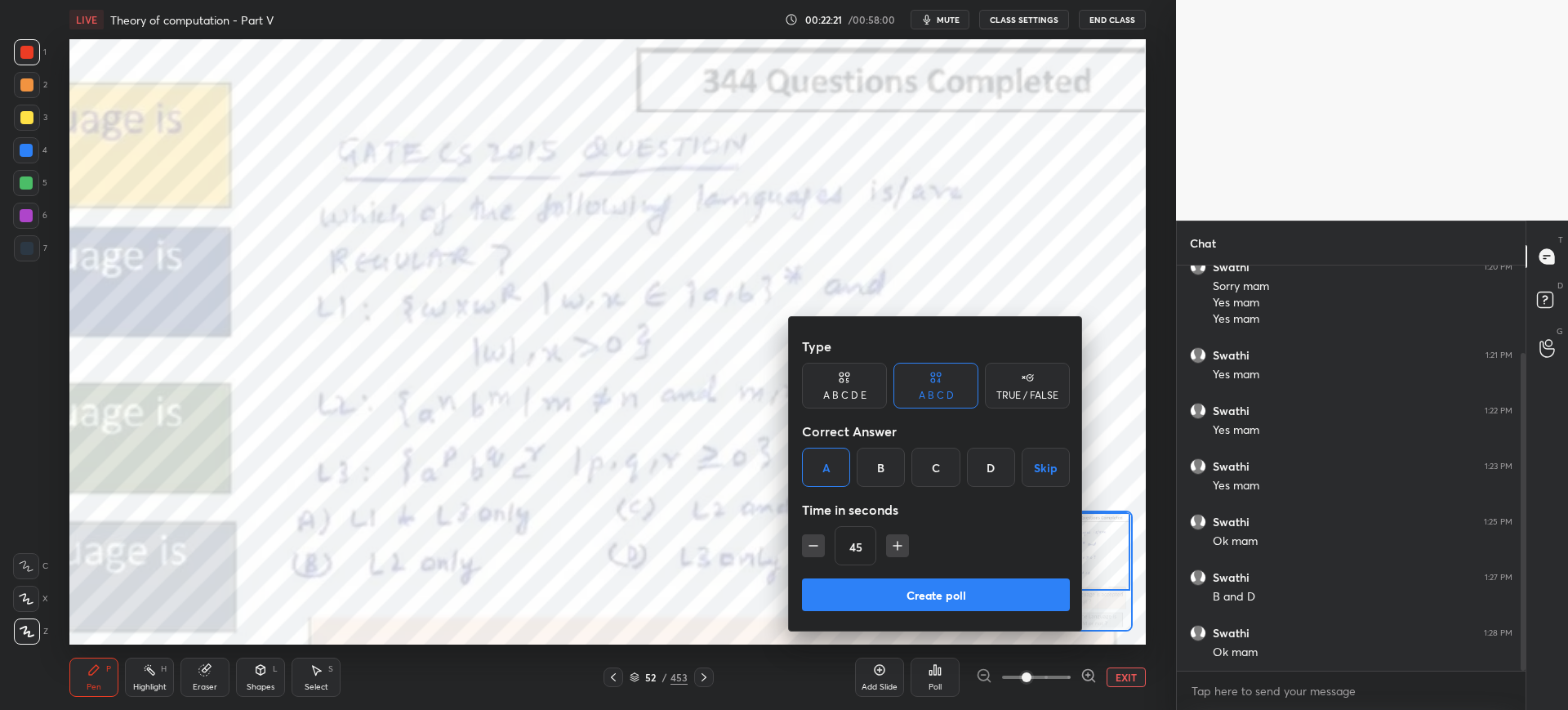
click at [904, 591] on button "Create poll" at bounding box center [935, 594] width 268 height 32
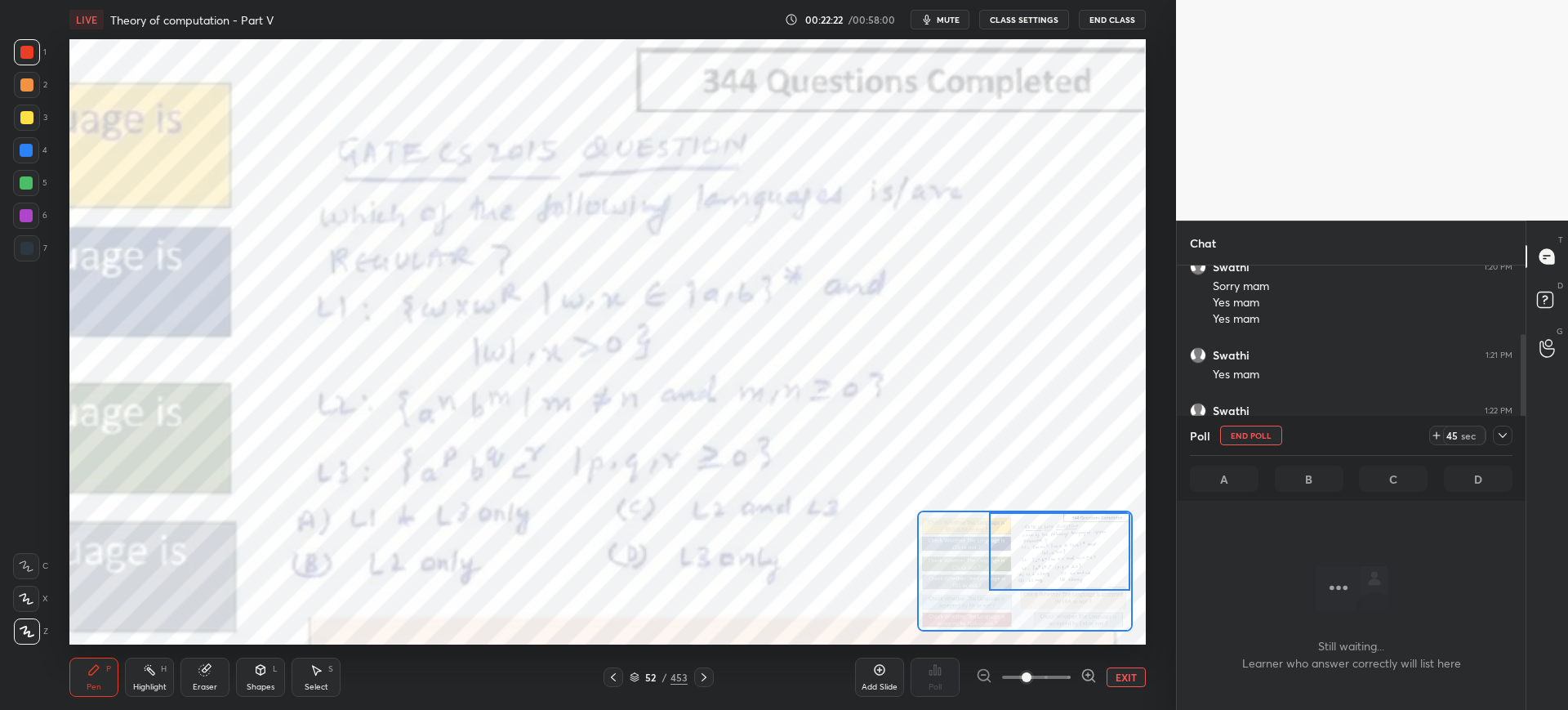
scroll to position [354, 344]
click at [1226, 437] on button "End Poll" at bounding box center [1251, 435] width 62 height 20
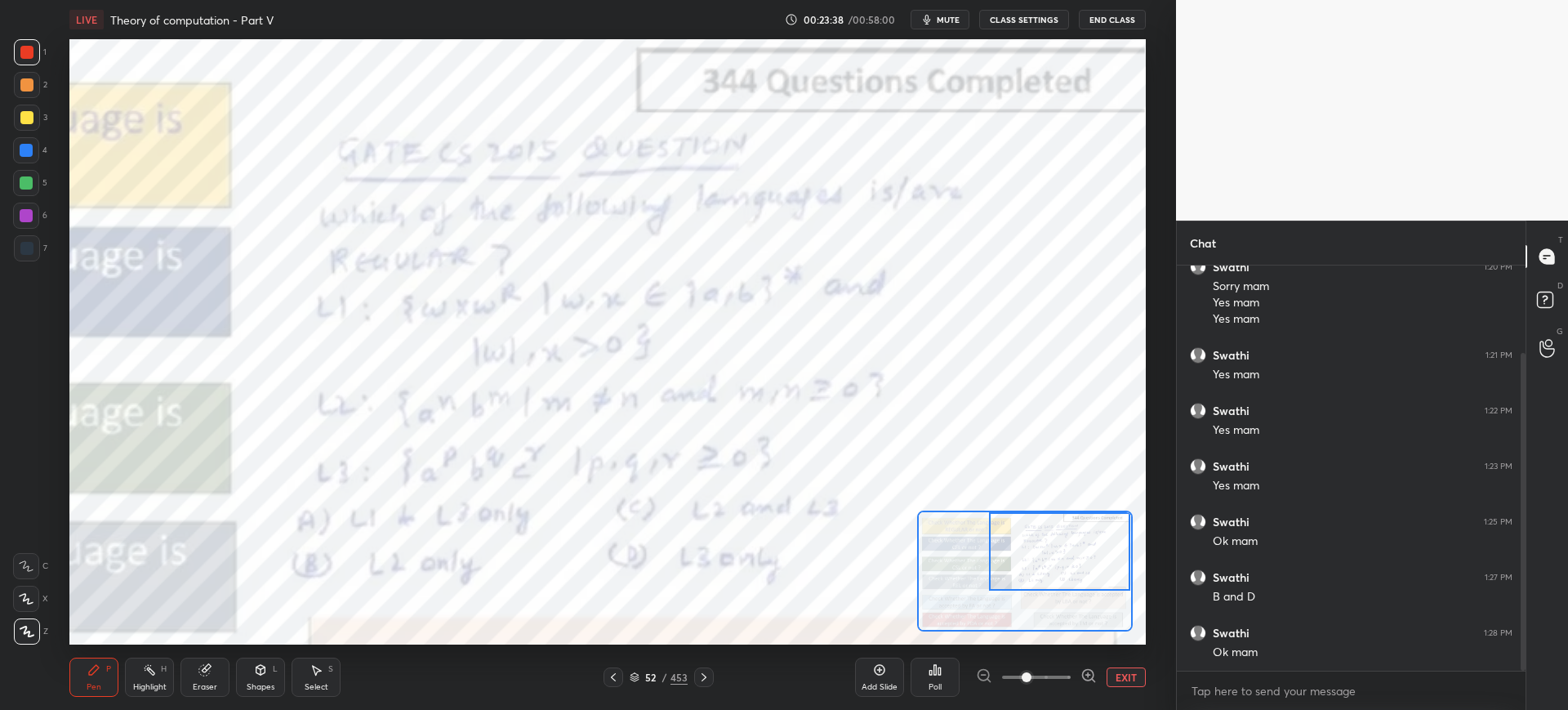
scroll to position [167, 0]
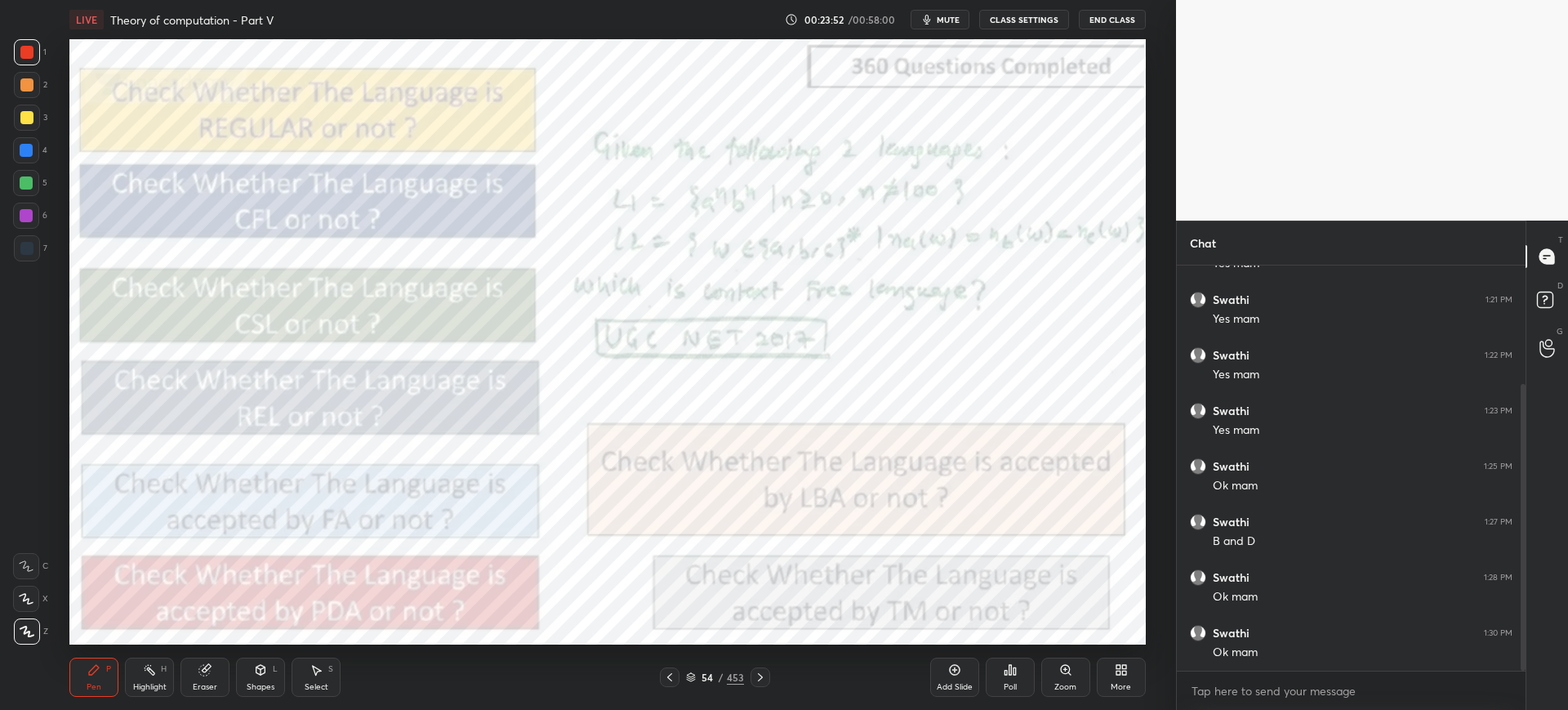
click at [1068, 689] on div "Zoom" at bounding box center [1065, 687] width 22 height 9
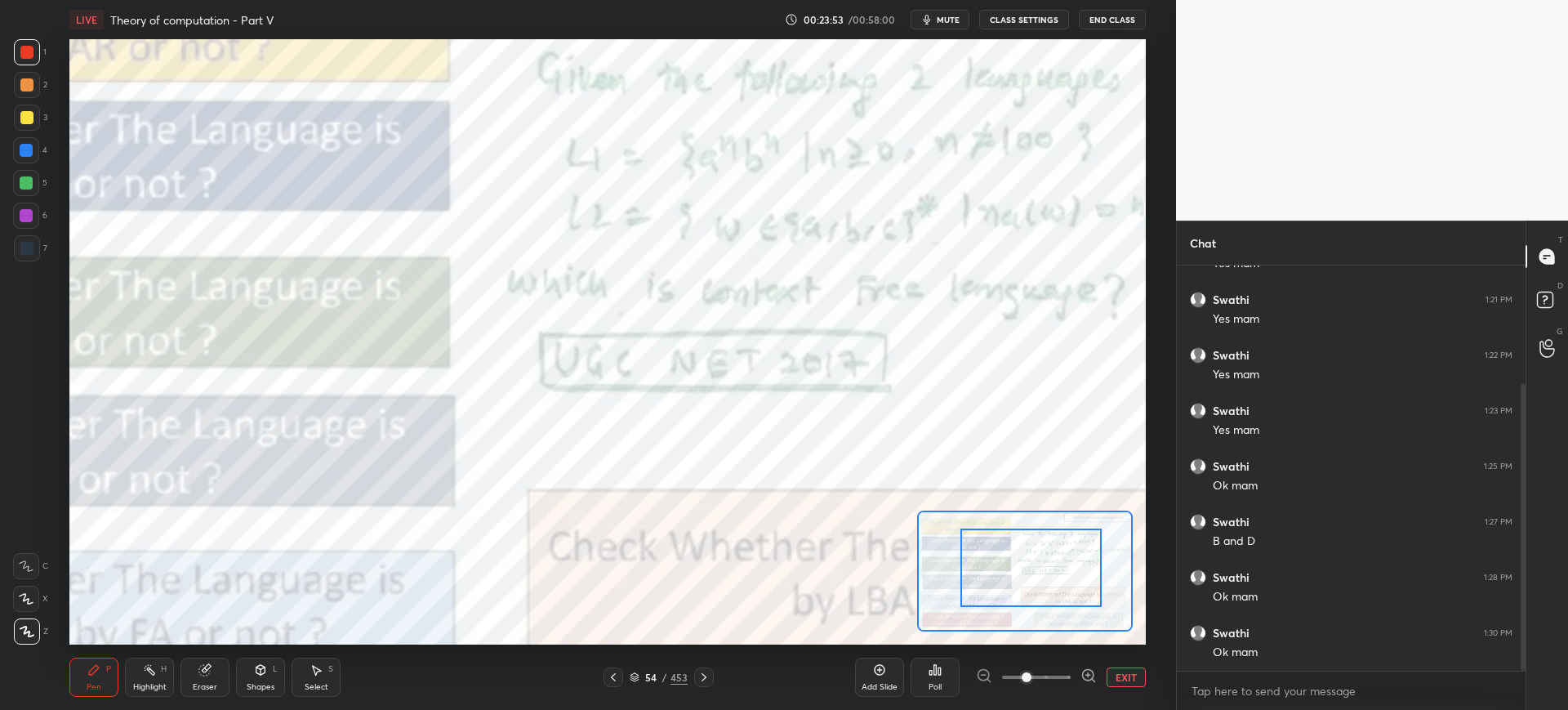
drag, startPoint x: 1039, startPoint y: 567, endPoint x: 1058, endPoint y: 567, distance: 19.0
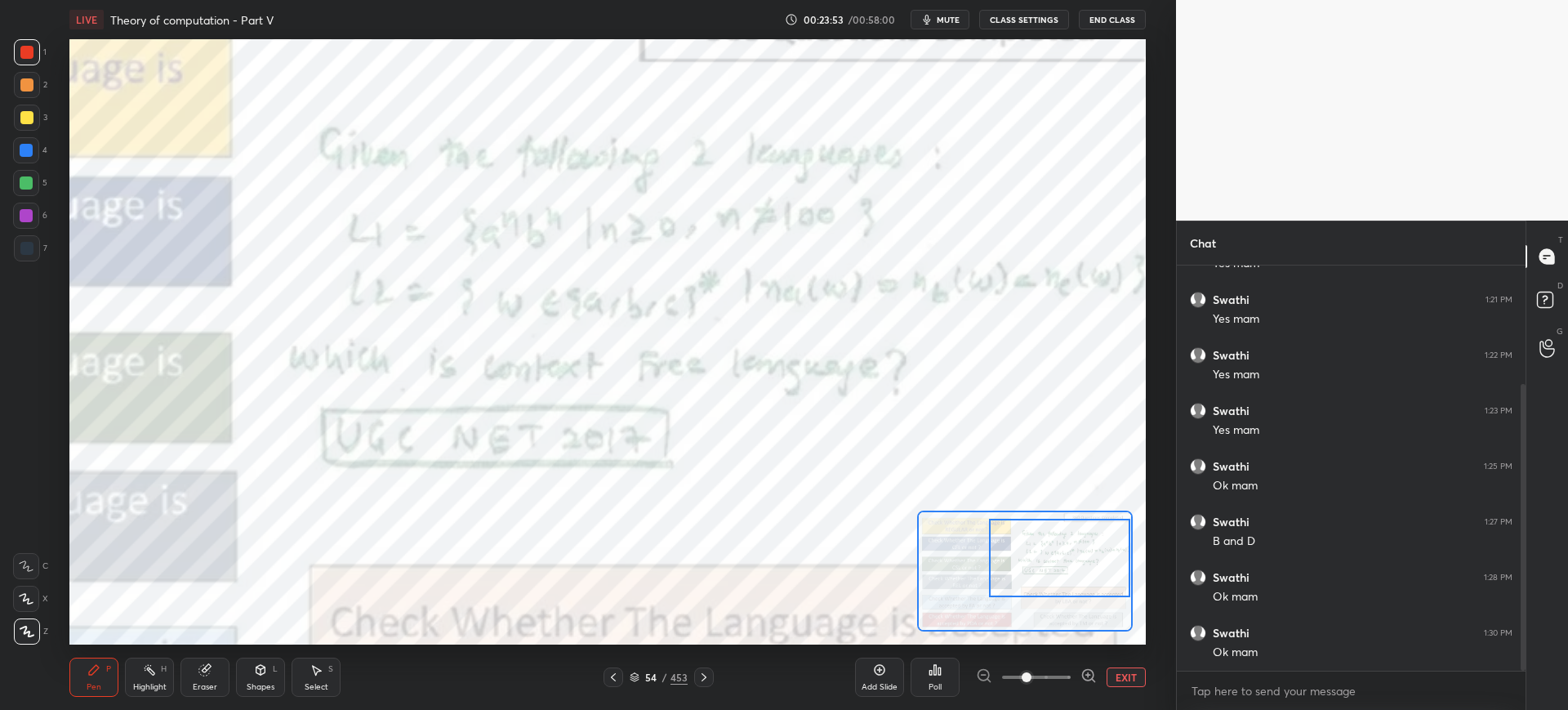
drag, startPoint x: 1086, startPoint y: 558, endPoint x: 1100, endPoint y: 556, distance: 14.1
click at [1102, 556] on div at bounding box center [1059, 558] width 141 height 78
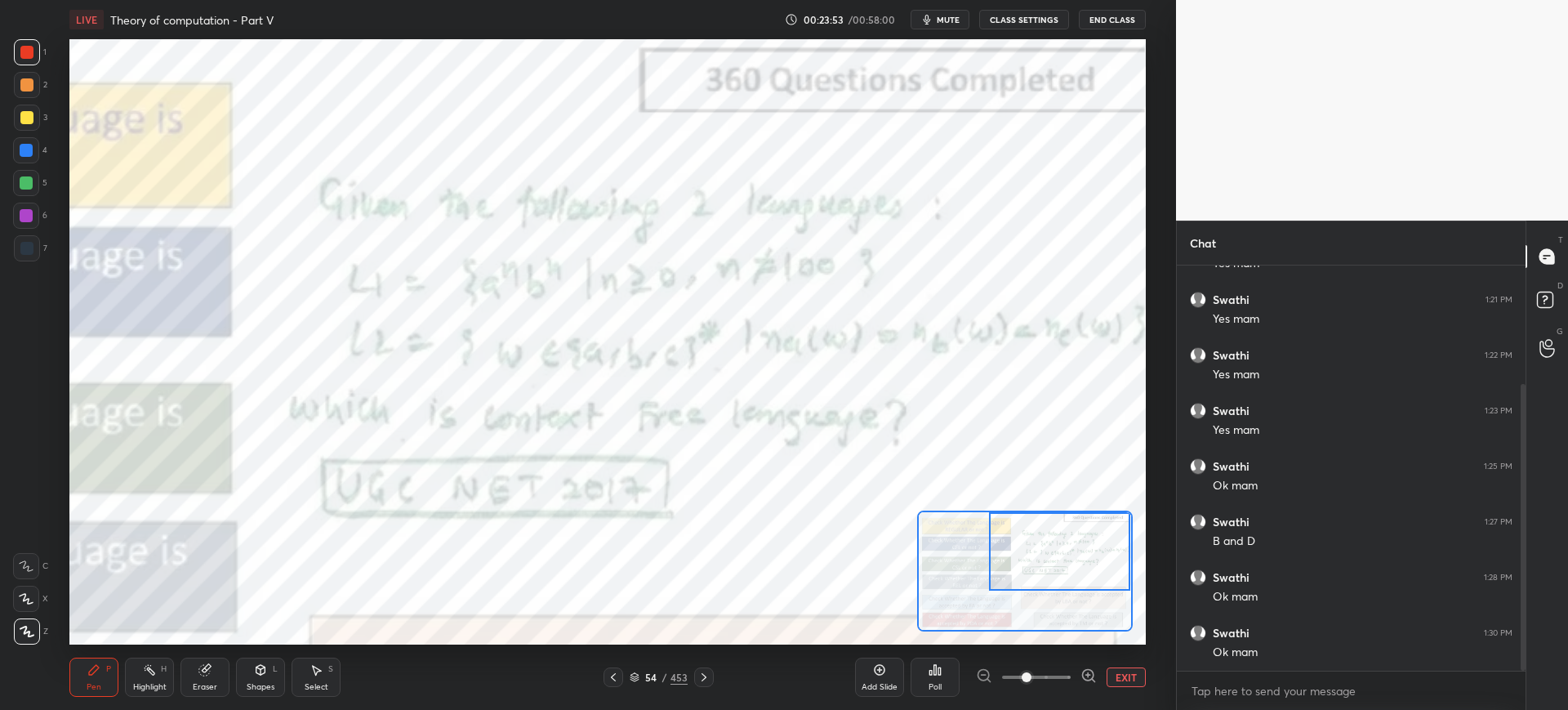
click at [1108, 557] on div at bounding box center [1059, 552] width 141 height 78
drag, startPoint x: 1084, startPoint y: 560, endPoint x: 1102, endPoint y: 553, distance: 19.3
click at [1116, 558] on div at bounding box center [1059, 552] width 141 height 78
click at [632, 676] on icon at bounding box center [635, 675] width 9 height 4
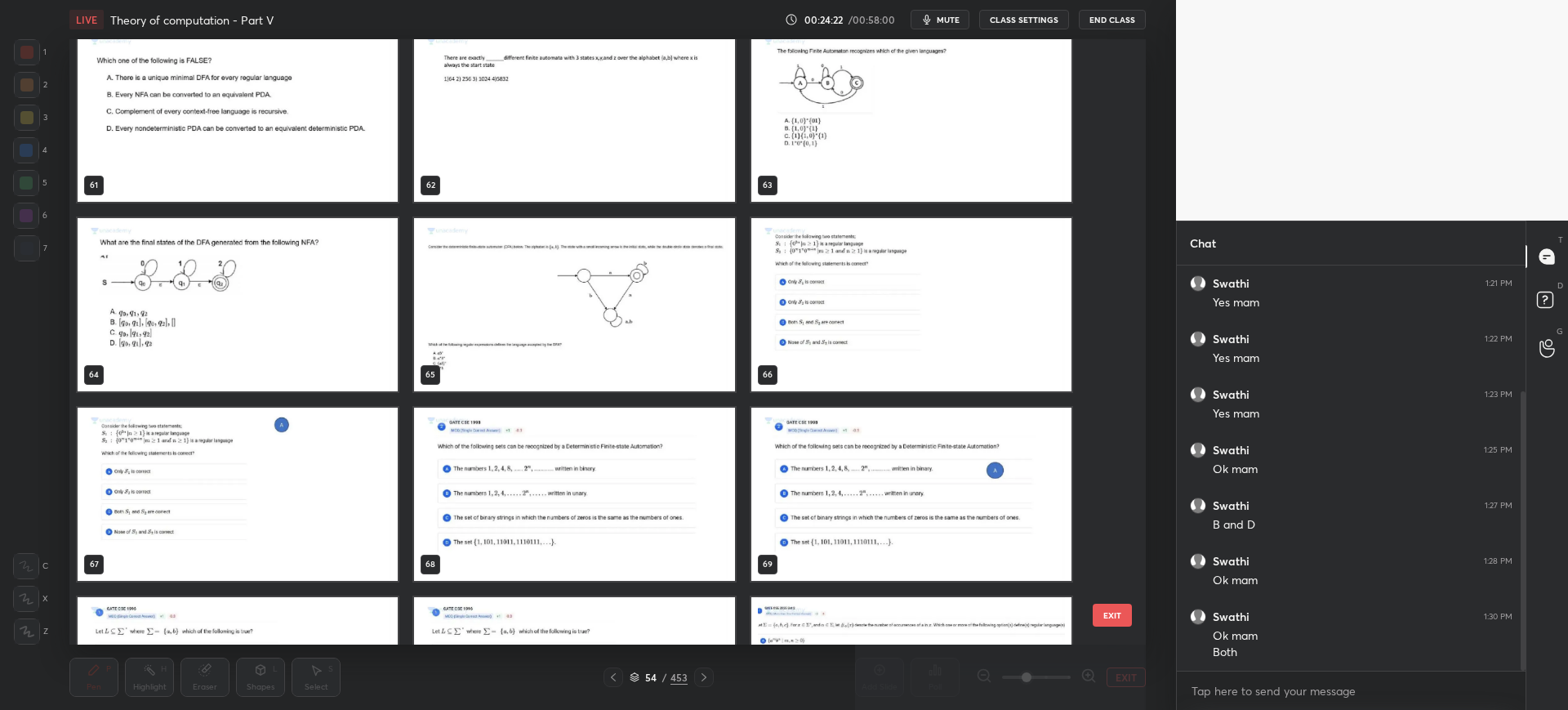
scroll to position [3826, 0]
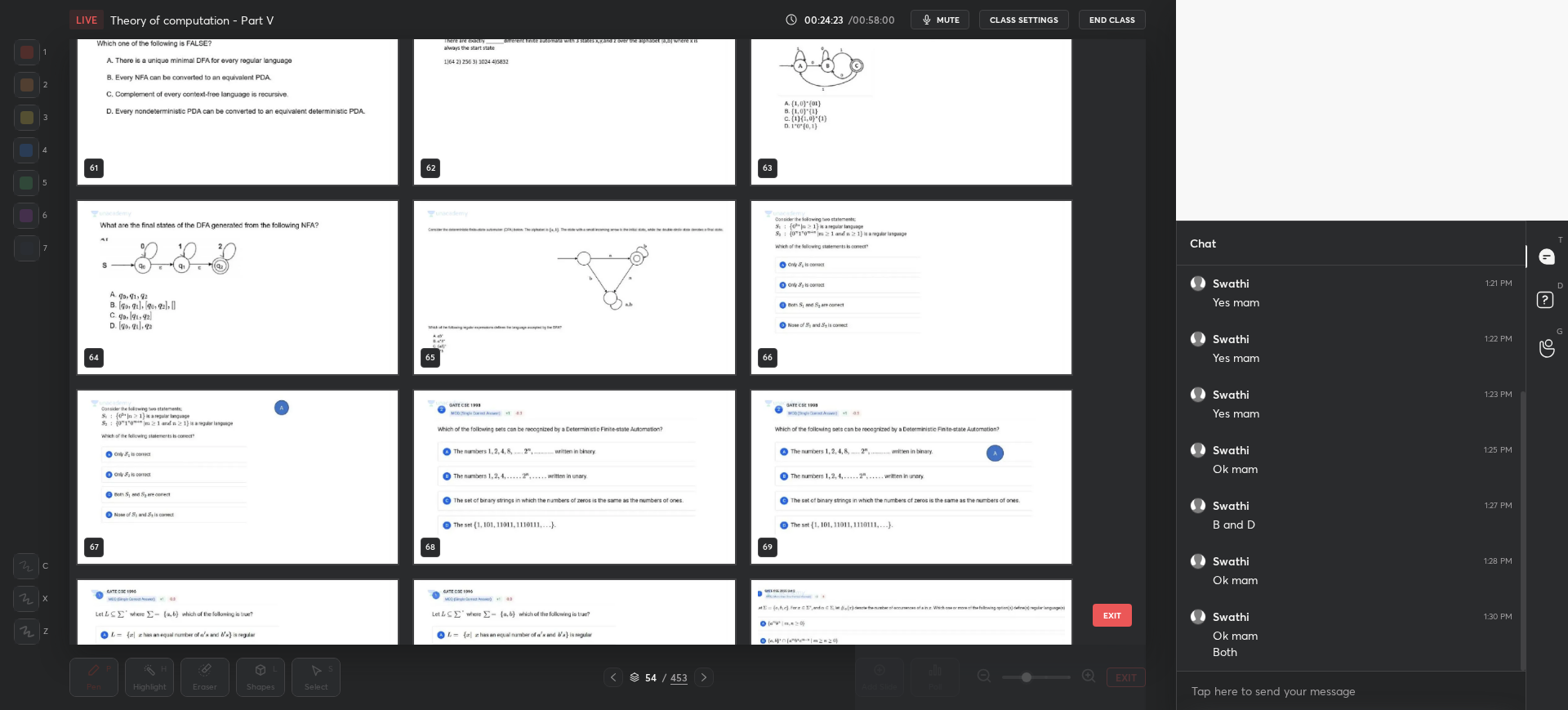
click at [1122, 610] on button "EXIT" at bounding box center [1112, 615] width 39 height 23
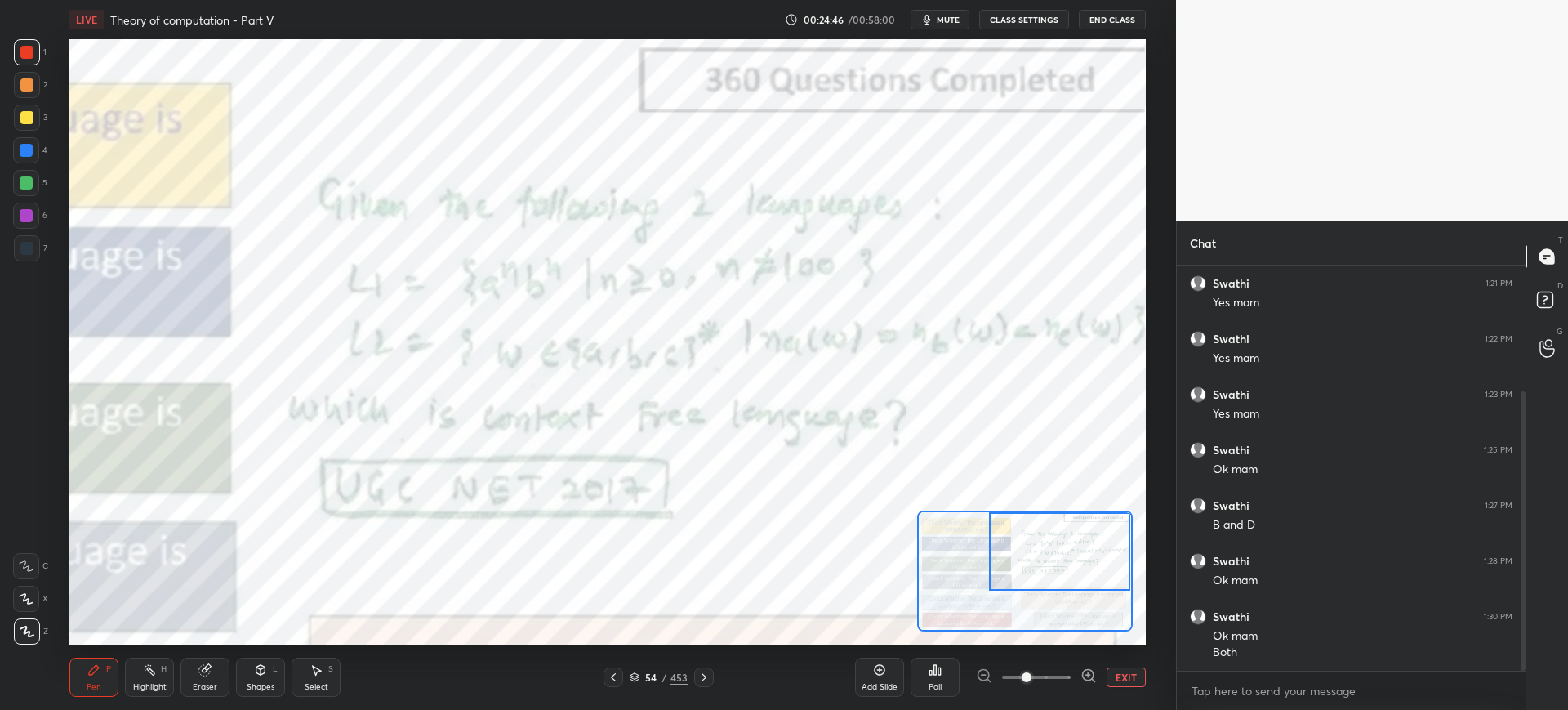
scroll to position [238, 0]
click at [630, 676] on div "54 / 453" at bounding box center [659, 677] width 111 height 20
drag, startPoint x: 636, startPoint y: 674, endPoint x: 648, endPoint y: 653, distance: 24.2
click at [637, 673] on icon at bounding box center [635, 678] width 10 height 10
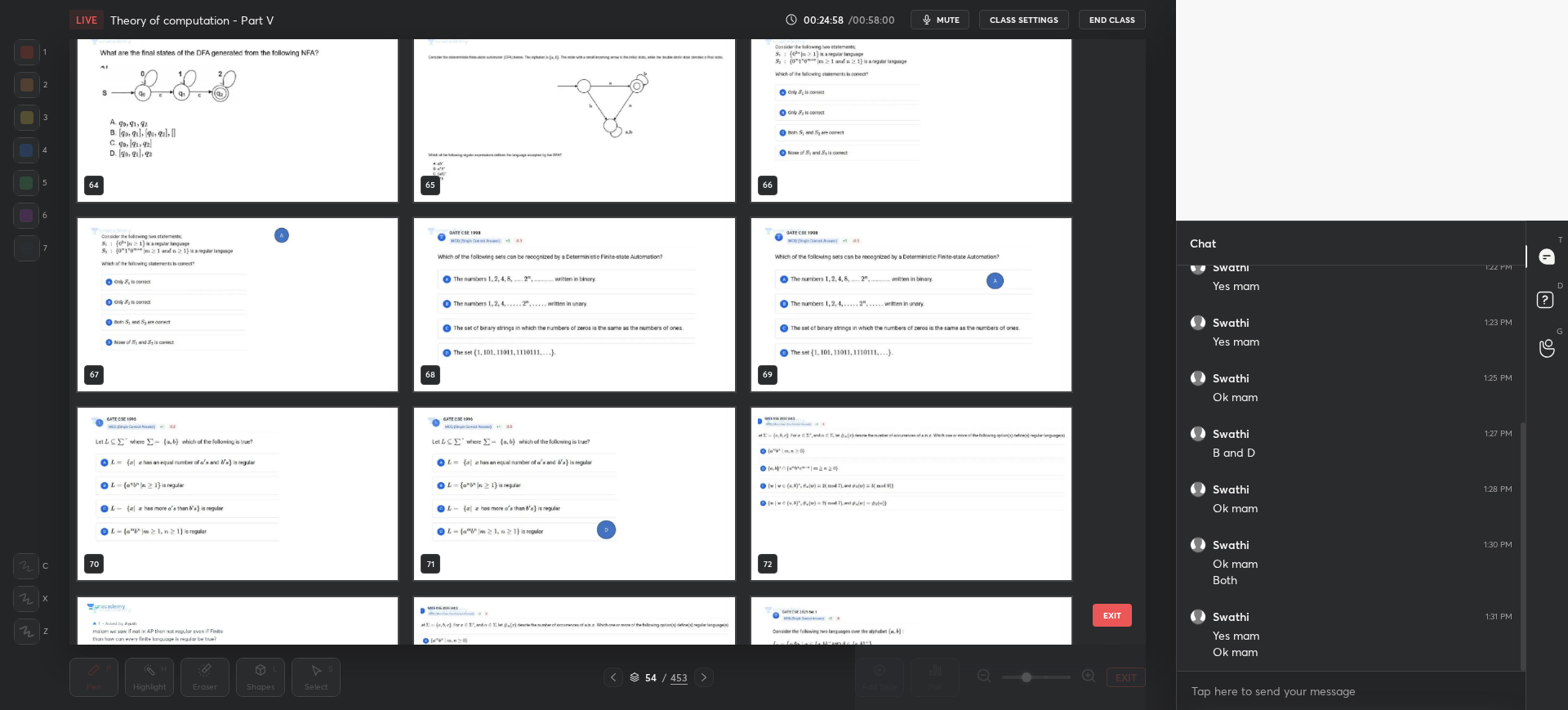
scroll to position [3999, 0]
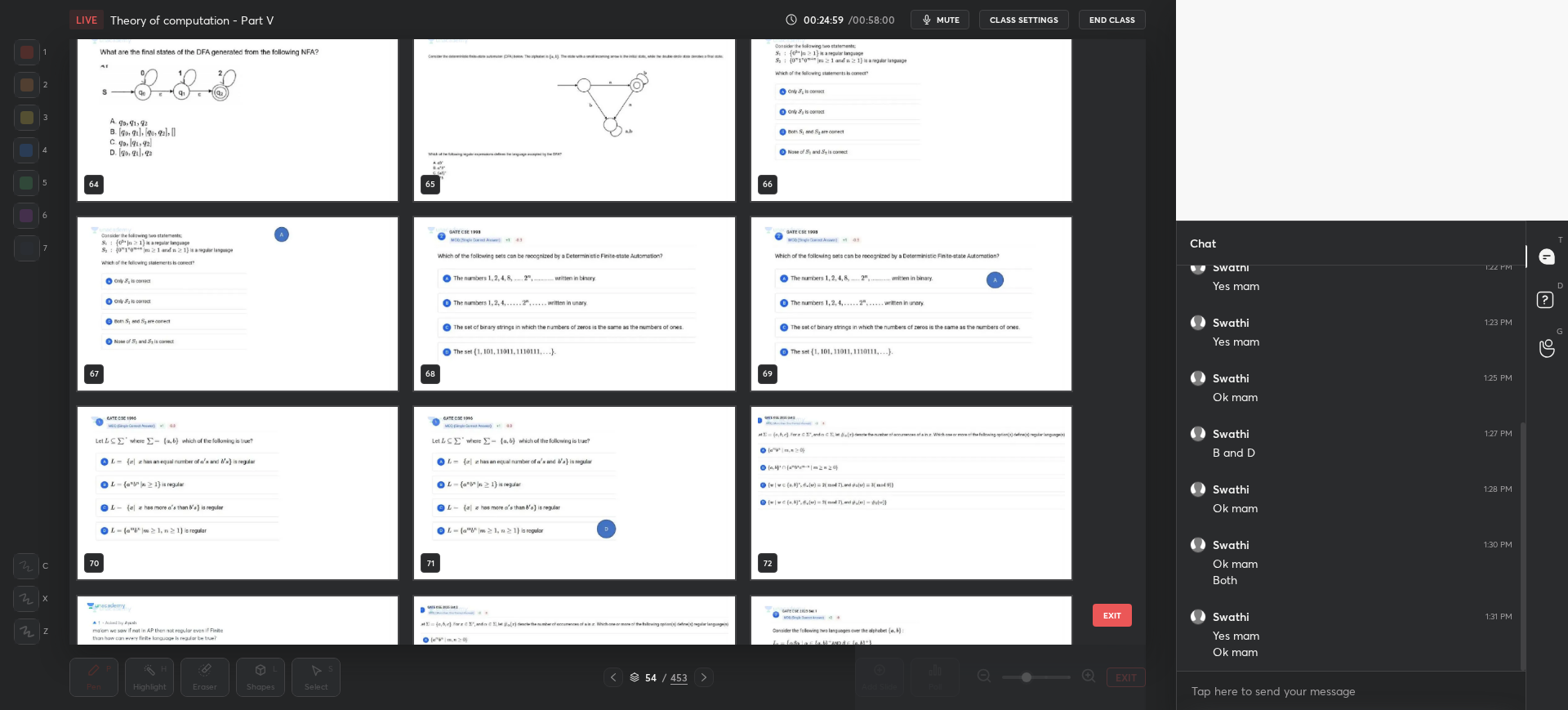
click at [671, 350] on img "grid" at bounding box center [575, 303] width 320 height 173
click at [1107, 616] on button "EXIT" at bounding box center [1112, 615] width 39 height 23
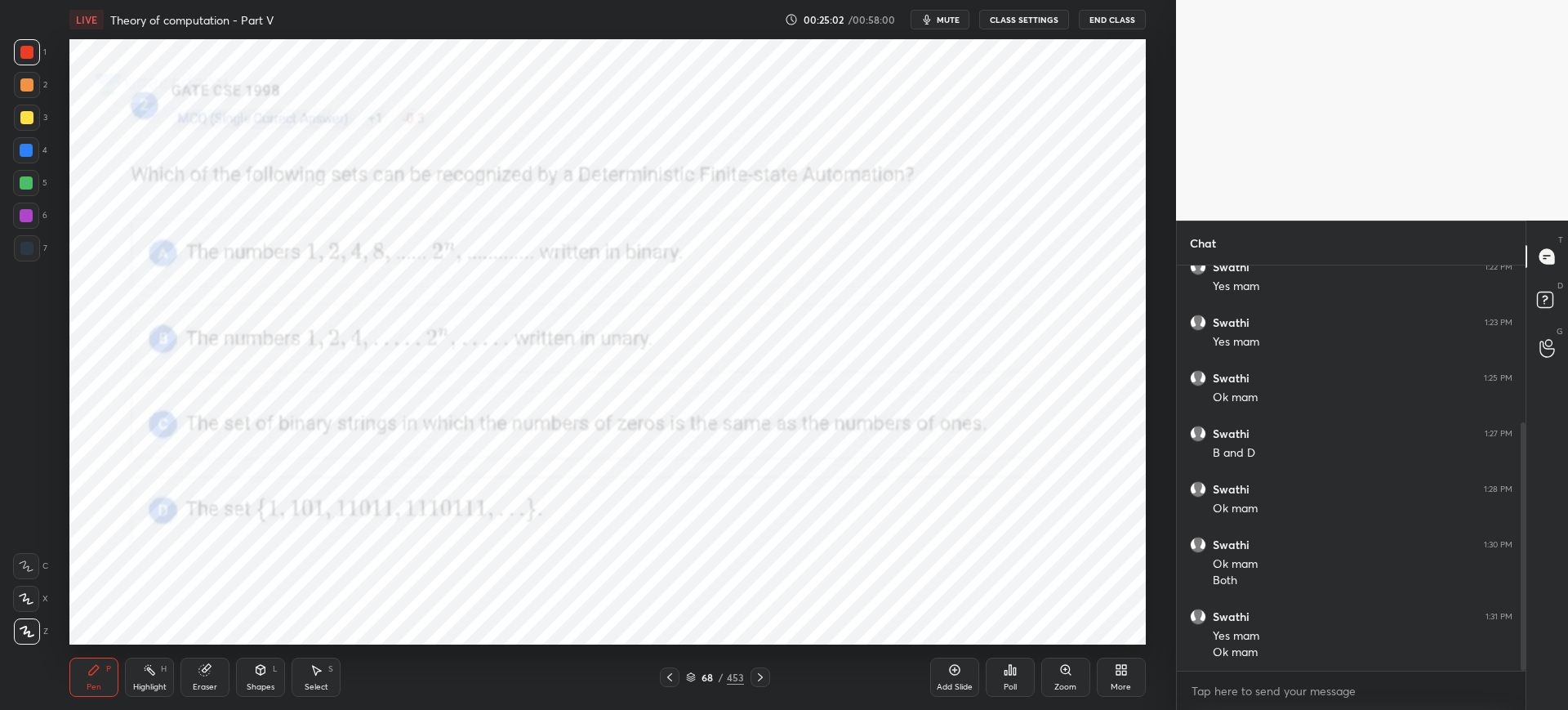
click at [1006, 656] on div "Poll" at bounding box center [1010, 677] width 49 height 91
click at [1006, 663] on icon at bounding box center [1009, 669] width 13 height 13
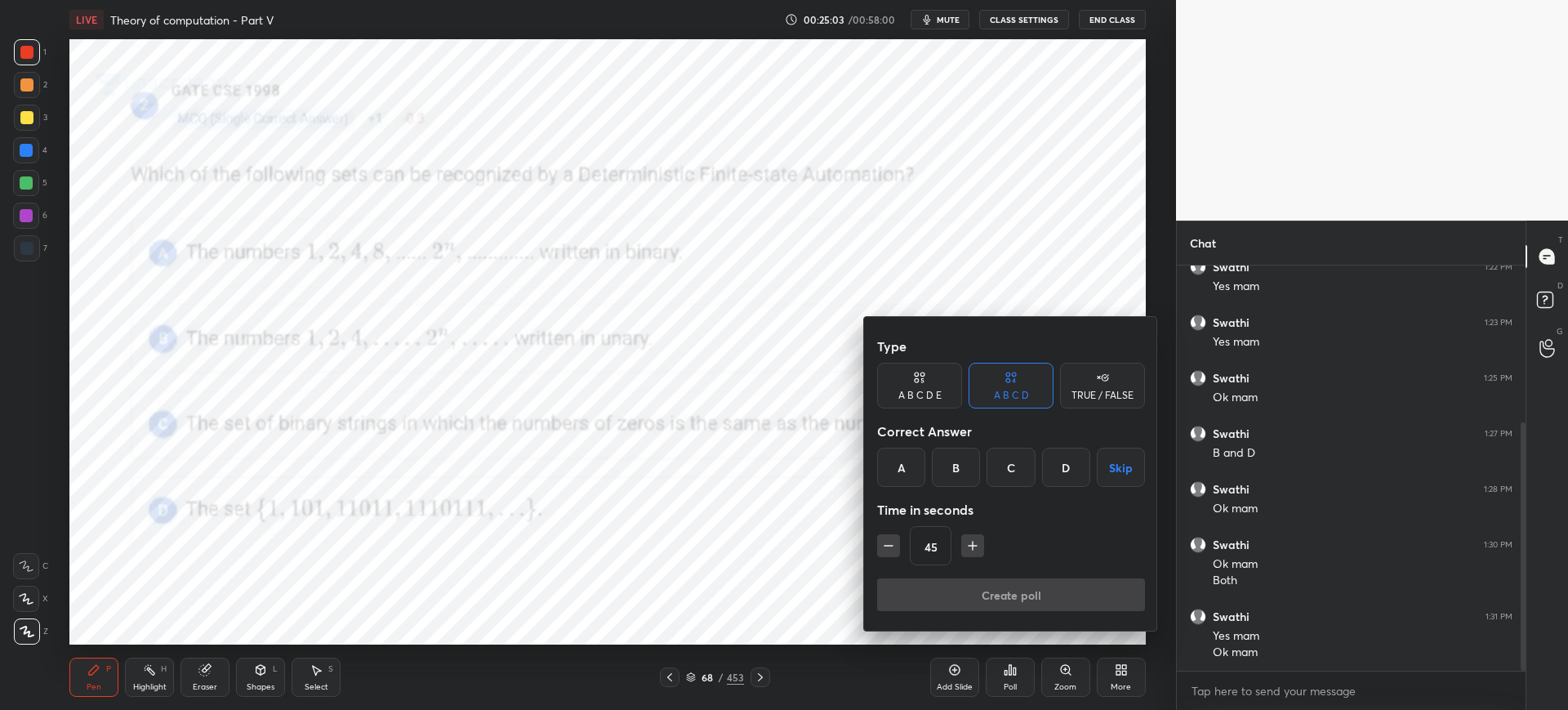
drag, startPoint x: 904, startPoint y: 472, endPoint x: 912, endPoint y: 478, distance: 10.0
click at [904, 472] on div "A" at bounding box center [901, 467] width 48 height 39
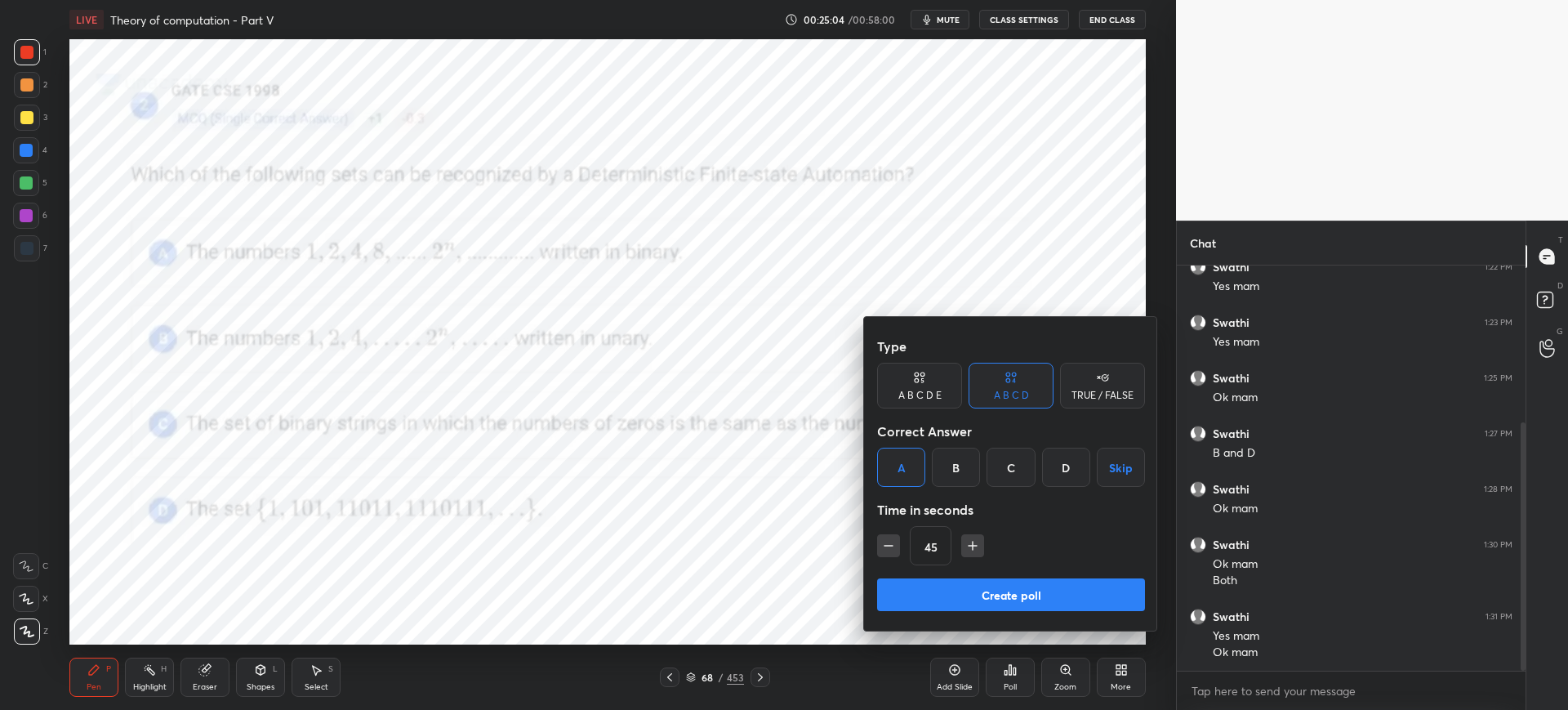
click at [944, 579] on button "Create poll" at bounding box center [1011, 594] width 268 height 32
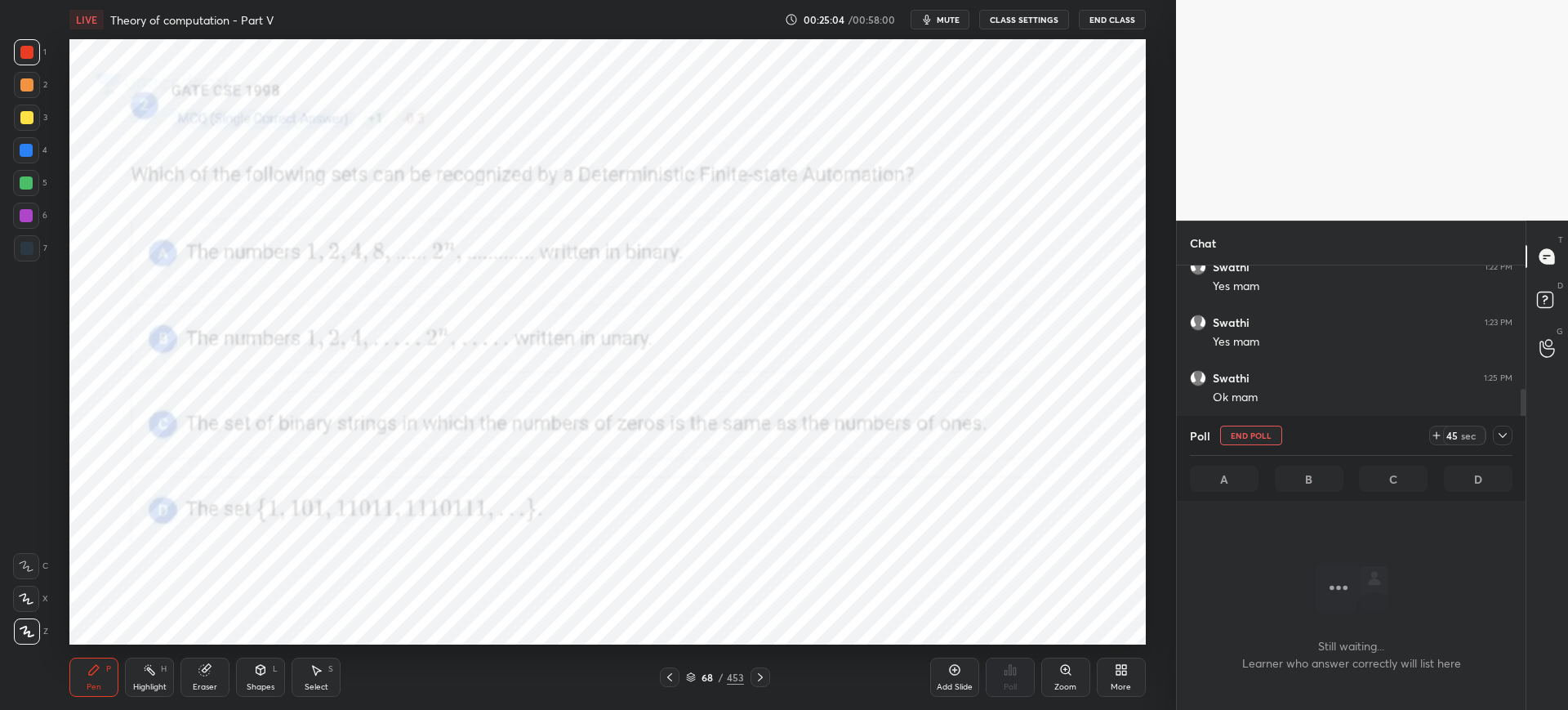
scroll to position [354, 344]
click at [940, 17] on span "mute" at bounding box center [948, 19] width 23 height 11
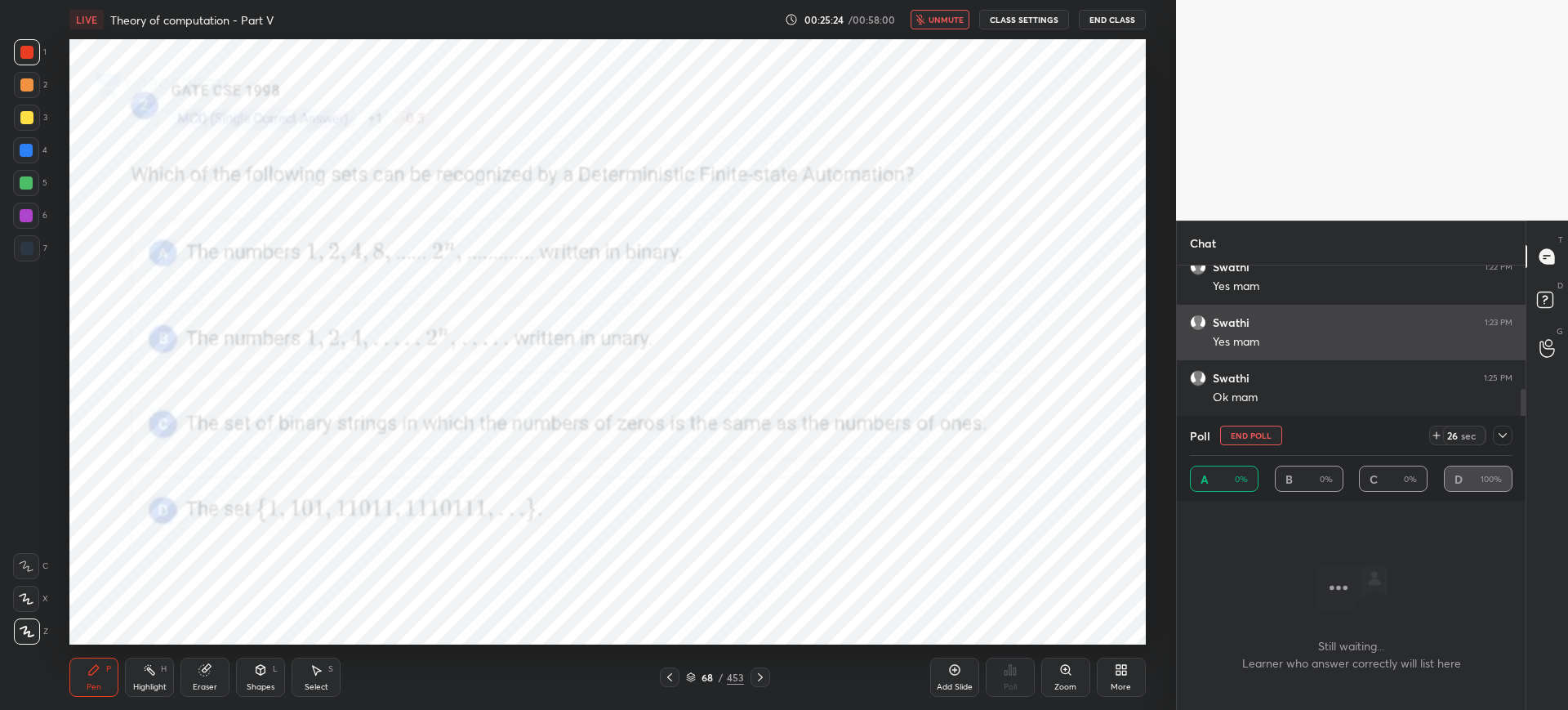
click at [1252, 354] on div "Swathi 1:23 PM Yes mam" at bounding box center [1351, 332] width 349 height 55
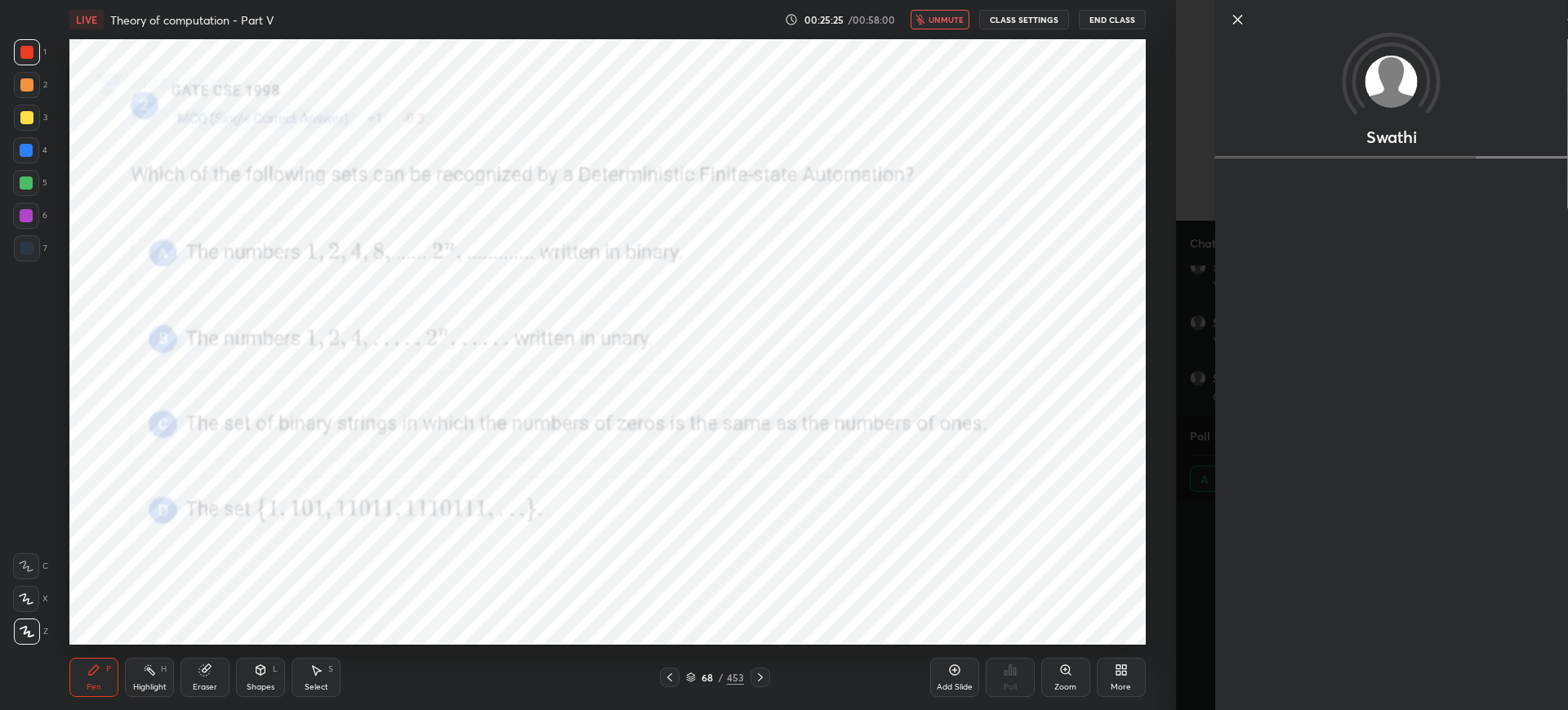
click at [955, 12] on button "unmute" at bounding box center [939, 20] width 59 height 20
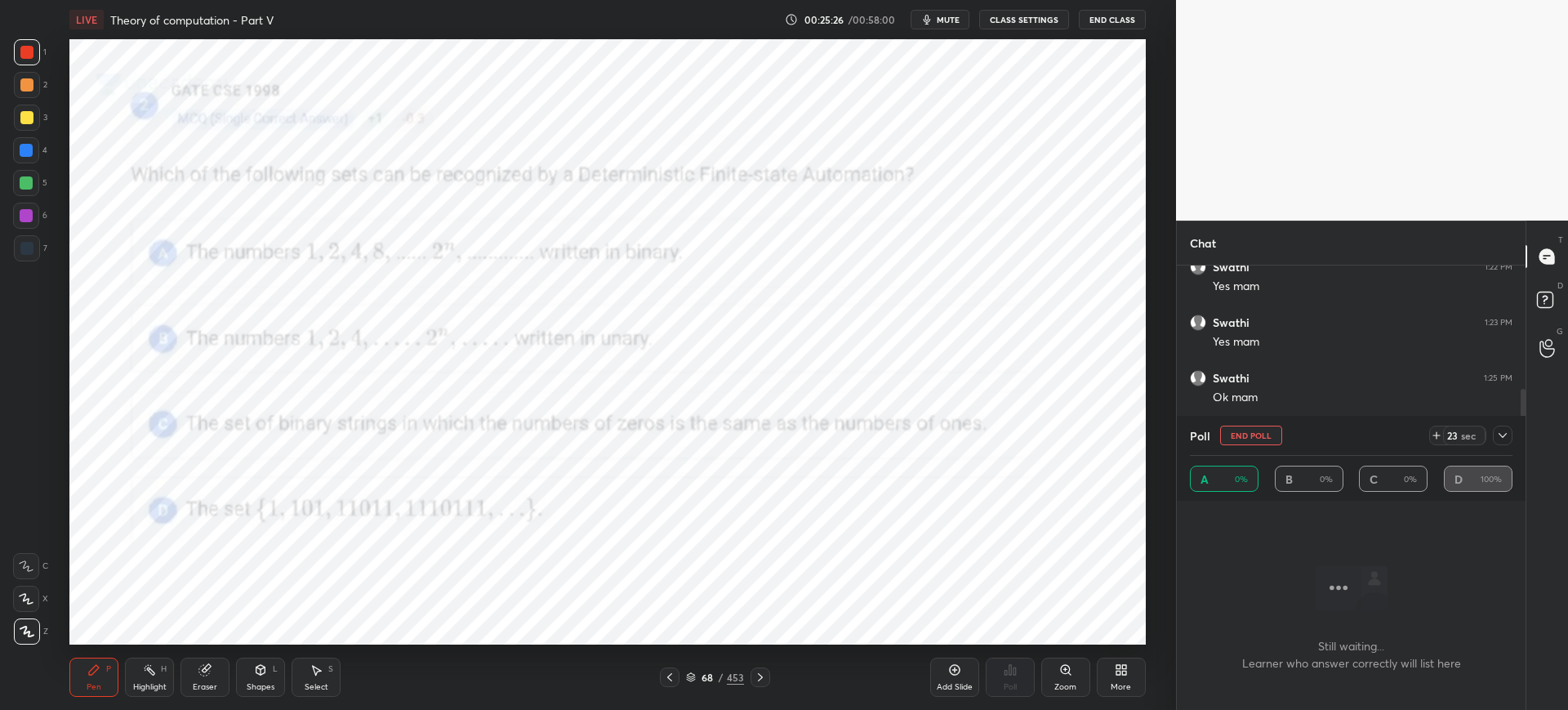
click at [1254, 427] on button "End Poll" at bounding box center [1251, 435] width 62 height 20
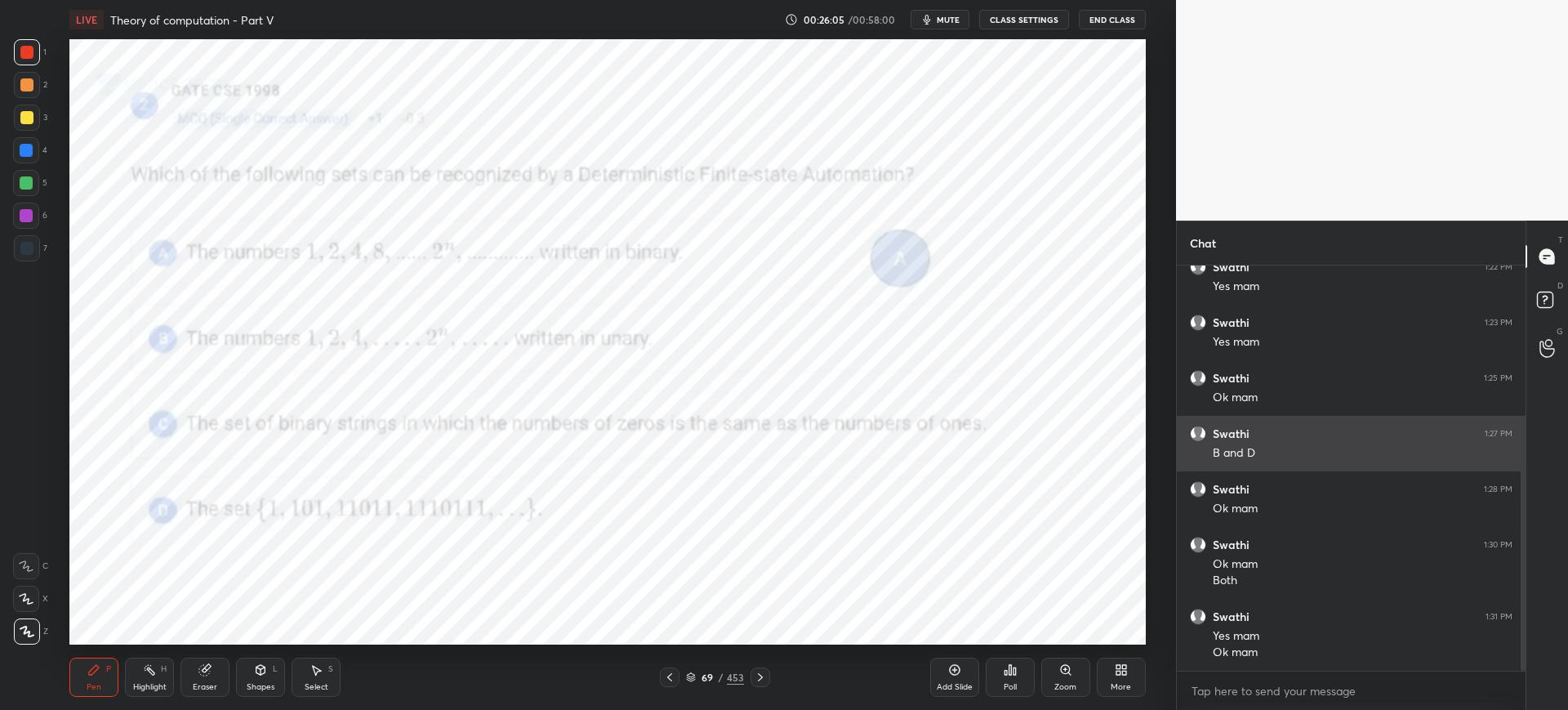
scroll to position [311, 0]
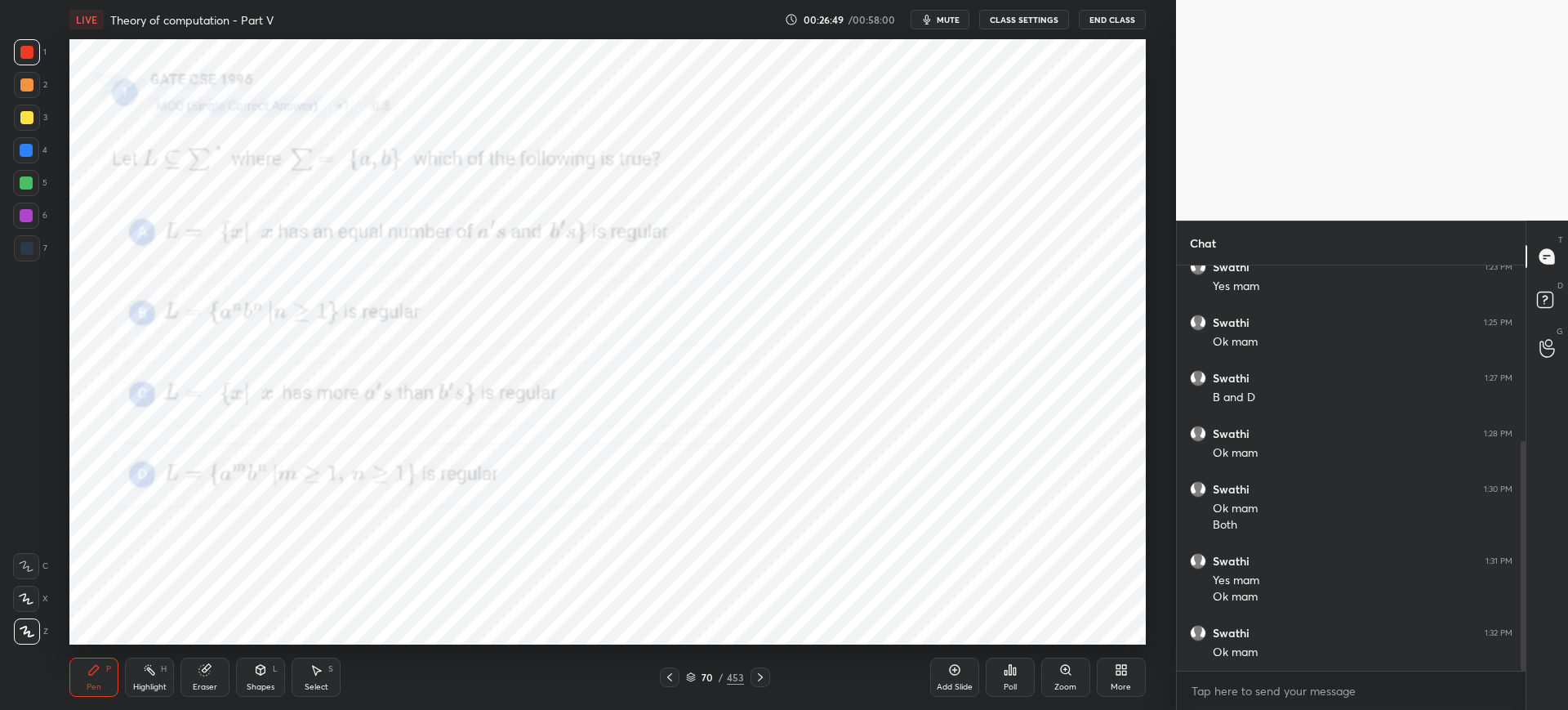
click at [1006, 668] on icon at bounding box center [1009, 669] width 13 height 13
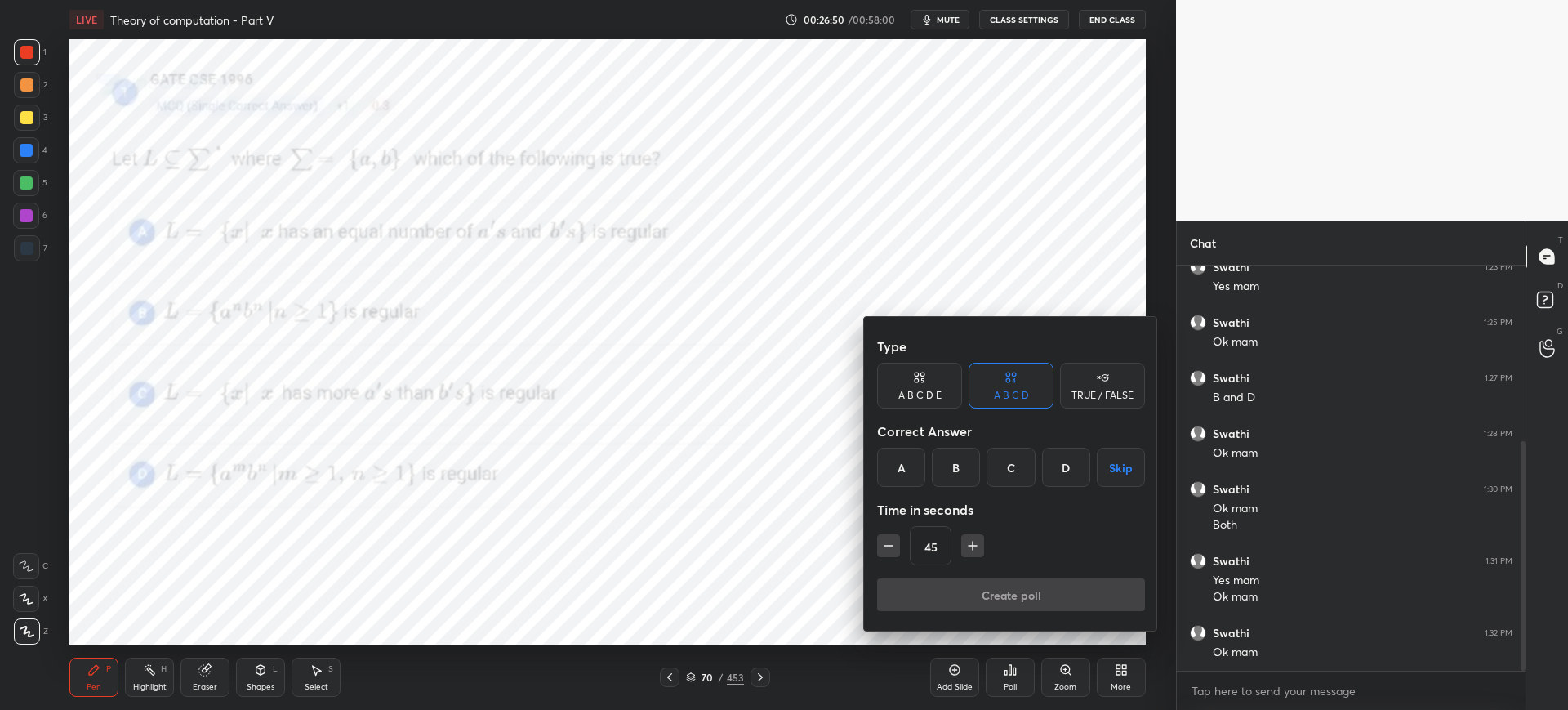
drag, startPoint x: 1058, startPoint y: 471, endPoint x: 1035, endPoint y: 501, distance: 37.8
click at [1058, 472] on div "D" at bounding box center [1066, 467] width 48 height 39
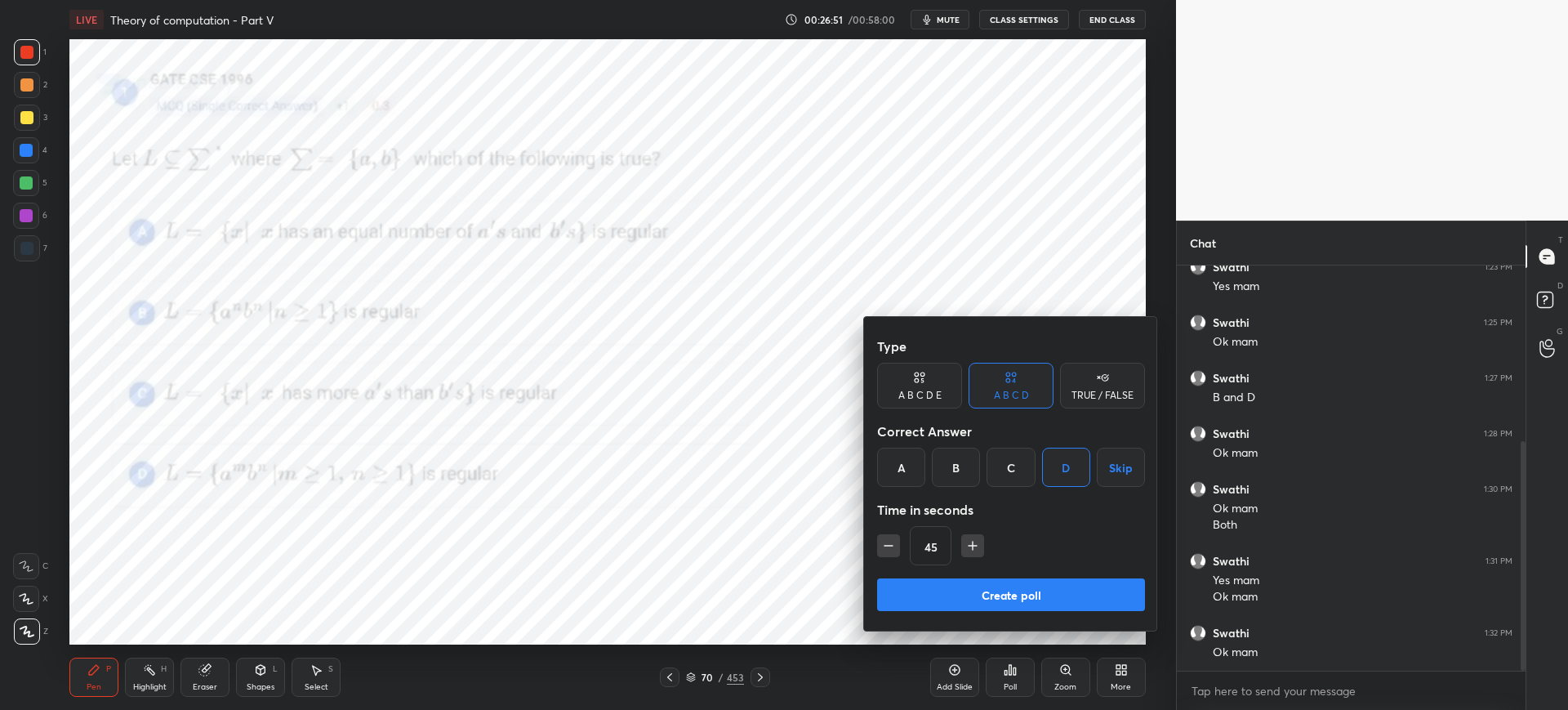
drag, startPoint x: 961, startPoint y: 583, endPoint x: 949, endPoint y: 581, distance: 12.2
click at [961, 582] on button "Create poll" at bounding box center [1011, 594] width 268 height 32
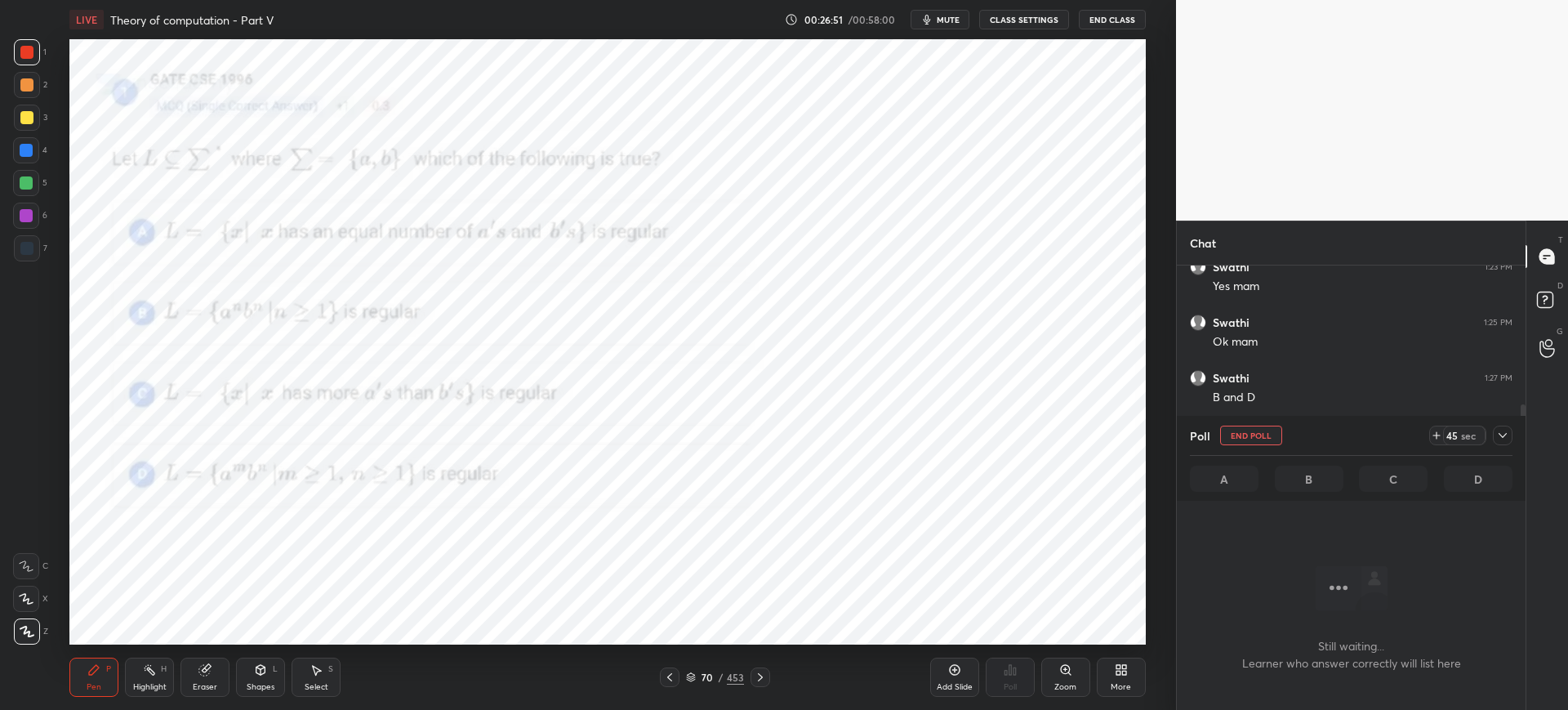
scroll to position [354, 344]
drag, startPoint x: 1266, startPoint y: 432, endPoint x: 1214, endPoint y: 436, distance: 52.2
click at [1266, 431] on button "End Poll" at bounding box center [1251, 435] width 62 height 20
type textarea "x"
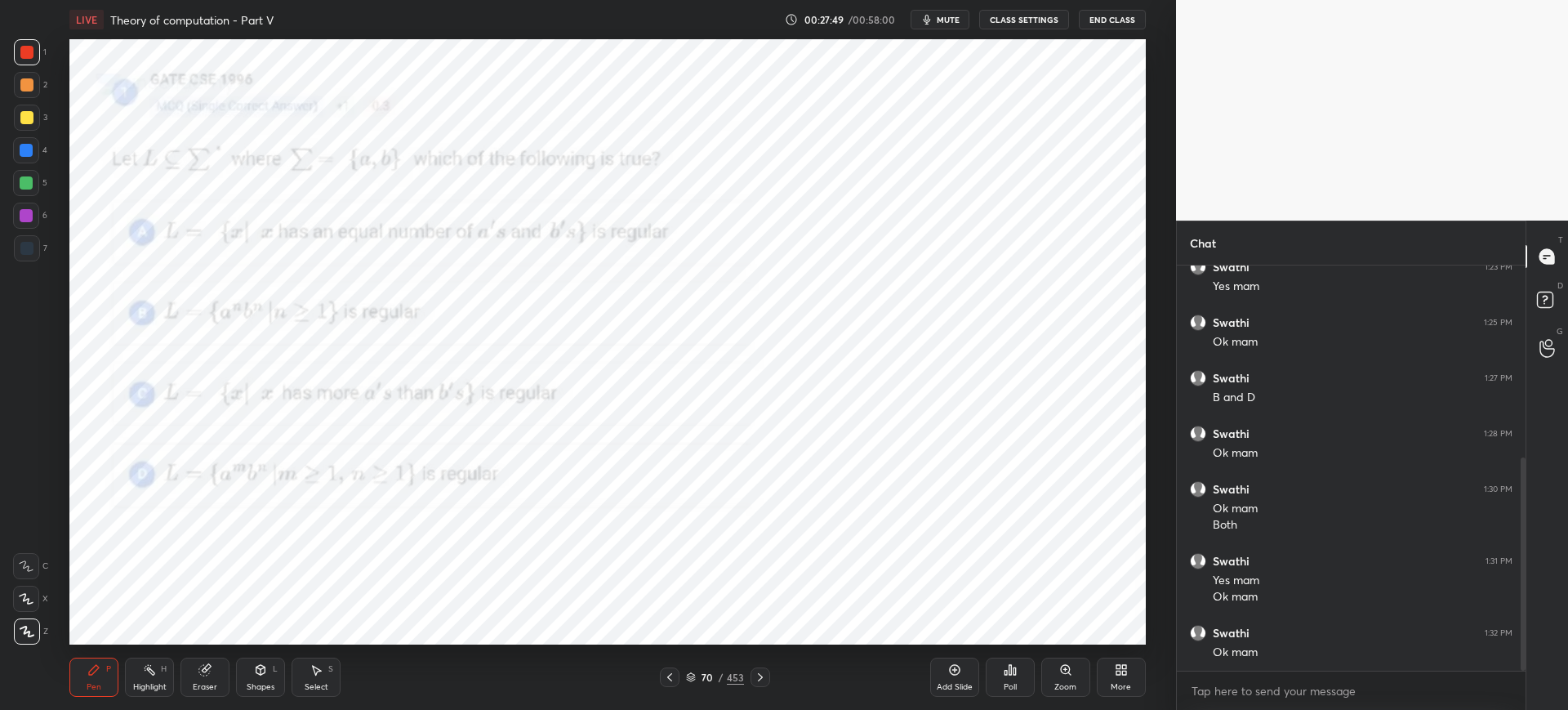
scroll to position [366, 0]
drag, startPoint x: 693, startPoint y: 679, endPoint x: 697, endPoint y: 671, distance: 8.9
click at [693, 679] on icon at bounding box center [691, 678] width 10 height 10
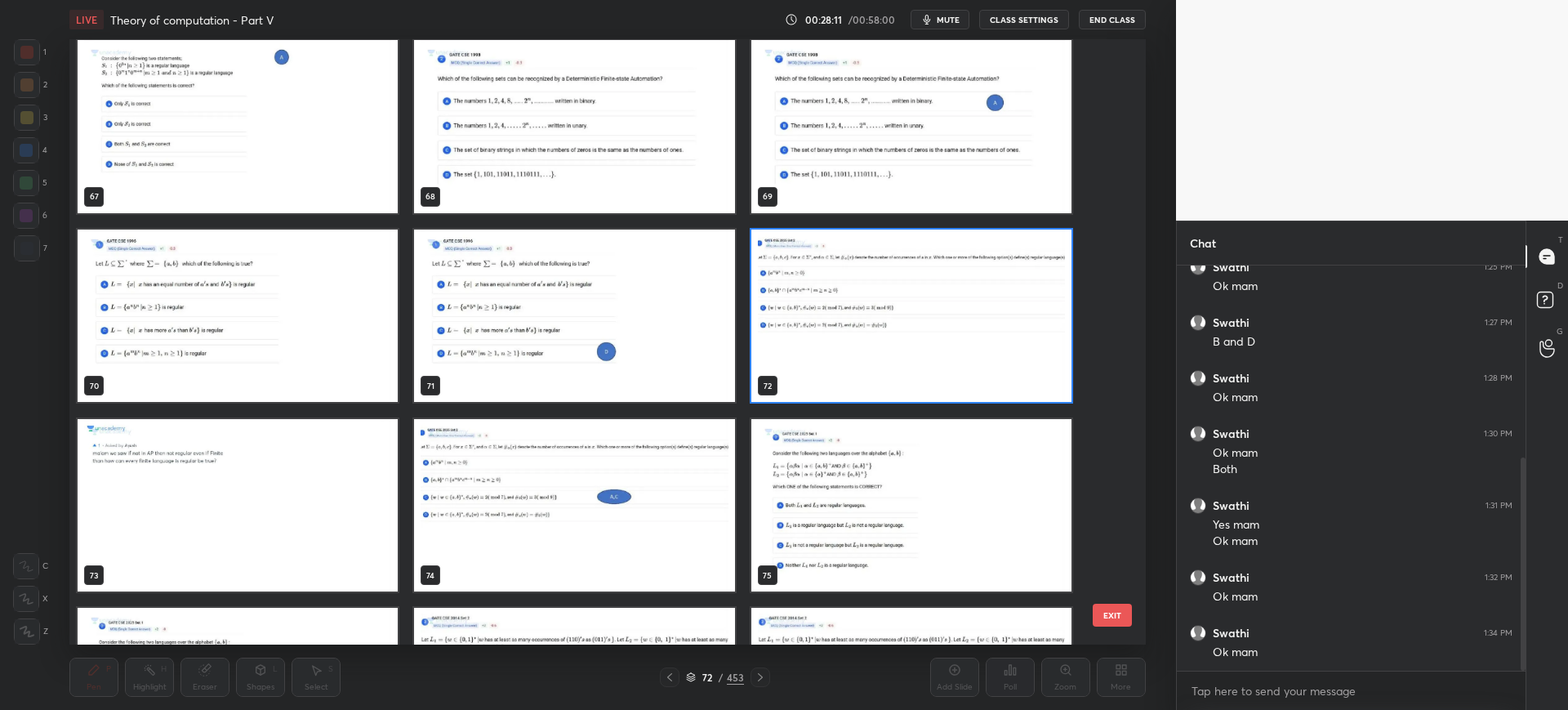
scroll to position [4178, 0]
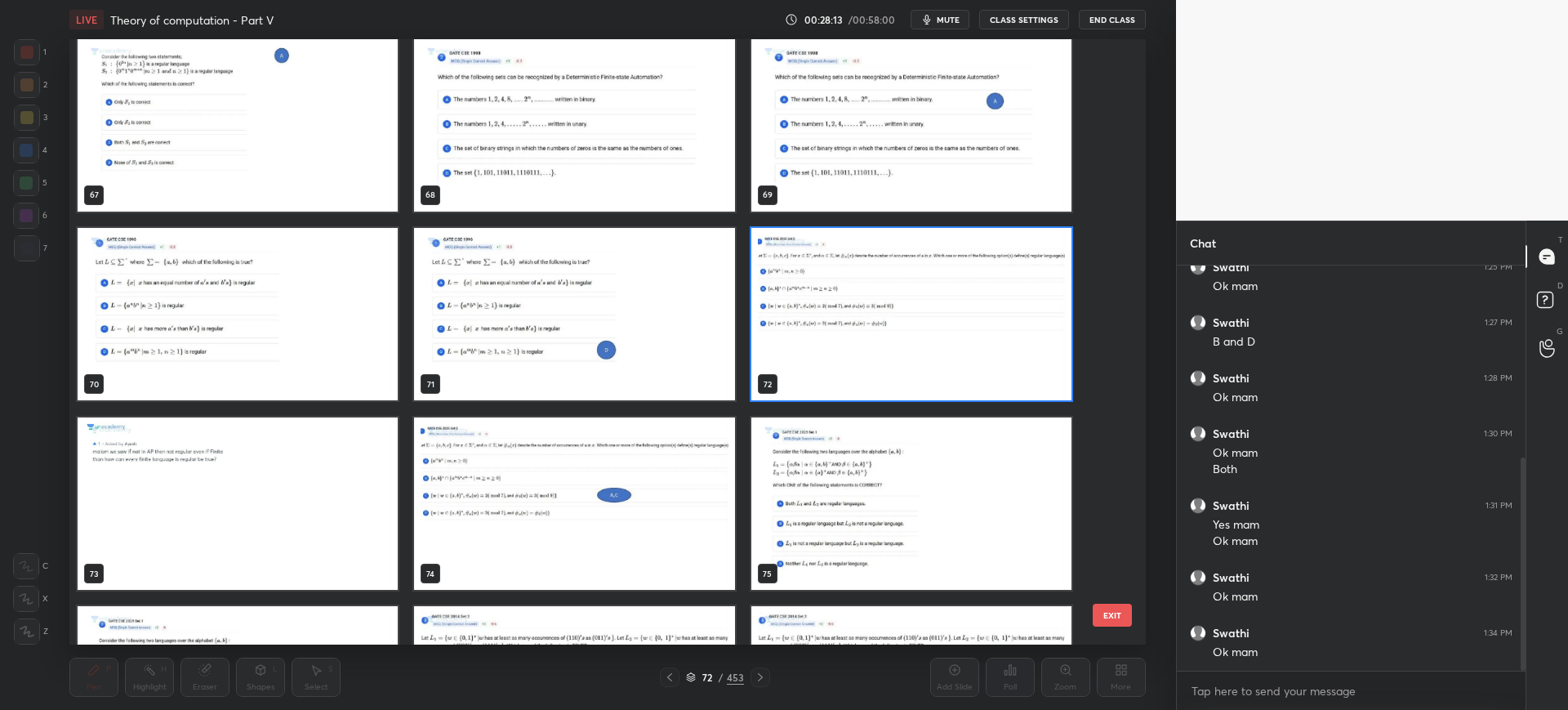
click at [1104, 610] on button "EXIT" at bounding box center [1112, 615] width 39 height 23
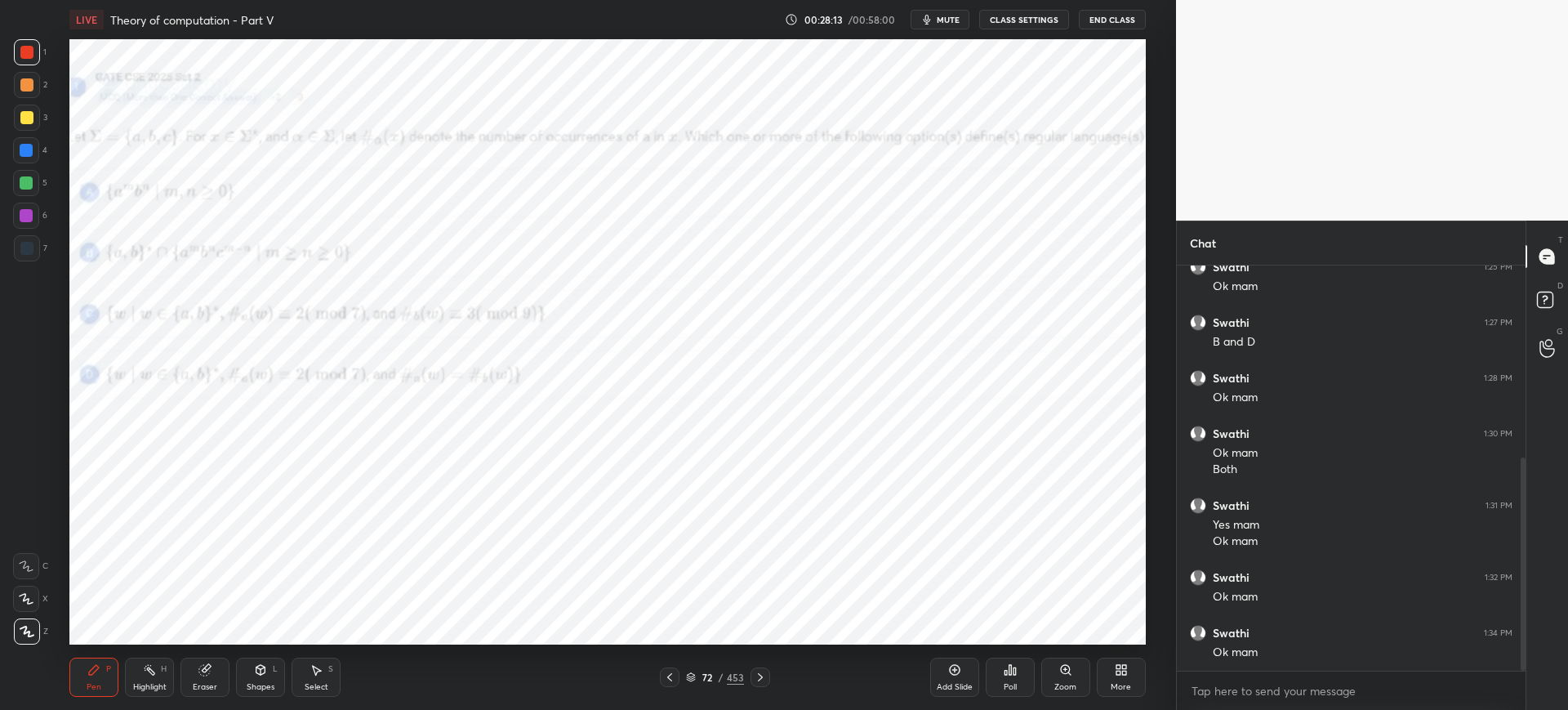
scroll to position [0, 0]
click at [959, 14] on span "mute" at bounding box center [948, 19] width 23 height 11
click at [943, 31] on div "LIVE Theory of computation - Part V 00:29:36 / 00:58:00 unmute CLASS SETTINGS E…" at bounding box center [607, 20] width 1075 height 39
click at [942, 20] on span "unmute" at bounding box center [945, 19] width 35 height 11
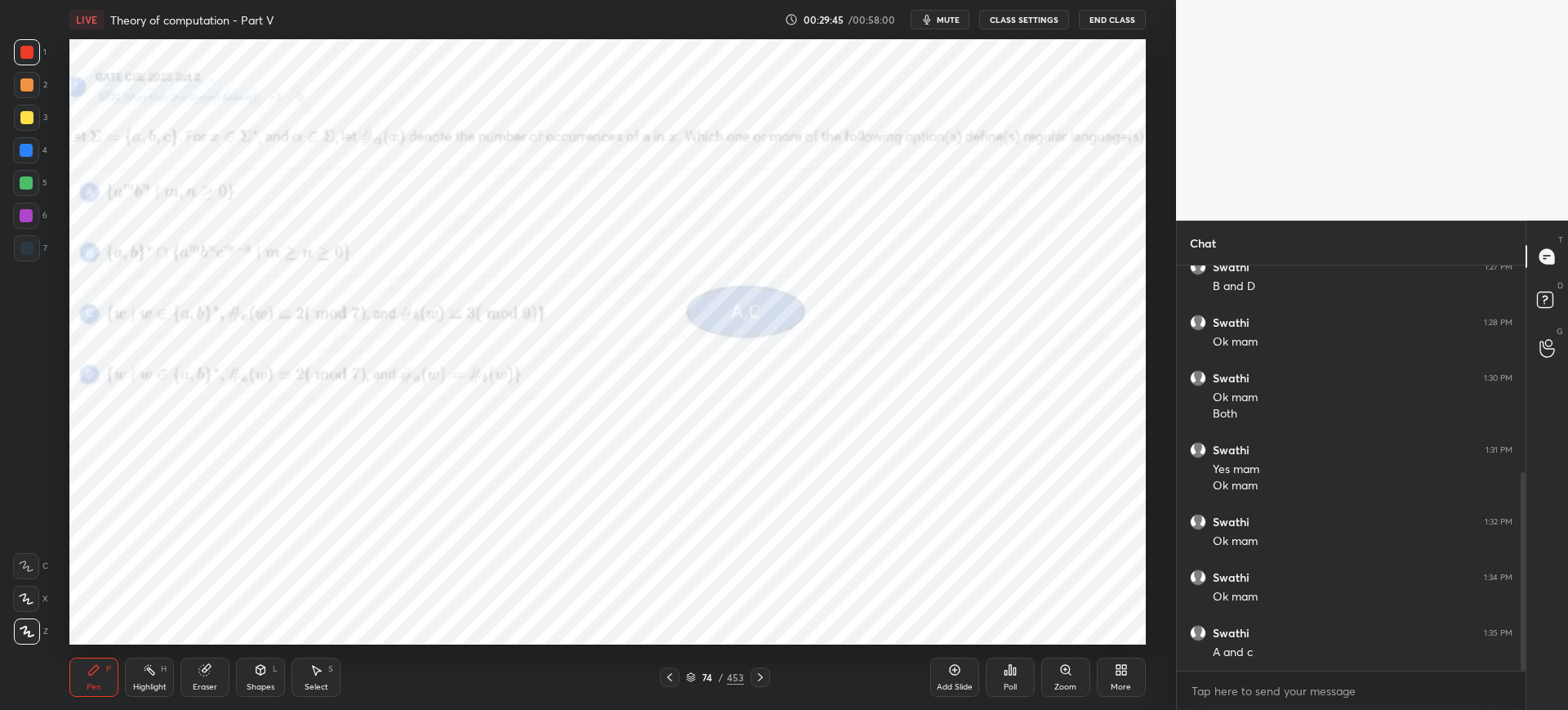
click at [1052, 668] on div "Zoom" at bounding box center [1066, 678] width 49 height 39
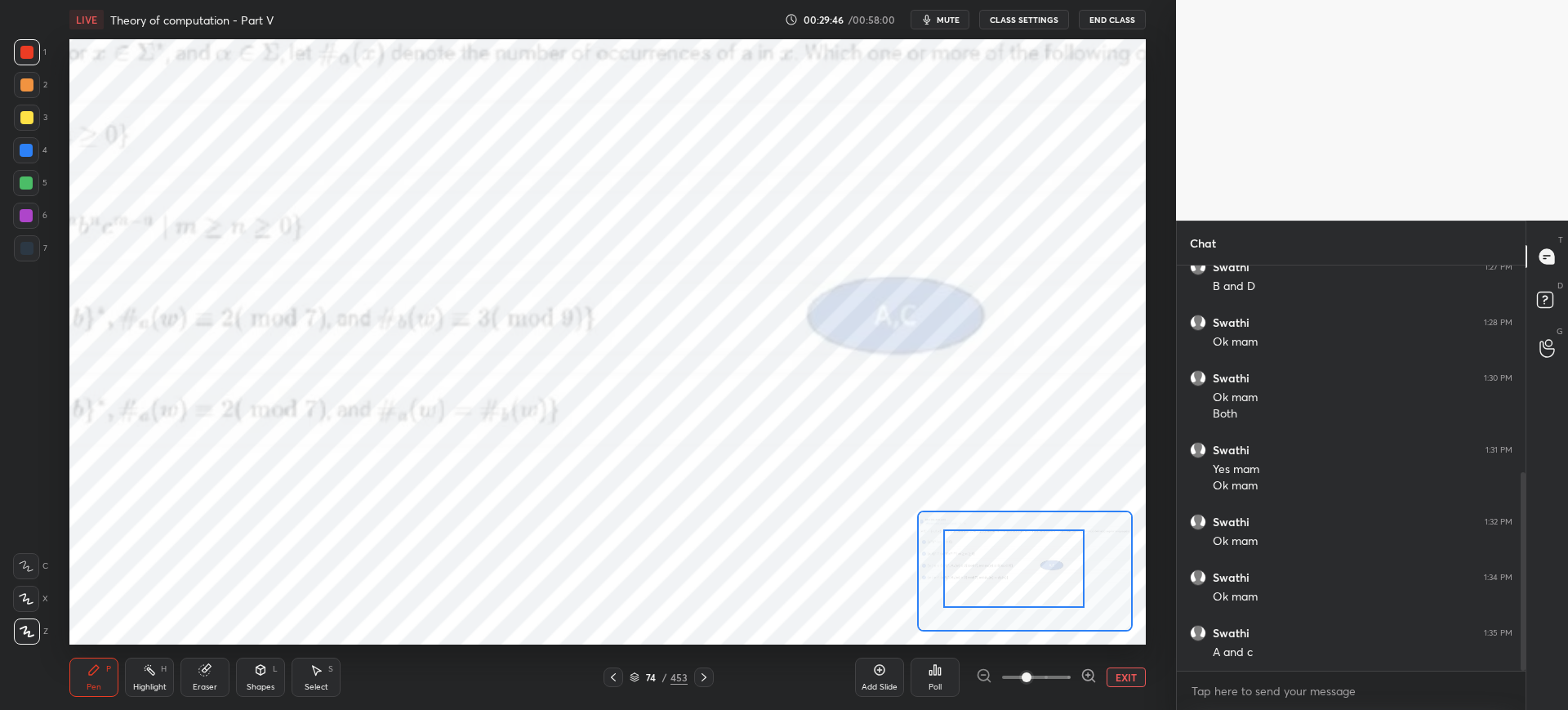
drag, startPoint x: 1016, startPoint y: 591, endPoint x: 1003, endPoint y: 585, distance: 14.3
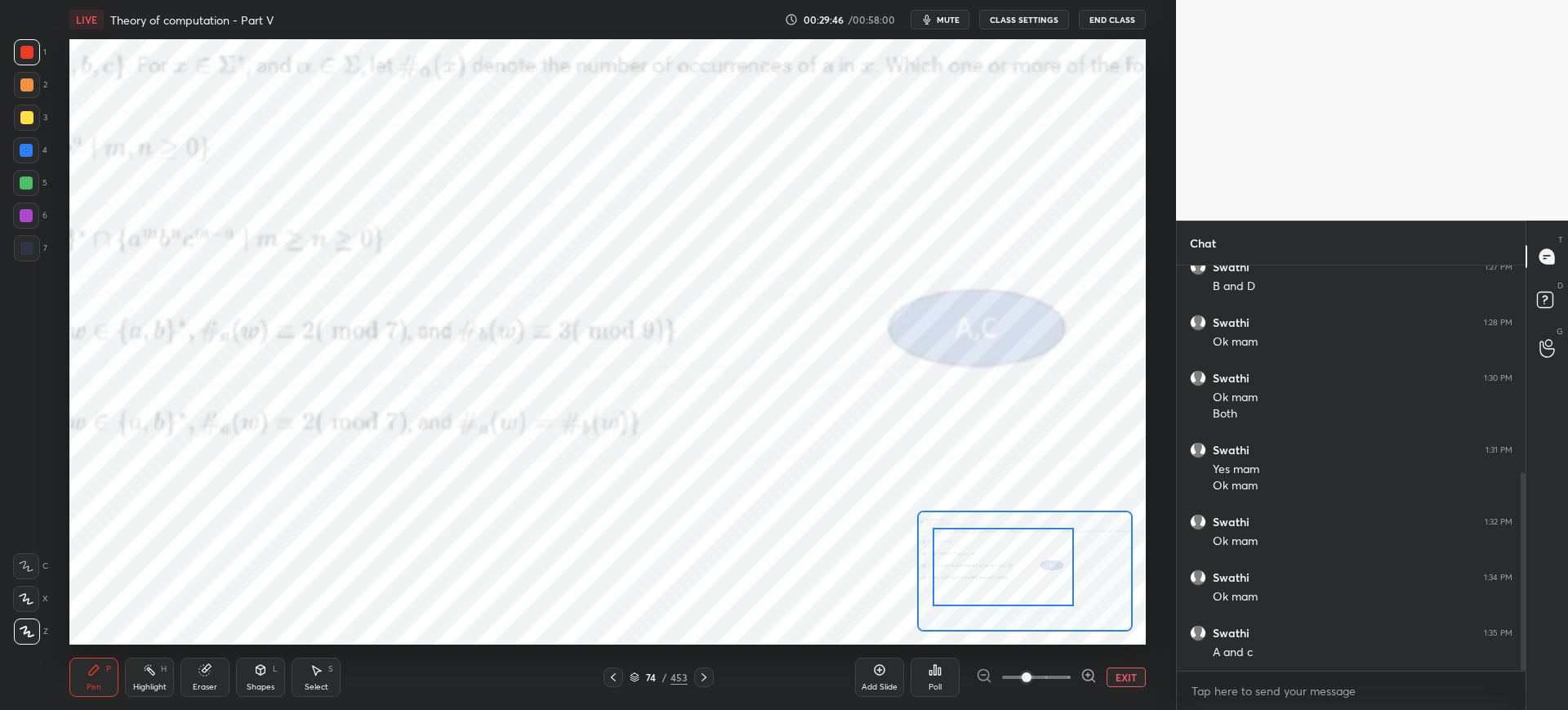
drag, startPoint x: 1003, startPoint y: 585, endPoint x: 962, endPoint y: 577, distance: 41.8
click at [955, 577] on div at bounding box center [1003, 567] width 141 height 78
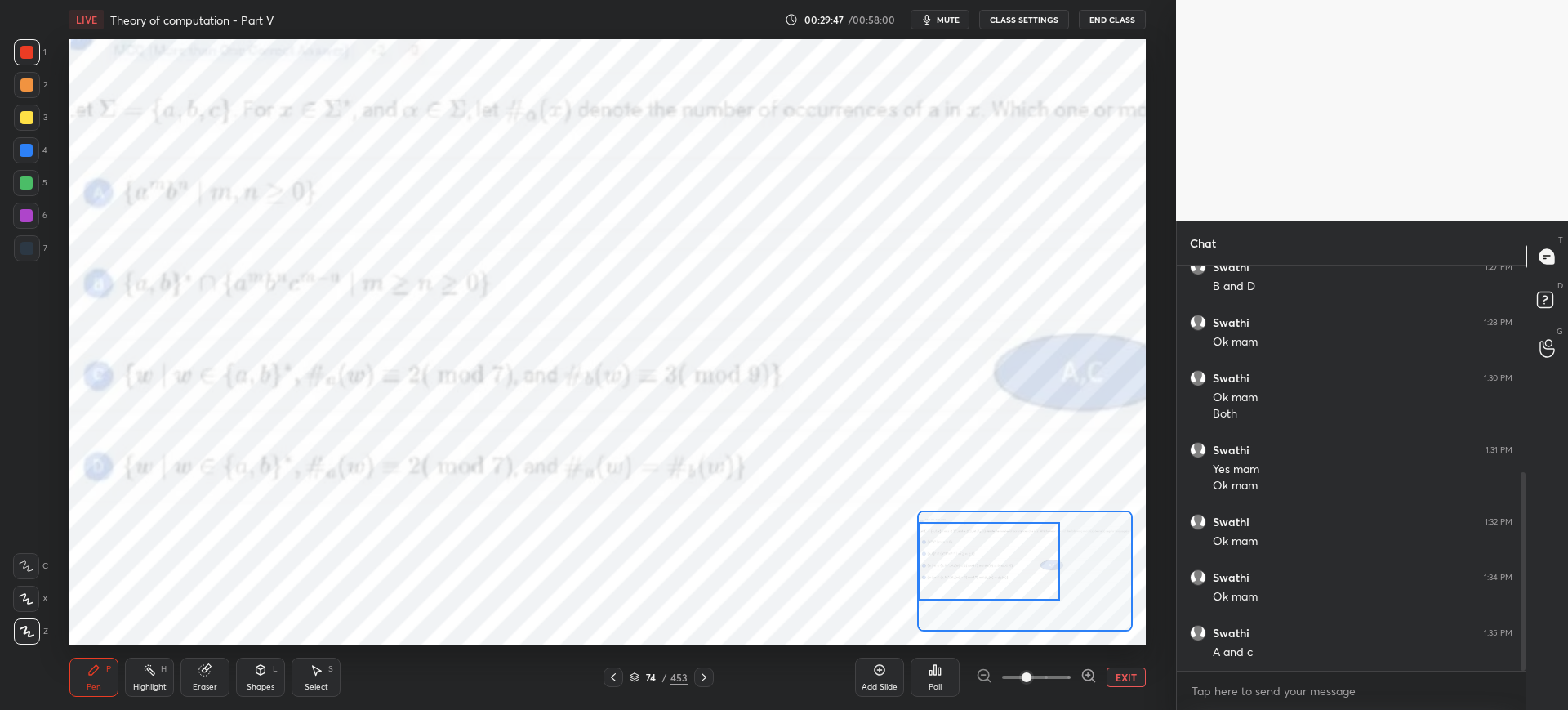
drag, startPoint x: 995, startPoint y: 578, endPoint x: 977, endPoint y: 575, distance: 18.2
click at [978, 577] on div at bounding box center [989, 561] width 141 height 78
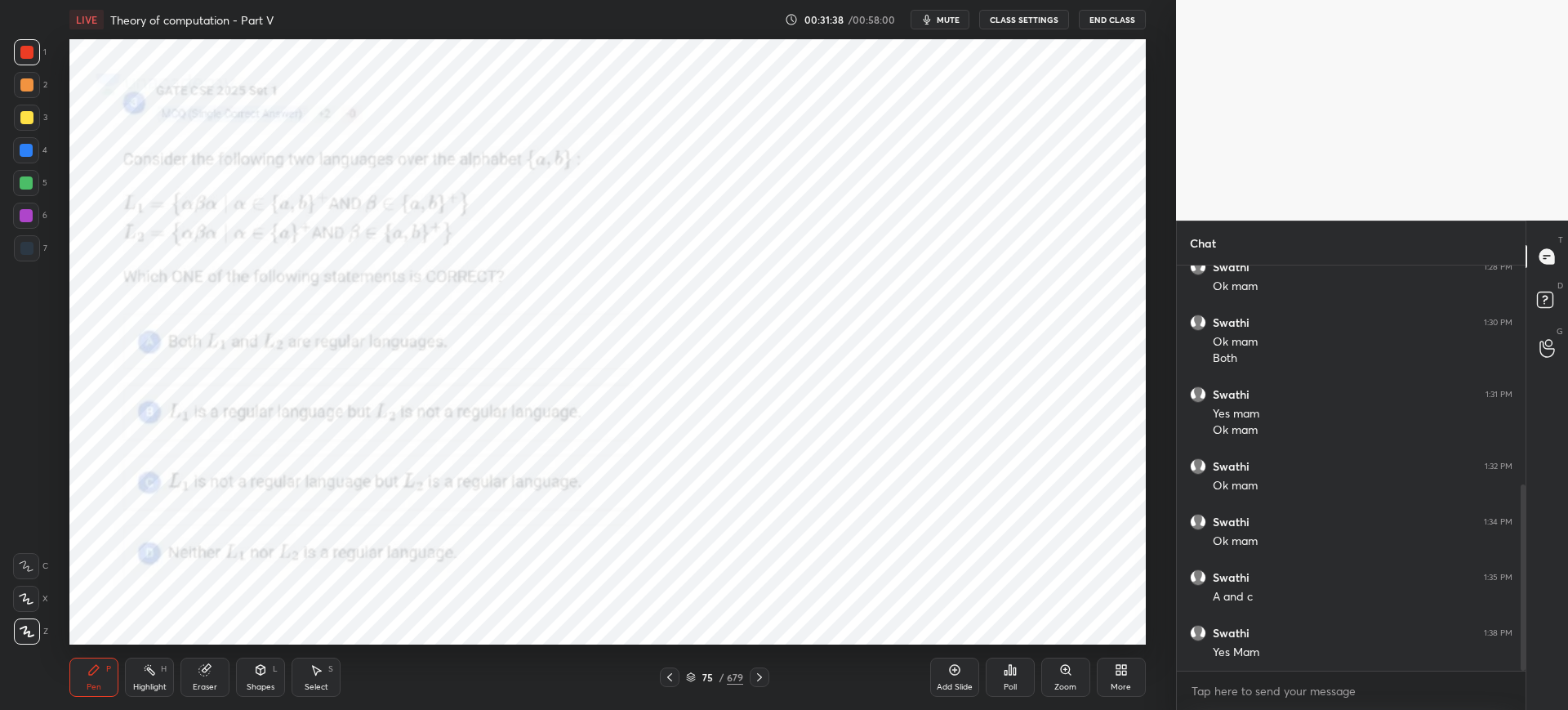
drag, startPoint x: 687, startPoint y: 676, endPoint x: 704, endPoint y: 647, distance: 33.6
click at [688, 675] on icon at bounding box center [691, 678] width 10 height 10
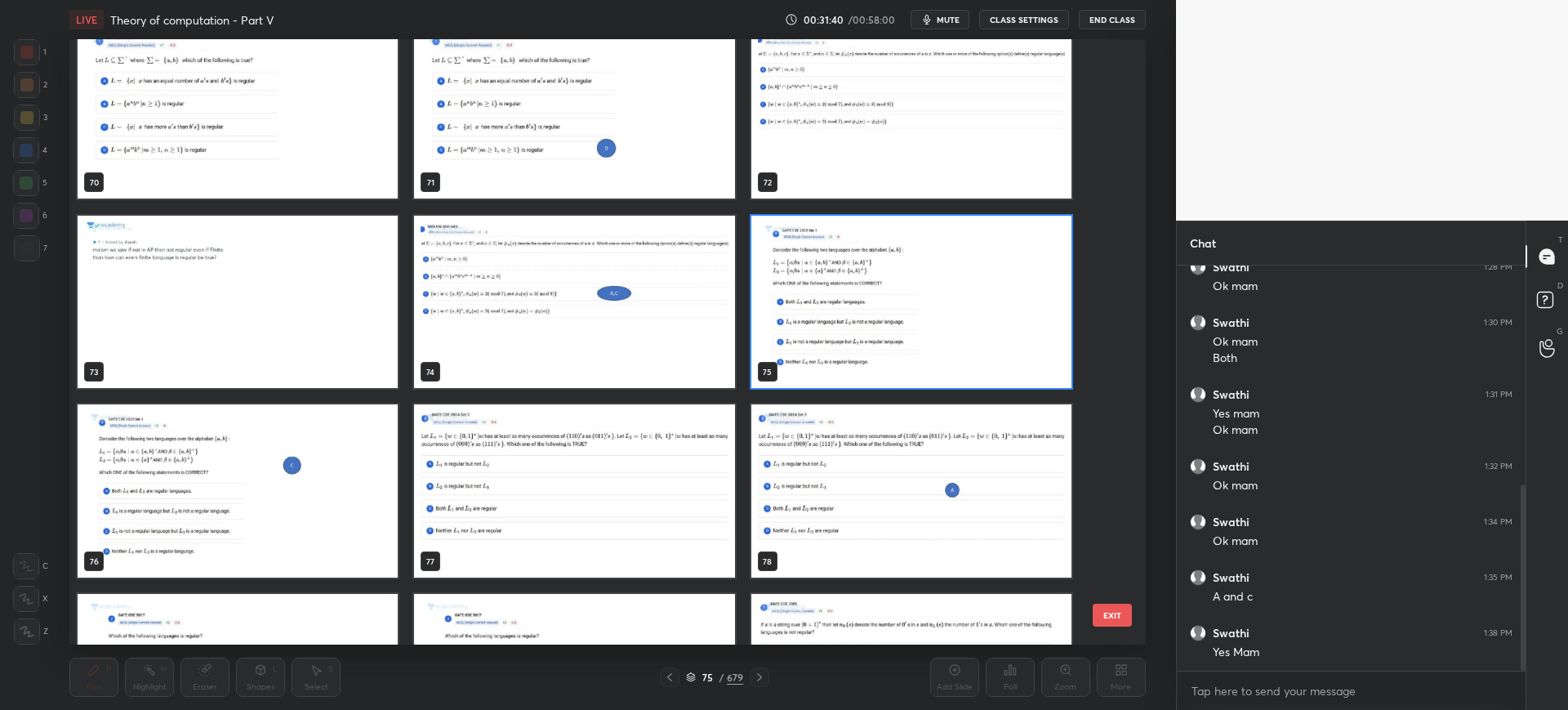
scroll to position [4385, 0]
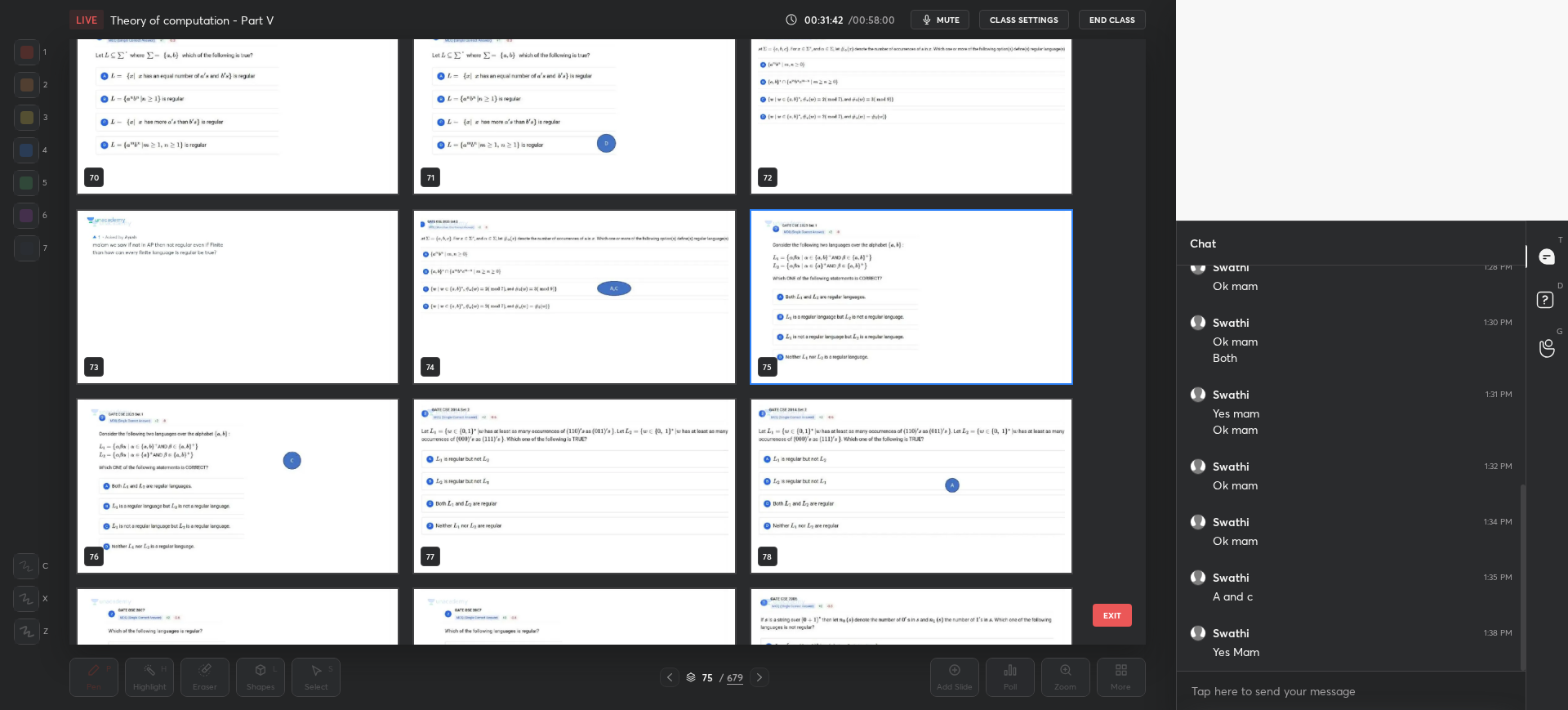
click at [1094, 621] on button "EXIT" at bounding box center [1112, 615] width 39 height 23
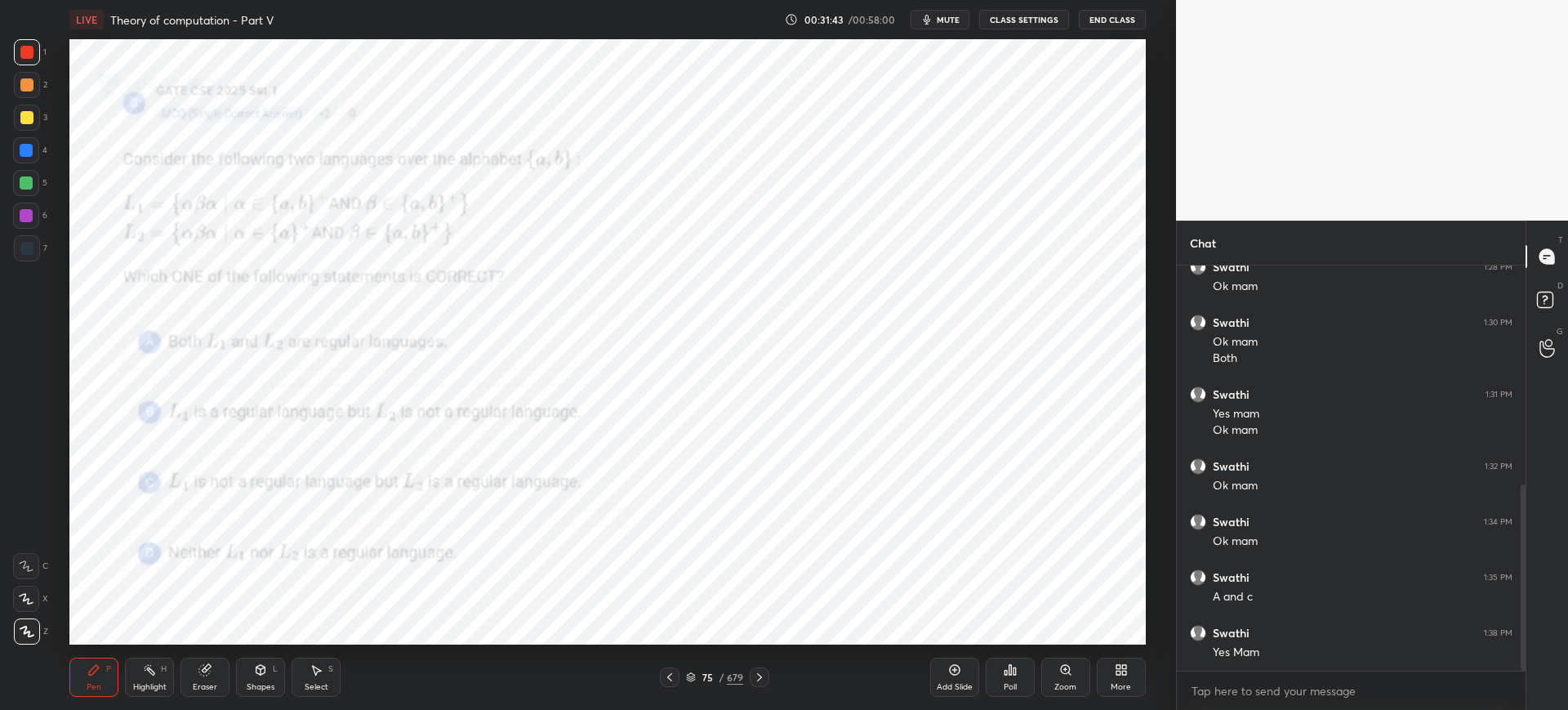
click at [1002, 674] on div "Poll" at bounding box center [1010, 678] width 49 height 39
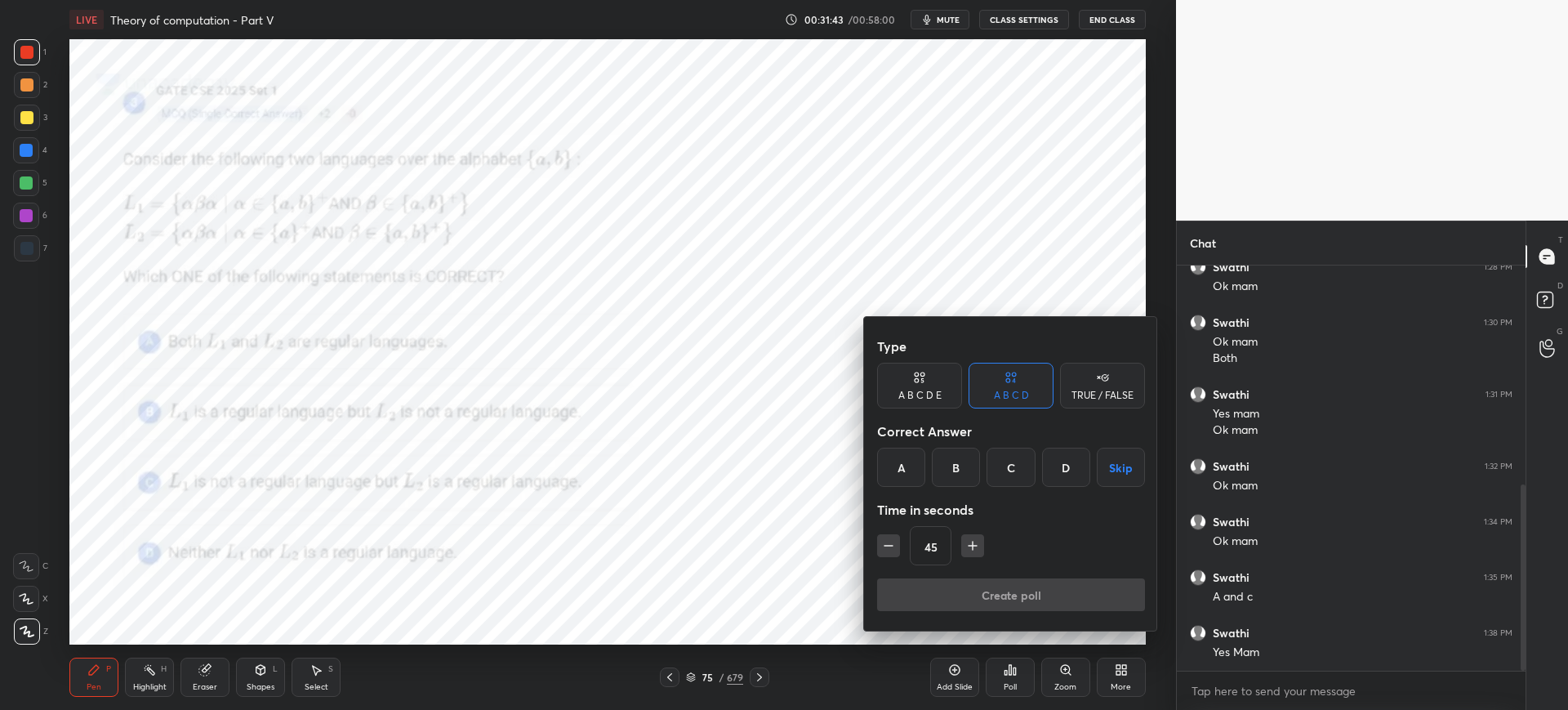
drag, startPoint x: 1035, startPoint y: 476, endPoint x: 1020, endPoint y: 488, distance: 19.2
click at [1035, 476] on div "A B C D Skip" at bounding box center [1011, 467] width 268 height 39
drag, startPoint x: 1013, startPoint y: 481, endPoint x: 1014, endPoint y: 512, distance: 31.0
click at [1015, 484] on div "C" at bounding box center [1010, 467] width 48 height 39
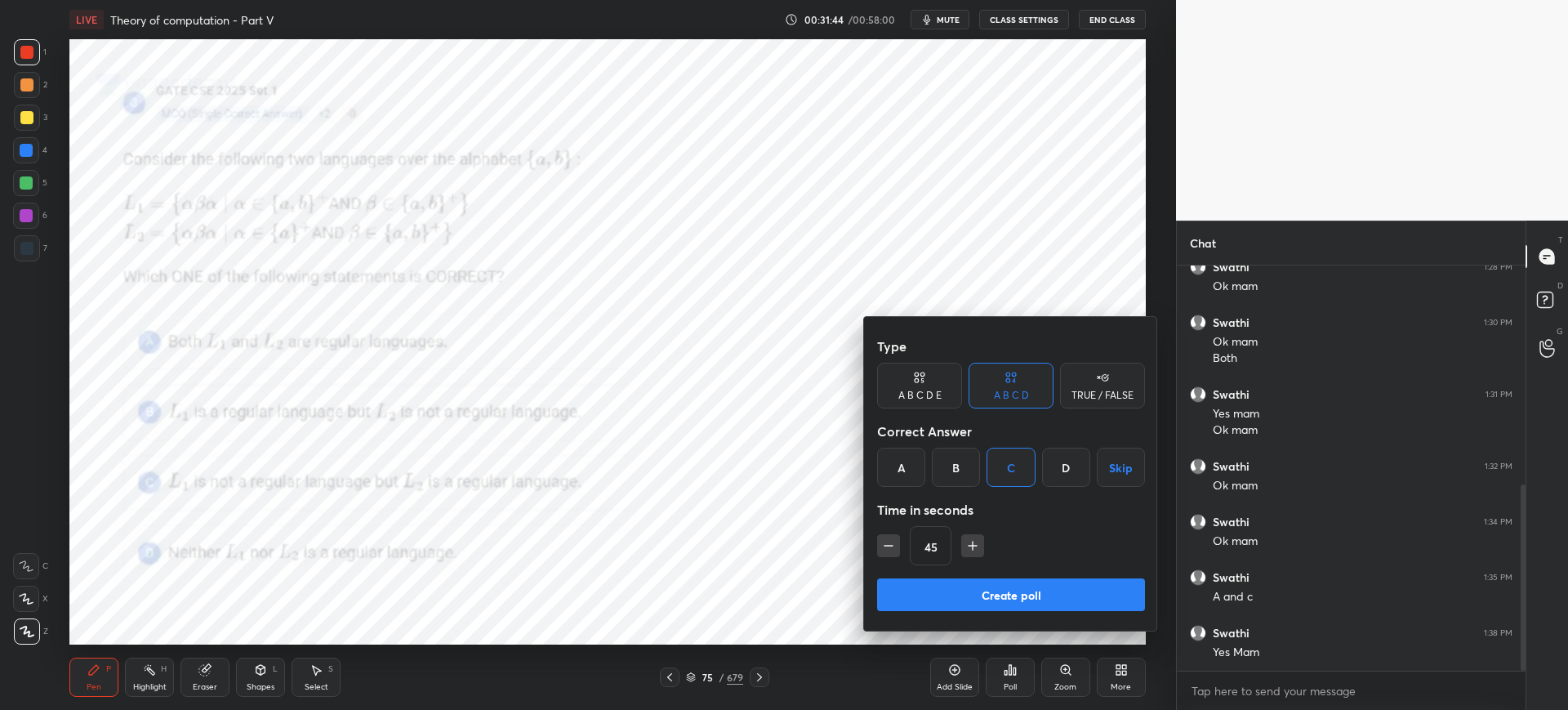
drag, startPoint x: 1004, startPoint y: 570, endPoint x: 1004, endPoint y: 579, distance: 9.0
click at [1005, 572] on div "Type A B C D E A B C D TRUE / FALSE Correct Answer A B C D Skip Time in seconds…" at bounding box center [1011, 455] width 268 height 249
click at [1006, 581] on button "Create poll" at bounding box center [1011, 594] width 268 height 32
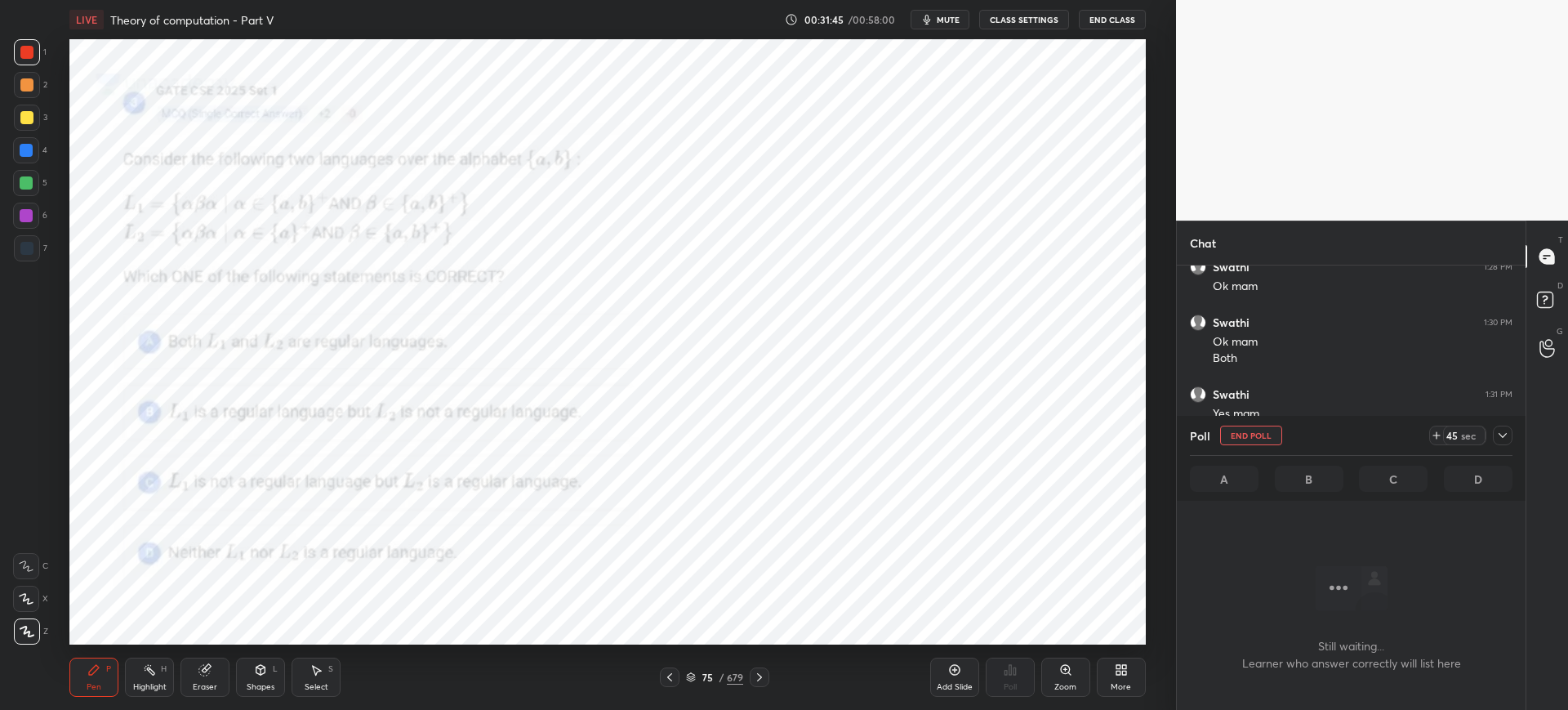
scroll to position [354, 344]
click at [1502, 438] on icon at bounding box center [1502, 435] width 13 height 13
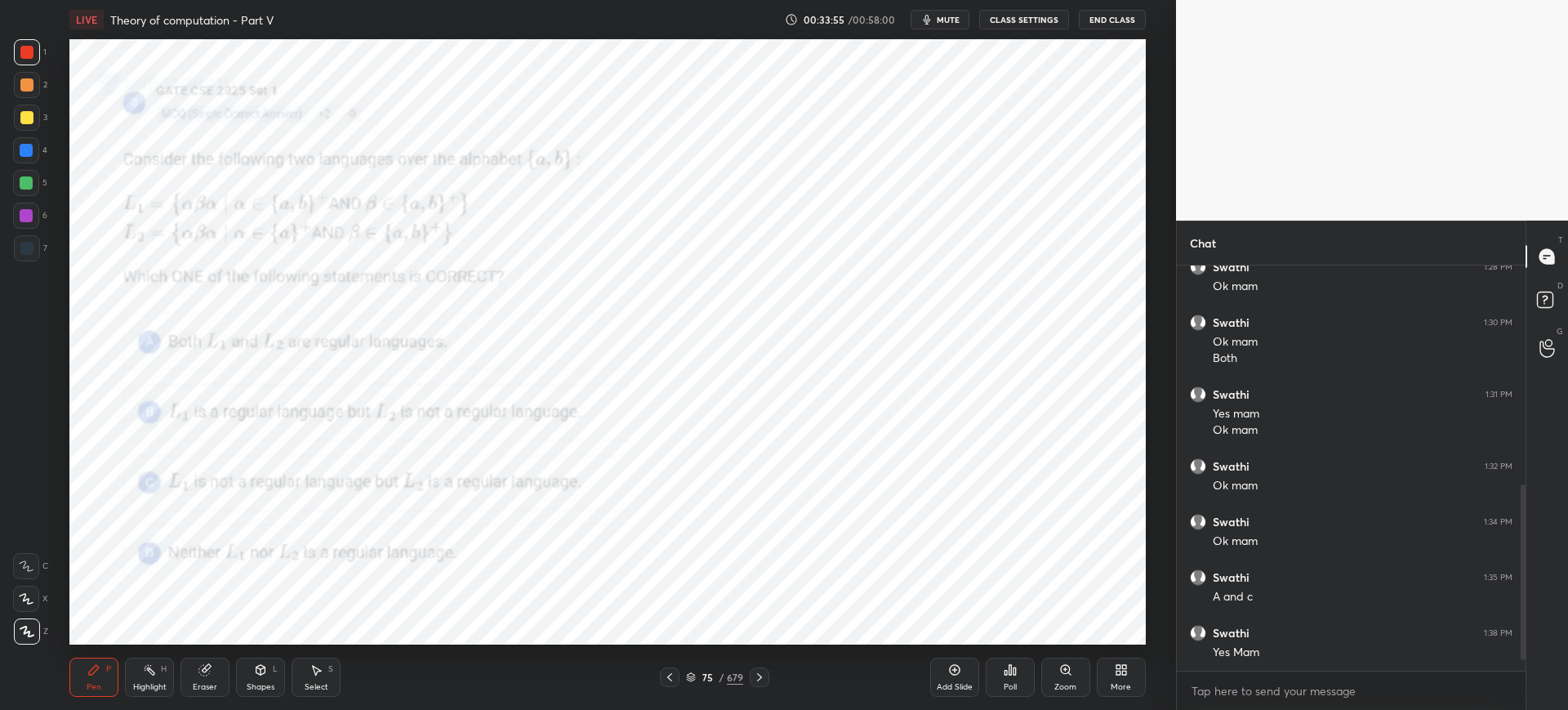
scroll to position [533, 0]
drag, startPoint x: 691, startPoint y: 673, endPoint x: 704, endPoint y: 646, distance: 30.0
click at [691, 673] on icon at bounding box center [691, 675] width 9 height 4
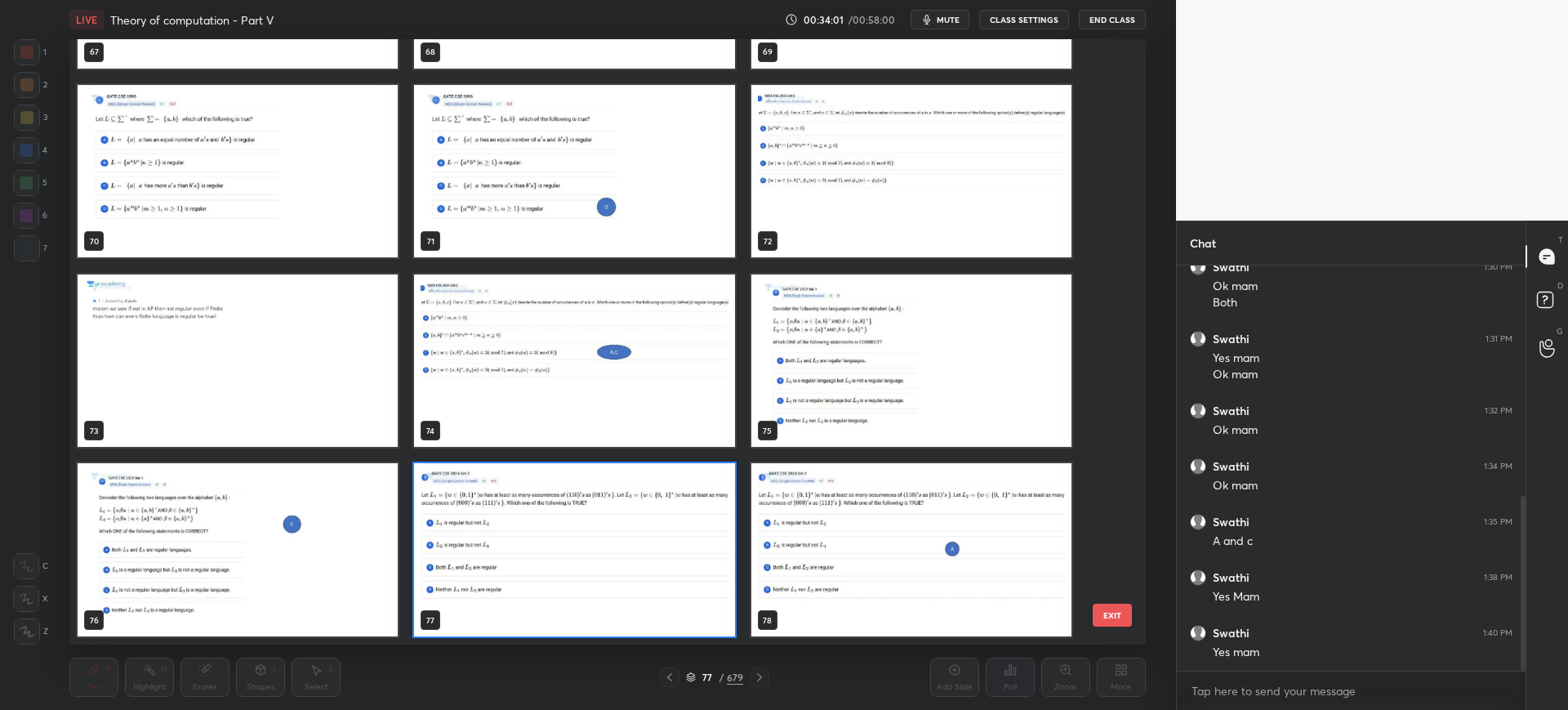
scroll to position [600, 1068]
click at [1111, 616] on button "EXIT" at bounding box center [1112, 615] width 39 height 23
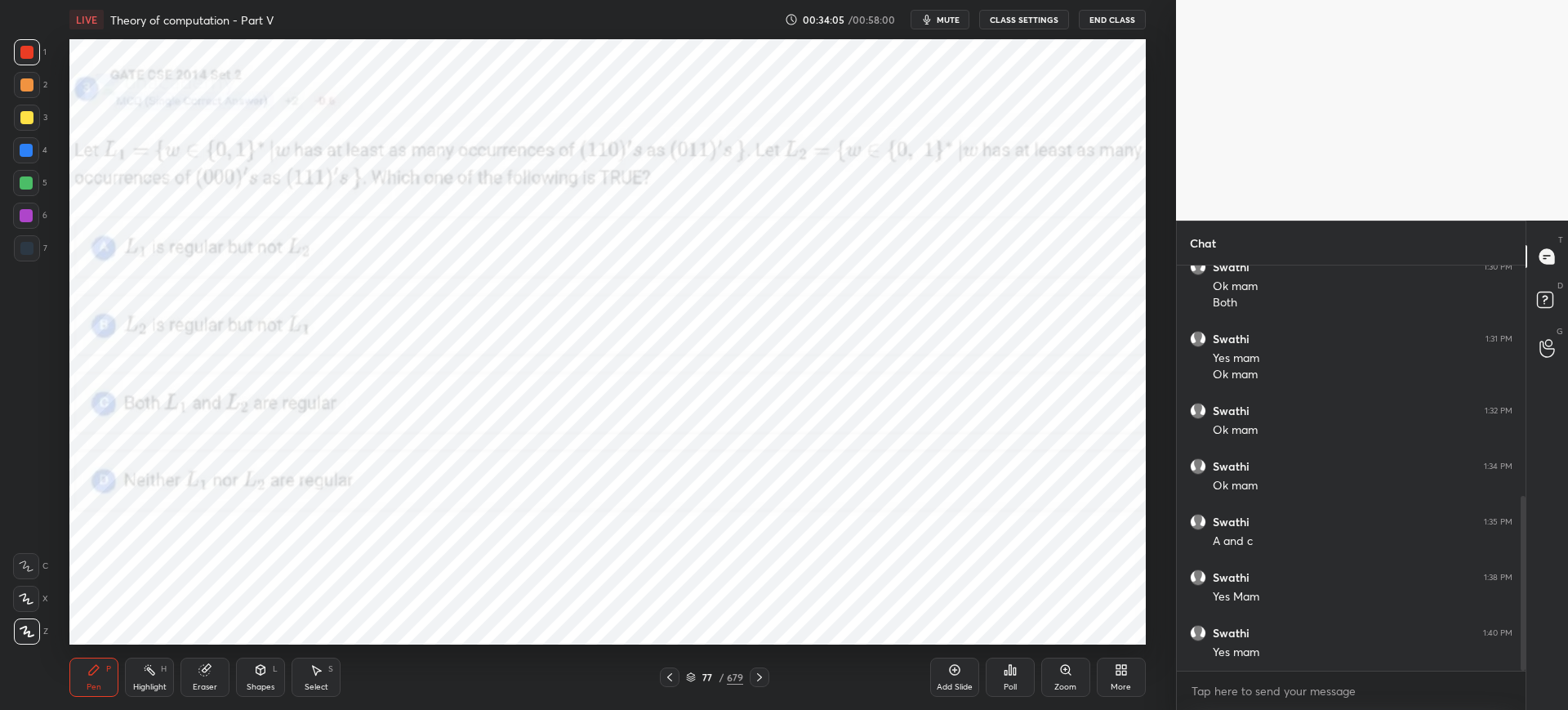
click at [1010, 661] on div "Poll" at bounding box center [1010, 678] width 49 height 39
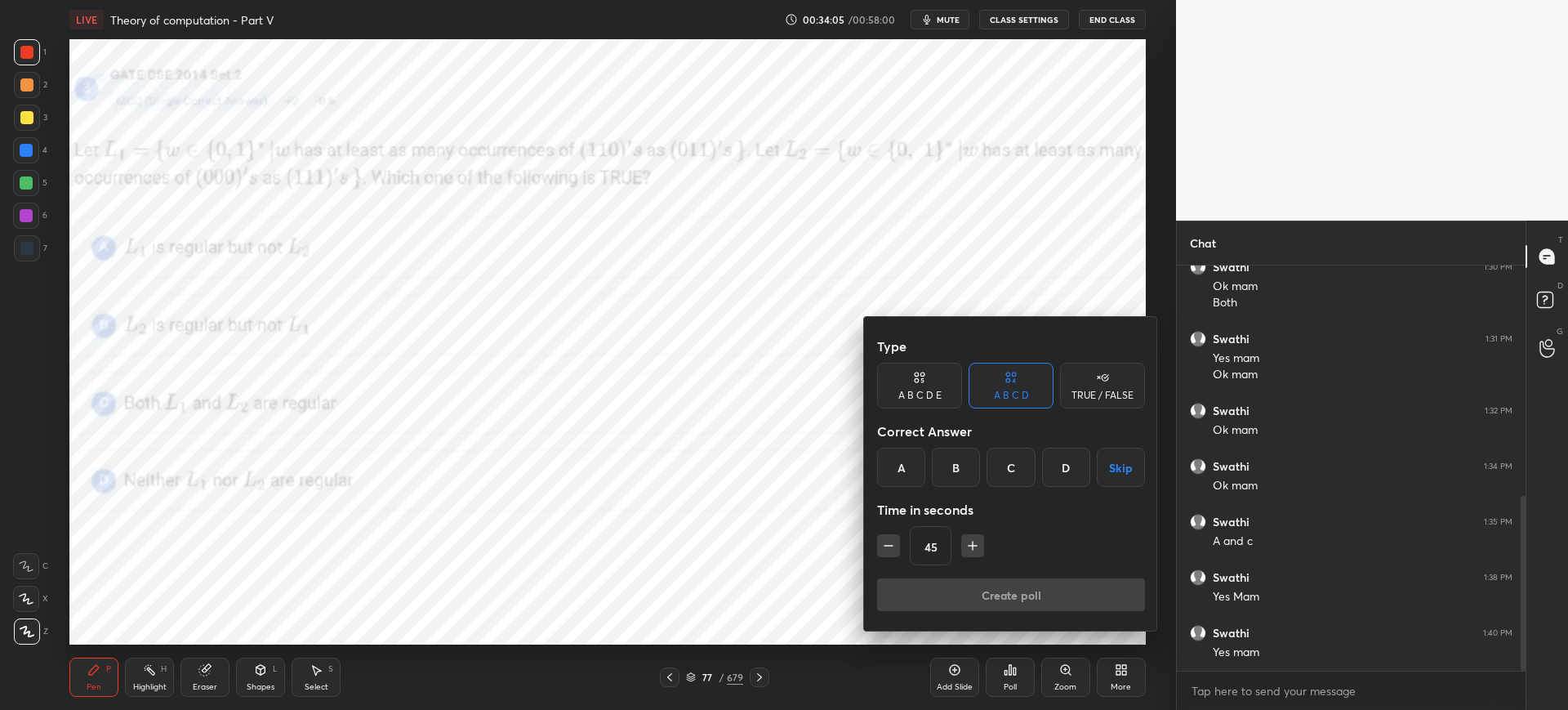
click at [912, 477] on div "A" at bounding box center [901, 467] width 48 height 39
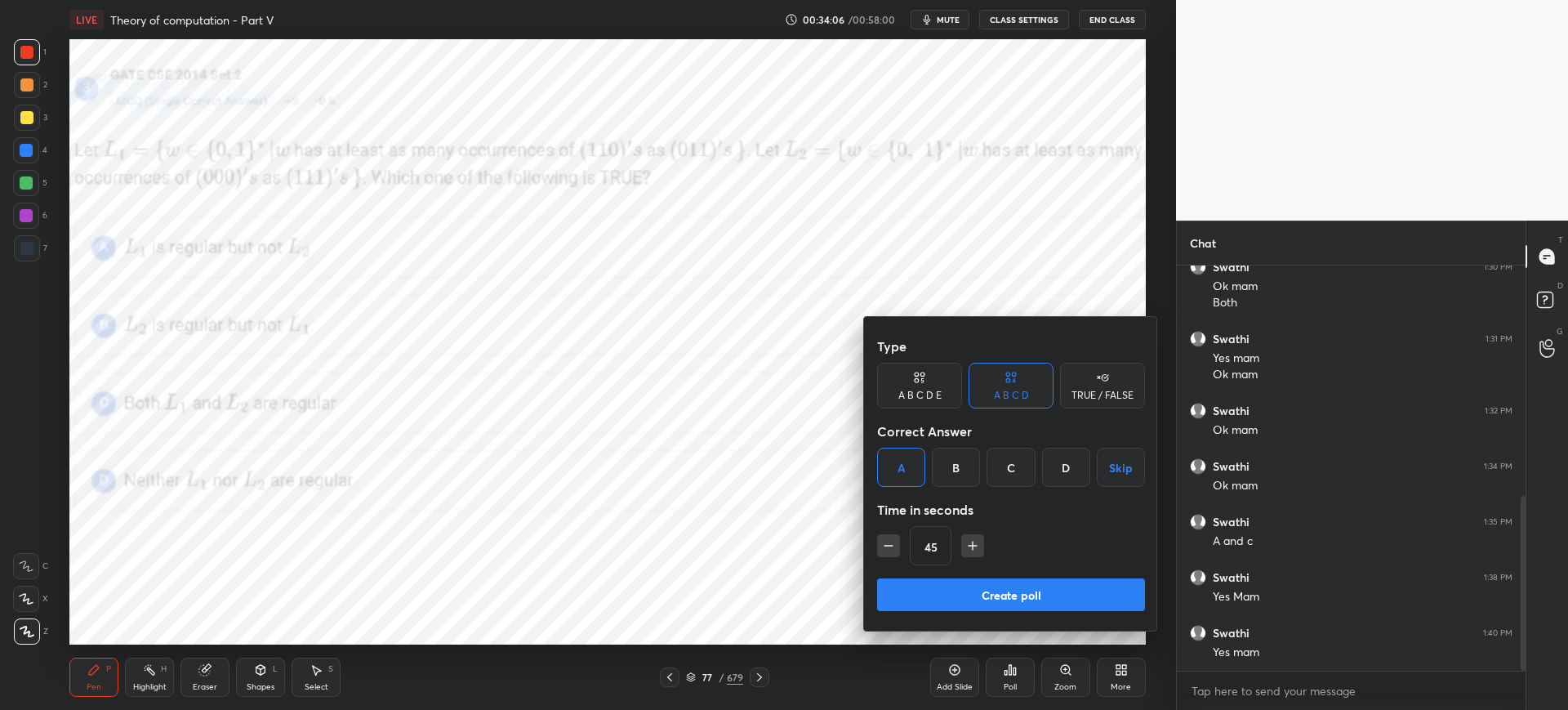
click at [944, 590] on button "Create poll" at bounding box center [1011, 594] width 268 height 32
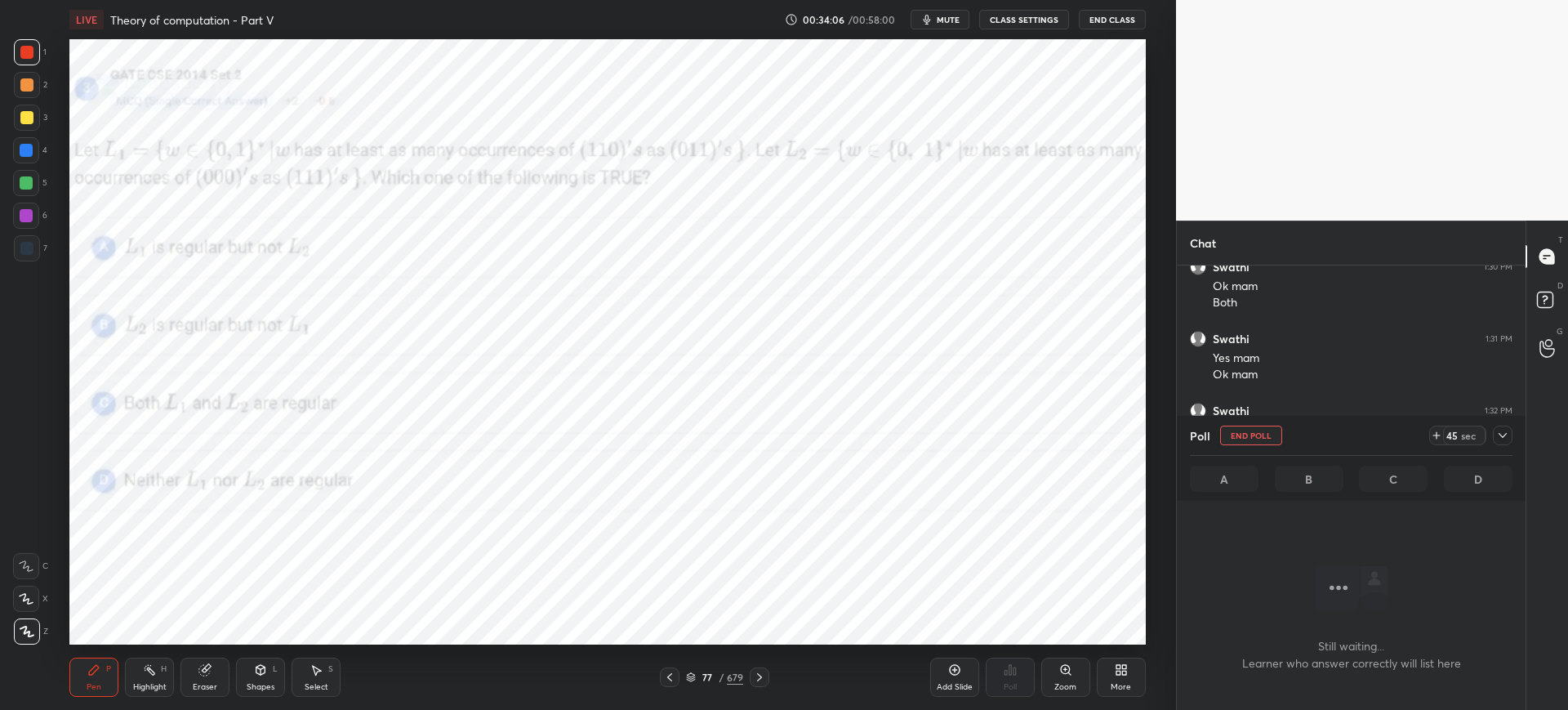
scroll to position [354, 344]
click at [956, 14] on span "mute" at bounding box center [948, 19] width 23 height 11
click at [923, 21] on icon "button" at bounding box center [921, 20] width 9 height 10
click at [1497, 436] on icon at bounding box center [1502, 435] width 13 height 13
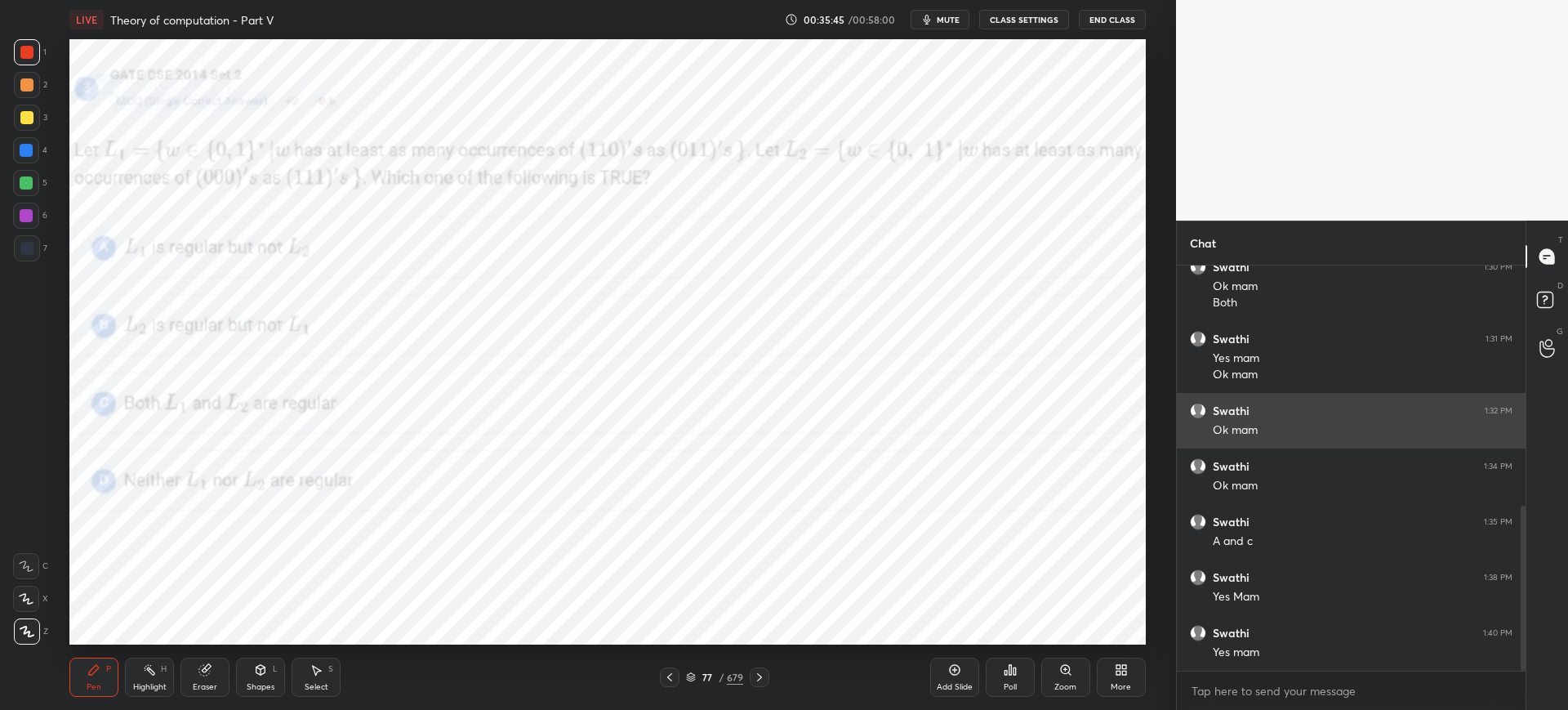
scroll to position [588, 0]
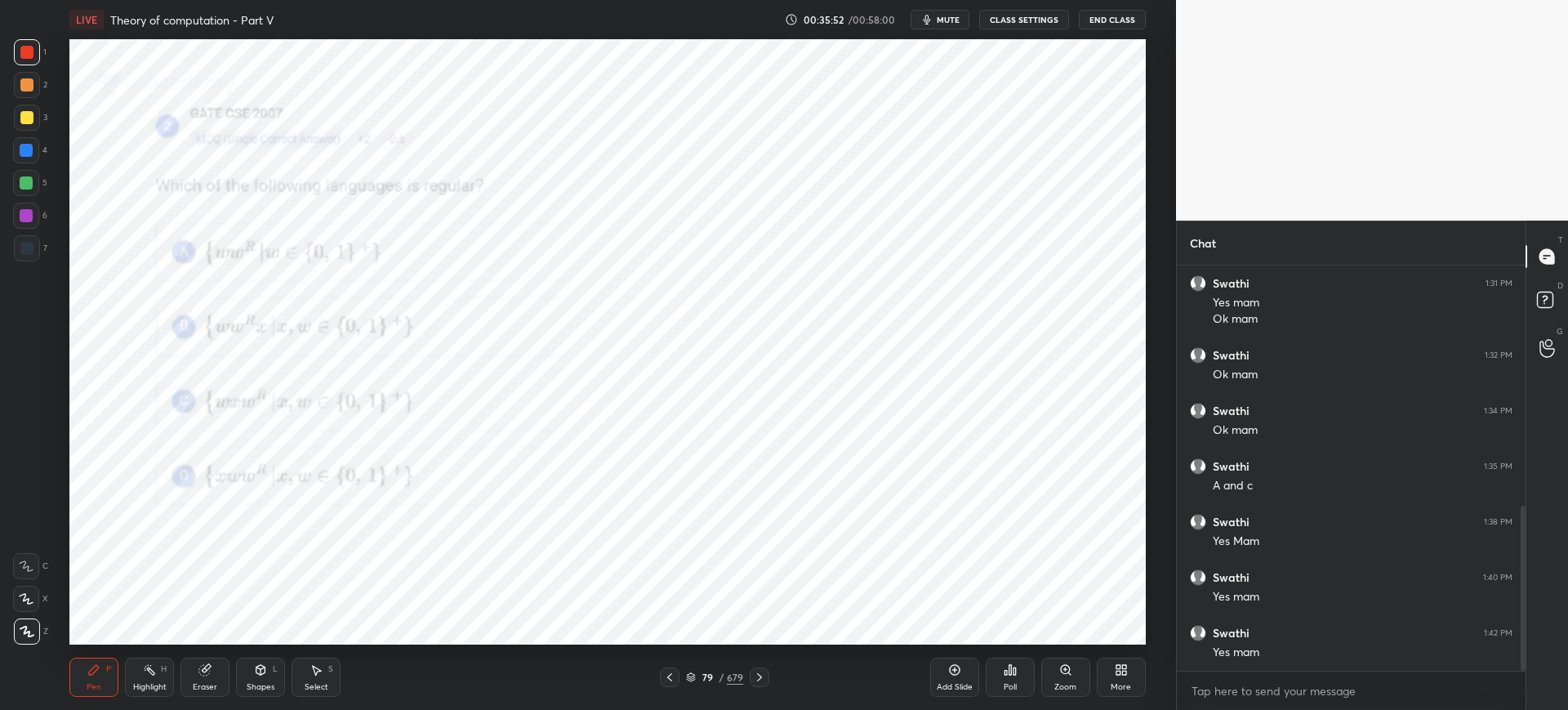
click at [1010, 667] on icon at bounding box center [1009, 670] width 3 height 10
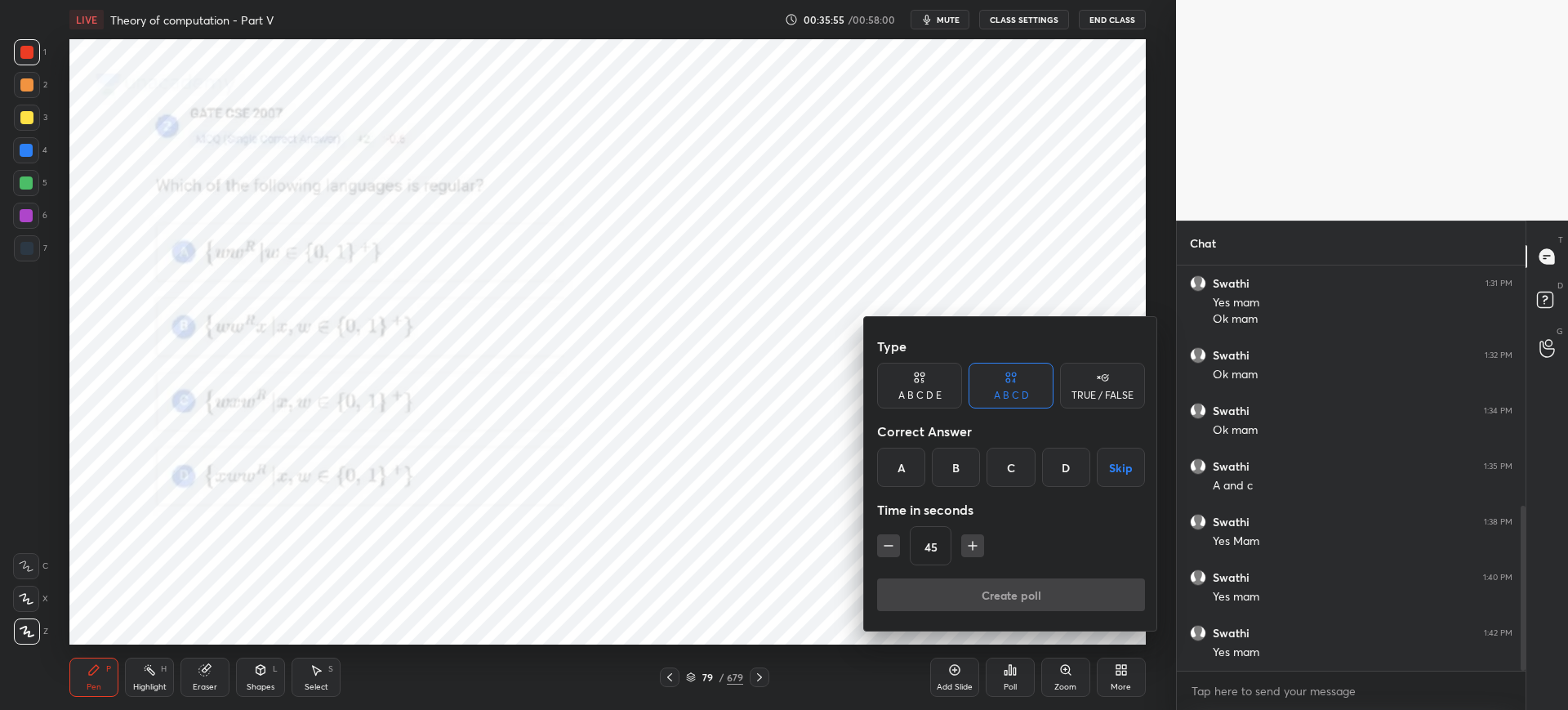
click at [1018, 480] on div "C" at bounding box center [1010, 467] width 48 height 39
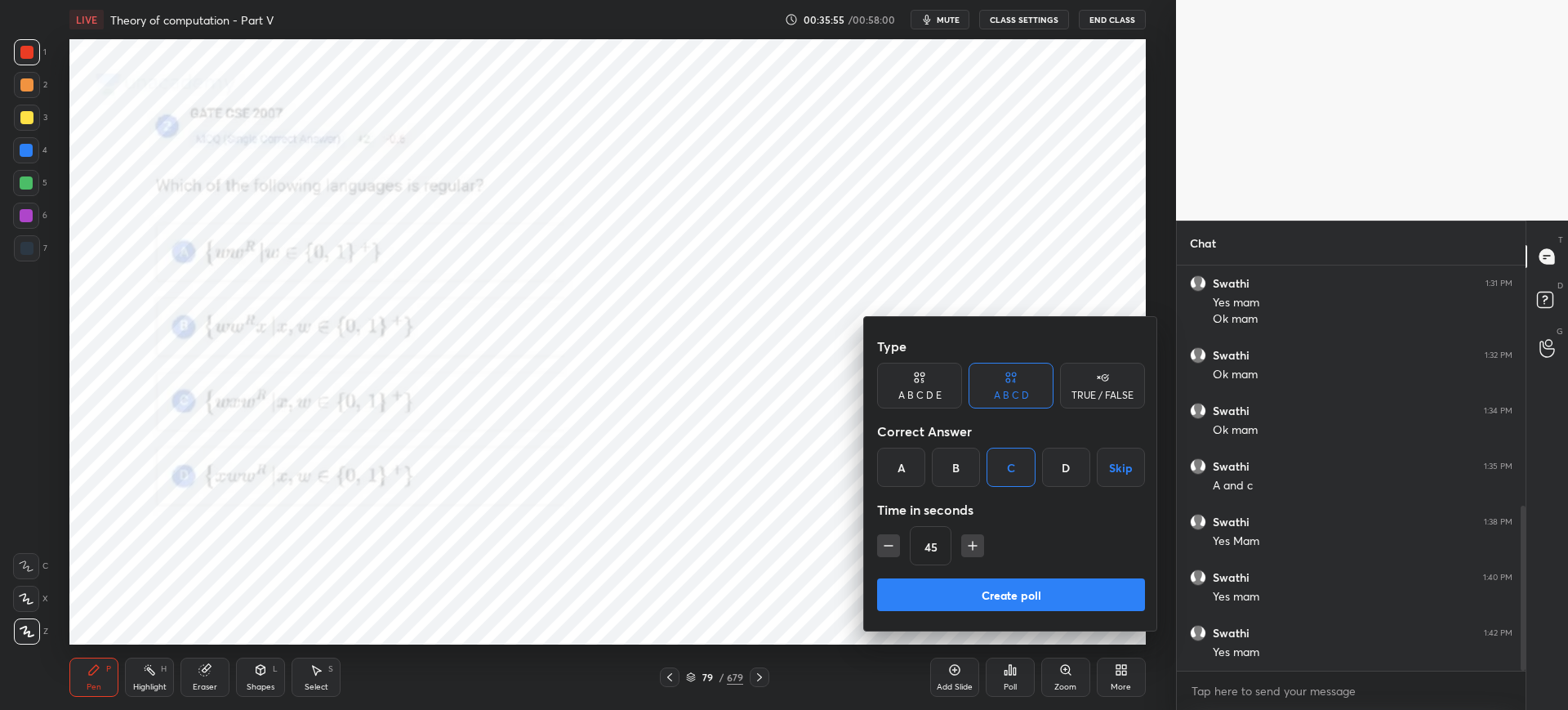
click at [979, 591] on button "Create poll" at bounding box center [1011, 594] width 268 height 32
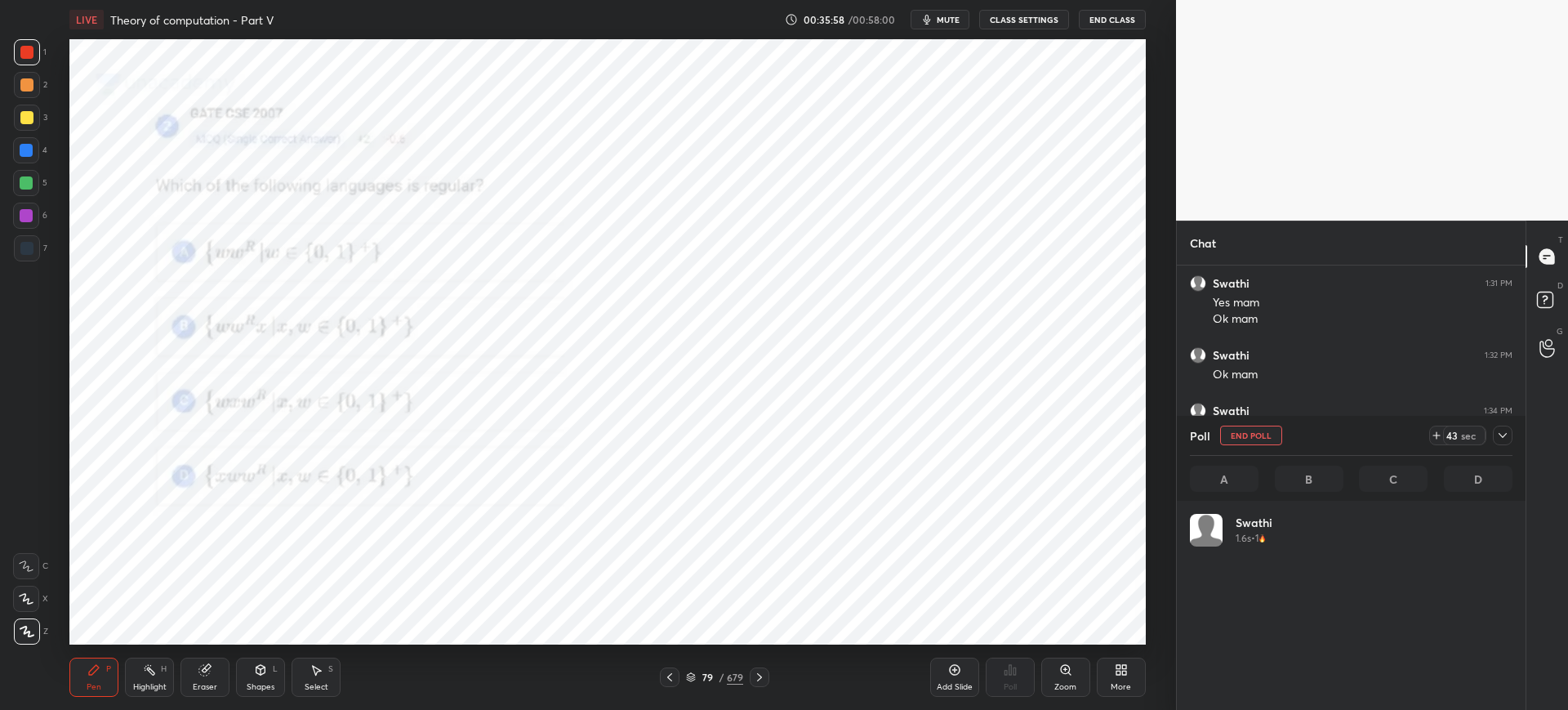
scroll to position [192, 317]
click at [1244, 437] on button "End Poll" at bounding box center [1251, 435] width 62 height 20
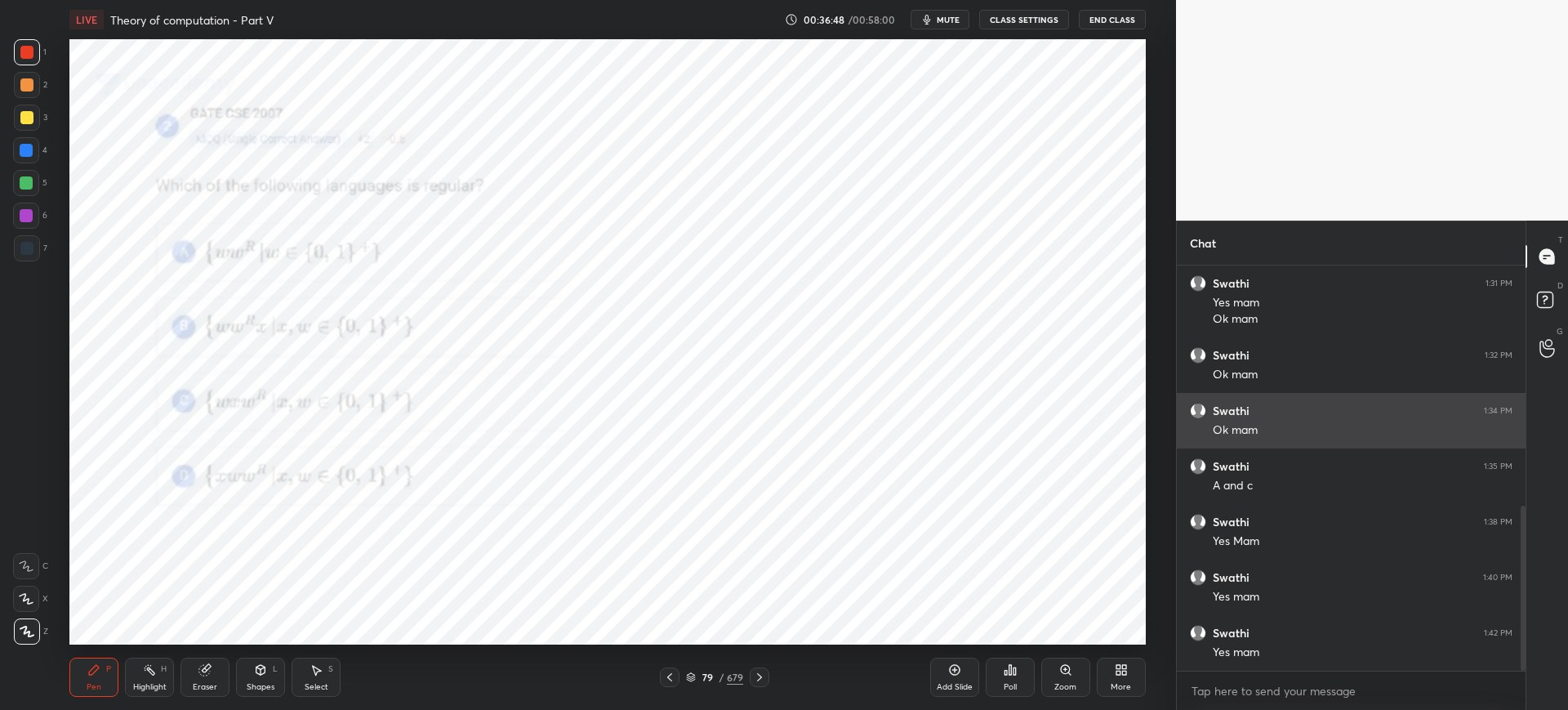
scroll to position [644, 0]
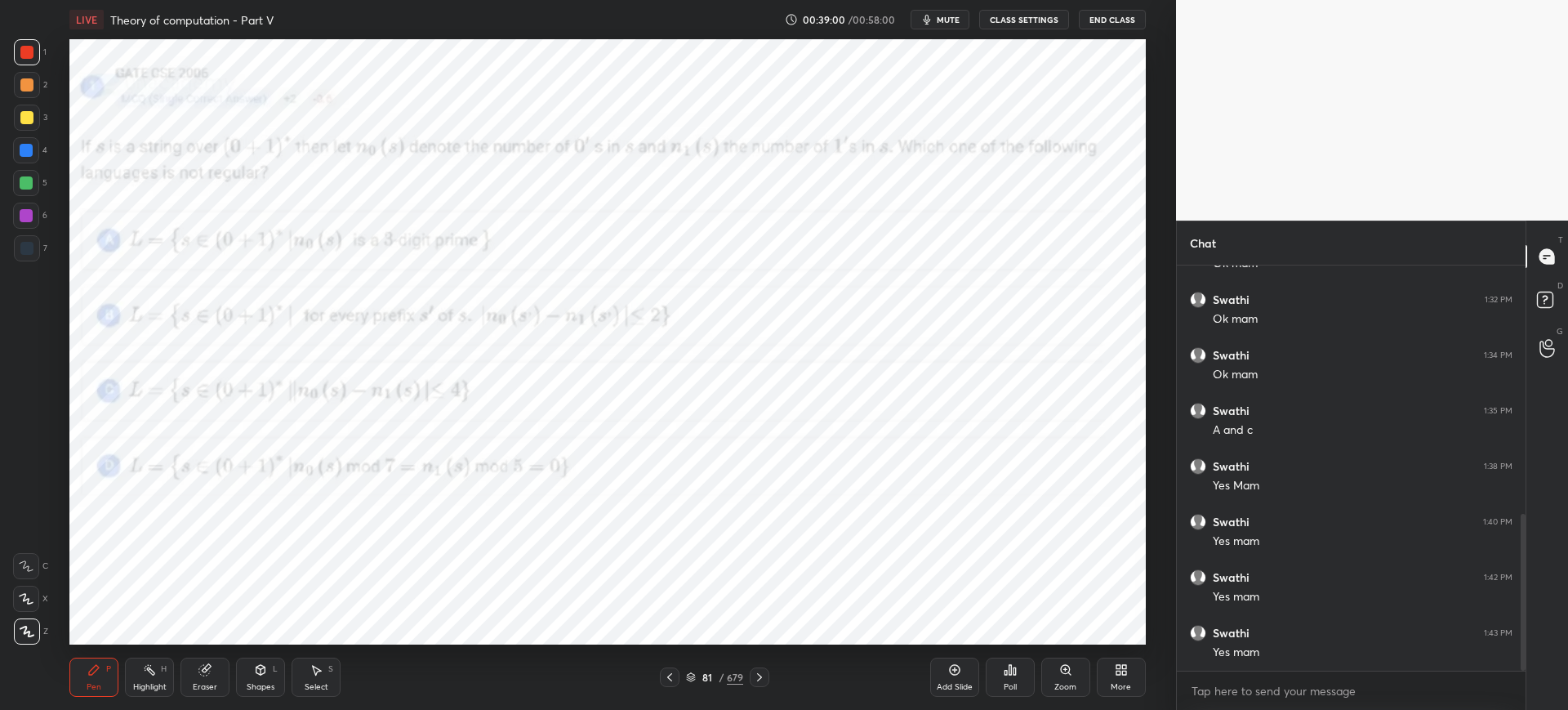
drag, startPoint x: 688, startPoint y: 673, endPoint x: 702, endPoint y: 647, distance: 29.5
click at [689, 673] on icon at bounding box center [691, 678] width 10 height 10
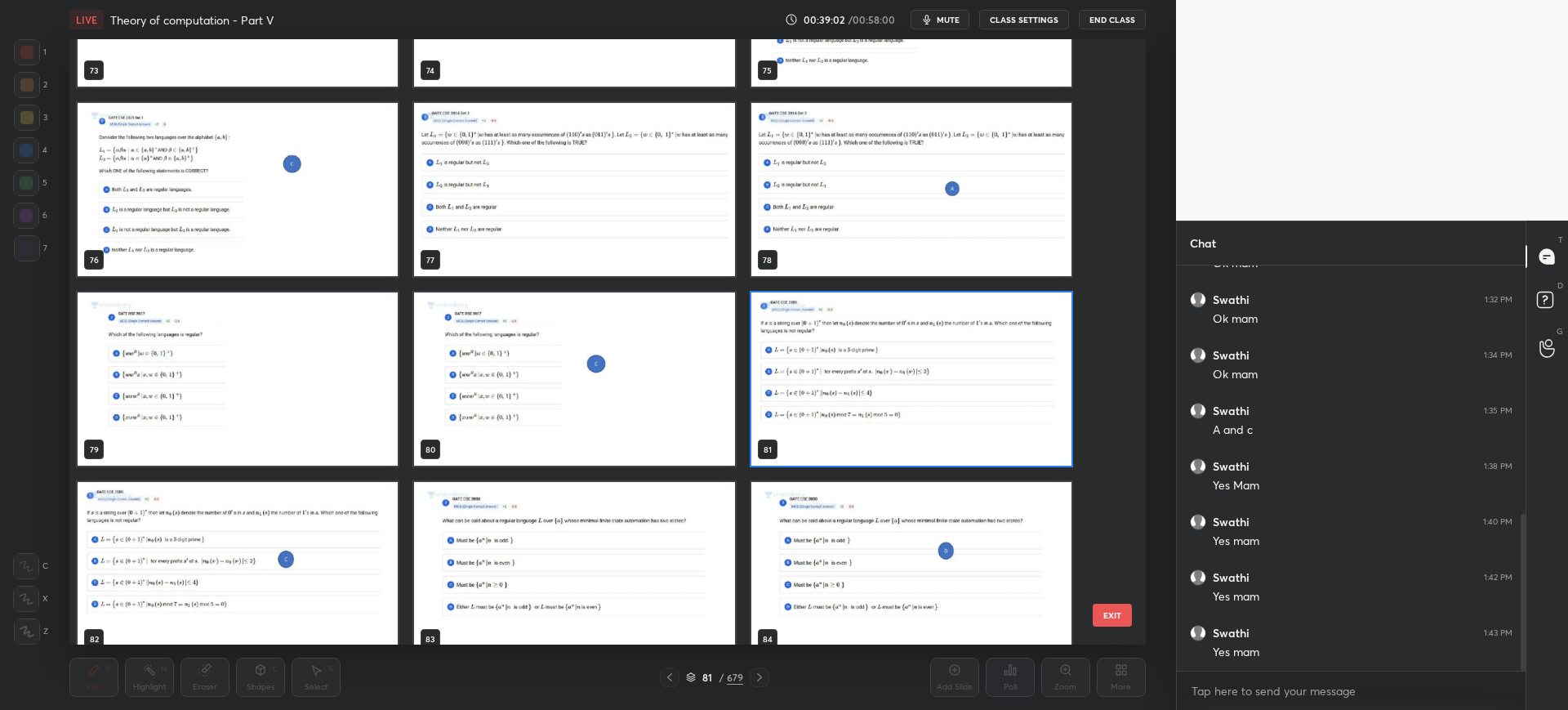
scroll to position [4682, 0]
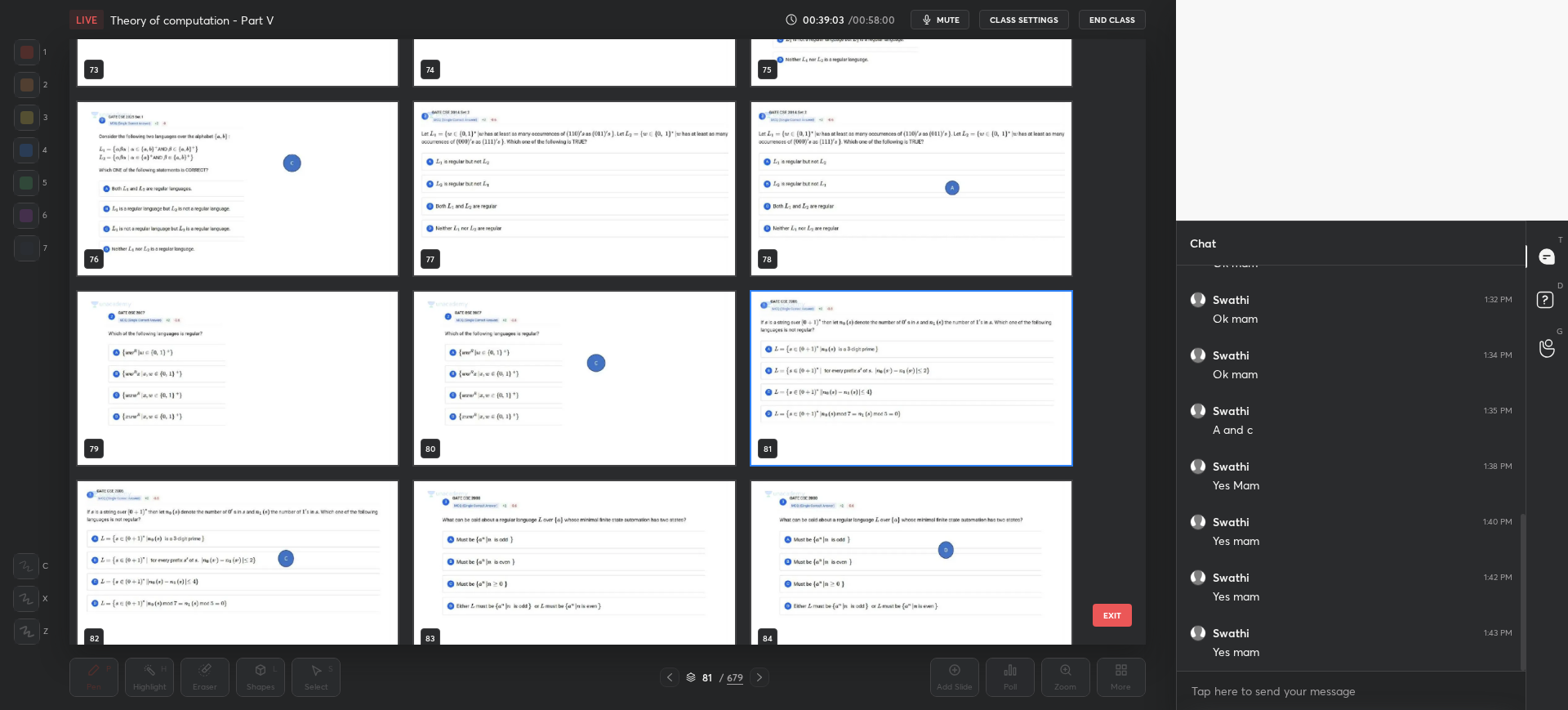
click at [1098, 608] on button "EXIT" at bounding box center [1112, 615] width 39 height 23
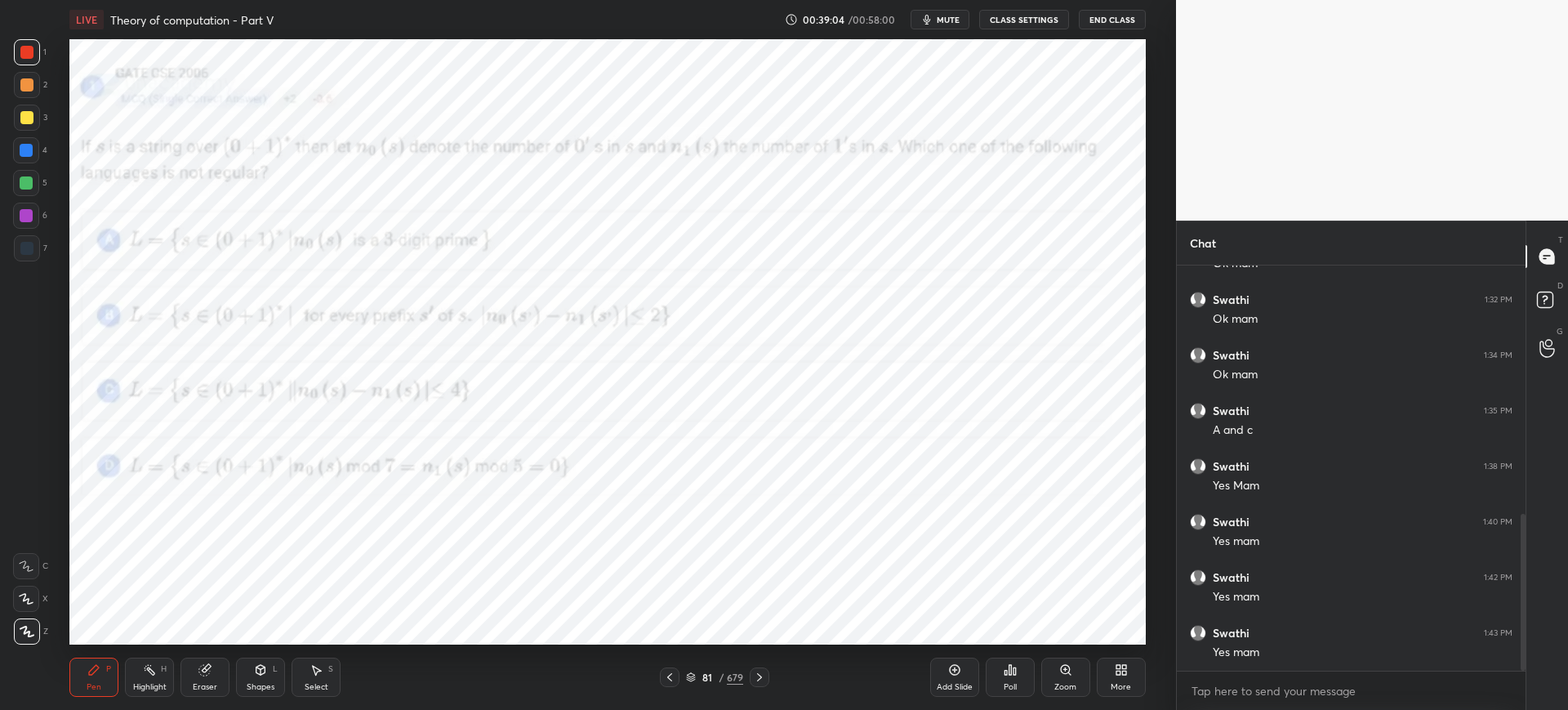
click at [993, 677] on div "Poll" at bounding box center [1010, 678] width 49 height 39
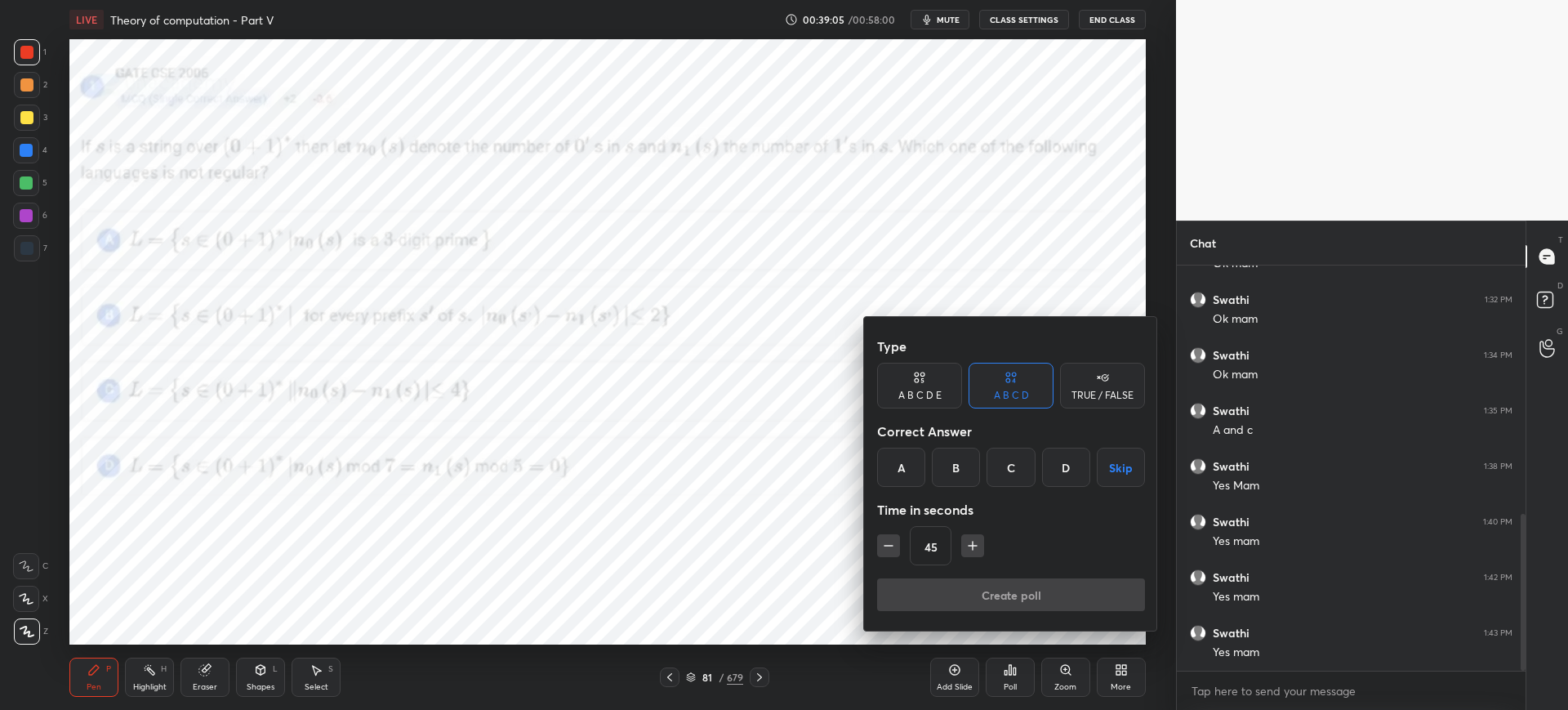
click at [1012, 478] on div "C" at bounding box center [1010, 467] width 48 height 39
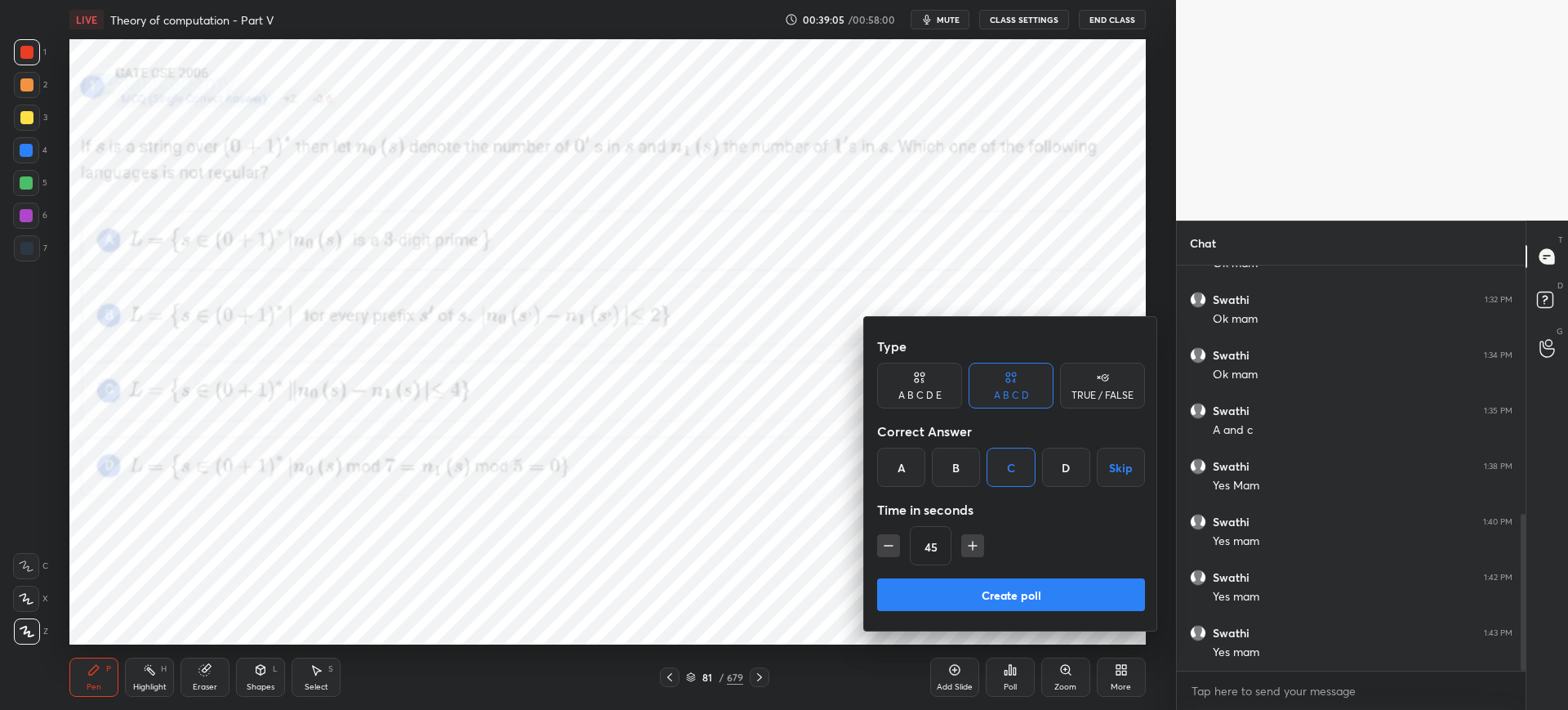
click at [965, 593] on button "Create poll" at bounding box center [1011, 594] width 268 height 32
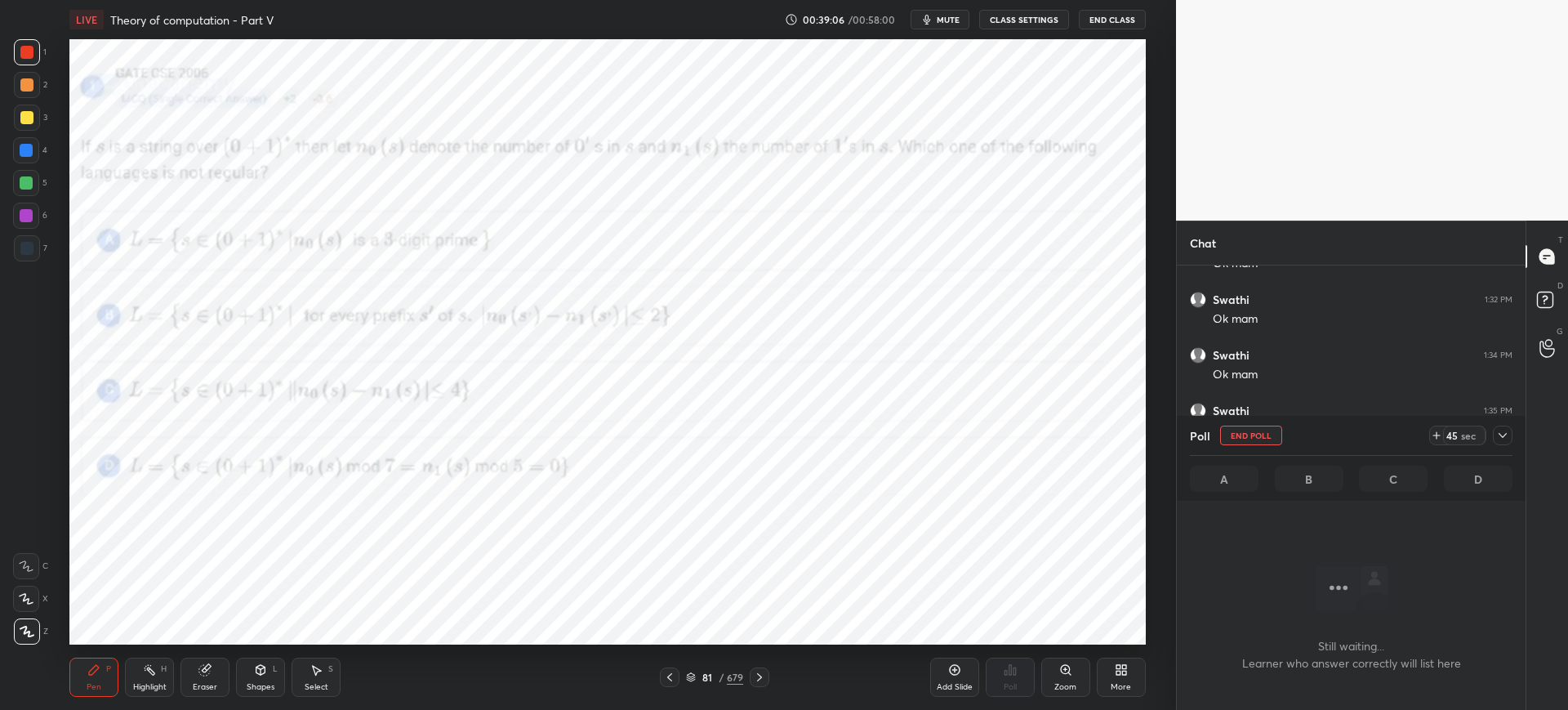
scroll to position [354, 344]
click at [942, 10] on button "mute" at bounding box center [939, 20] width 59 height 20
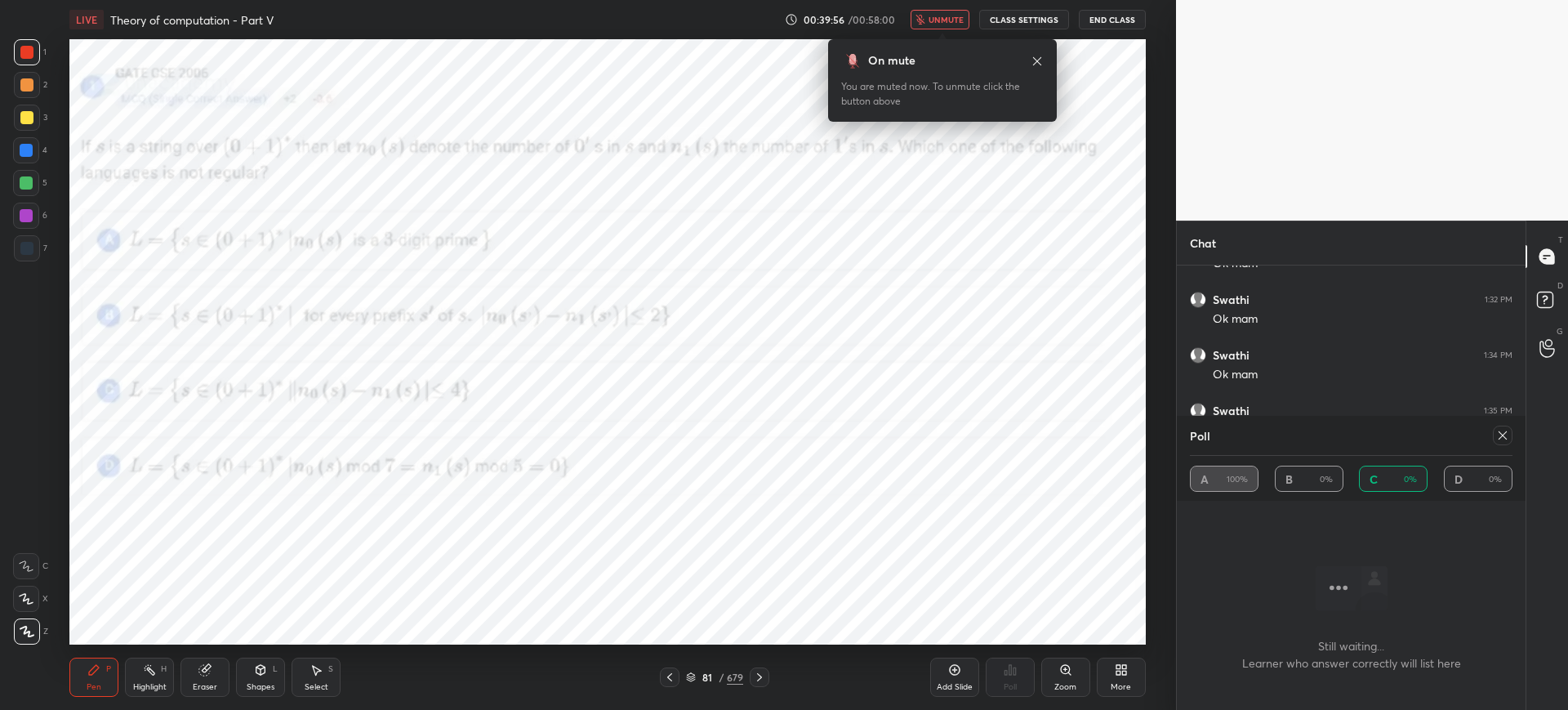
click at [951, 18] on span "unmute" at bounding box center [945, 19] width 35 height 11
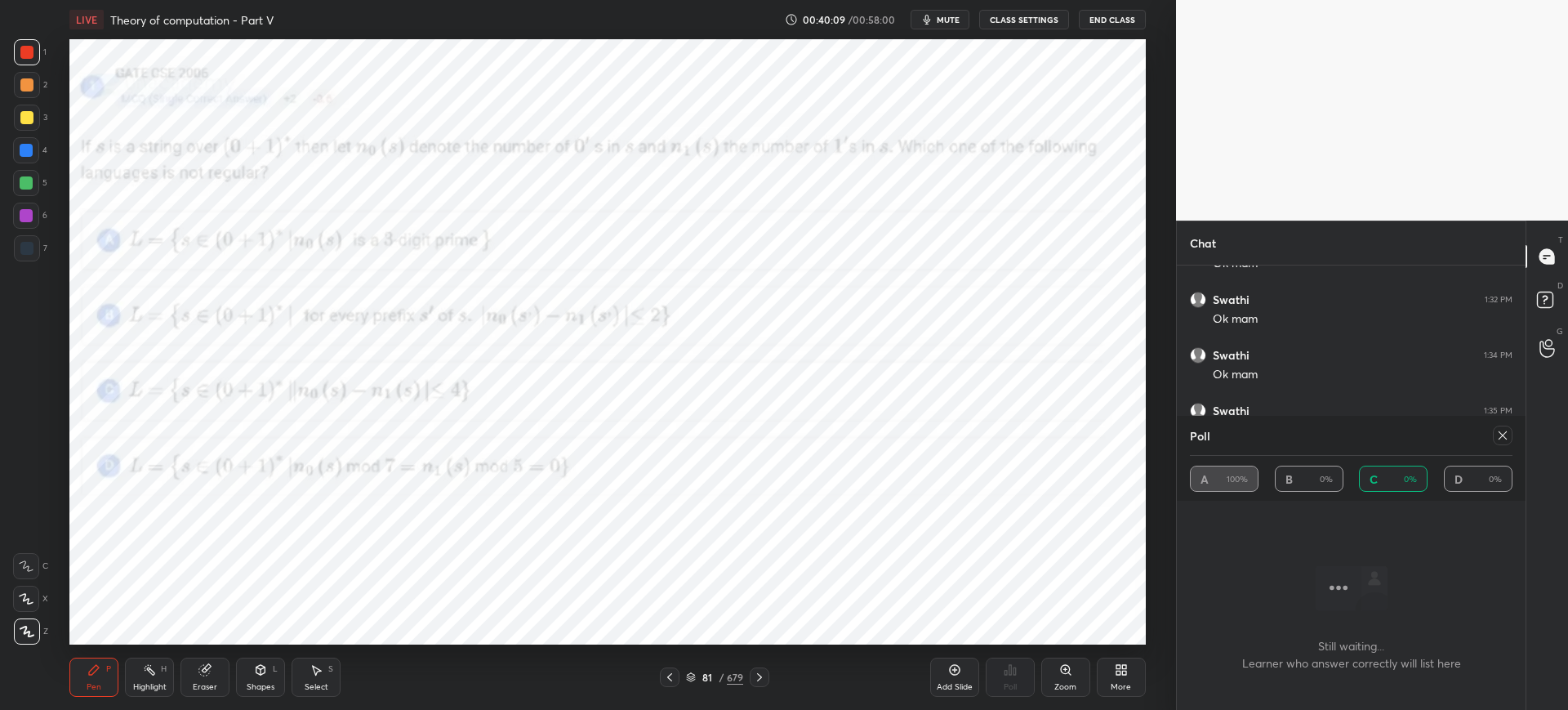
click at [1508, 434] on div at bounding box center [1502, 435] width 20 height 20
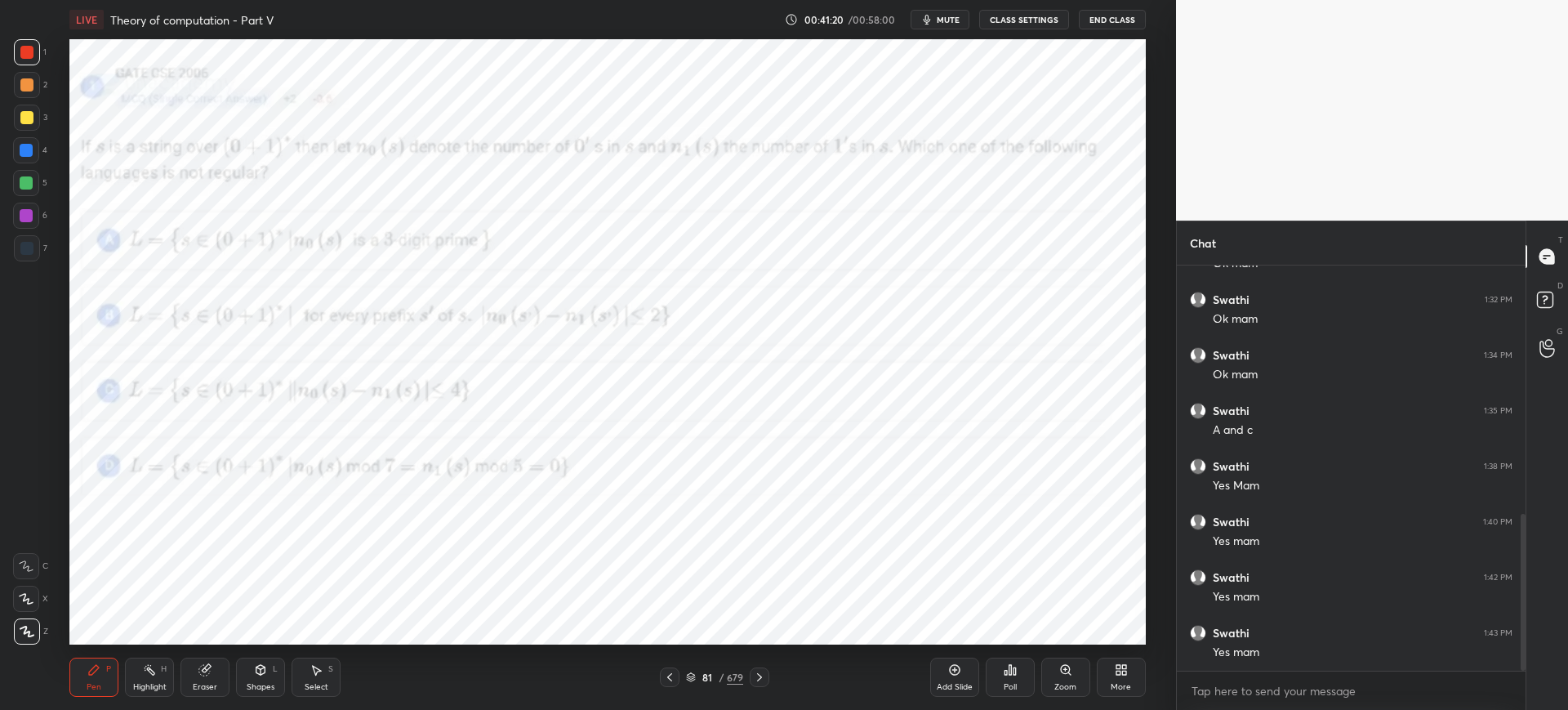
scroll to position [699, 0]
click at [1006, 674] on icon at bounding box center [1005, 673] width 3 height 4
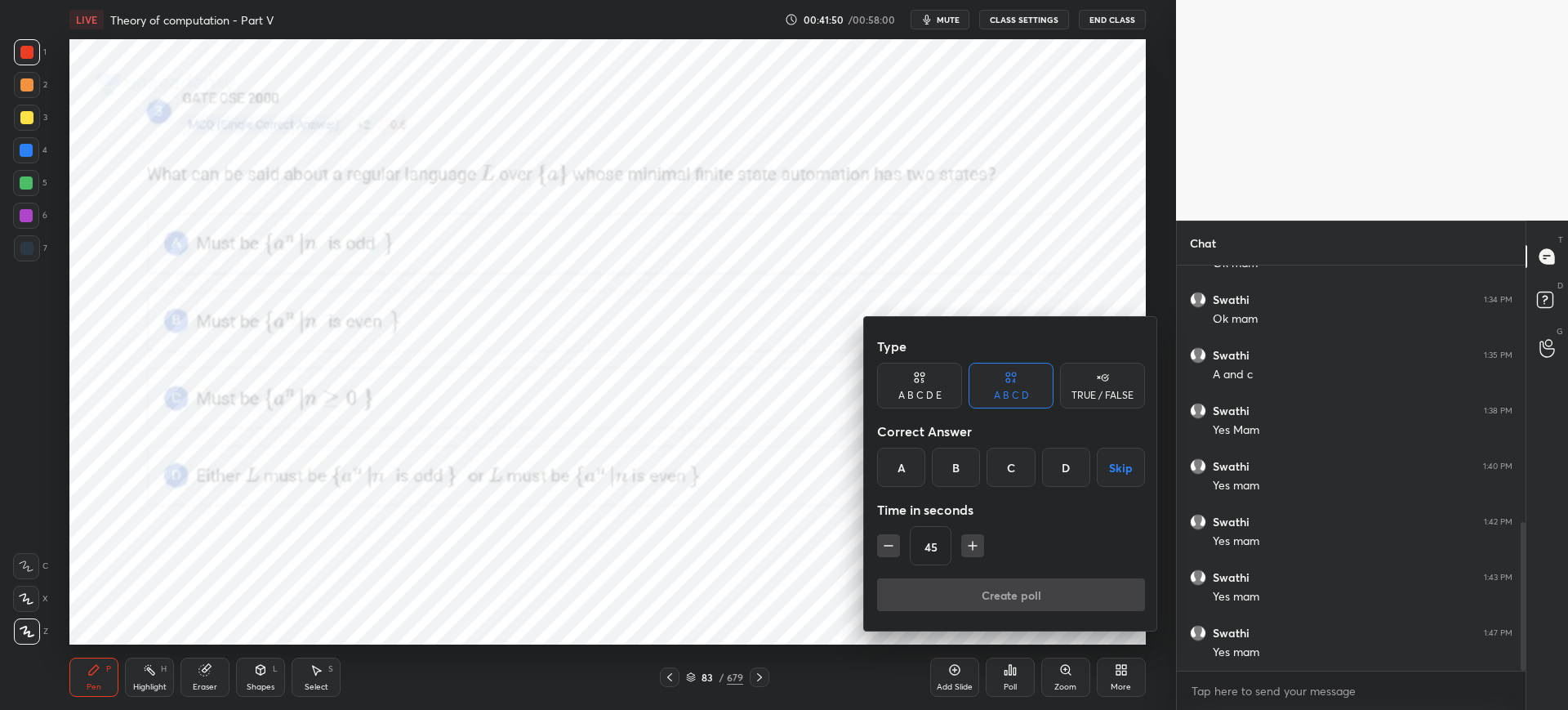
click at [1058, 478] on div "D" at bounding box center [1066, 467] width 48 height 39
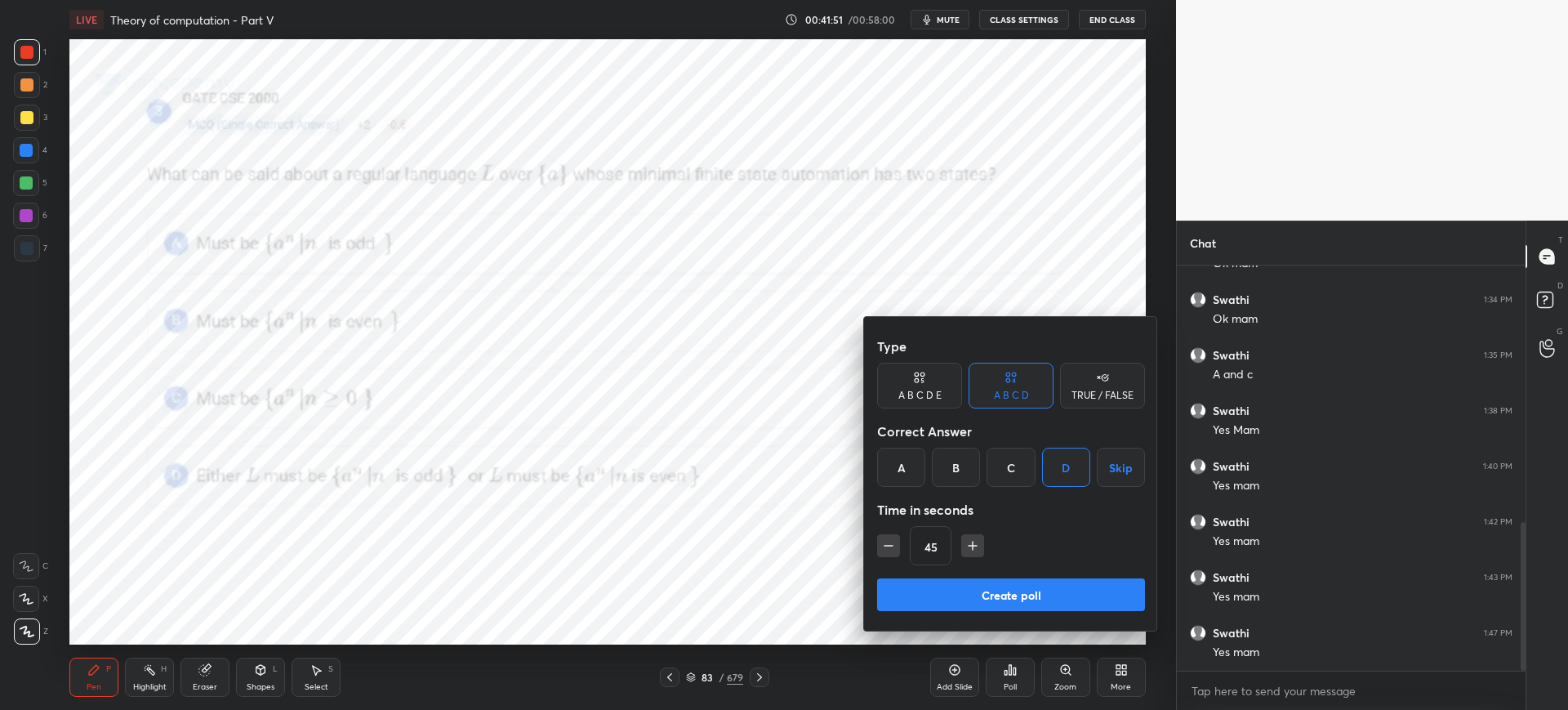
click at [984, 595] on button "Create poll" at bounding box center [1011, 594] width 268 height 32
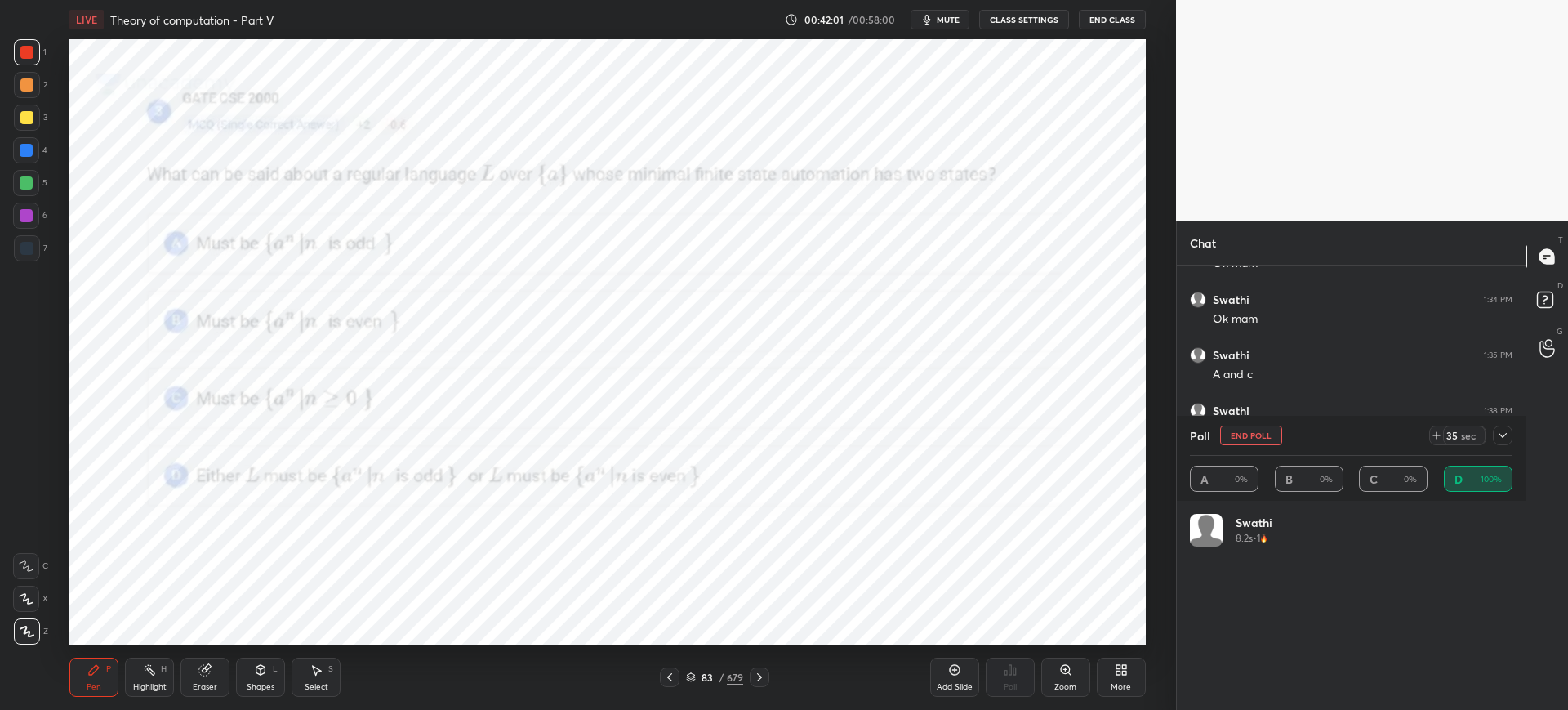
scroll to position [192, 317]
click at [1272, 438] on button "End Poll" at bounding box center [1251, 435] width 62 height 20
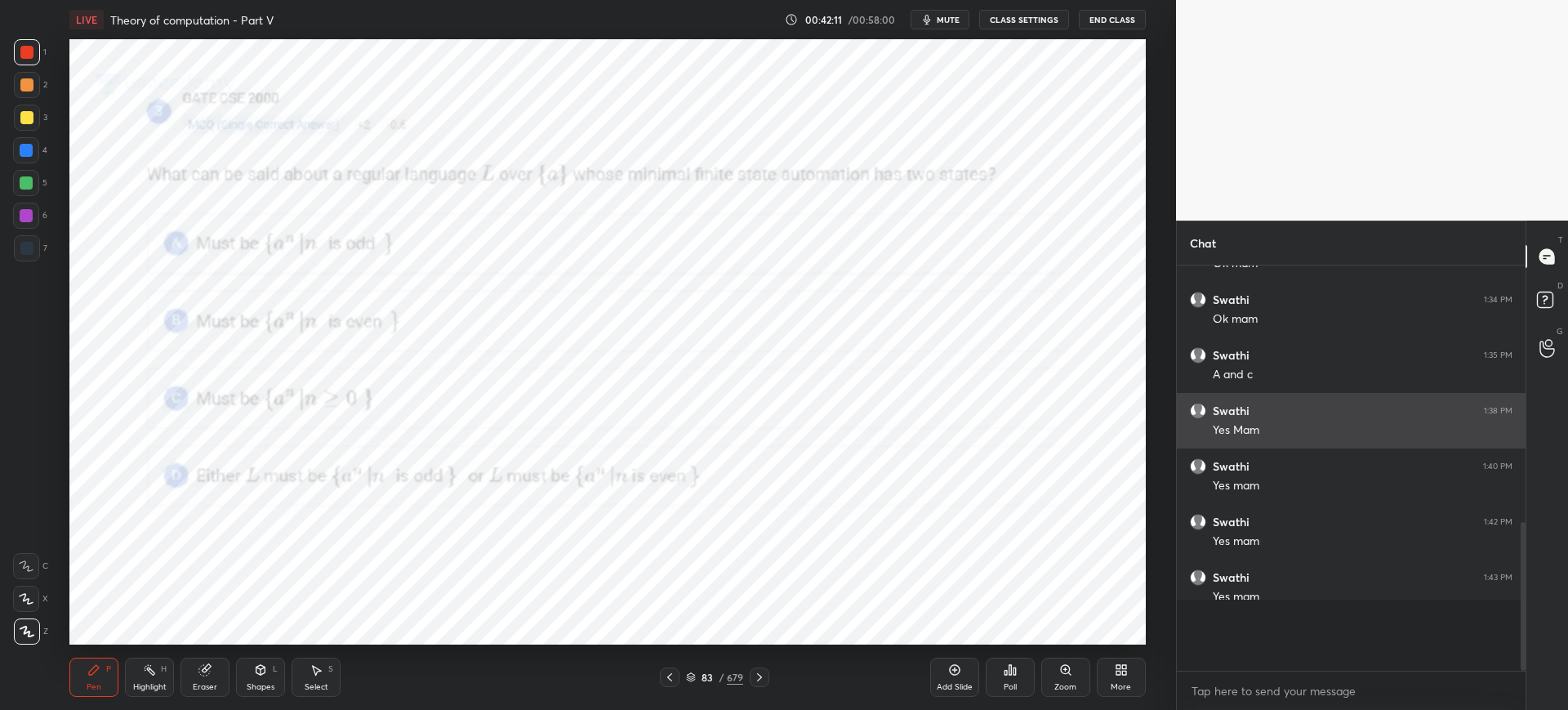
scroll to position [435, 344]
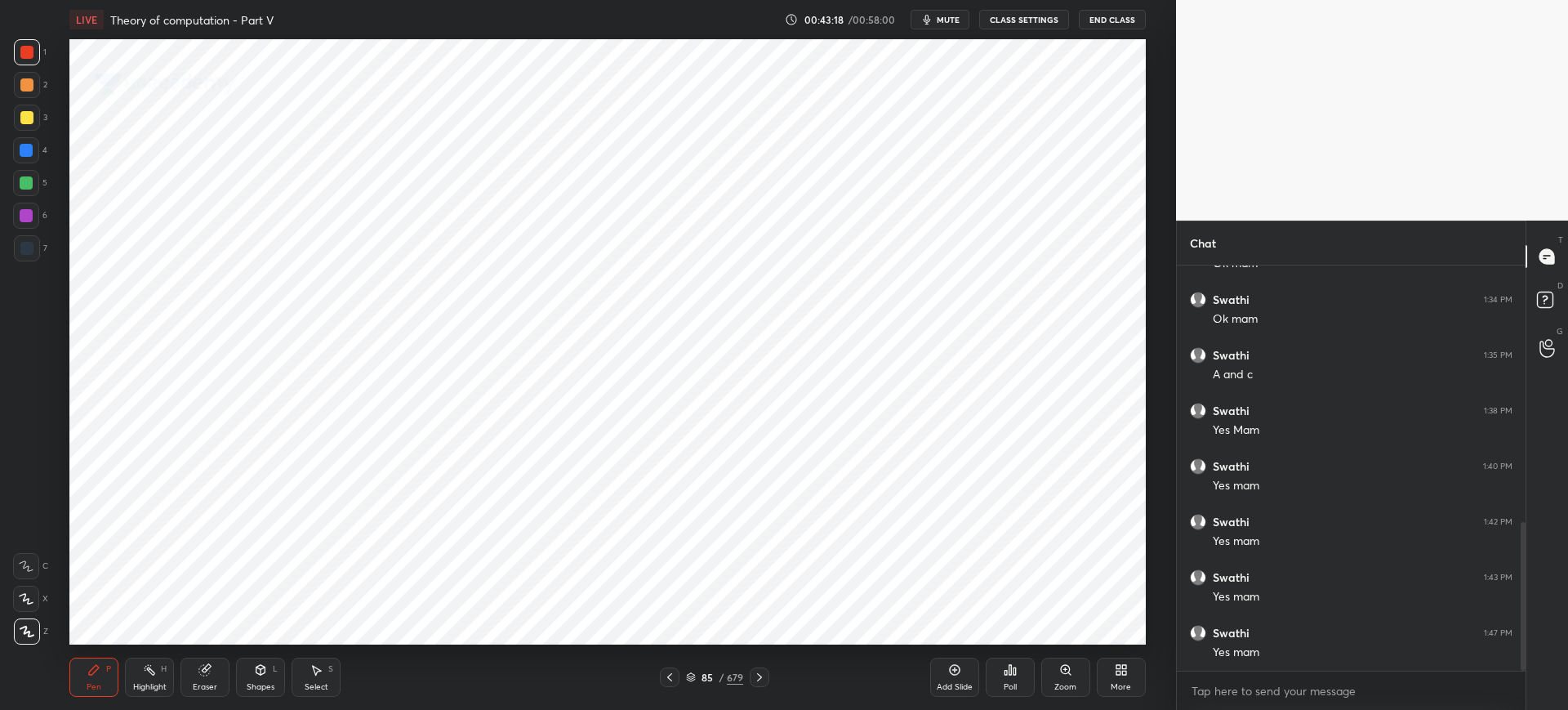
click at [690, 670] on div "85 / 679" at bounding box center [714, 677] width 57 height 14
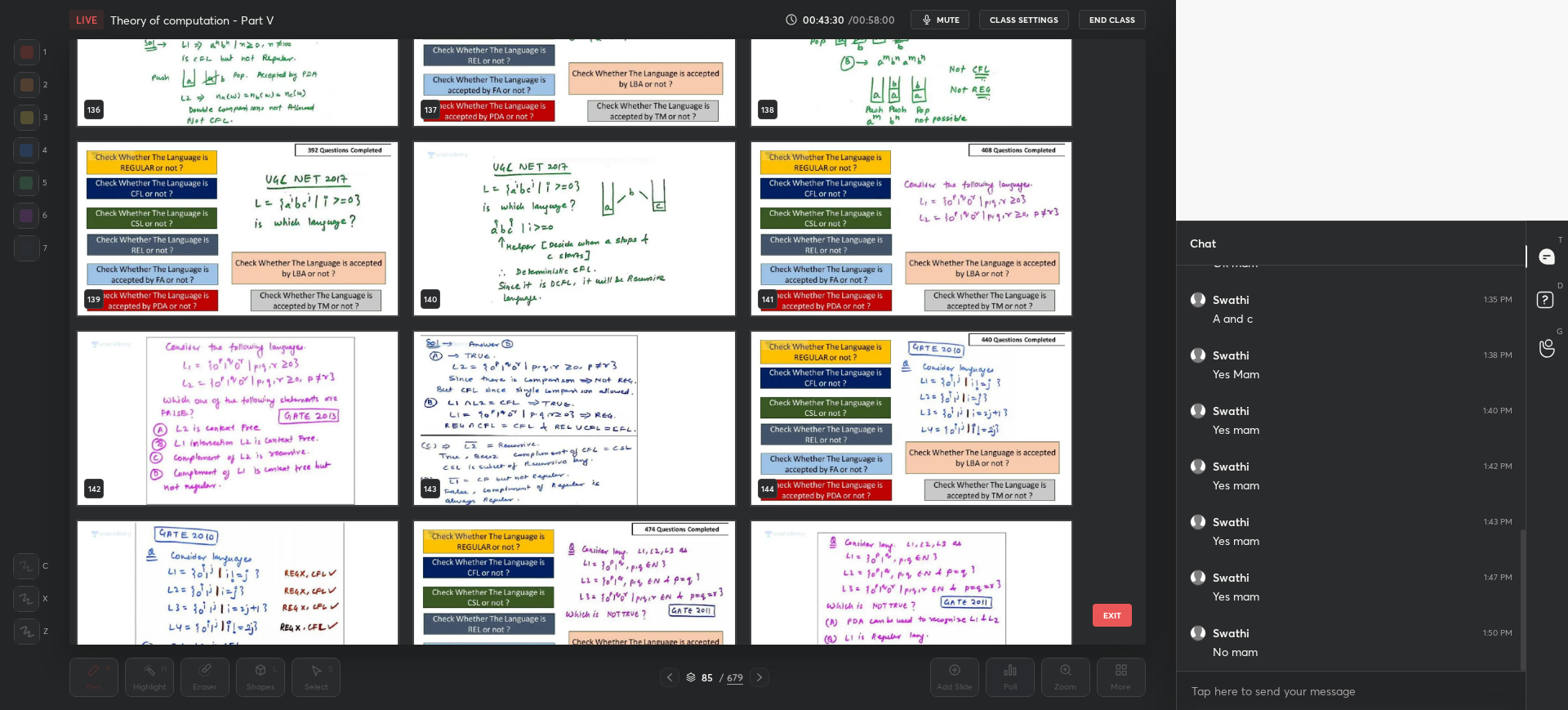
scroll to position [8606, 0]
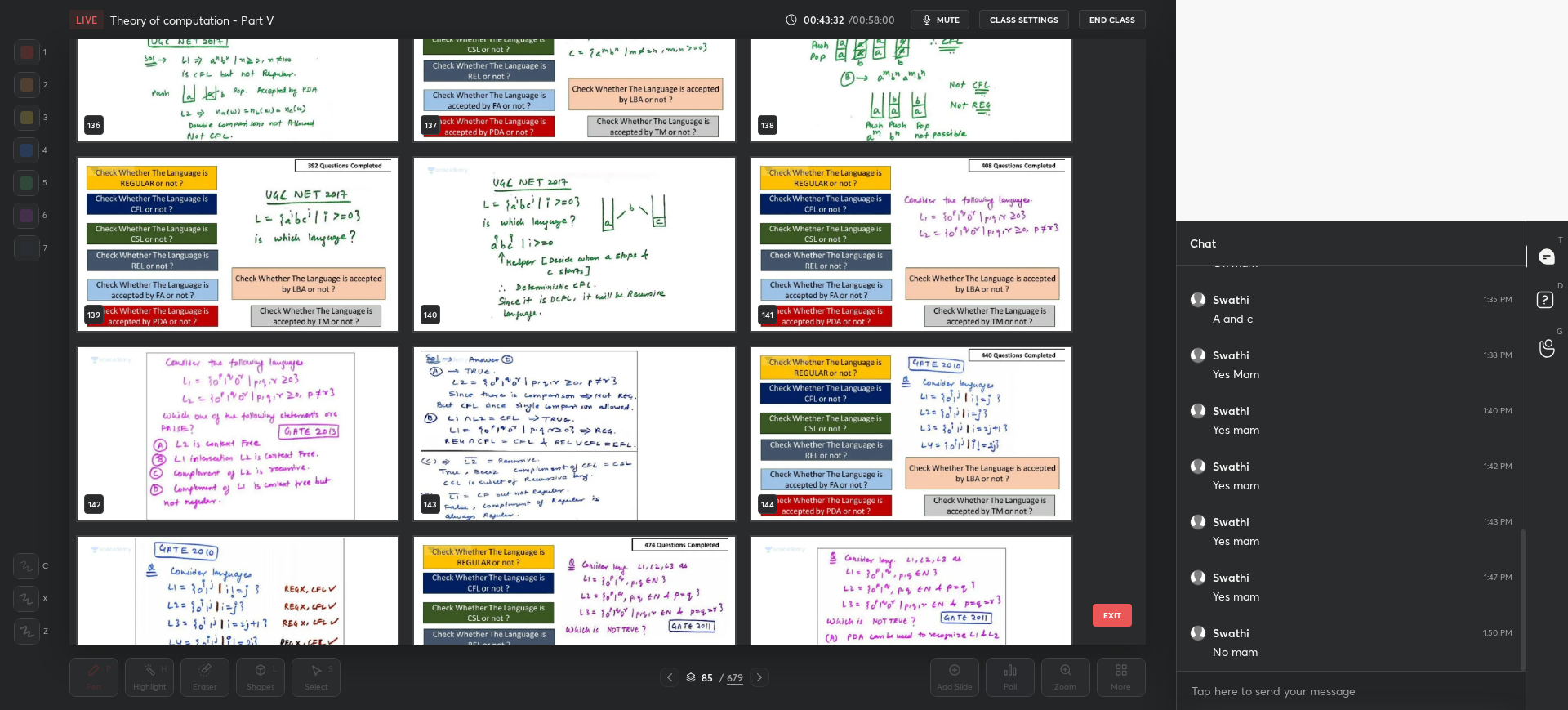
click at [313, 471] on img "grid" at bounding box center [237, 433] width 320 height 173
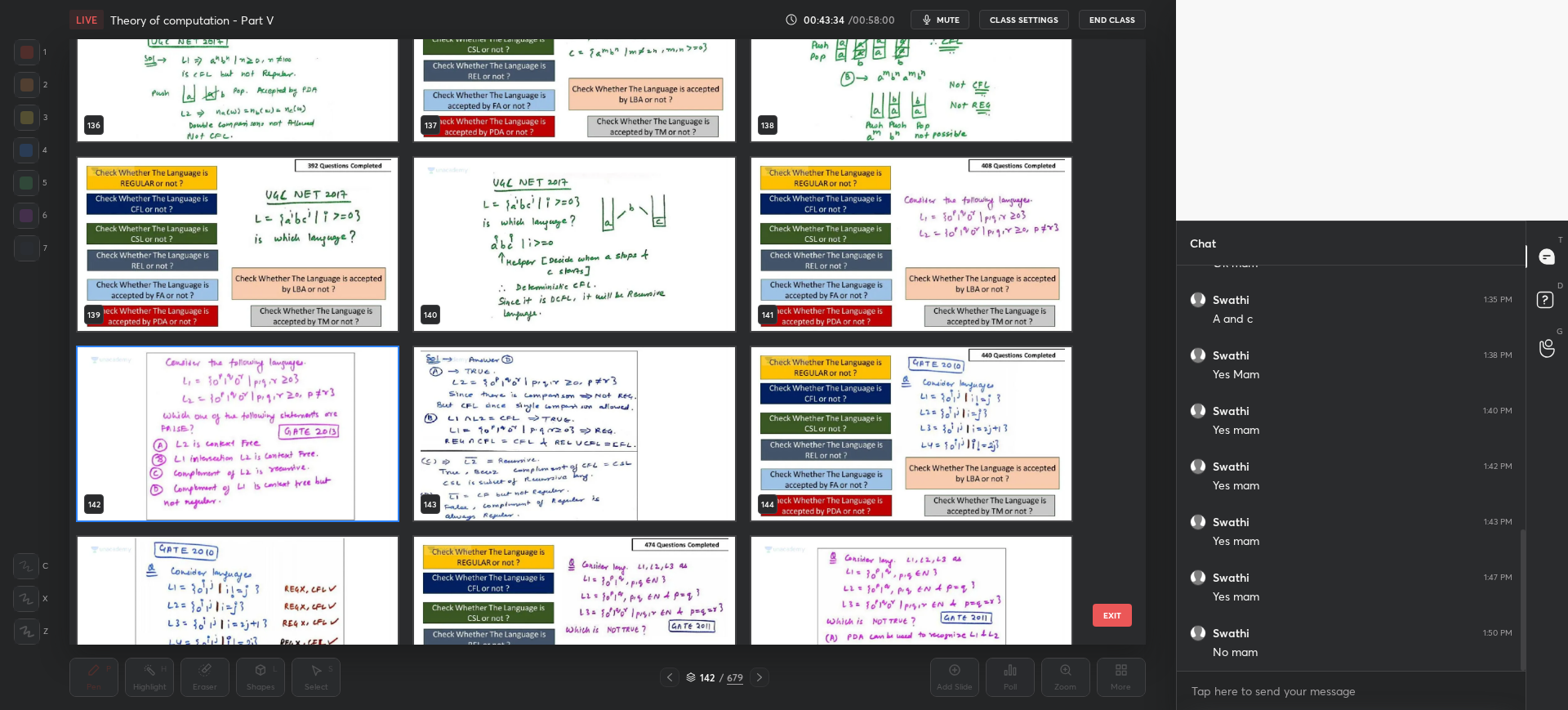
click at [1112, 623] on button "EXIT" at bounding box center [1112, 615] width 39 height 23
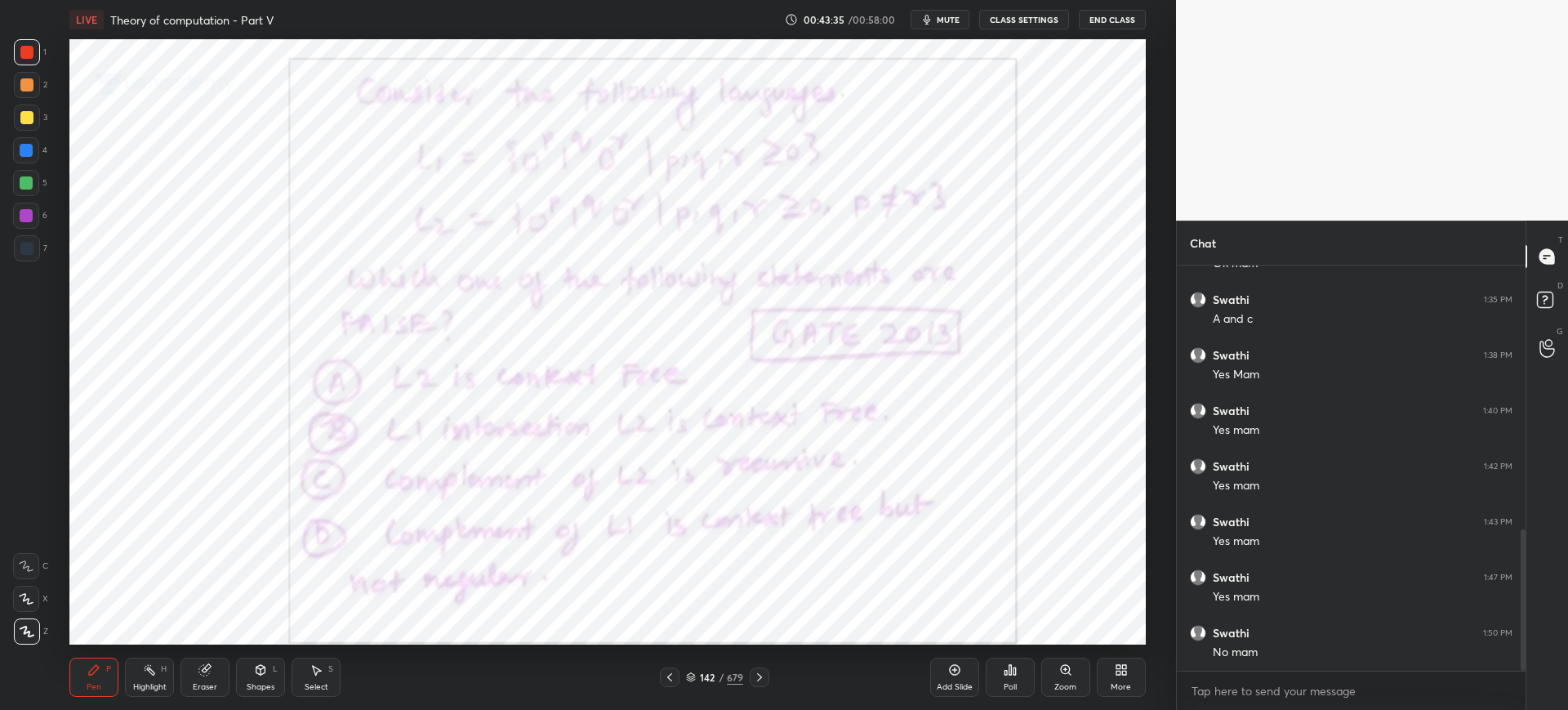
click at [1026, 676] on div "Poll" at bounding box center [1010, 678] width 49 height 39
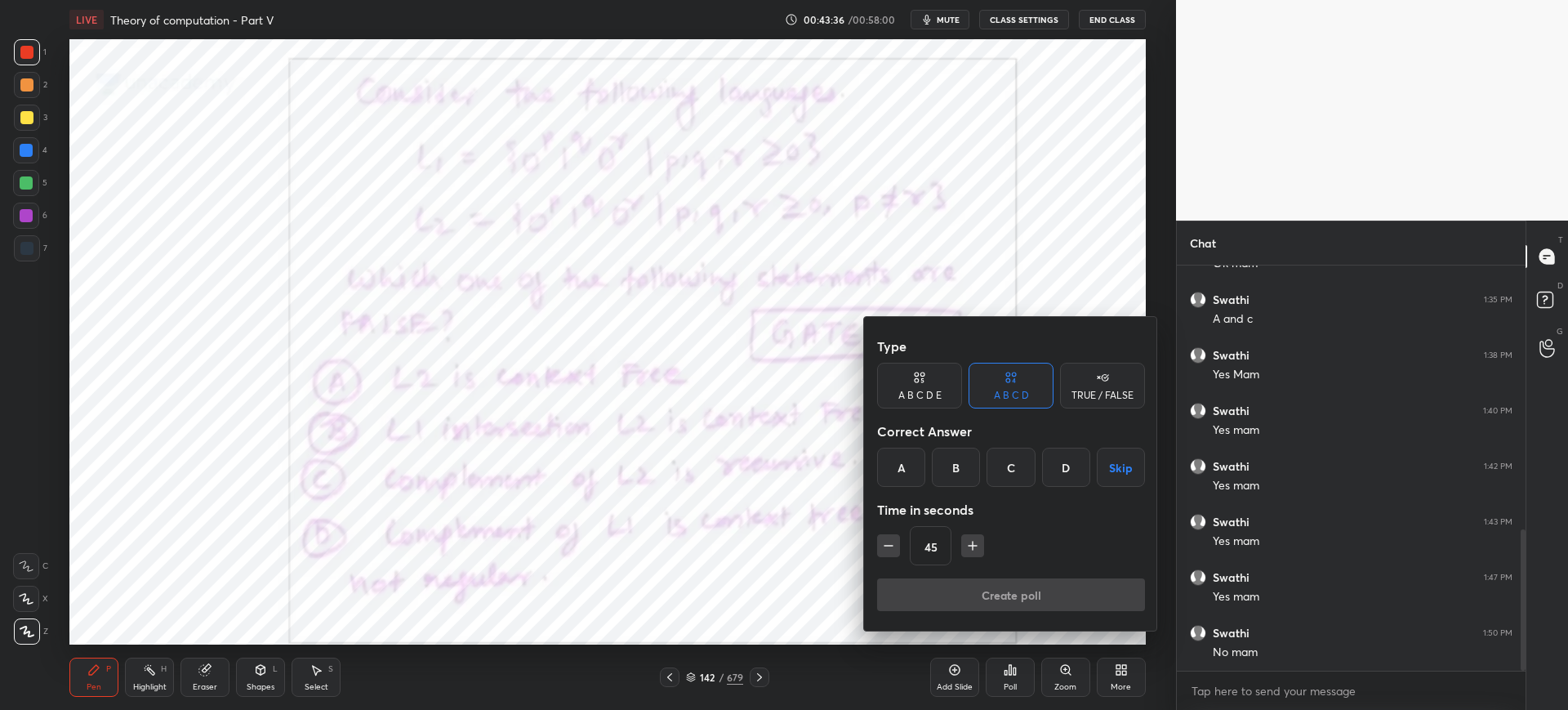
click at [1060, 457] on div "D" at bounding box center [1066, 467] width 48 height 39
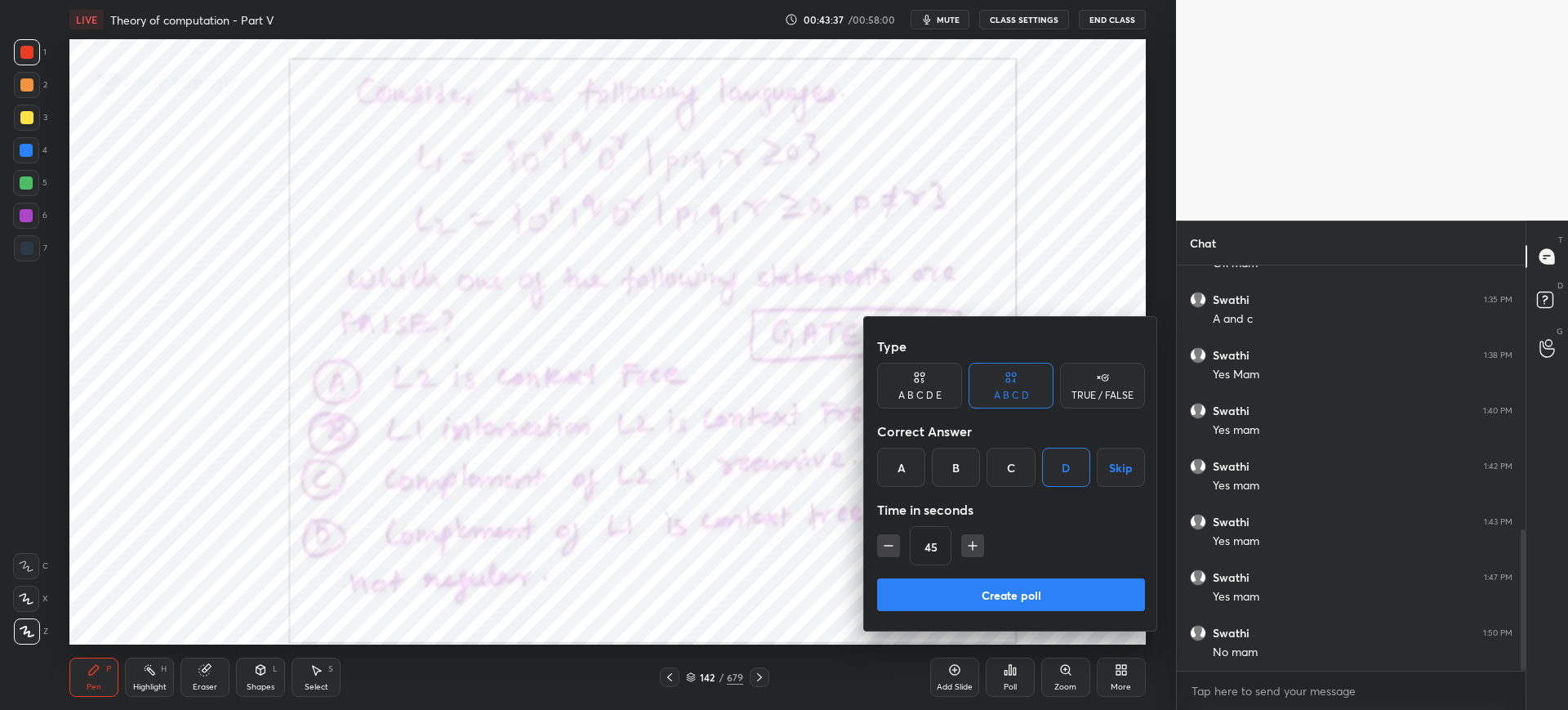
click at [983, 581] on button "Create poll" at bounding box center [1011, 594] width 268 height 32
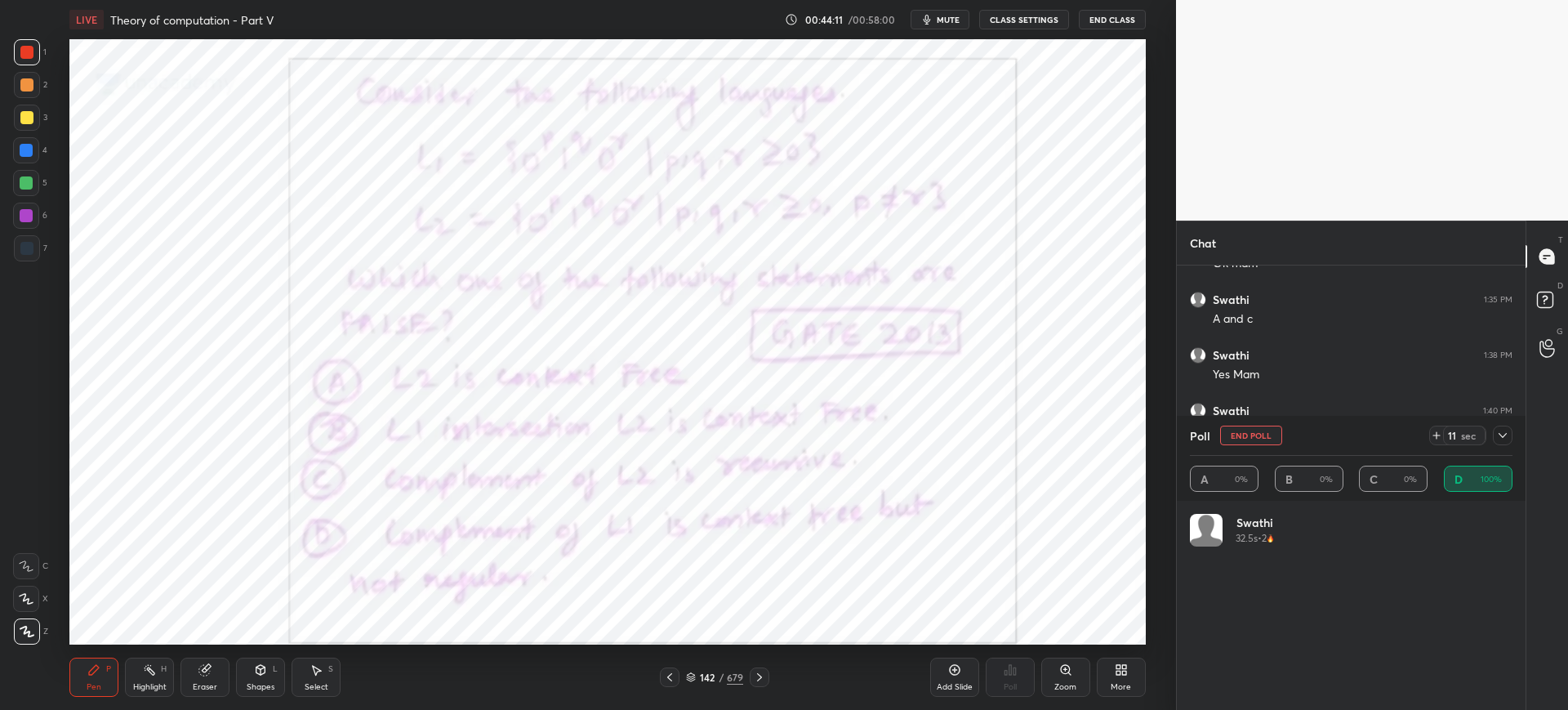
scroll to position [192, 317]
click at [1246, 438] on button "End Poll" at bounding box center [1251, 435] width 62 height 20
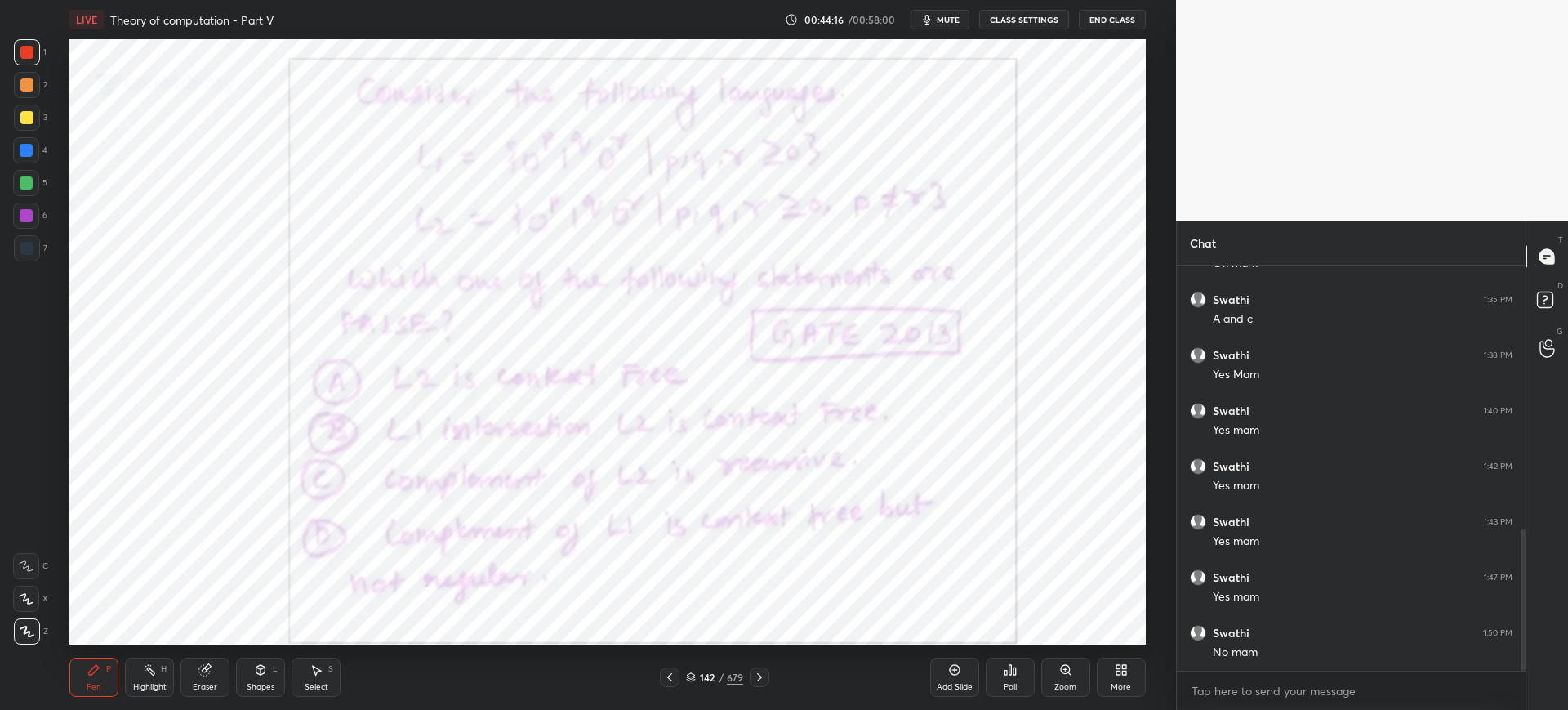
scroll to position [439, 344]
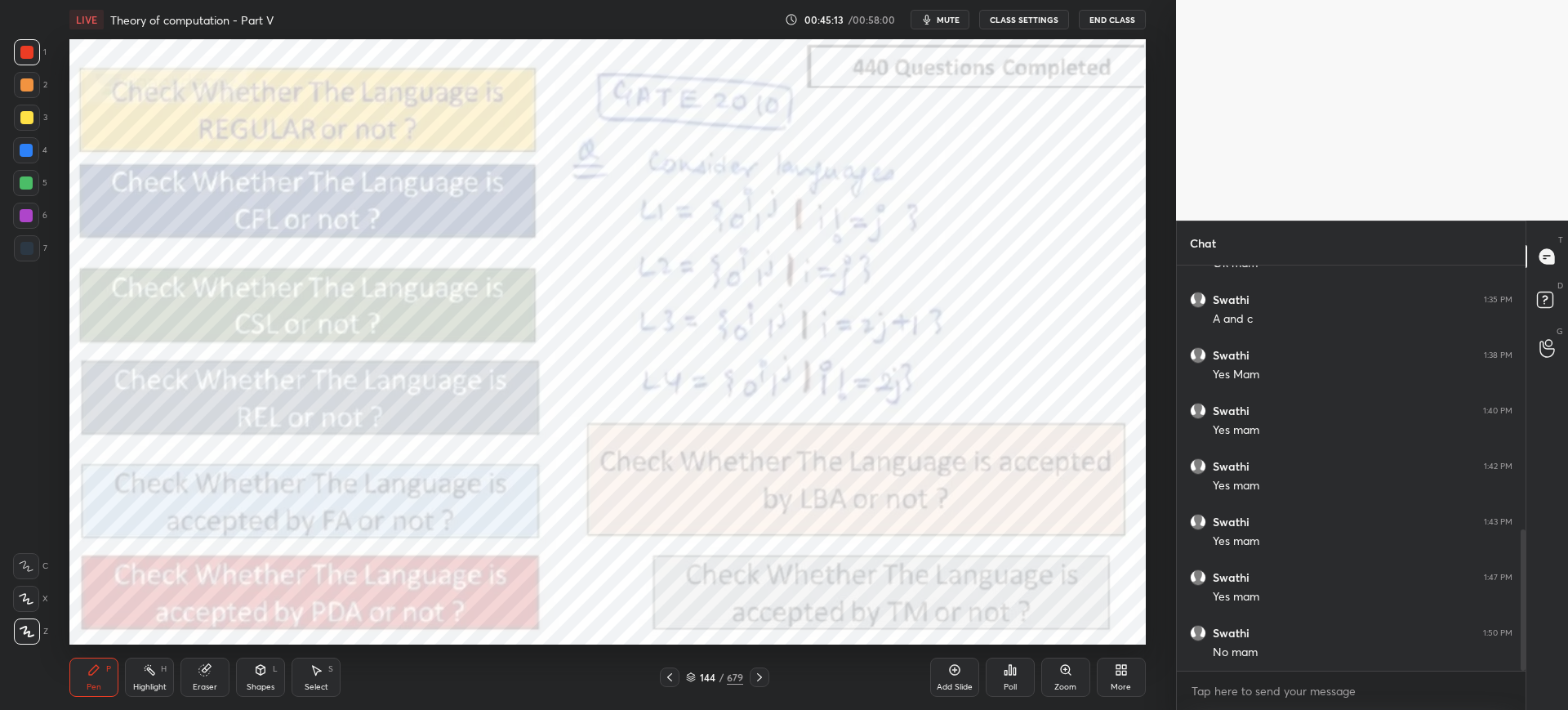
click at [1064, 673] on icon at bounding box center [1065, 669] width 9 height 9
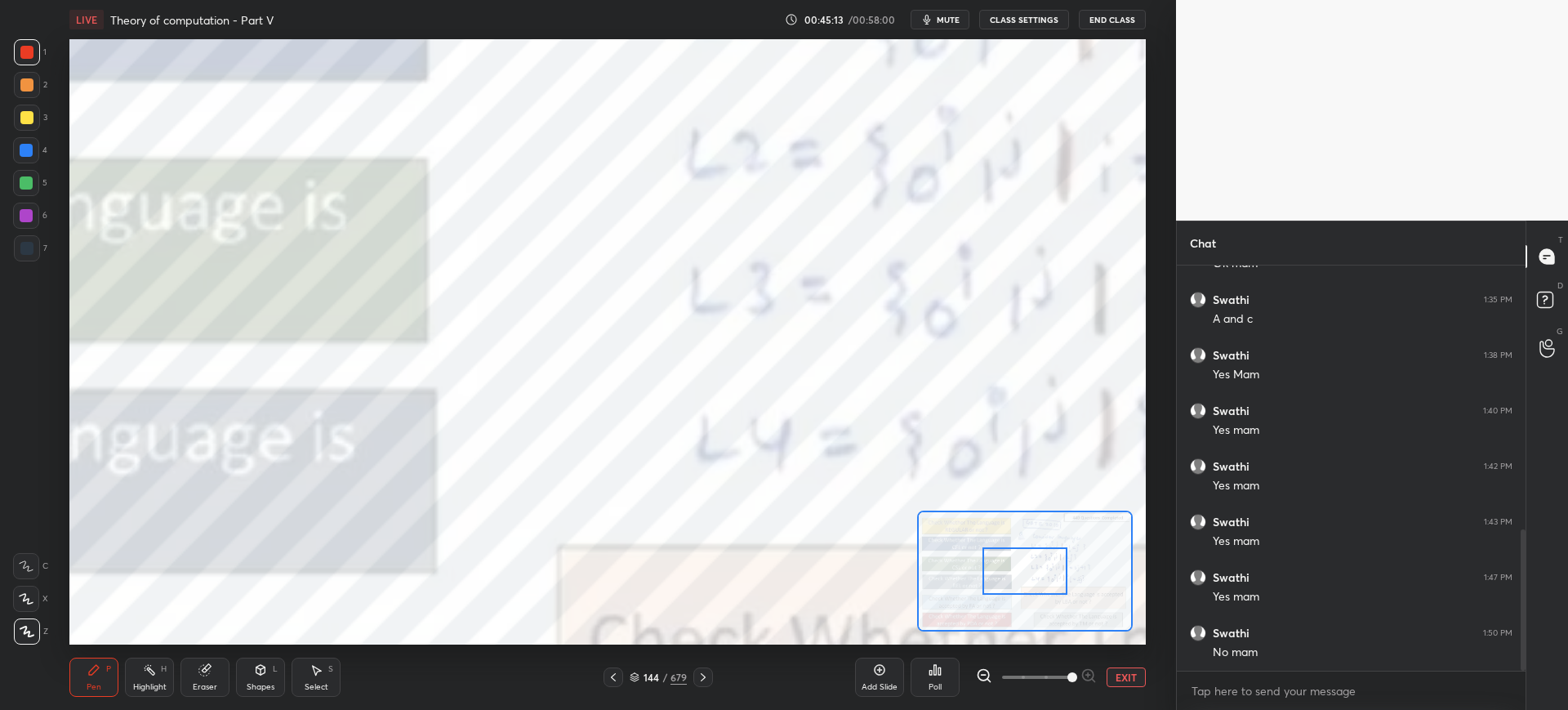
click at [1064, 673] on span at bounding box center [1036, 677] width 69 height 25
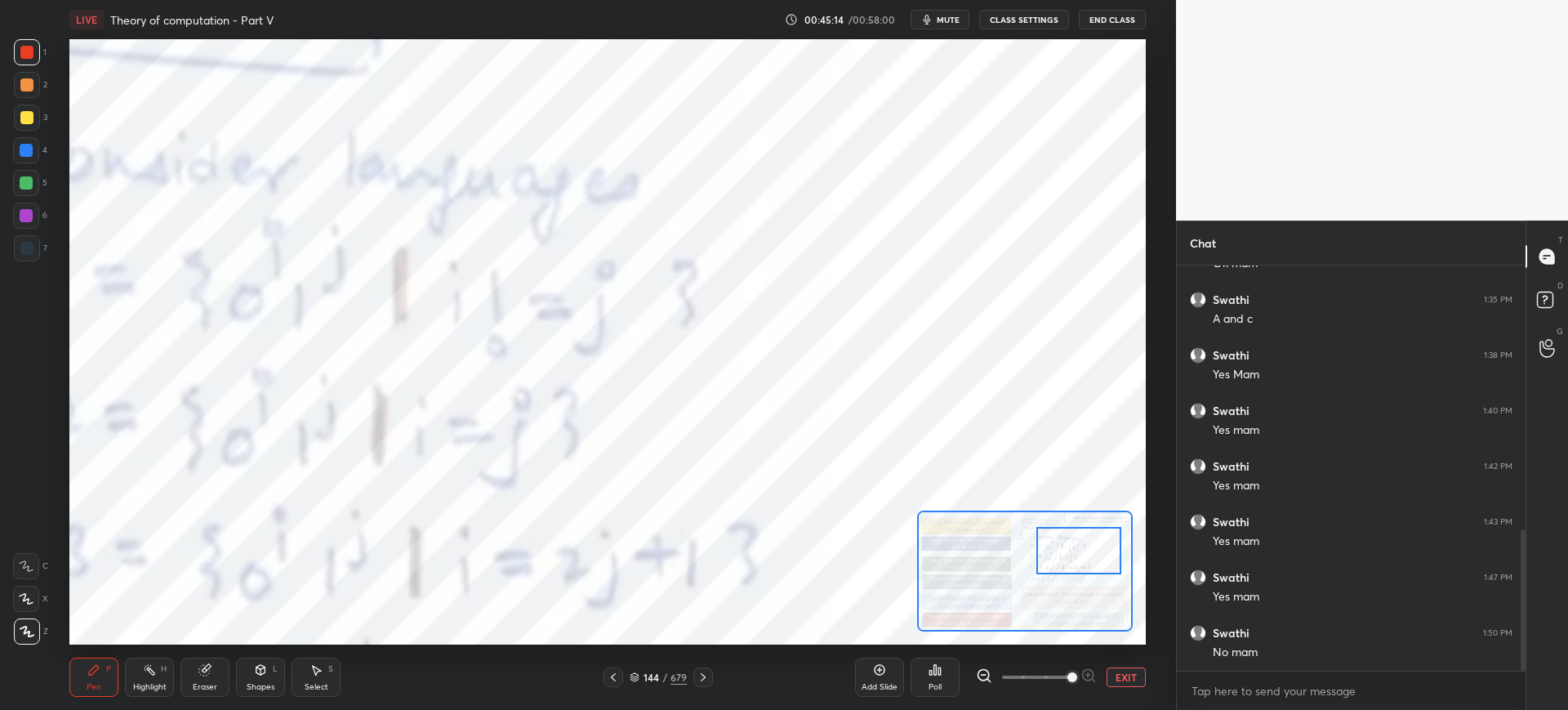
drag, startPoint x: 1043, startPoint y: 586, endPoint x: 1113, endPoint y: 559, distance: 75.0
click at [1113, 559] on div at bounding box center [1079, 551] width 85 height 48
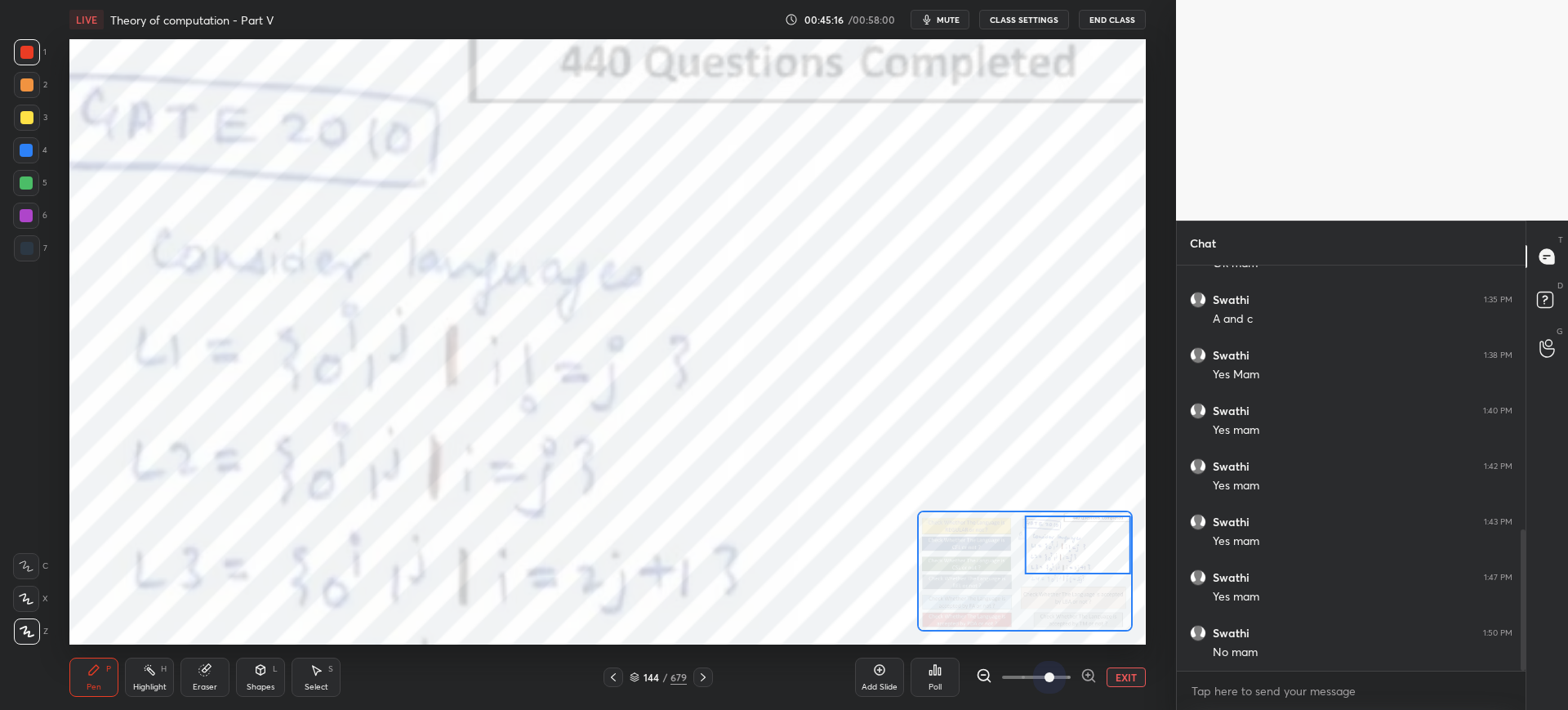
click at [1043, 672] on span at bounding box center [1036, 677] width 69 height 25
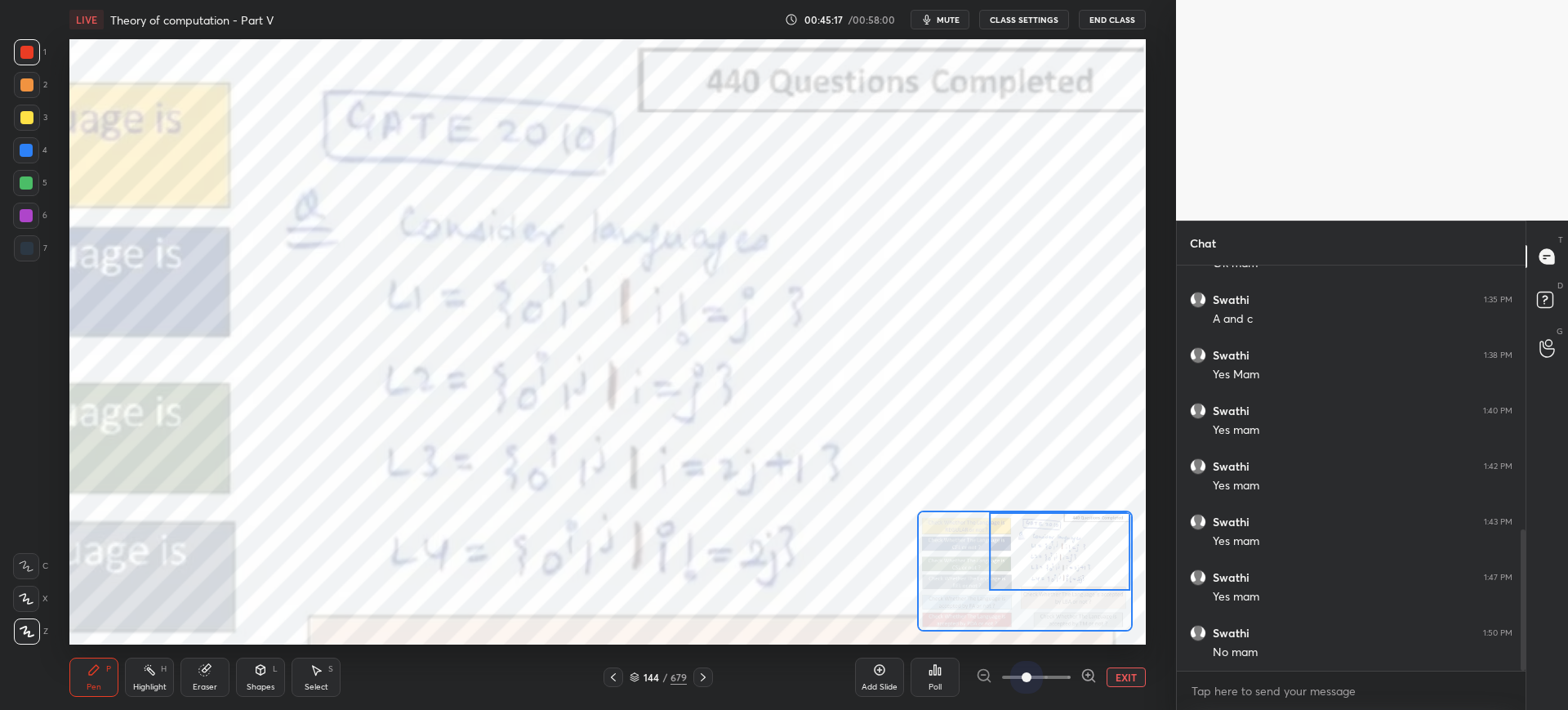
click at [1020, 677] on span at bounding box center [1036, 677] width 69 height 25
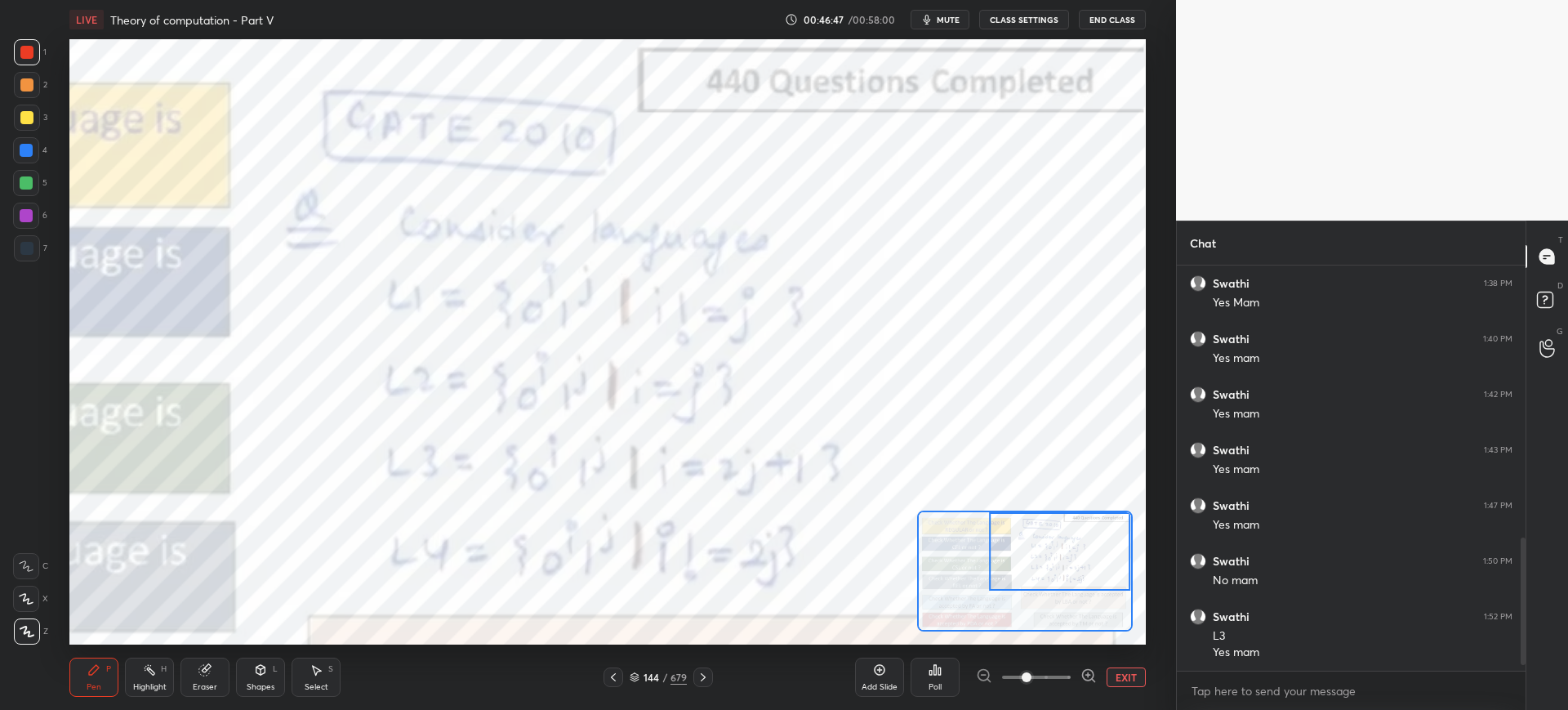
scroll to position [882, 0]
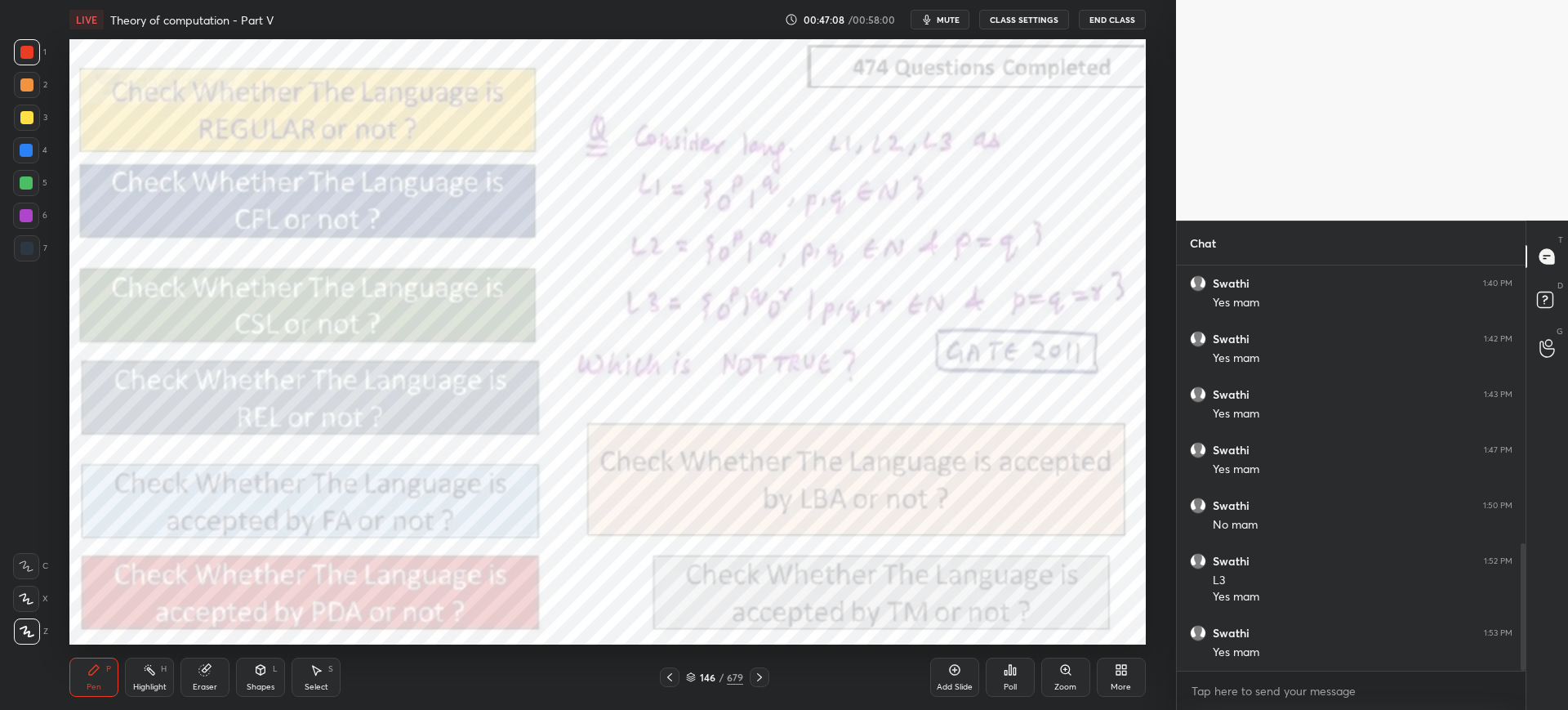
click at [1059, 670] on icon at bounding box center [1065, 669] width 13 height 13
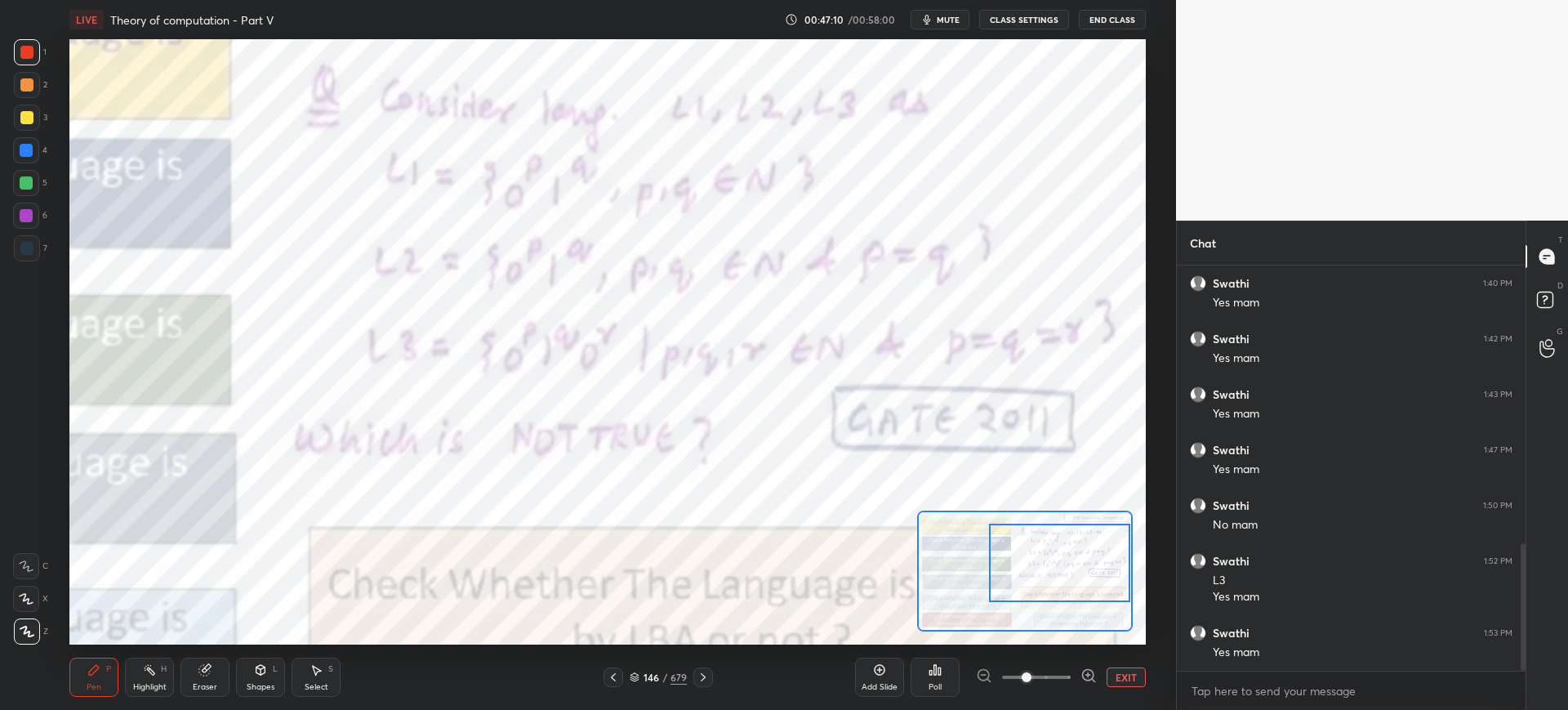
click at [1144, 569] on div "Setting up your live class Poll for secs No correct answer Start poll" at bounding box center [607, 341] width 1075 height 605
click at [634, 673] on icon at bounding box center [635, 675] width 9 height 4
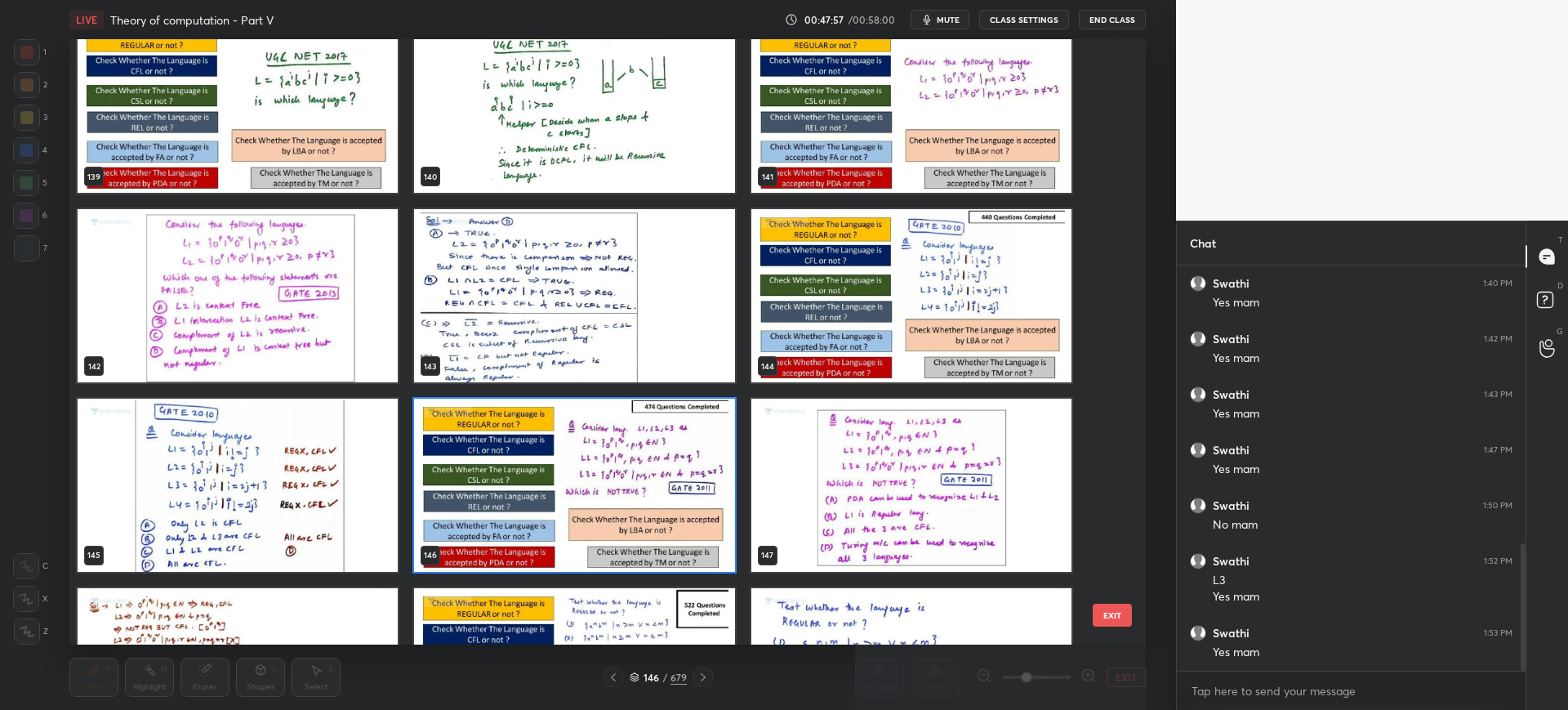
scroll to position [8745, 0]
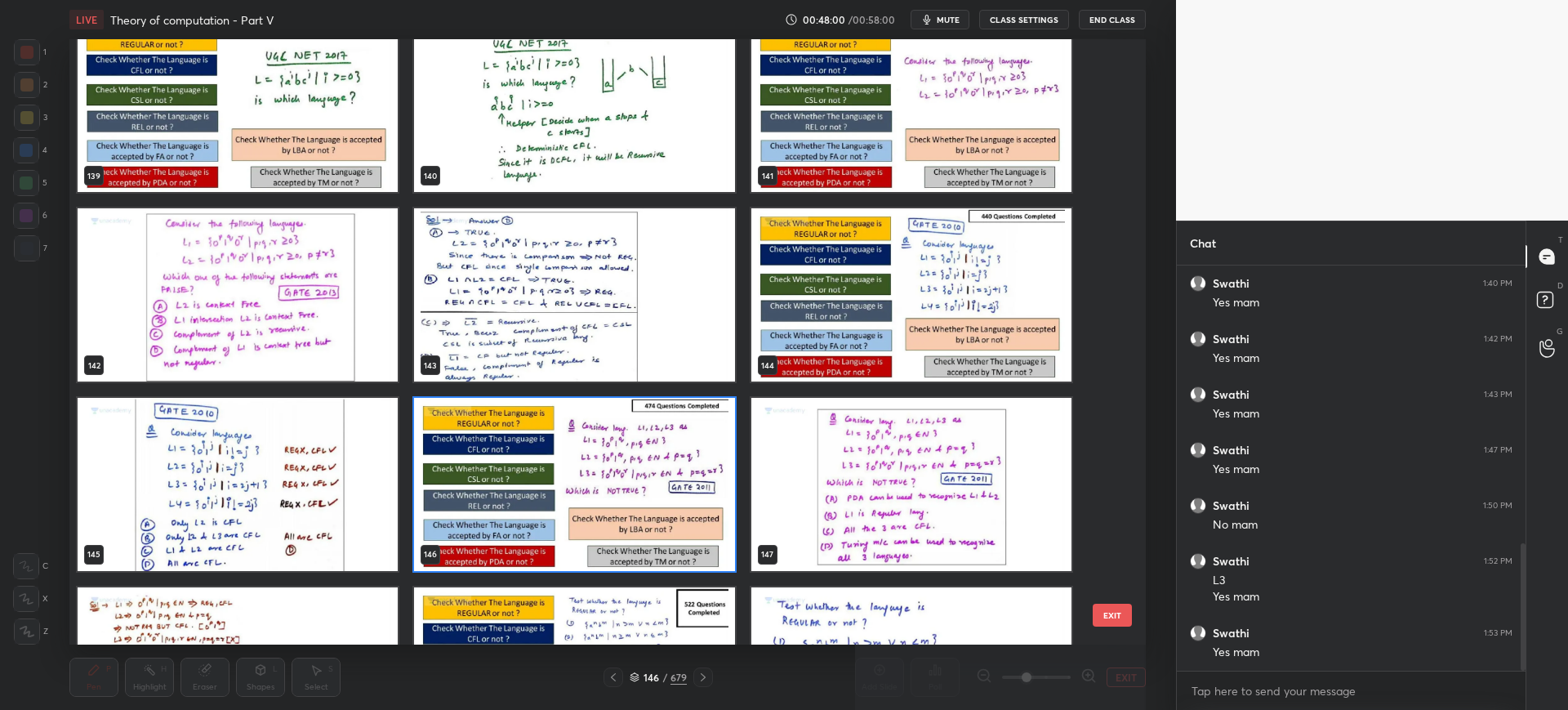
click at [820, 492] on img "grid" at bounding box center [911, 484] width 320 height 173
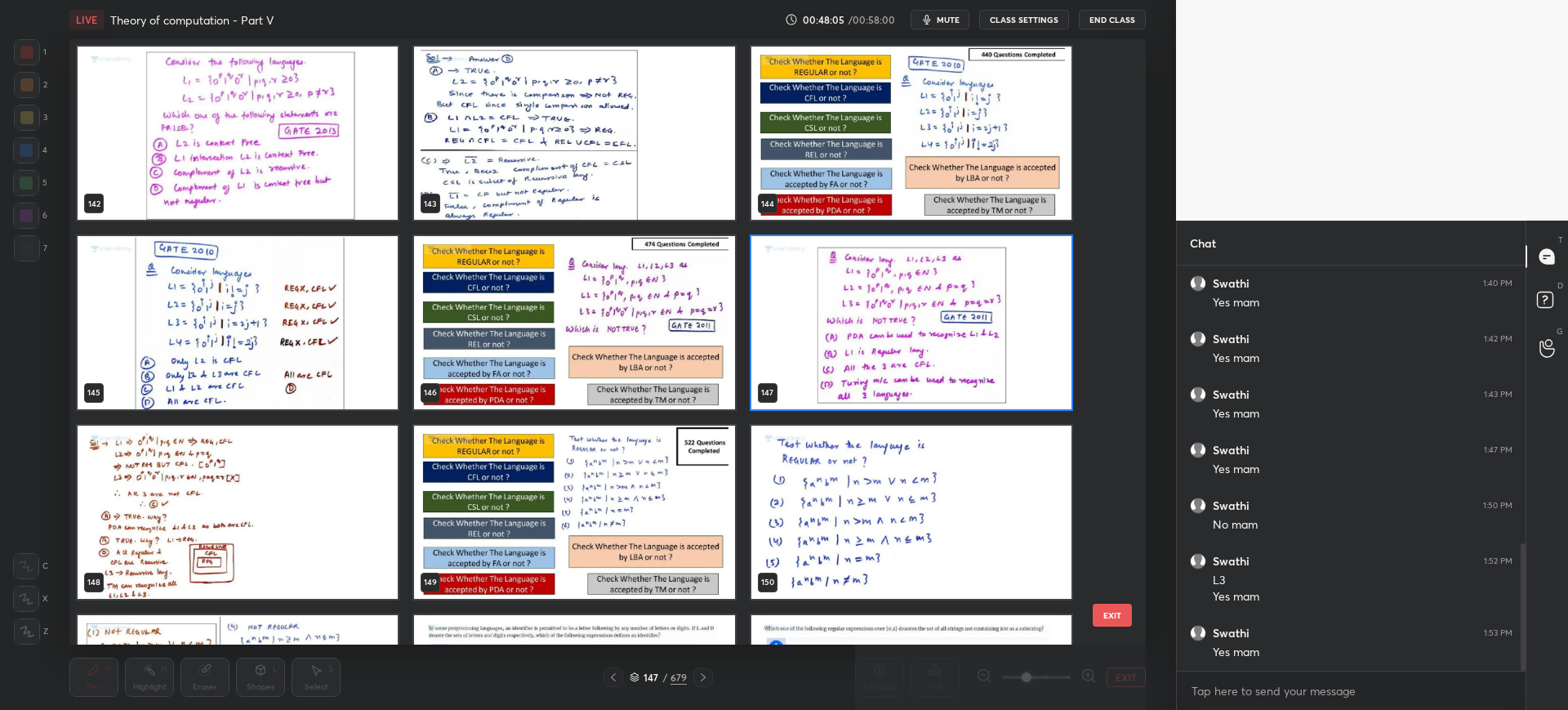
scroll to position [938, 0]
click at [1115, 616] on button "EXIT" at bounding box center [1112, 615] width 39 height 23
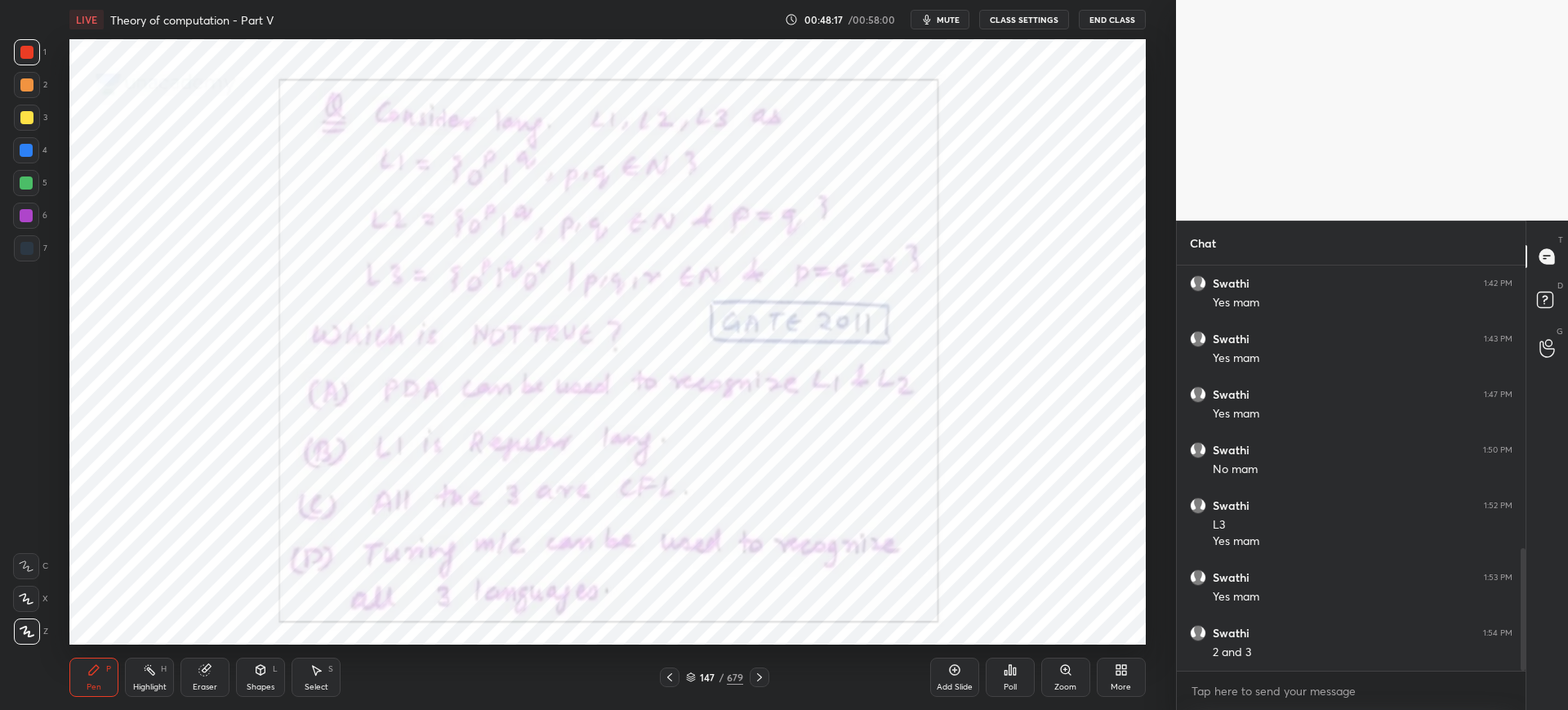
click at [1002, 680] on div "Poll" at bounding box center [1010, 678] width 49 height 39
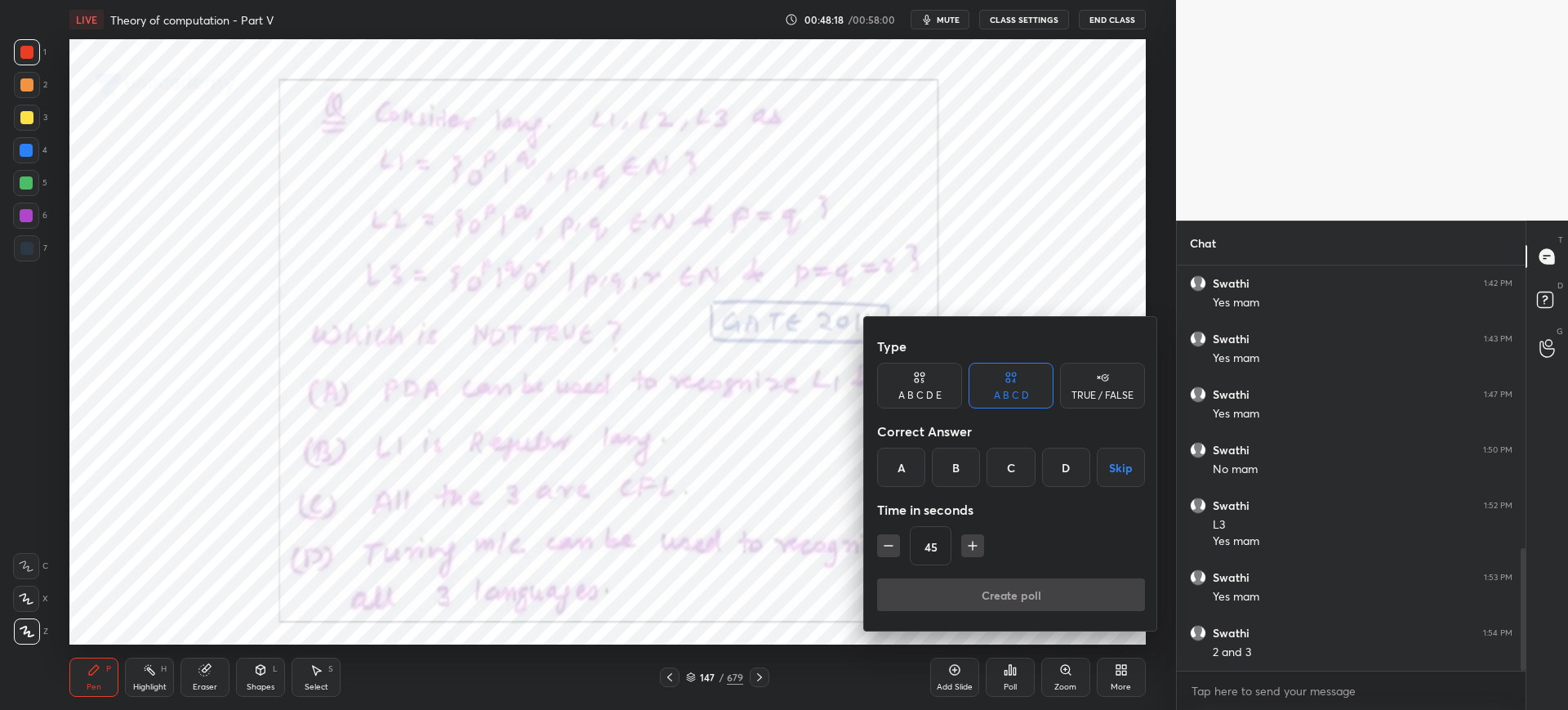
click at [1006, 481] on div "C" at bounding box center [1010, 467] width 48 height 39
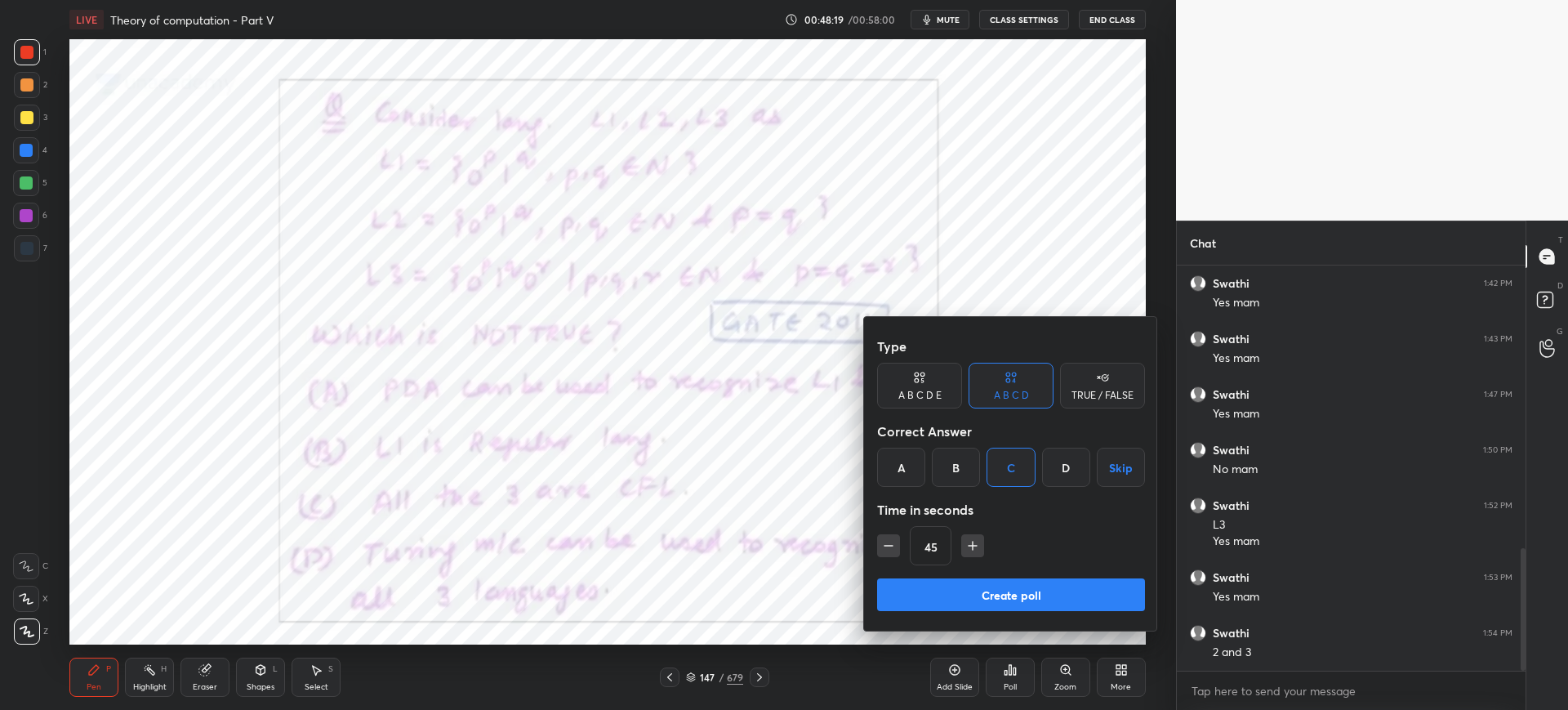
click at [954, 598] on button "Create poll" at bounding box center [1011, 594] width 268 height 32
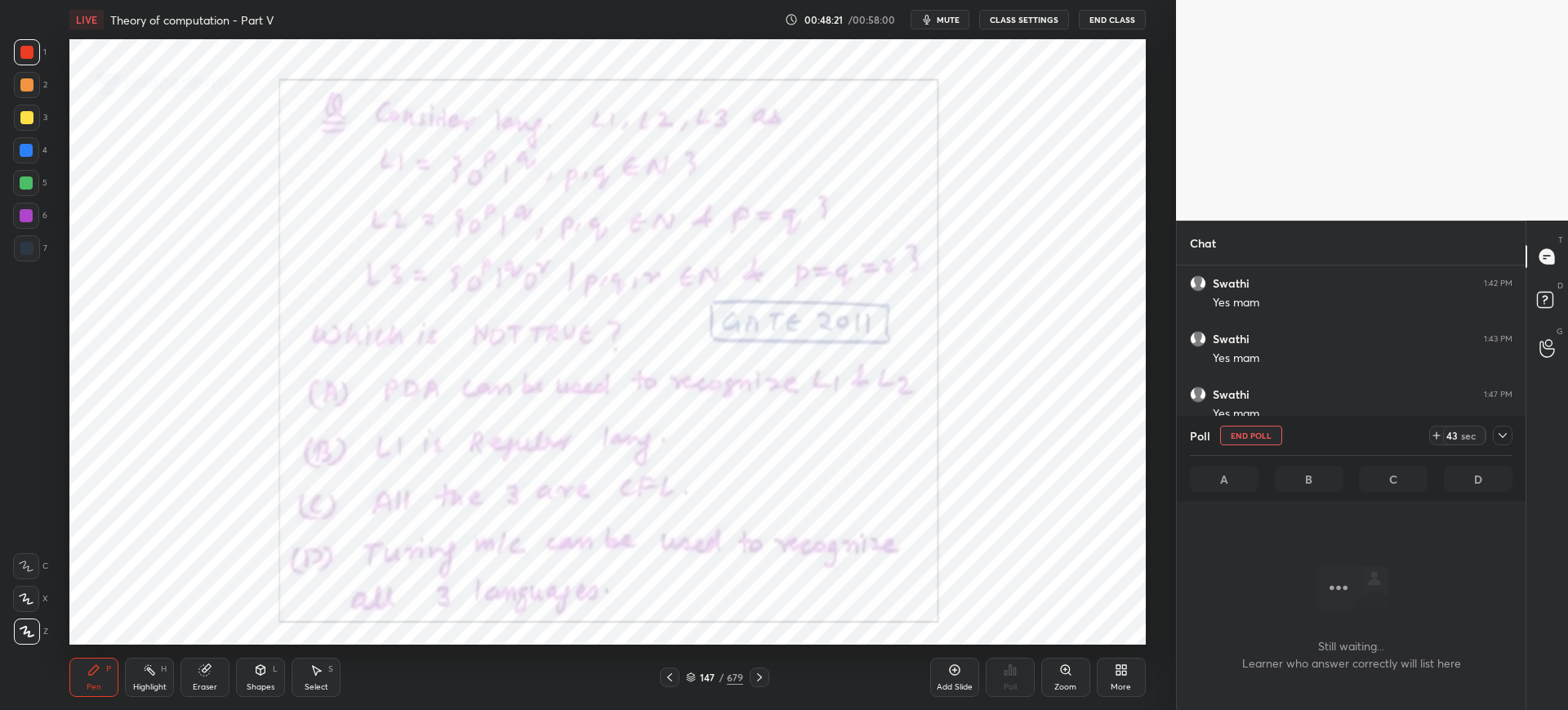
scroll to position [1039, 0]
click at [691, 679] on icon at bounding box center [691, 679] width 9 height 3
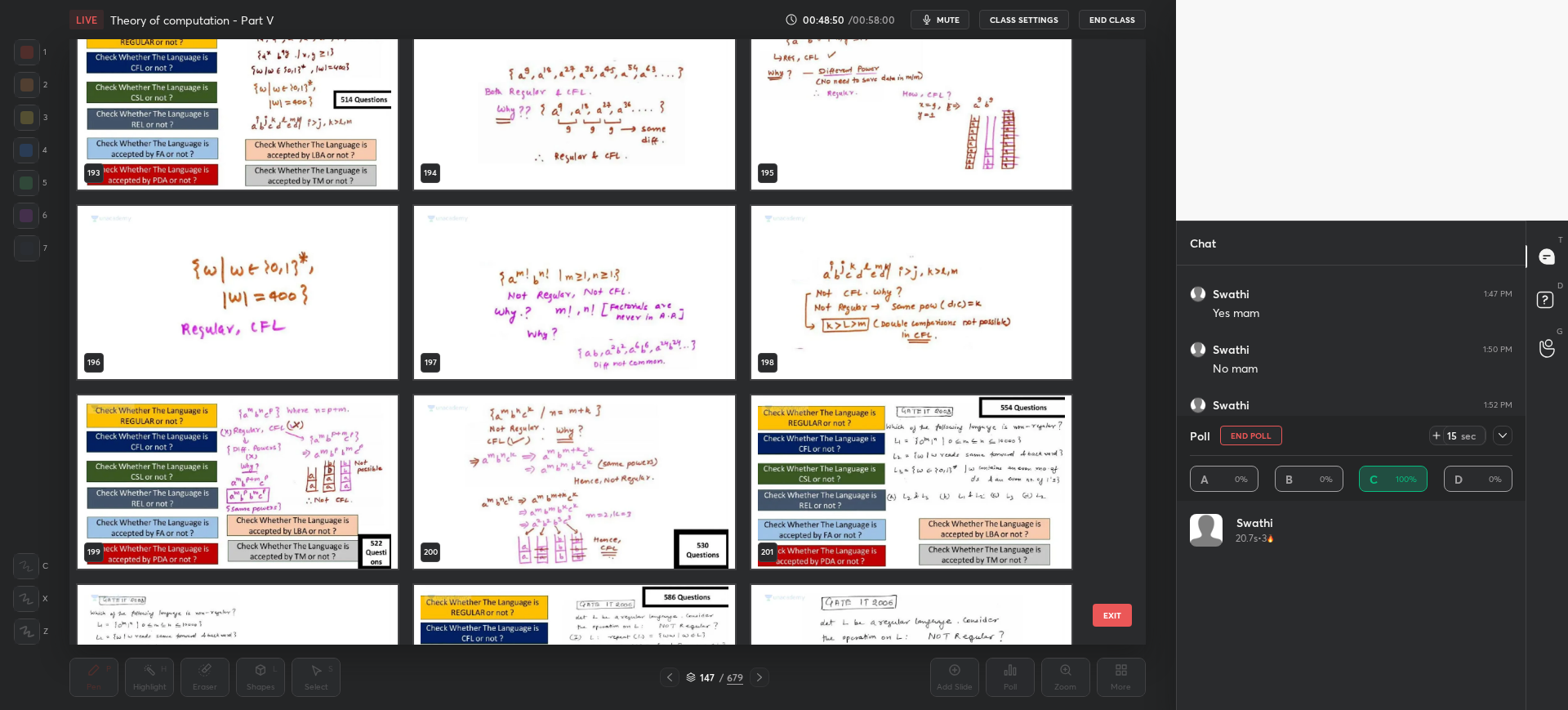
scroll to position [12152, 0]
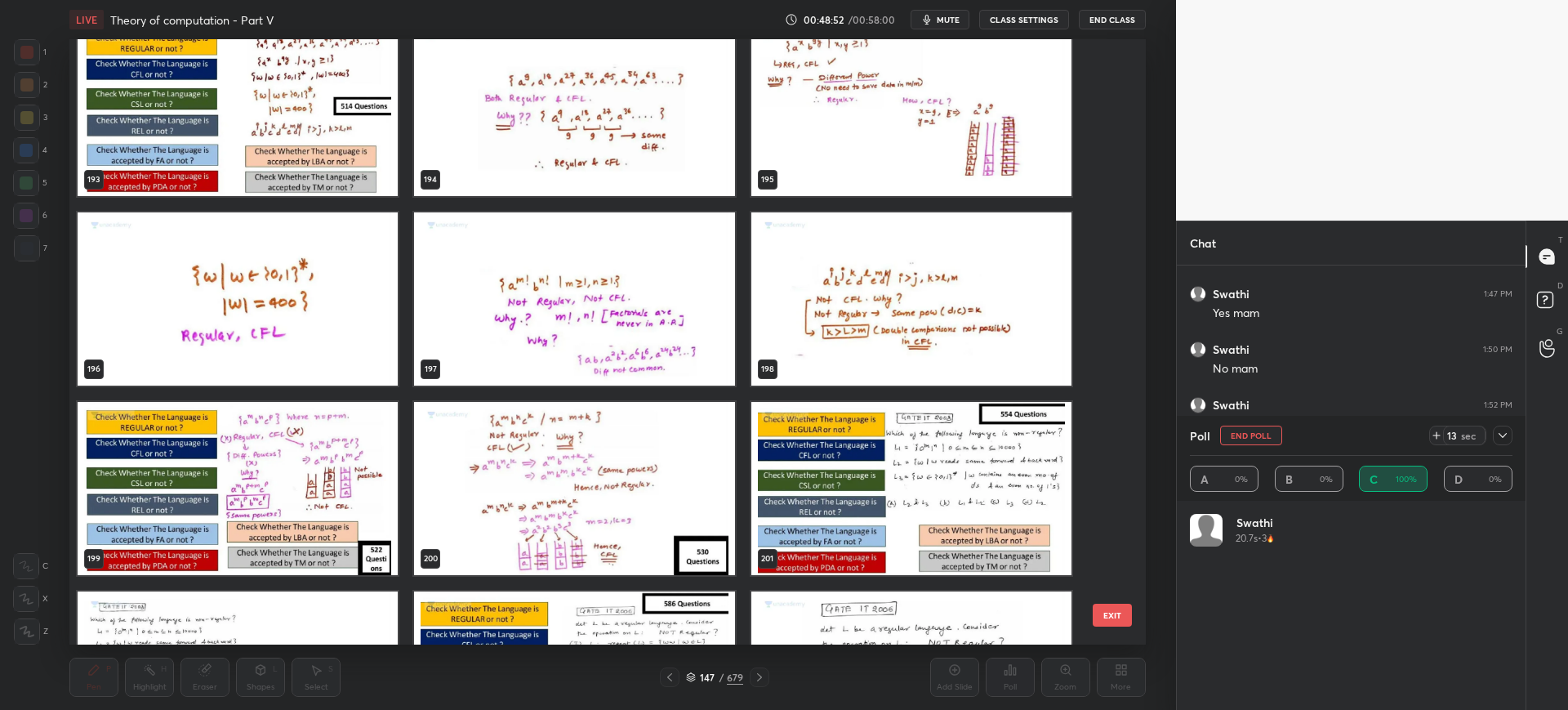
click at [1096, 622] on button "EXIT" at bounding box center [1112, 615] width 39 height 23
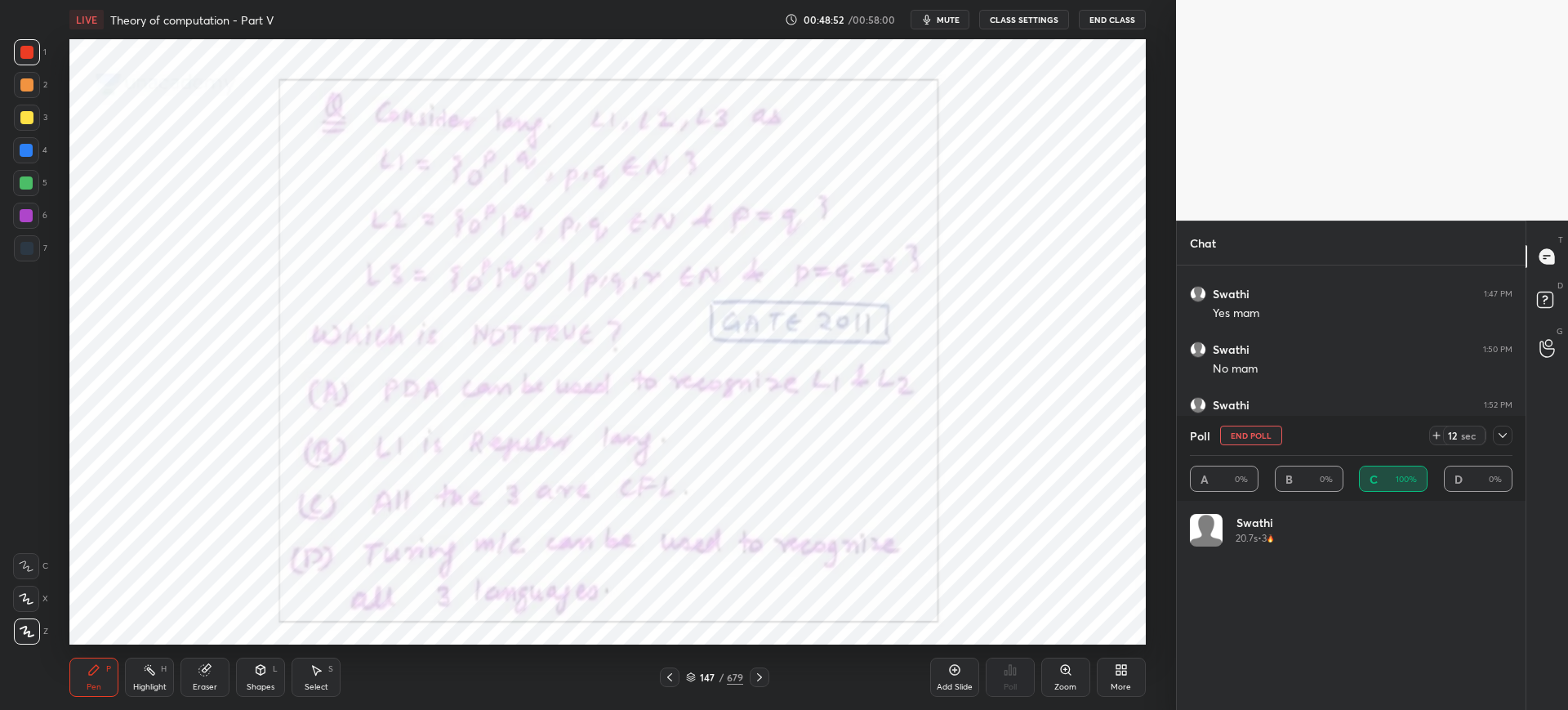
scroll to position [0, 0]
click at [1243, 433] on button "End Poll" at bounding box center [1251, 435] width 62 height 20
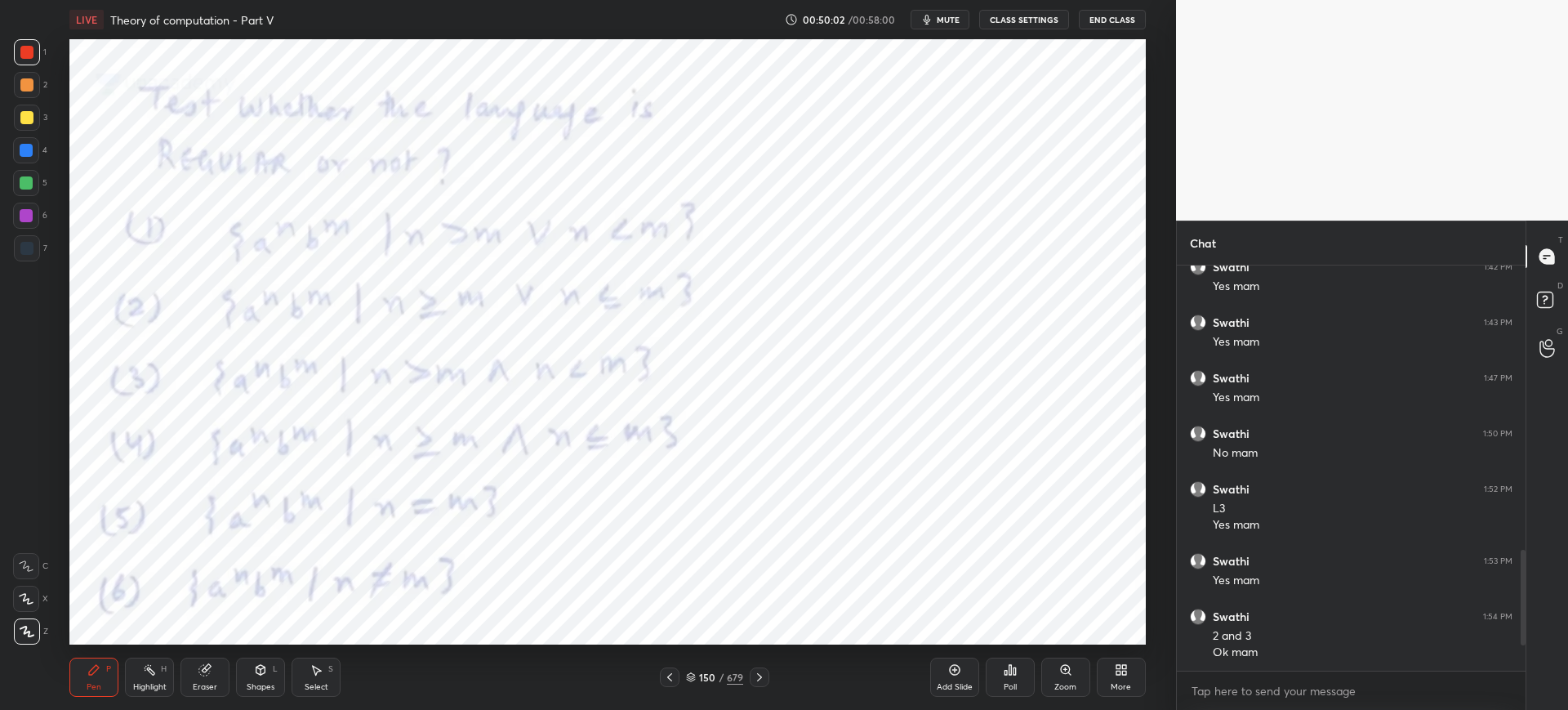
click at [693, 673] on icon at bounding box center [691, 678] width 10 height 10
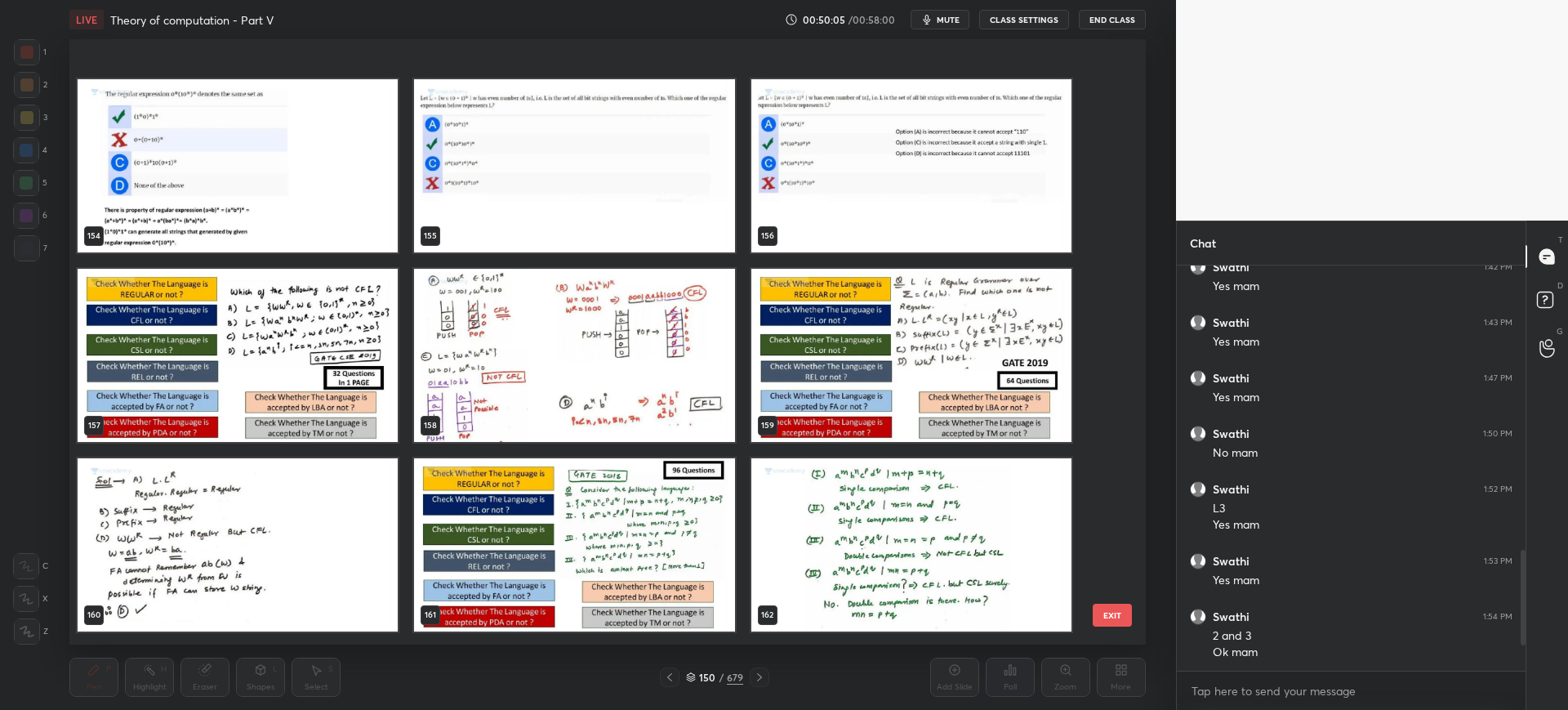
scroll to position [9742, 0]
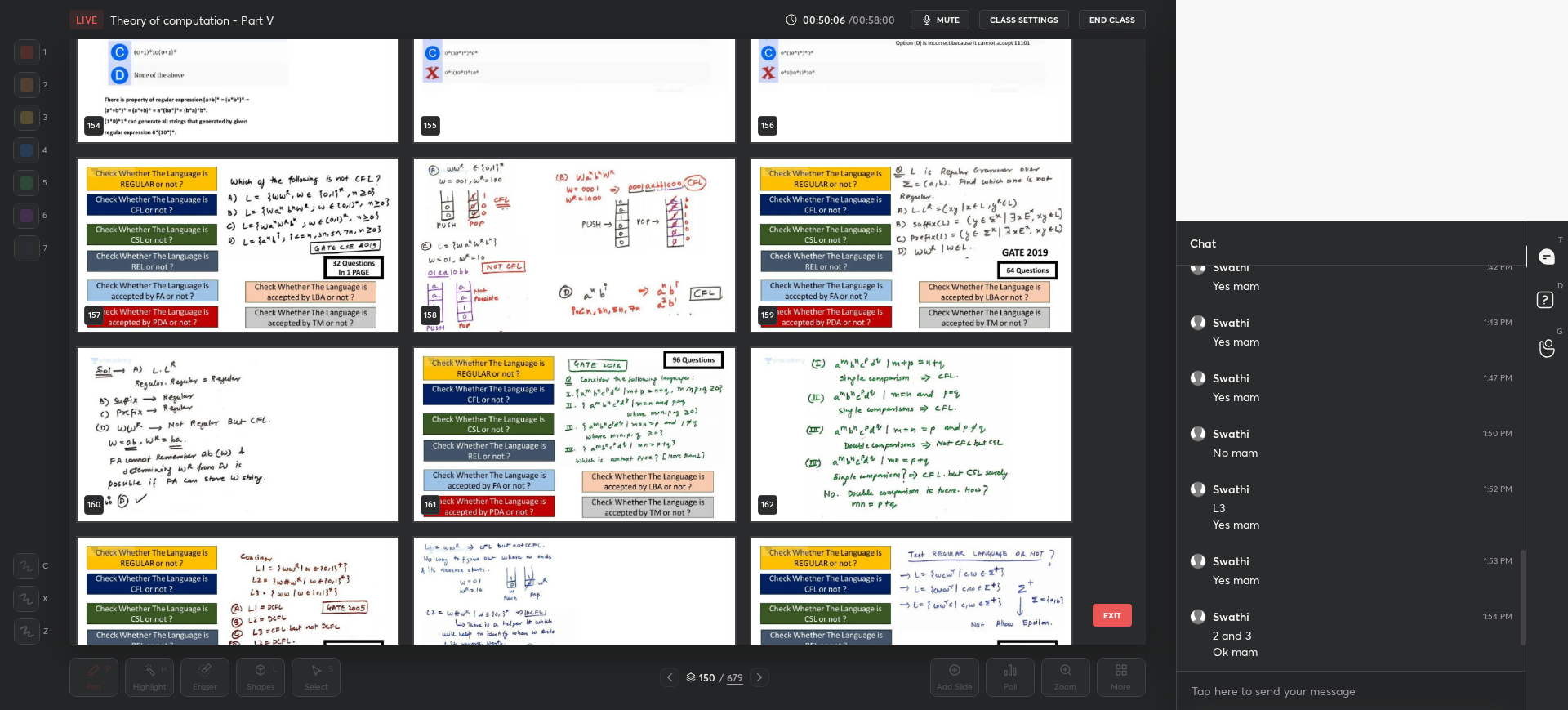
click at [689, 498] on img "grid" at bounding box center [575, 434] width 320 height 173
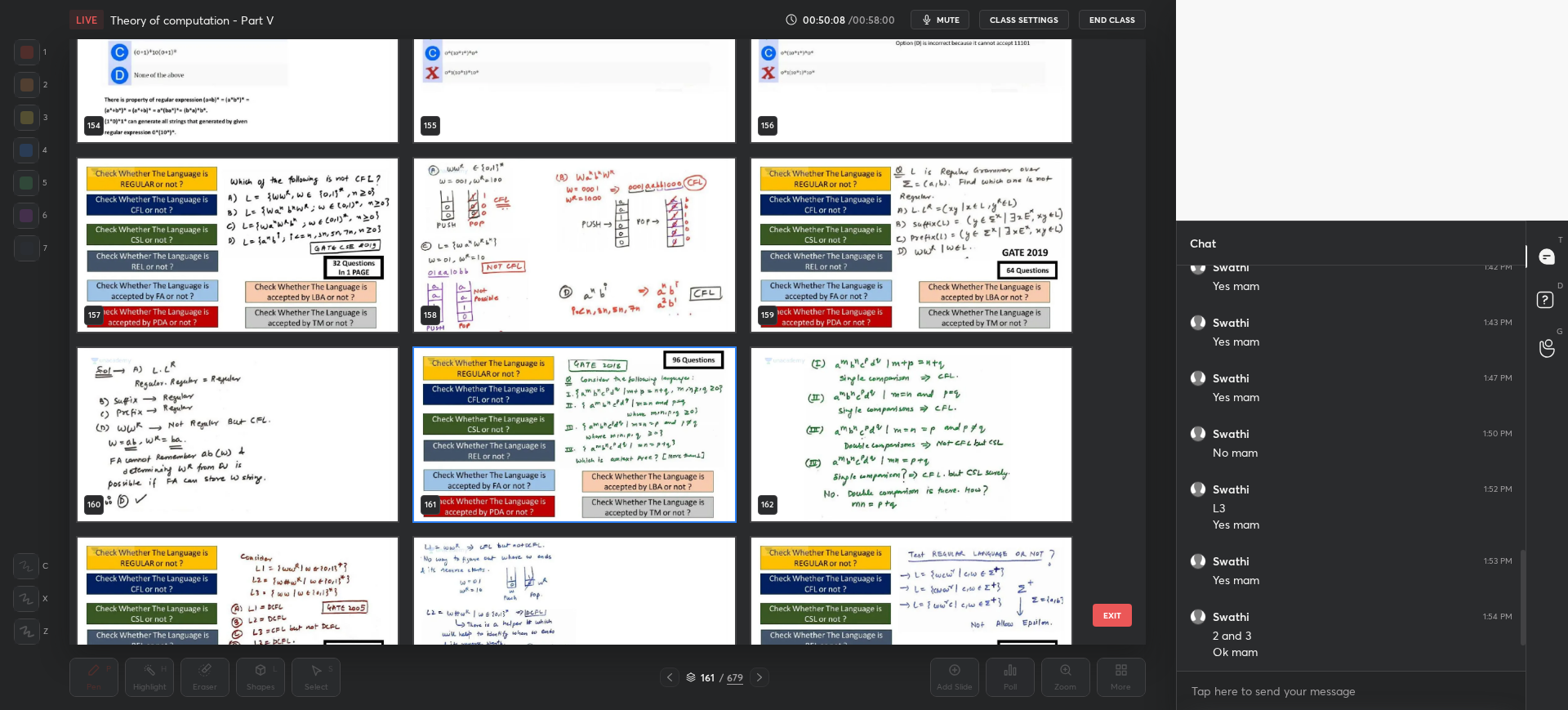
click at [1108, 612] on button "EXIT" at bounding box center [1112, 615] width 39 height 23
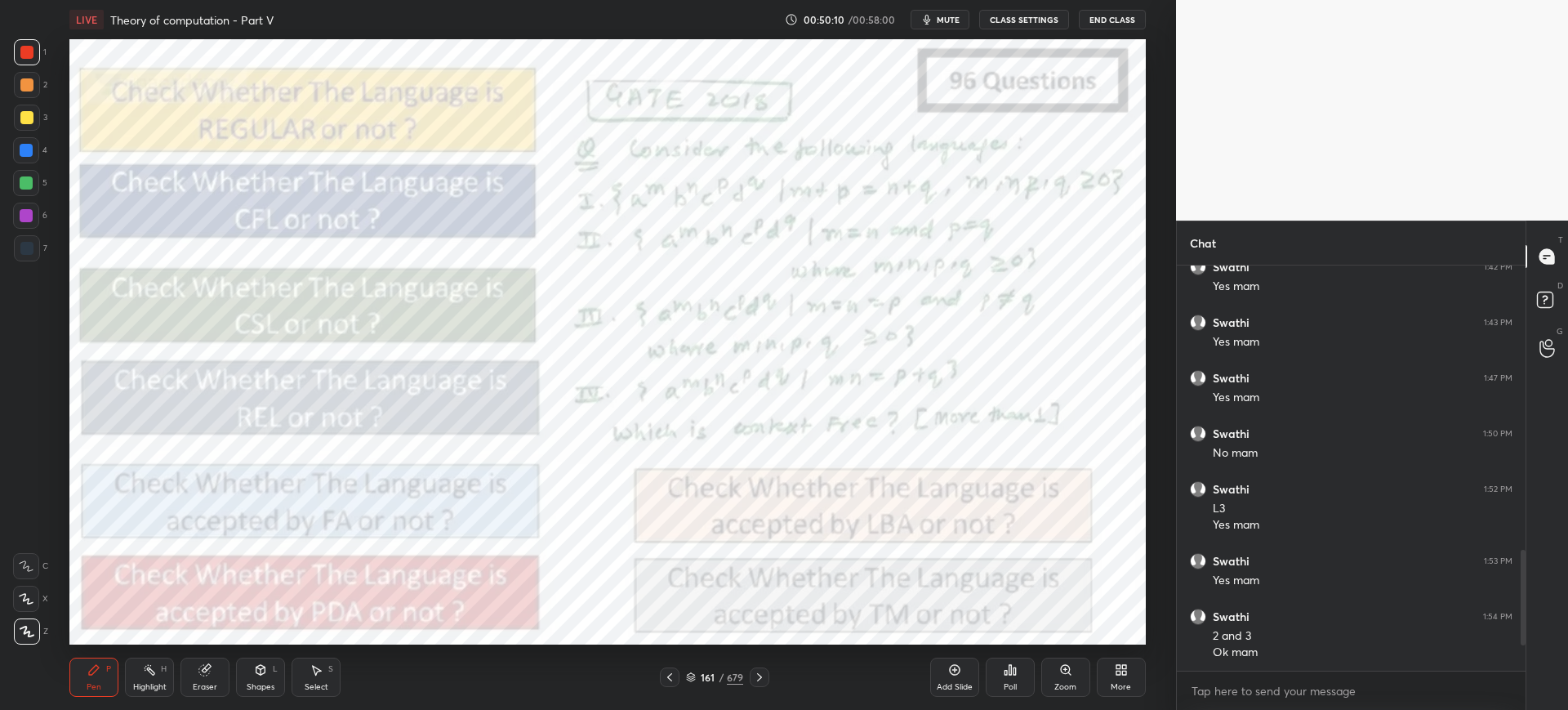
click at [1061, 666] on icon at bounding box center [1065, 669] width 13 height 13
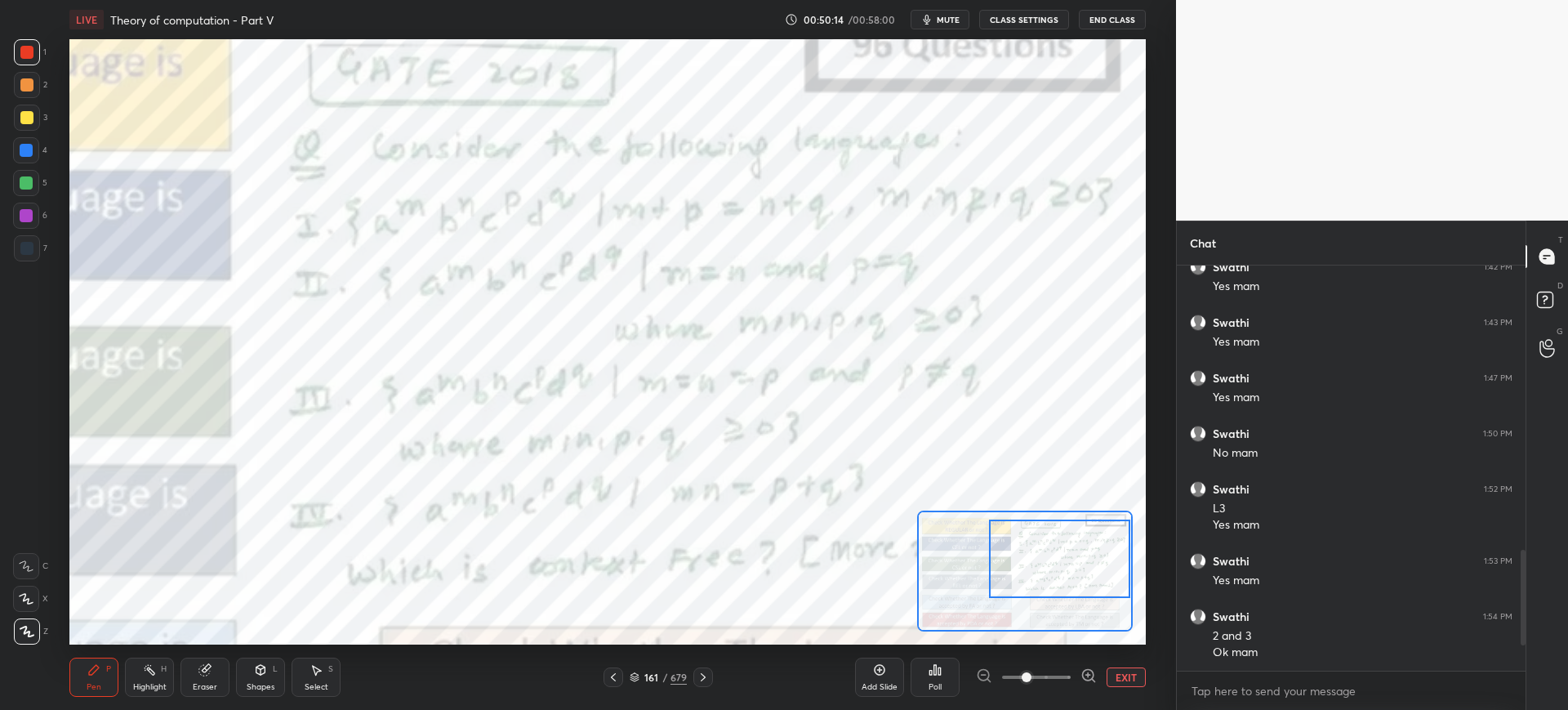
drag, startPoint x: 1041, startPoint y: 541, endPoint x: 1103, endPoint y: 530, distance: 63.0
click at [1103, 530] on div at bounding box center [1059, 558] width 141 height 78
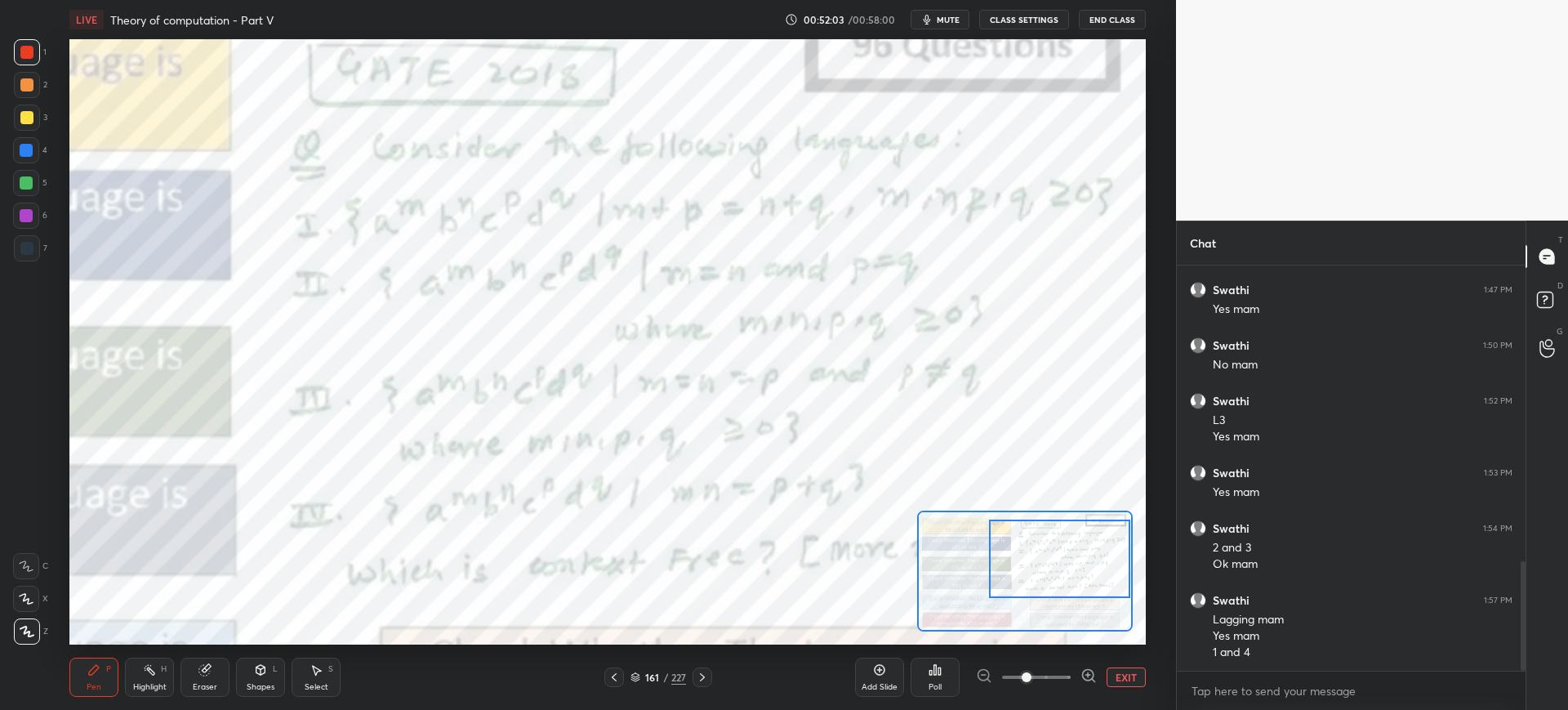
scroll to position [1098, 0]
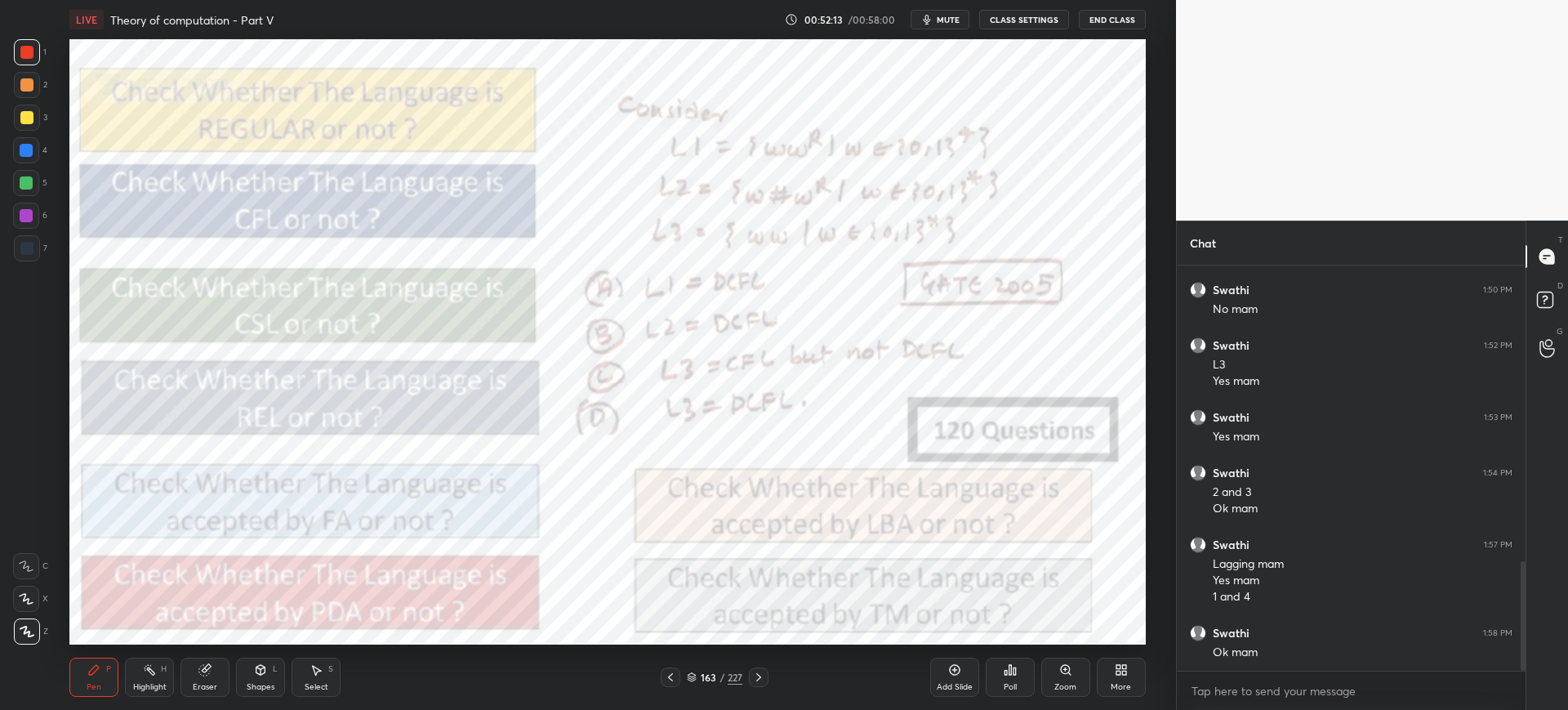
drag, startPoint x: 1062, startPoint y: 656, endPoint x: 1063, endPoint y: 667, distance: 11.0
click at [1063, 667] on div "Add Slide Poll Zoom More" at bounding box center [1037, 677] width 215 height 91
click at [1063, 667] on icon at bounding box center [1065, 669] width 9 height 9
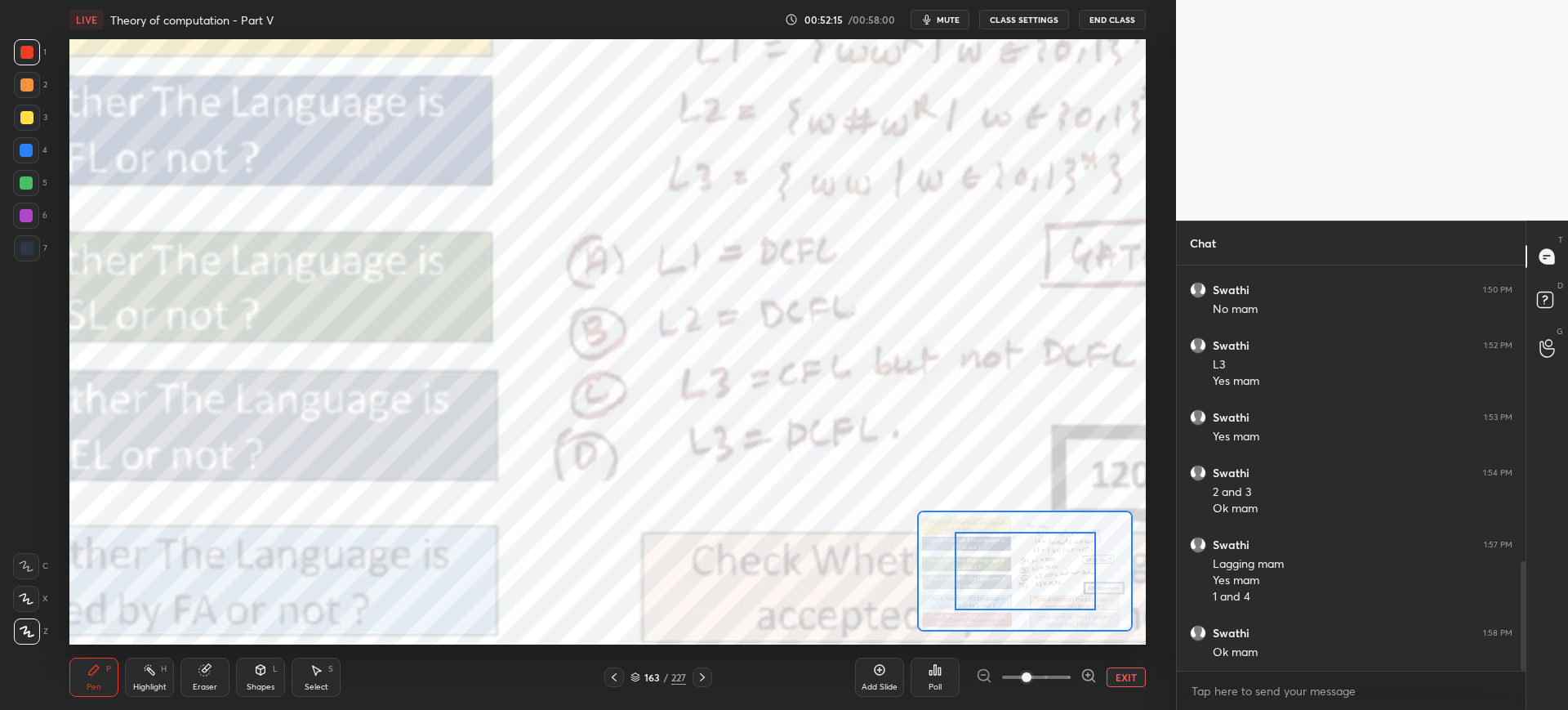
drag, startPoint x: 1043, startPoint y: 579, endPoint x: 1132, endPoint y: 537, distance: 98.4
click at [1132, 537] on div at bounding box center [1024, 571] width 214 height 121
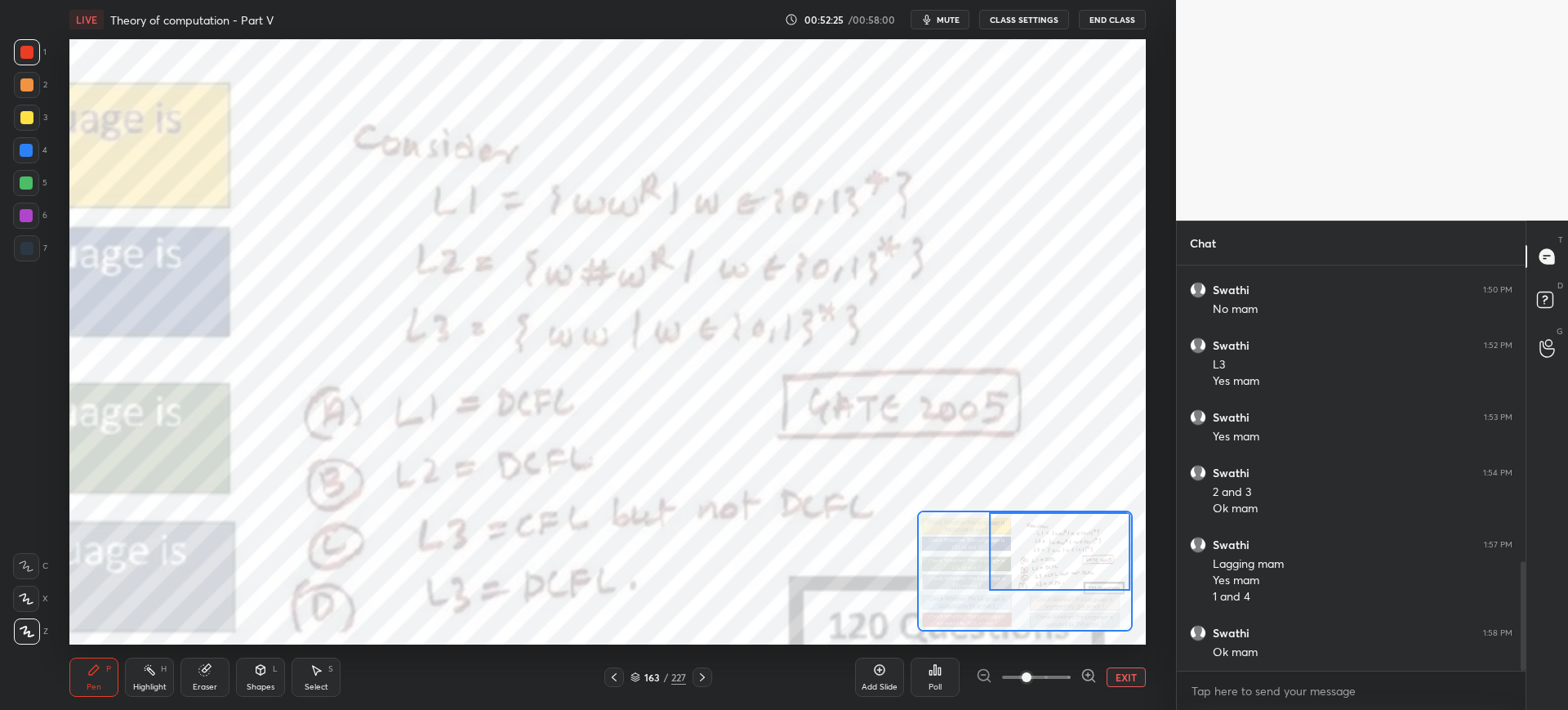
click at [923, 666] on div "Poll" at bounding box center [935, 678] width 49 height 39
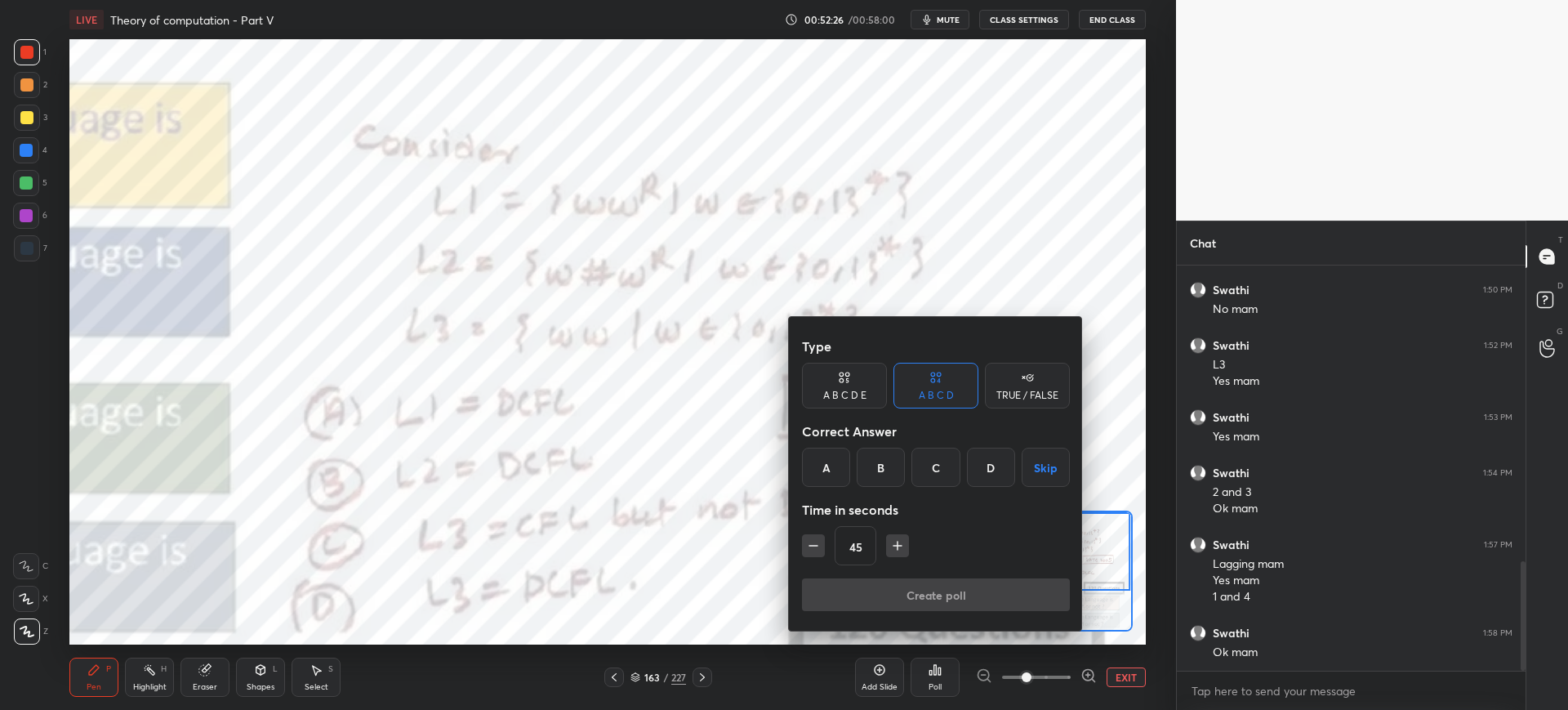
click at [892, 471] on div "B" at bounding box center [881, 467] width 48 height 39
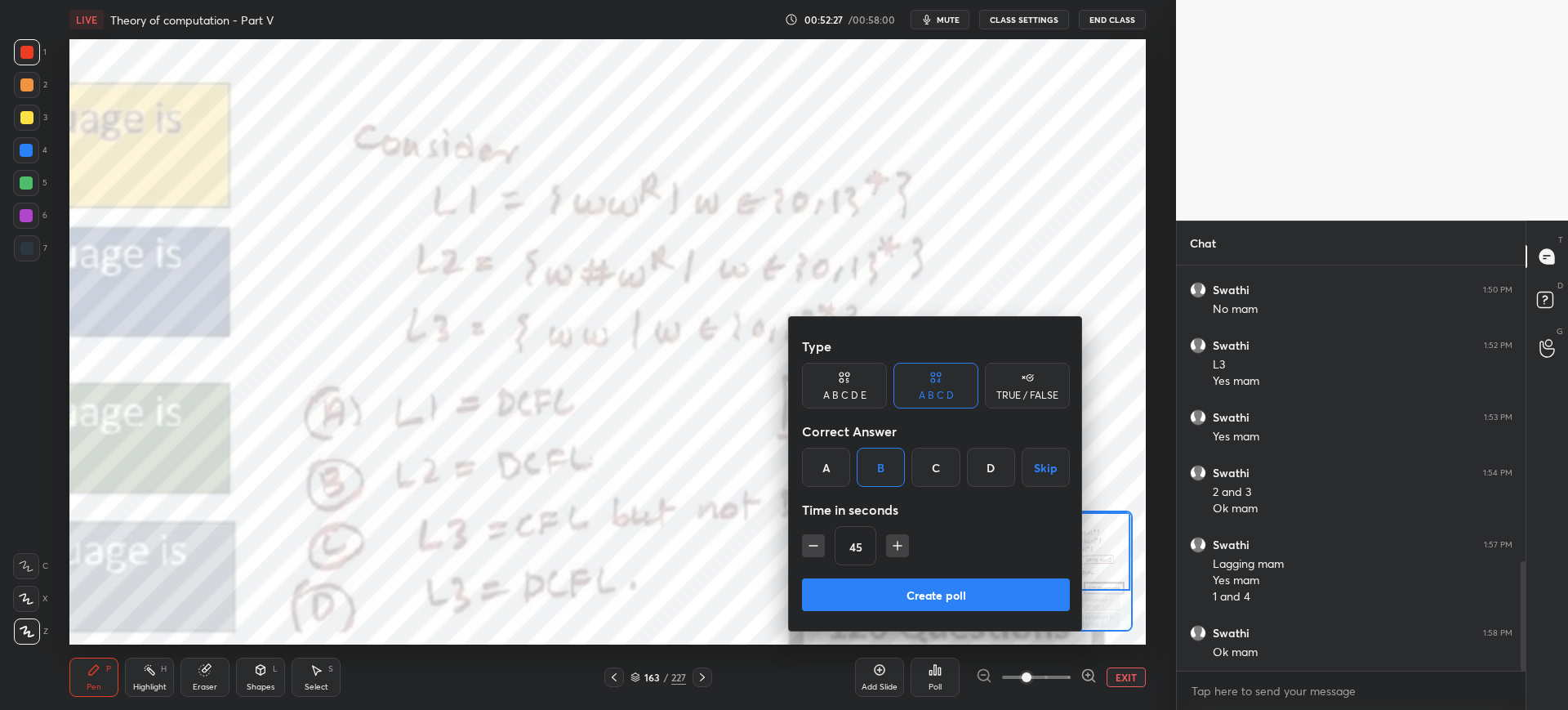
click at [880, 587] on button "Create poll" at bounding box center [935, 594] width 268 height 32
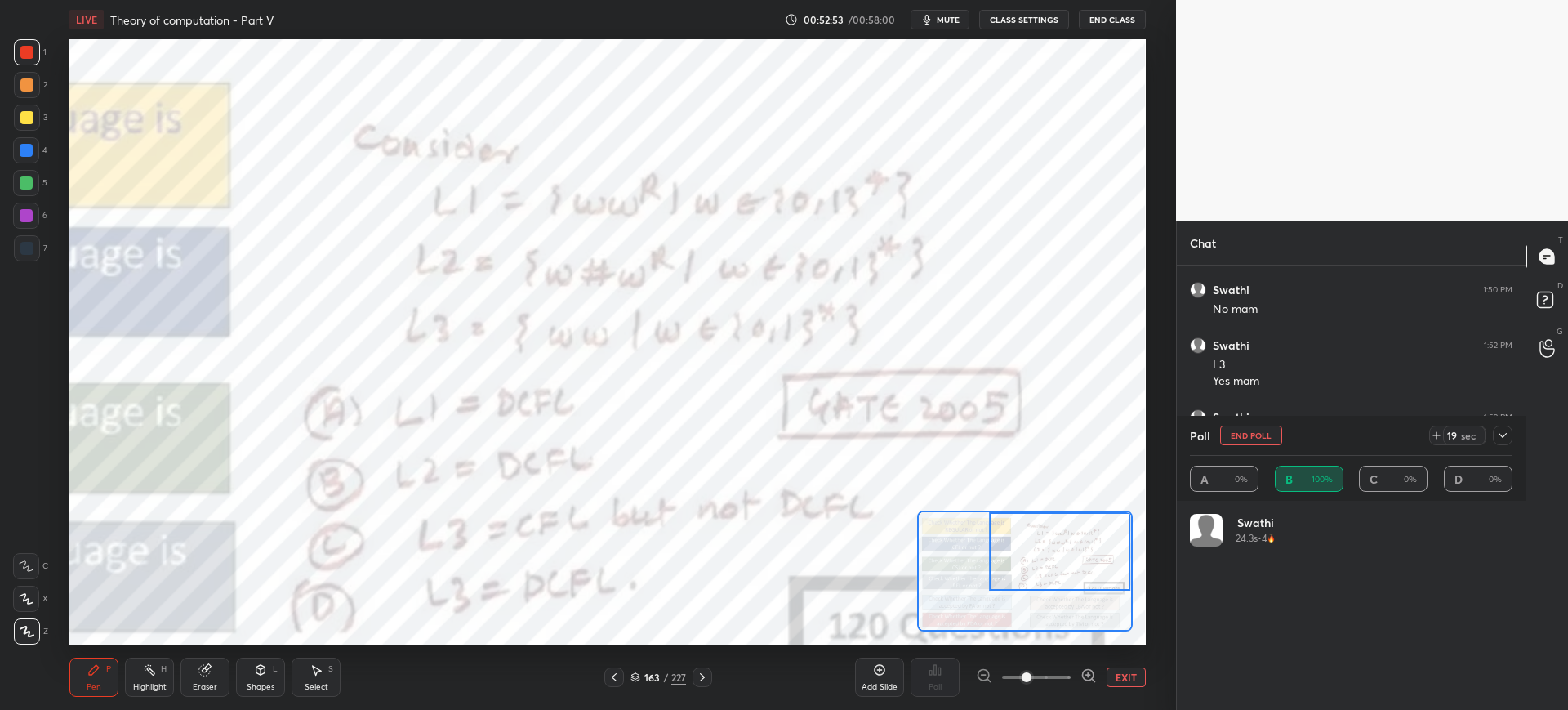
scroll to position [192, 317]
click at [1247, 435] on button "End Poll" at bounding box center [1251, 435] width 62 height 20
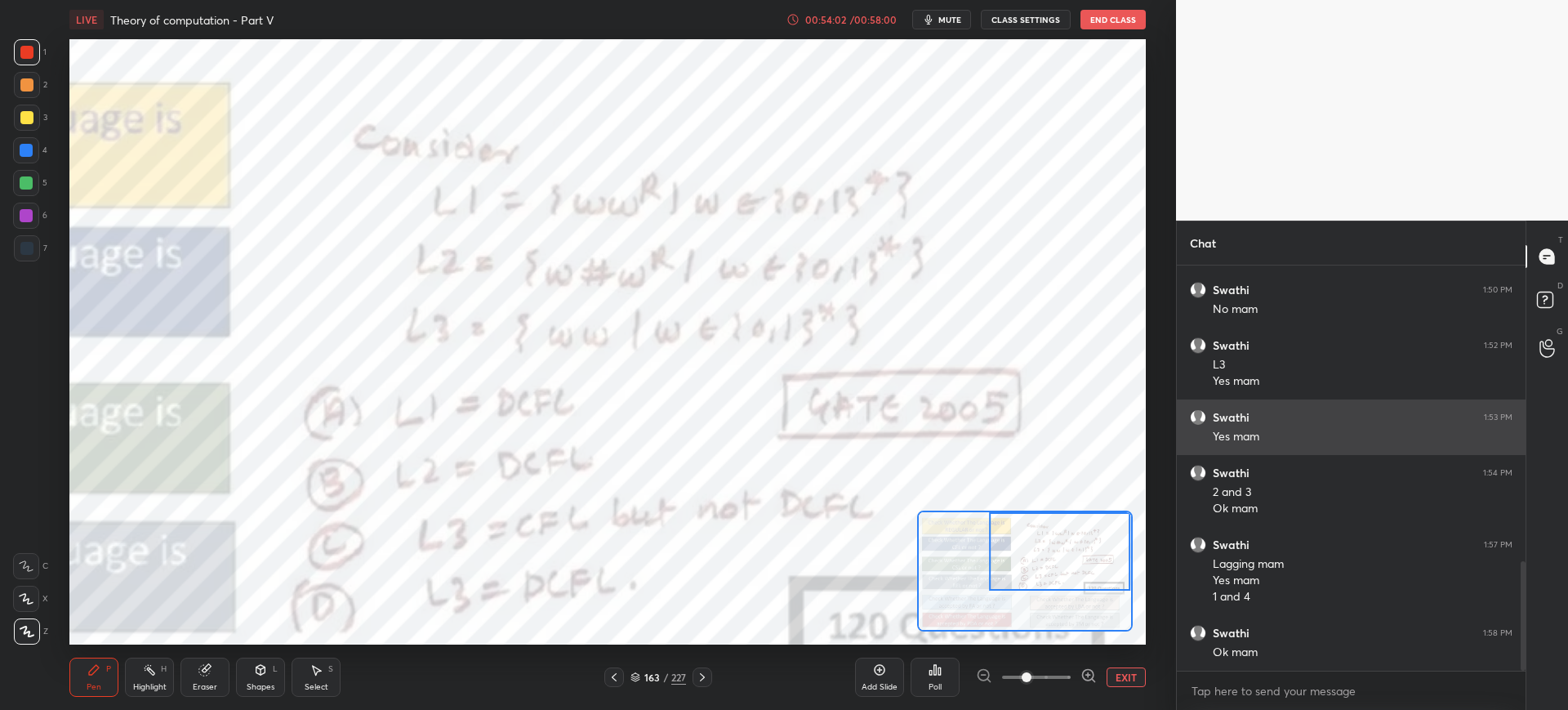
scroll to position [1154, 0]
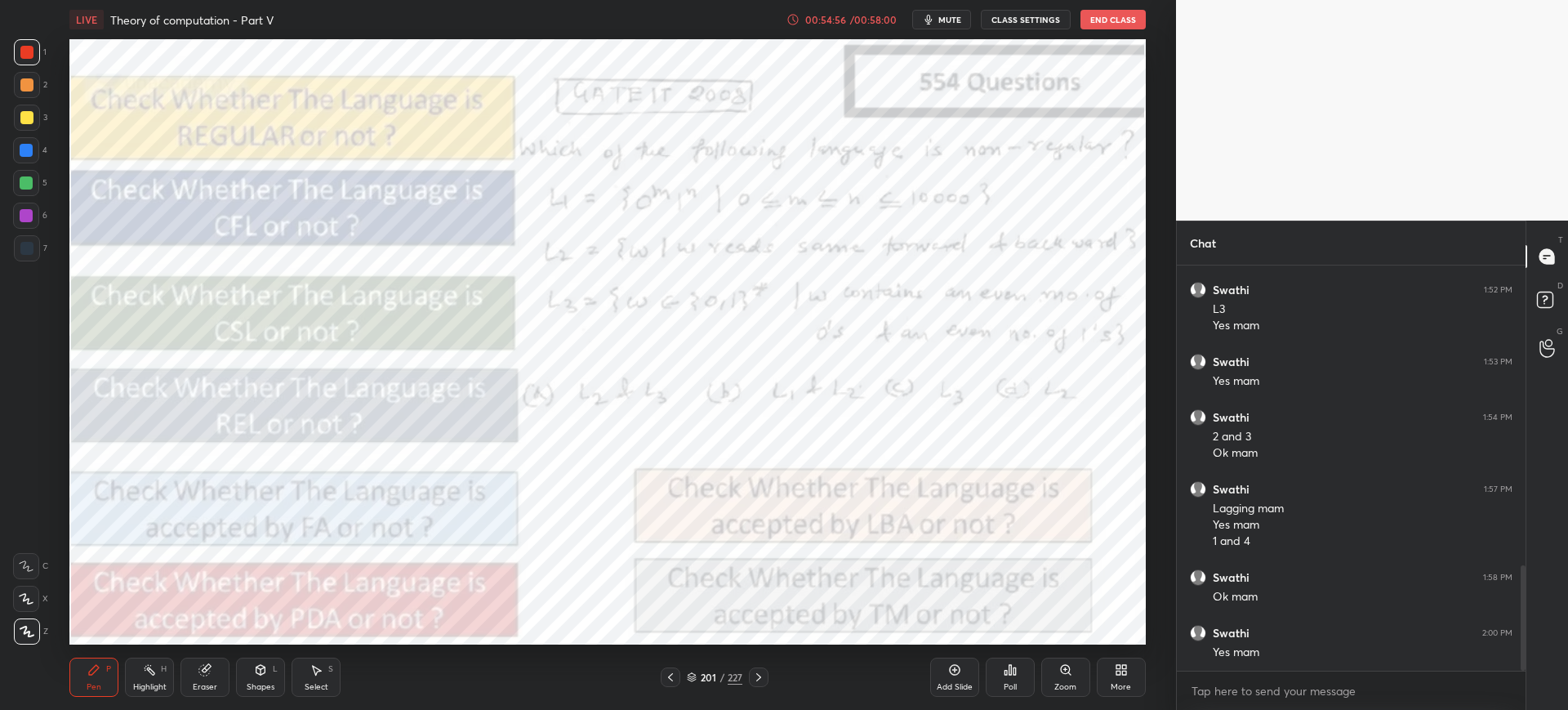
click at [1016, 669] on icon at bounding box center [1014, 671] width 3 height 8
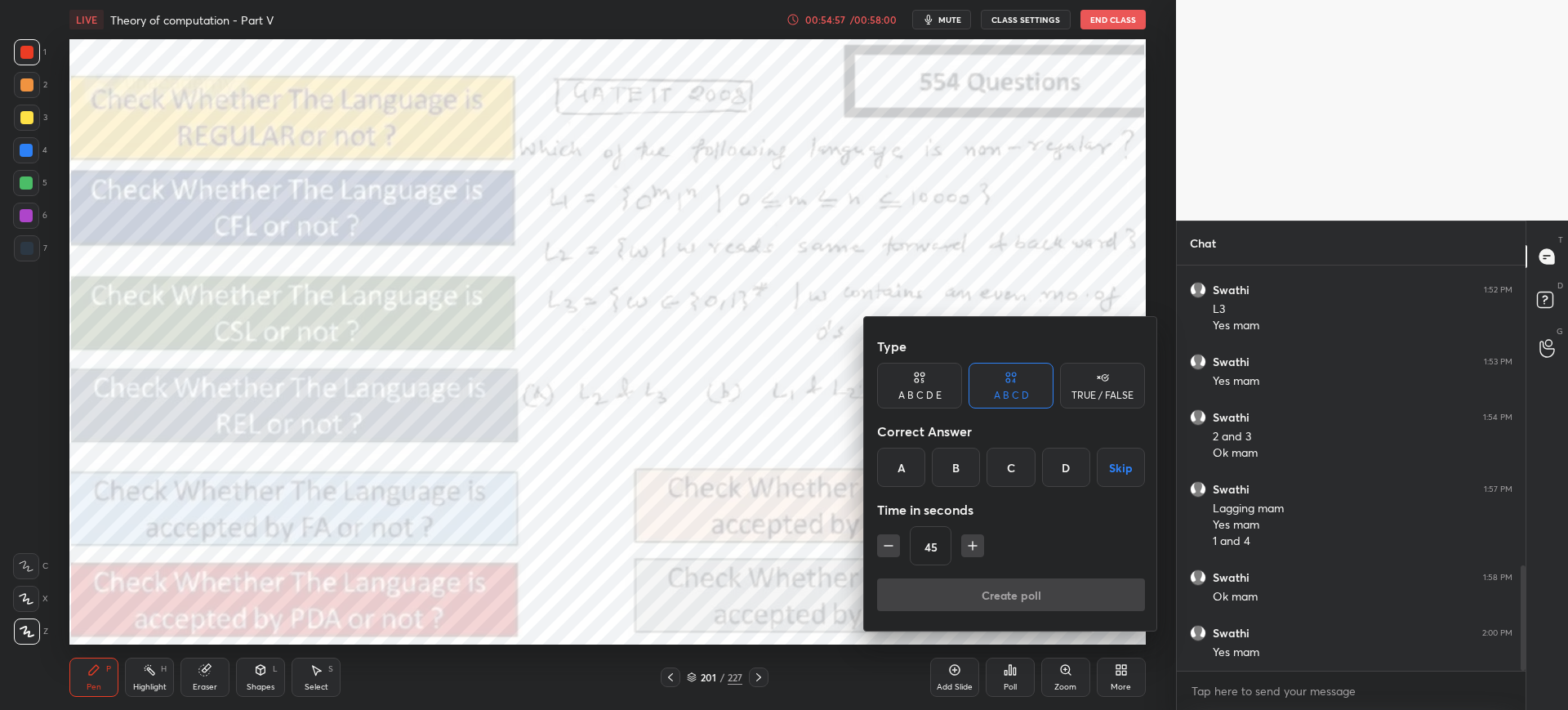
click at [951, 462] on div "B" at bounding box center [955, 467] width 48 height 39
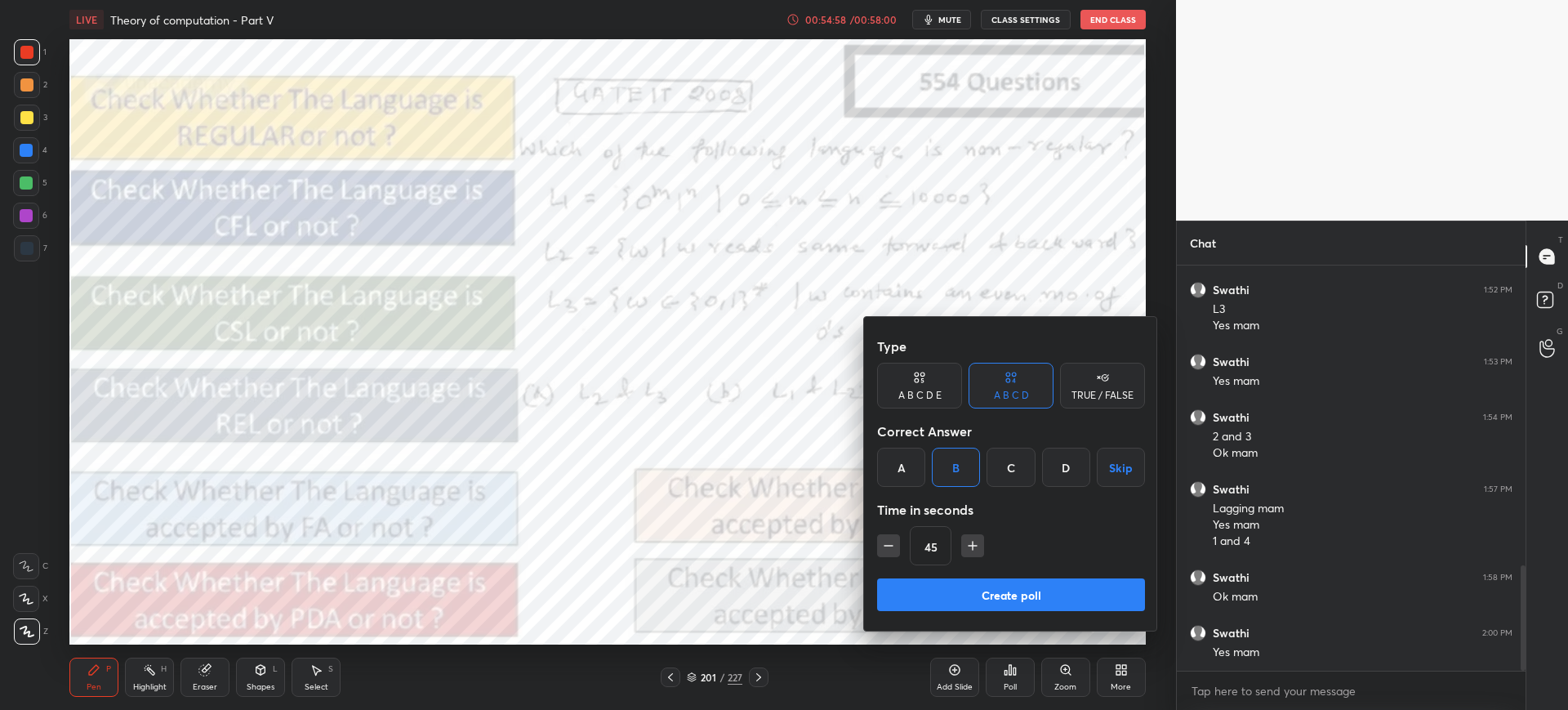
click at [915, 592] on button "Create poll" at bounding box center [1011, 594] width 268 height 32
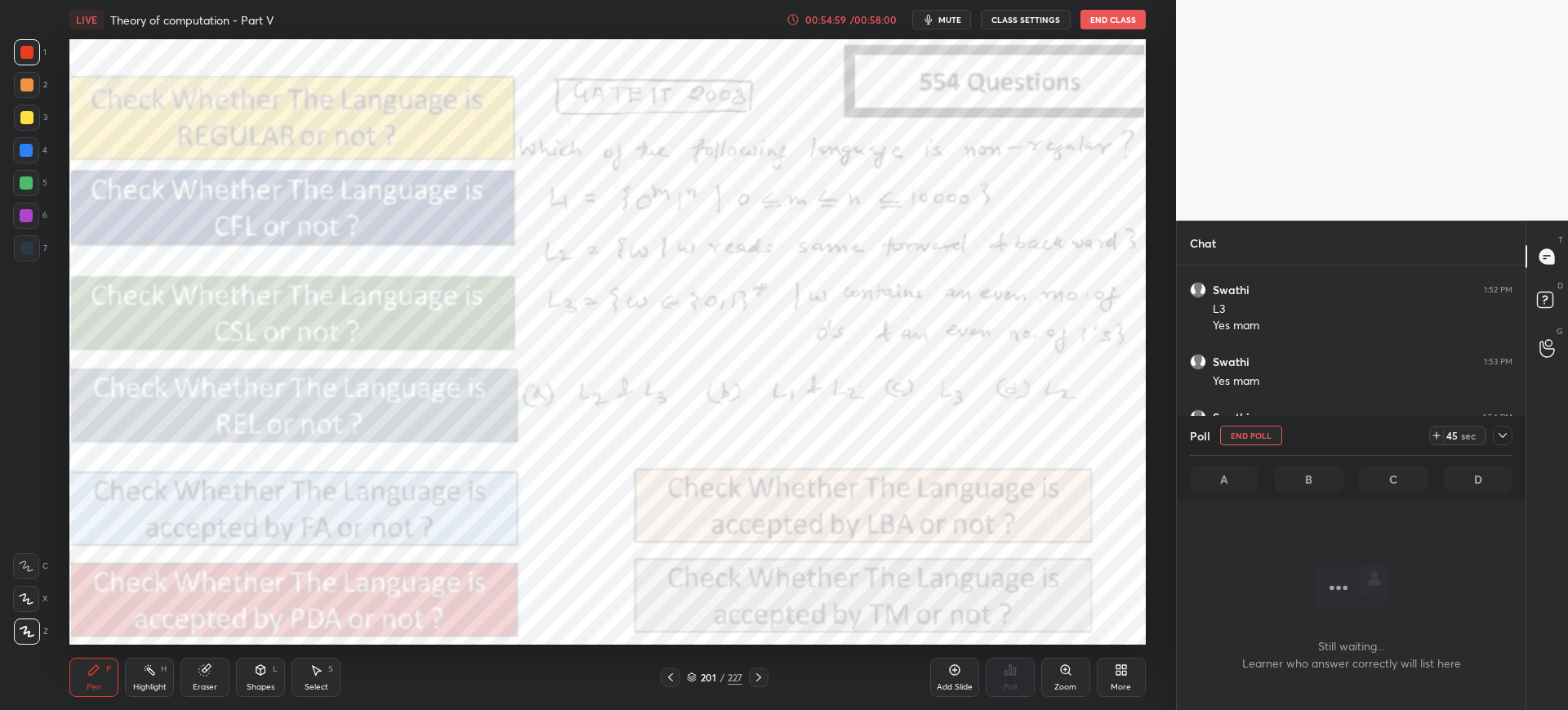
scroll to position [354, 344]
click at [685, 679] on div "201 / 227" at bounding box center [714, 677] width 108 height 20
click at [688, 679] on icon at bounding box center [692, 679] width 9 height 3
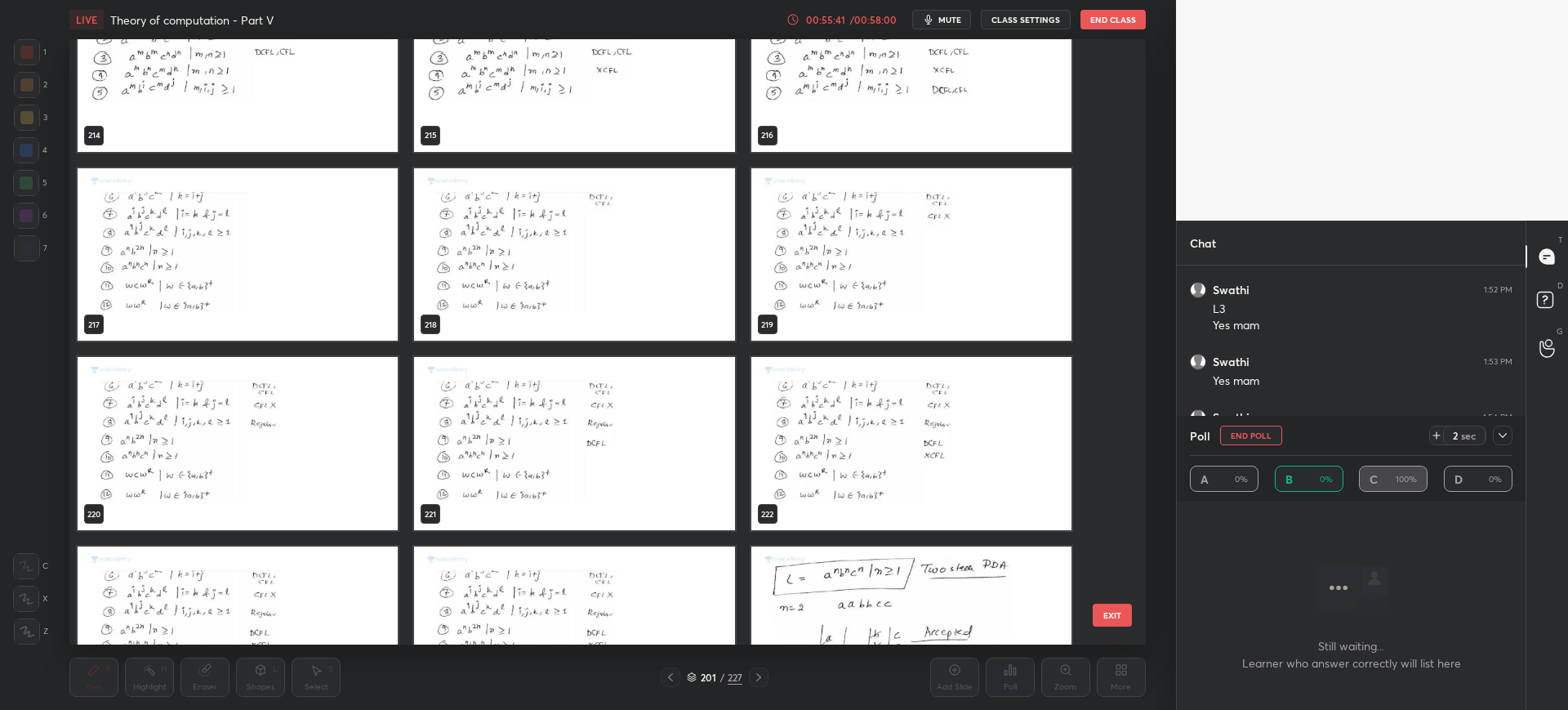
scroll to position [13796, 0]
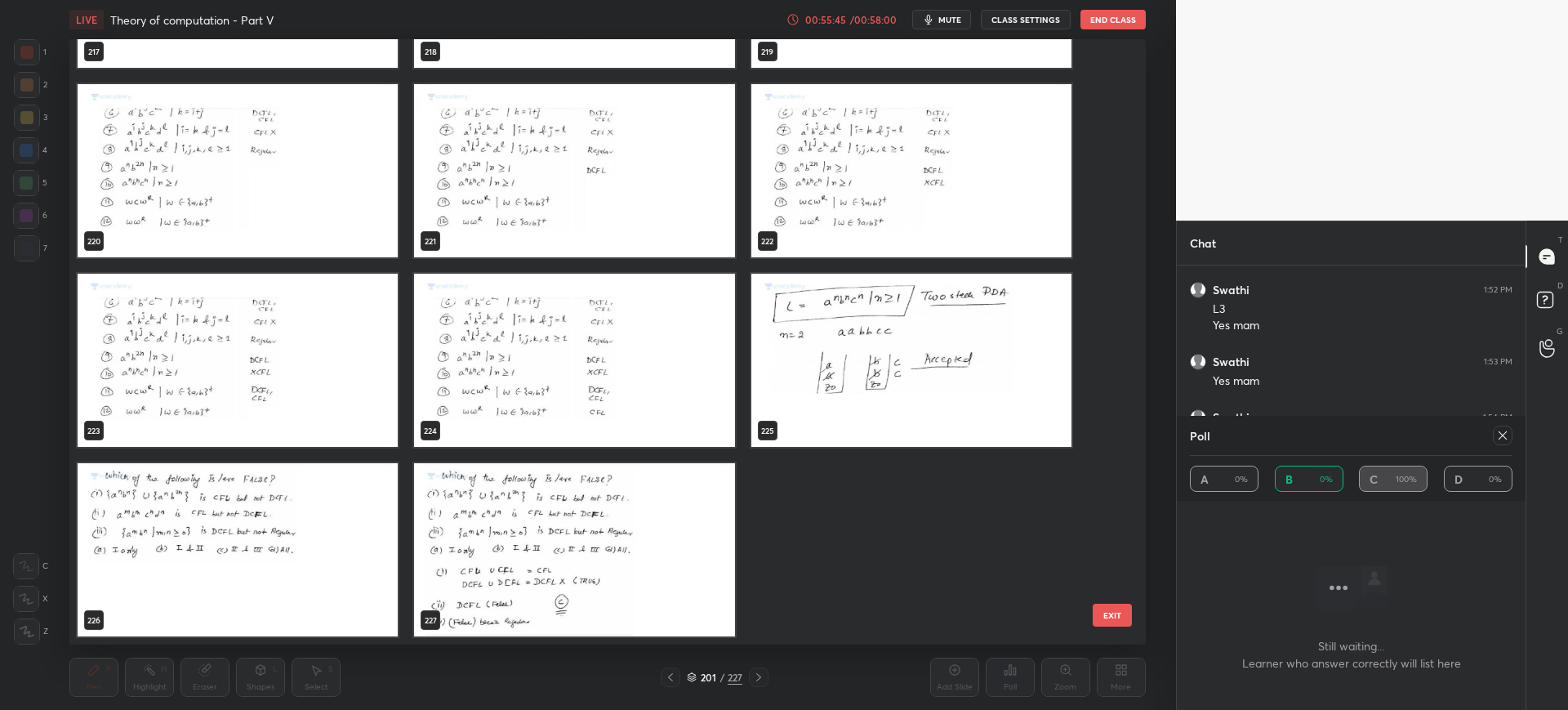
click at [1117, 611] on button "EXIT" at bounding box center [1112, 615] width 39 height 23
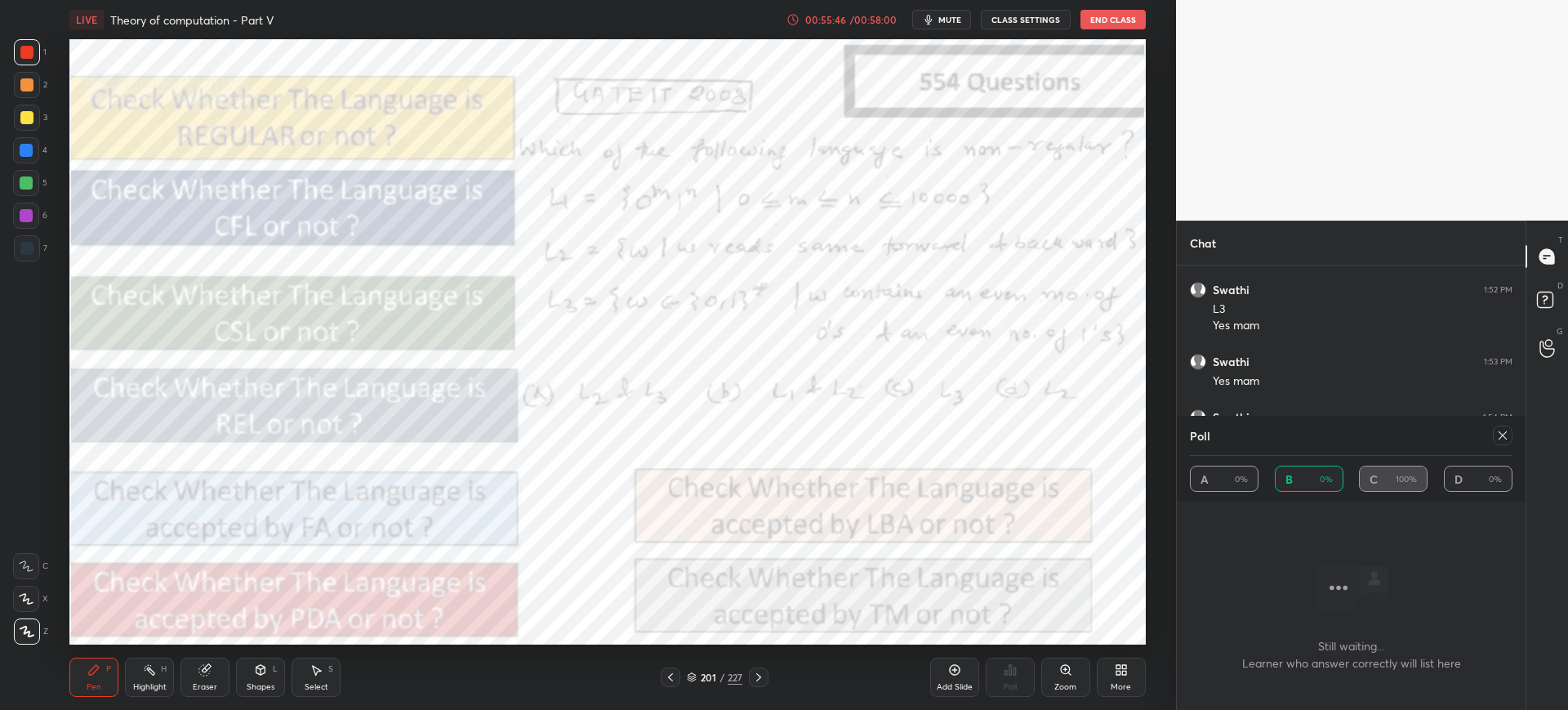
click at [1498, 434] on icon at bounding box center [1502, 435] width 13 height 13
type textarea "x"
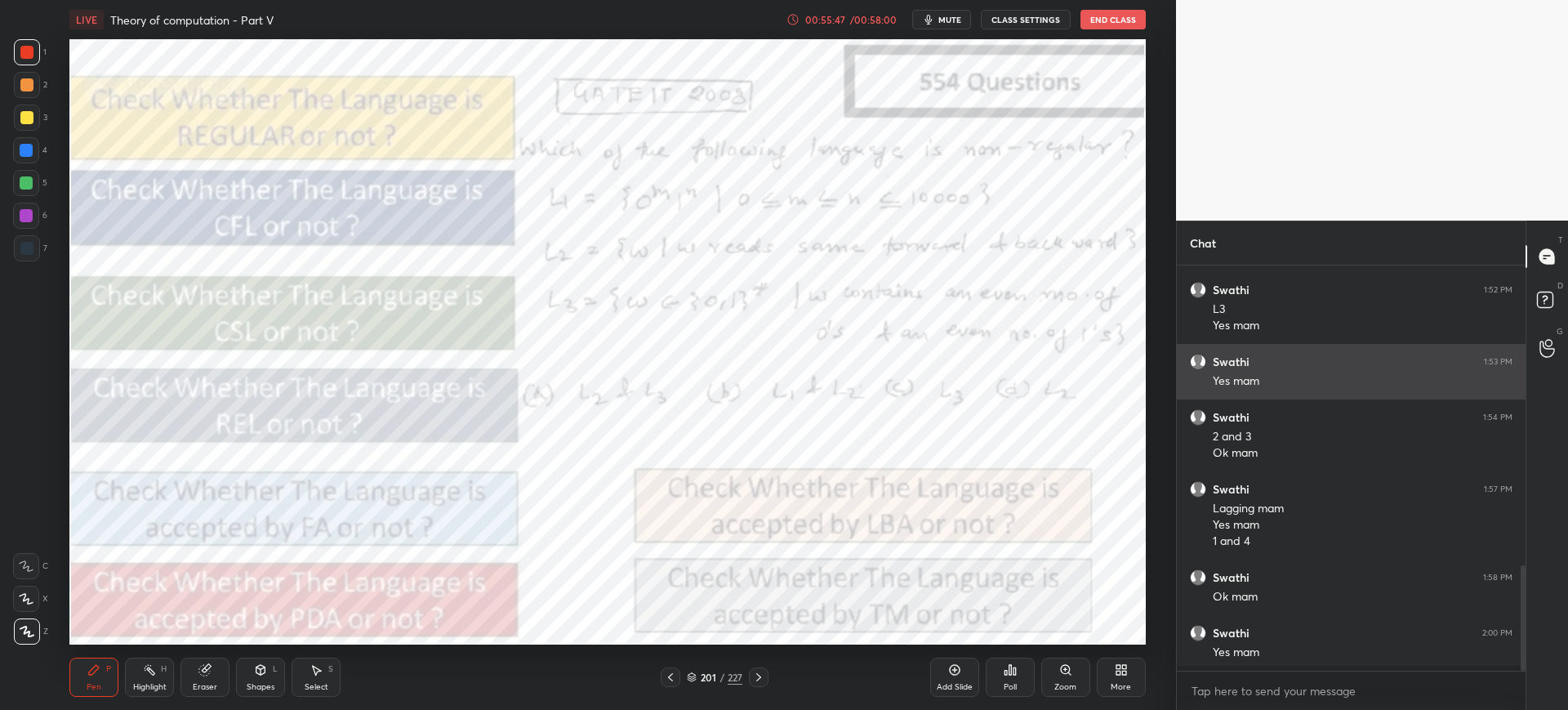
scroll to position [6, 6]
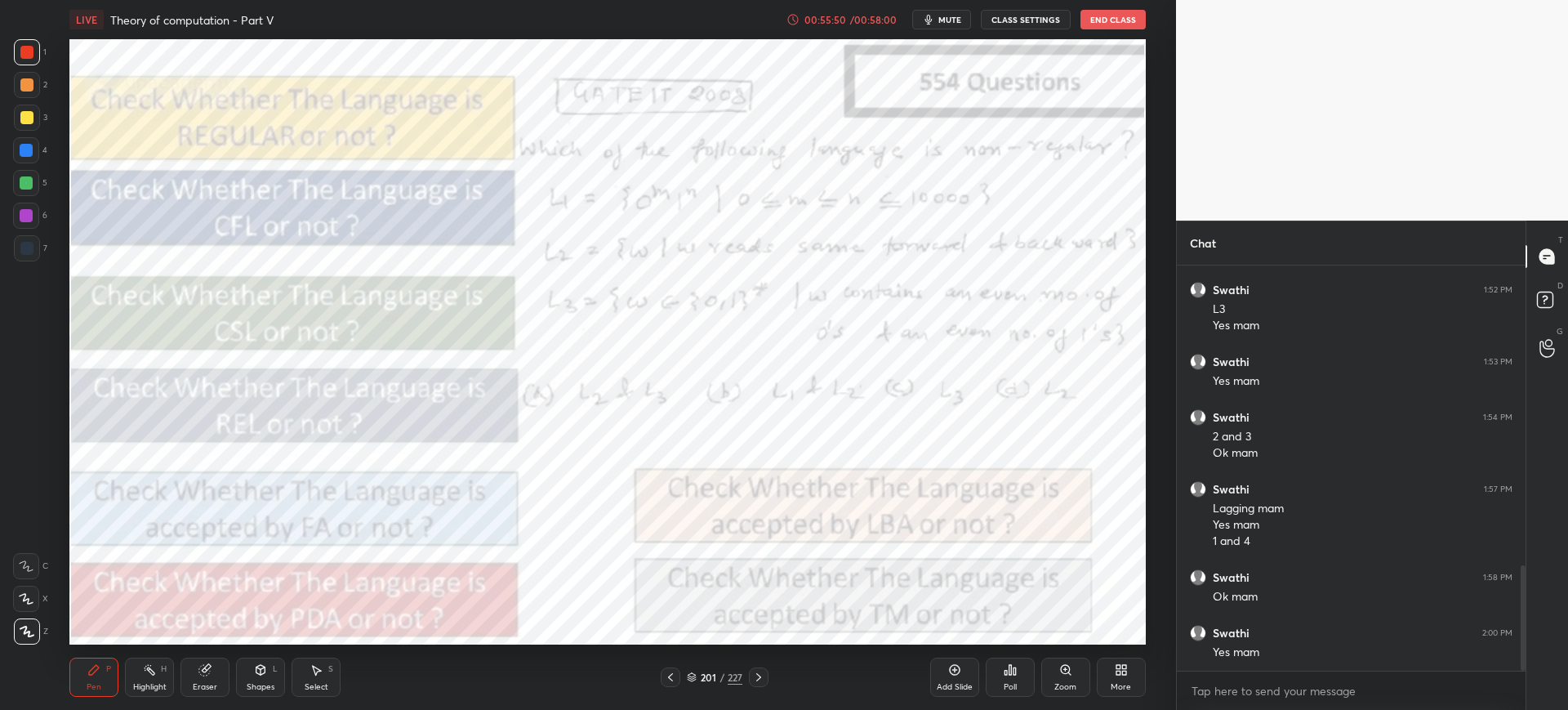
click at [687, 670] on div "201 / 227" at bounding box center [714, 677] width 55 height 14
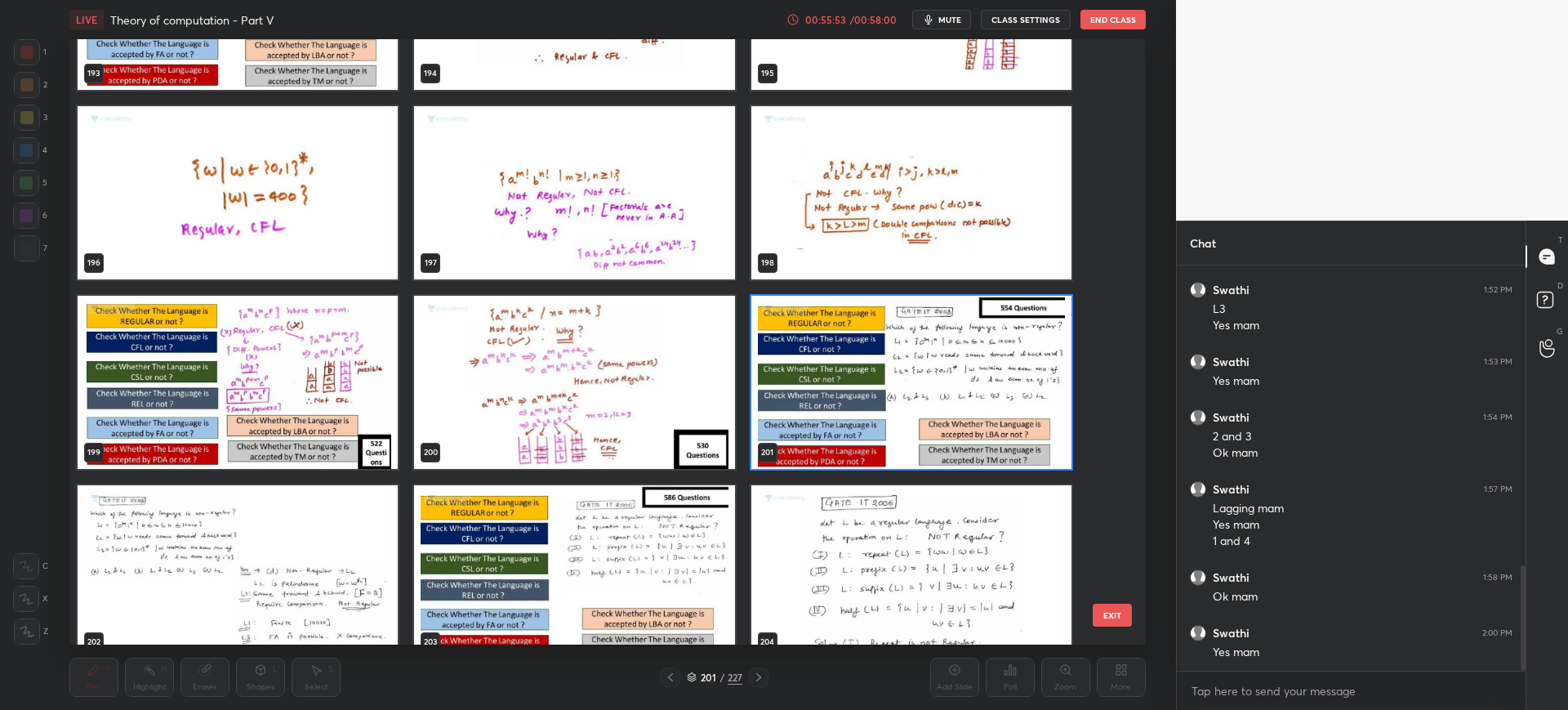
scroll to position [12258, 0]
click at [1093, 610] on button "EXIT" at bounding box center [1112, 615] width 39 height 23
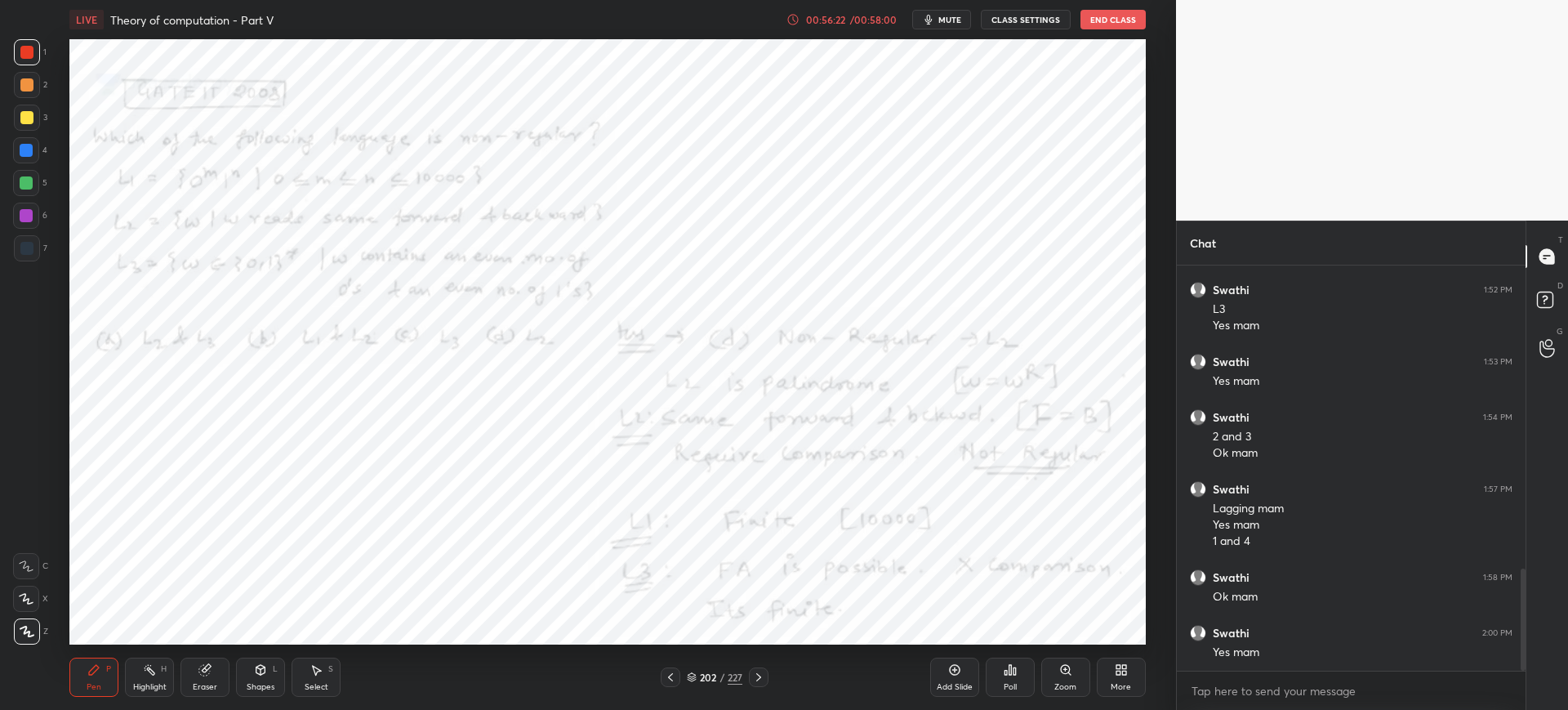
scroll to position [1209, 0]
click at [693, 674] on icon at bounding box center [692, 678] width 10 height 10
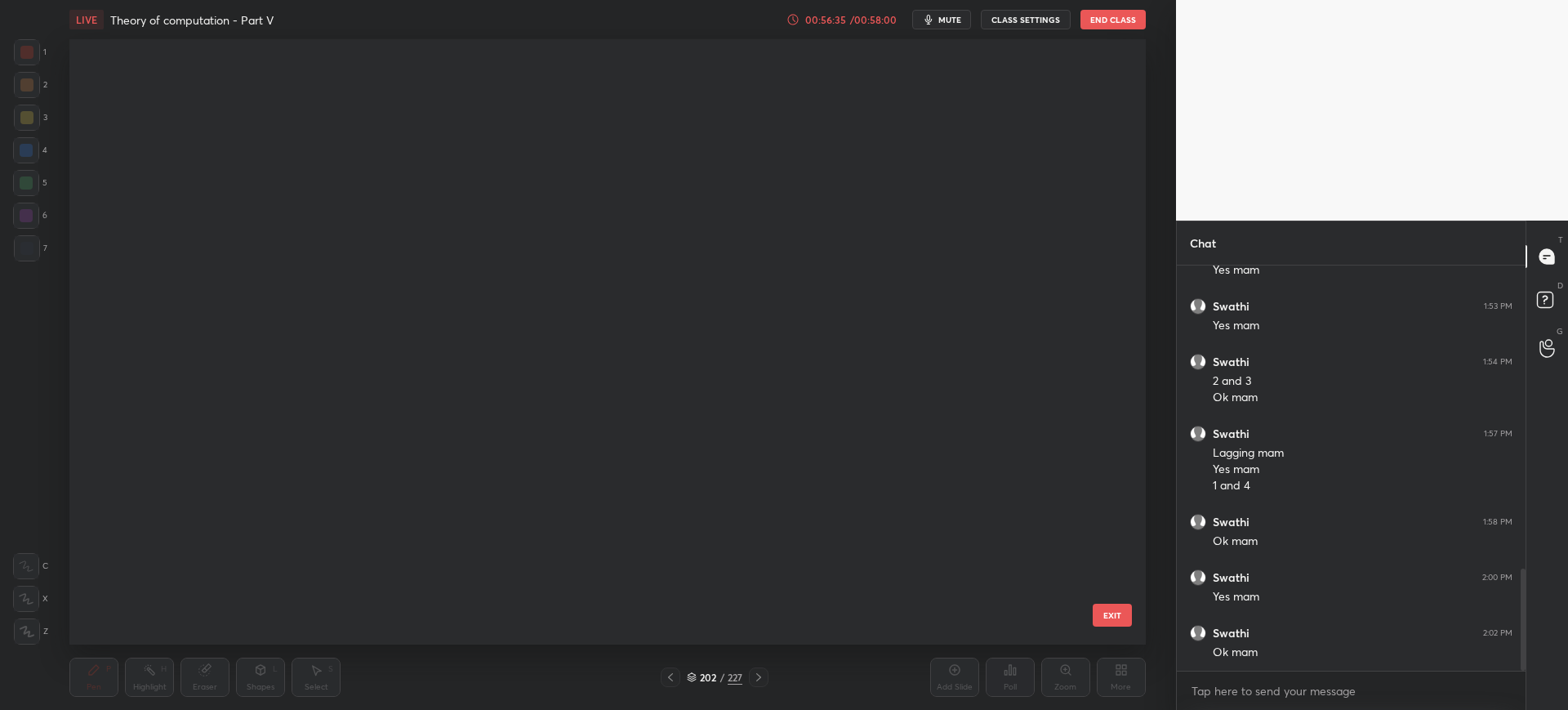
scroll to position [0, 0]
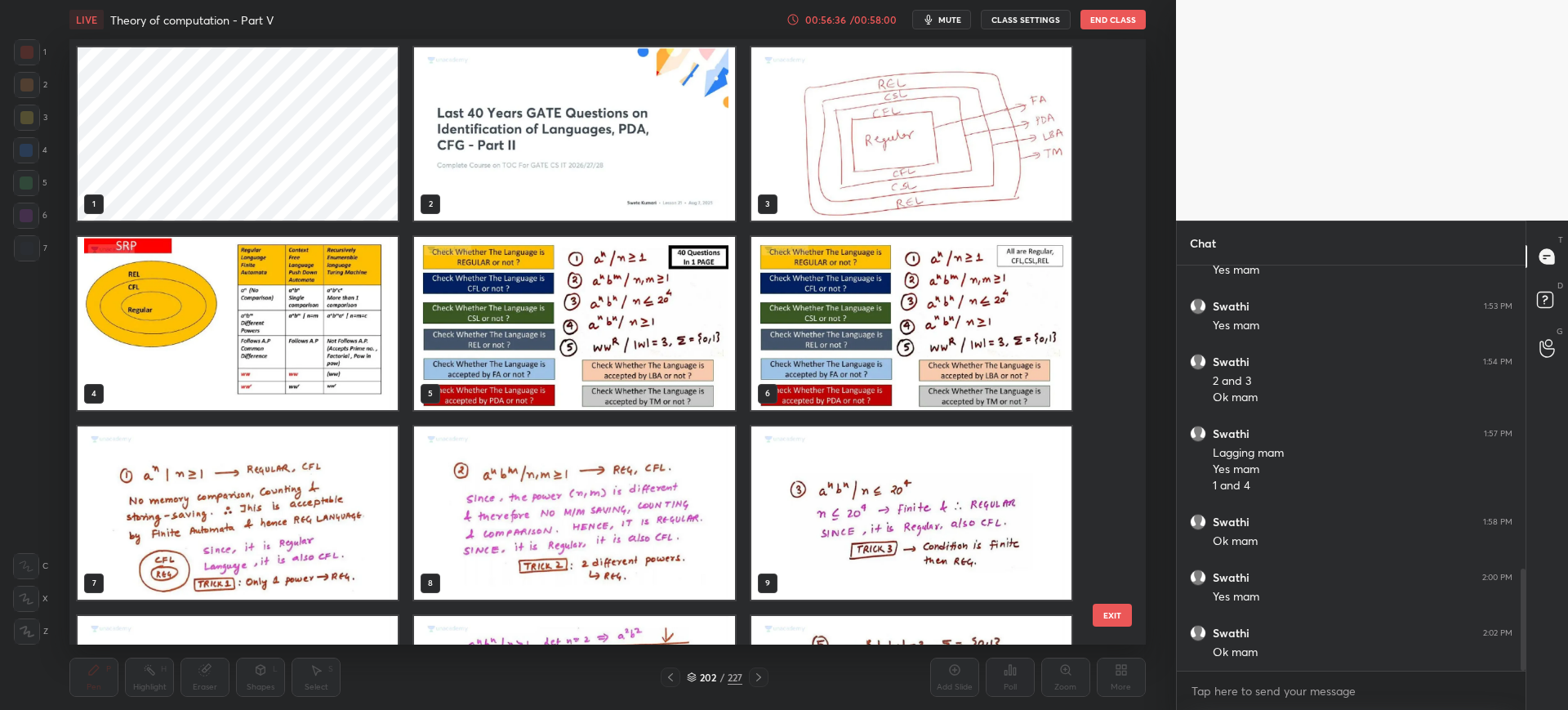
click at [658, 154] on img "grid" at bounding box center [575, 134] width 320 height 173
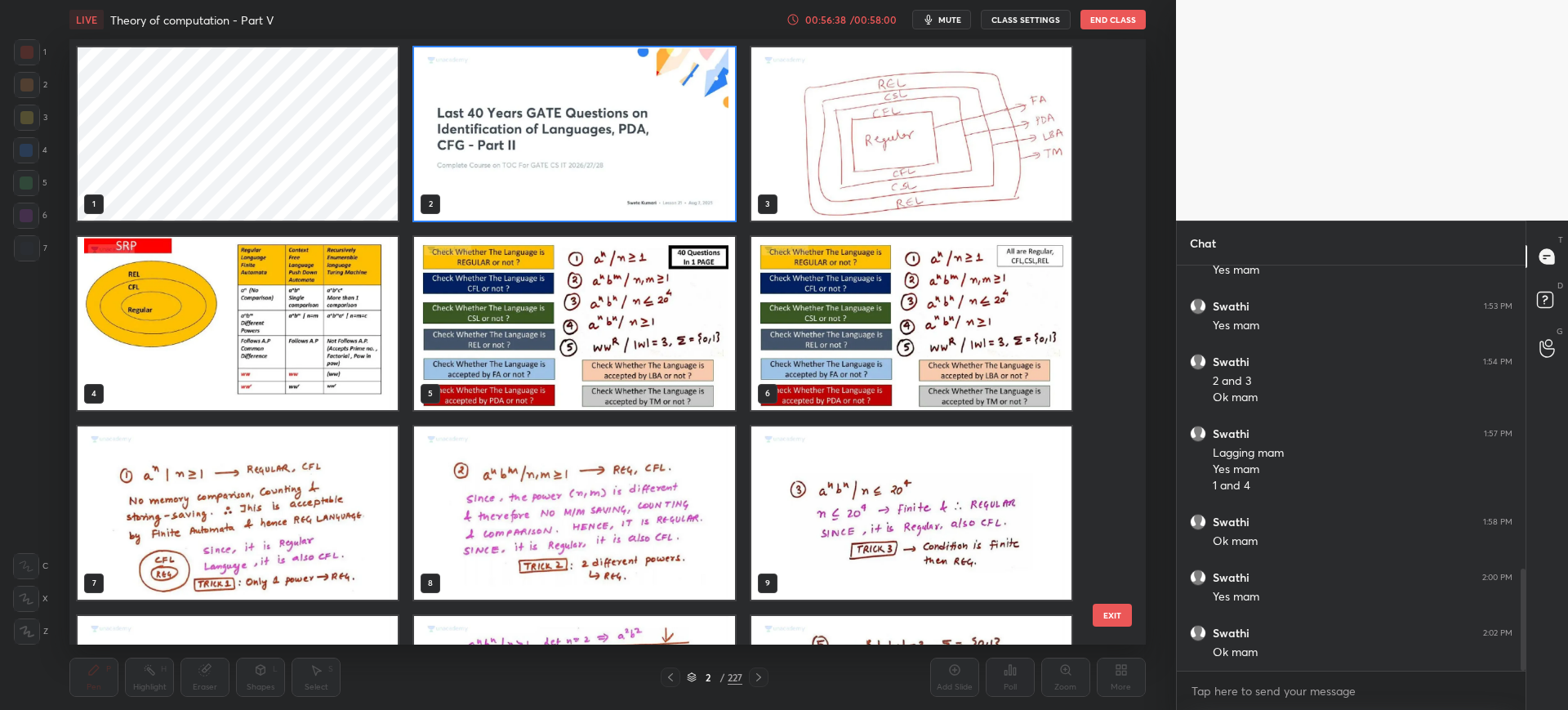
click at [1103, 617] on button "EXIT" at bounding box center [1112, 615] width 39 height 23
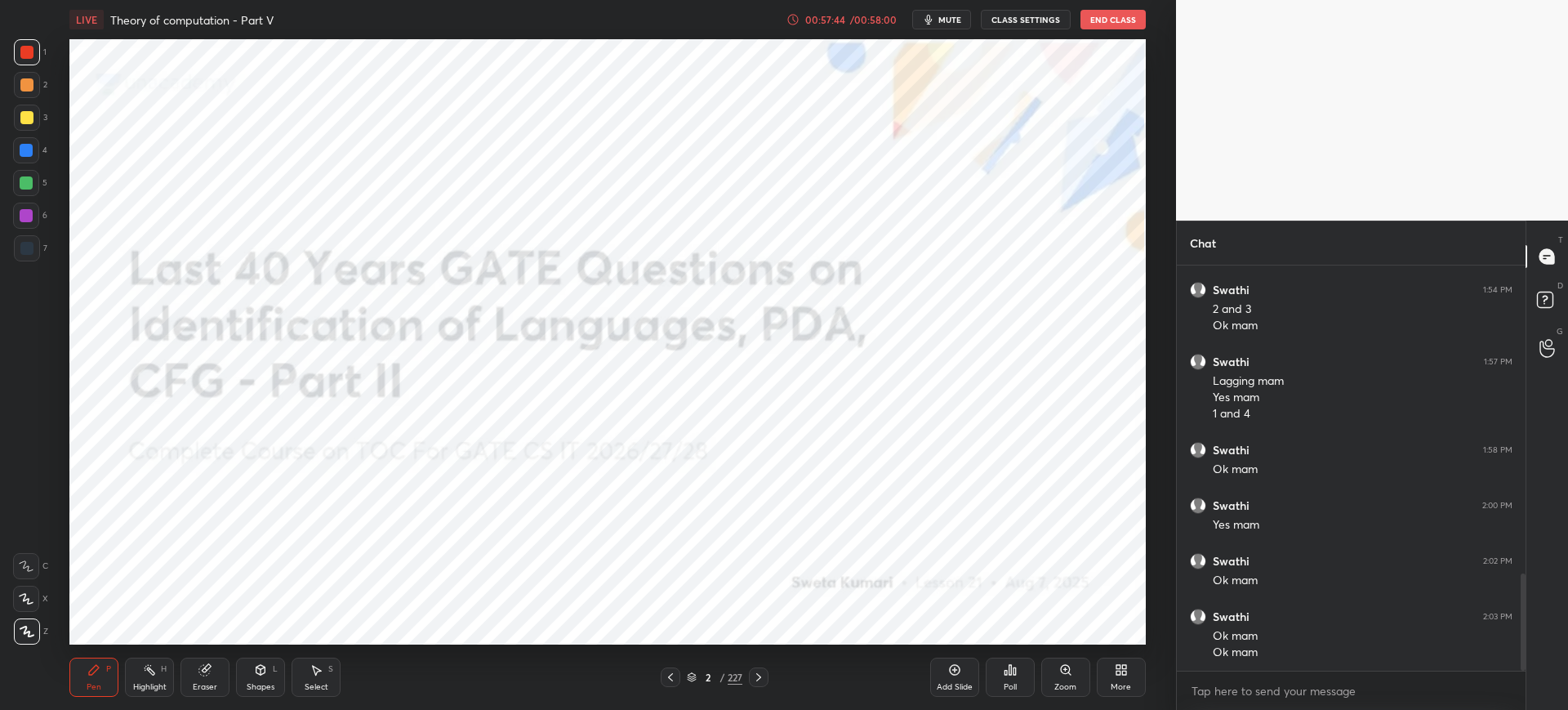
scroll to position [1337, 0]
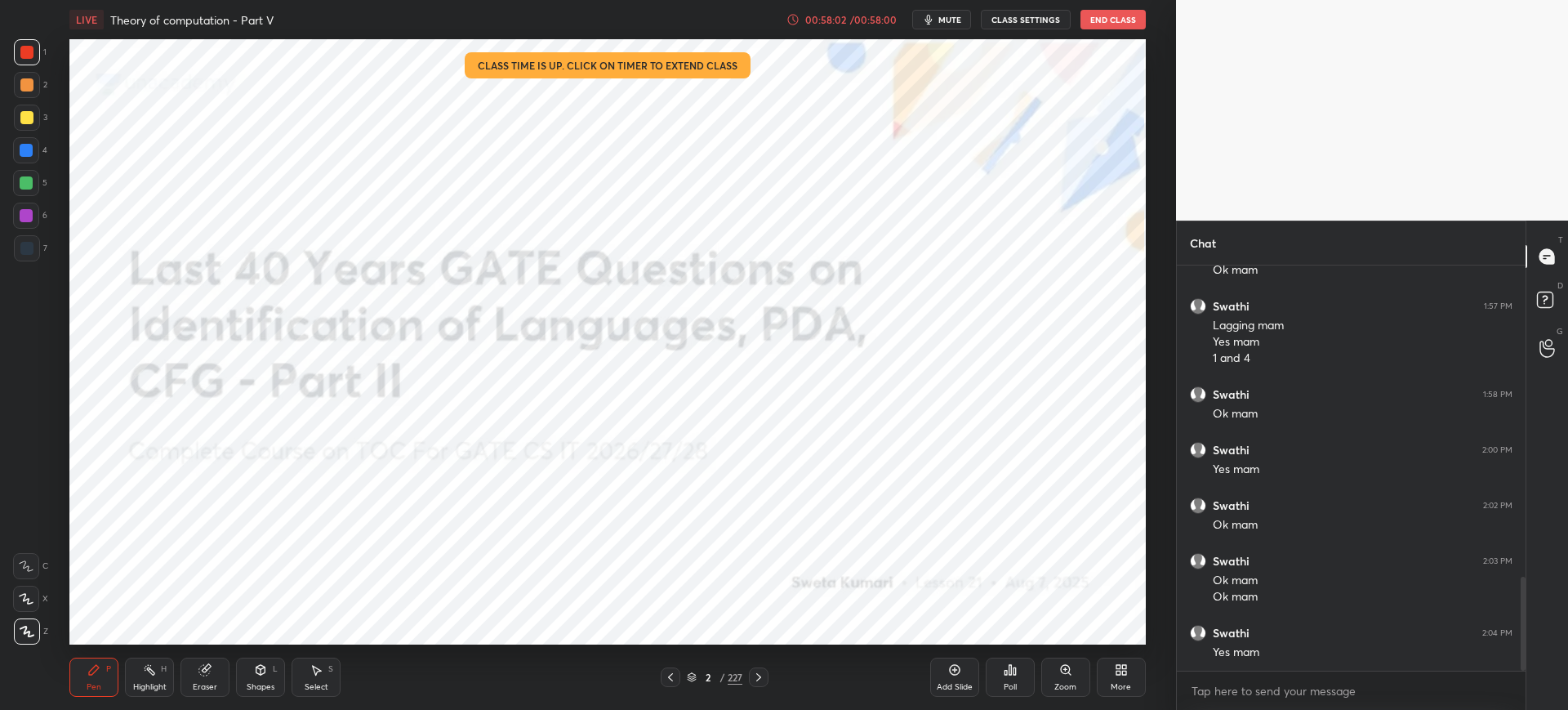
click at [1113, 12] on button "End Class" at bounding box center [1113, 20] width 66 height 20
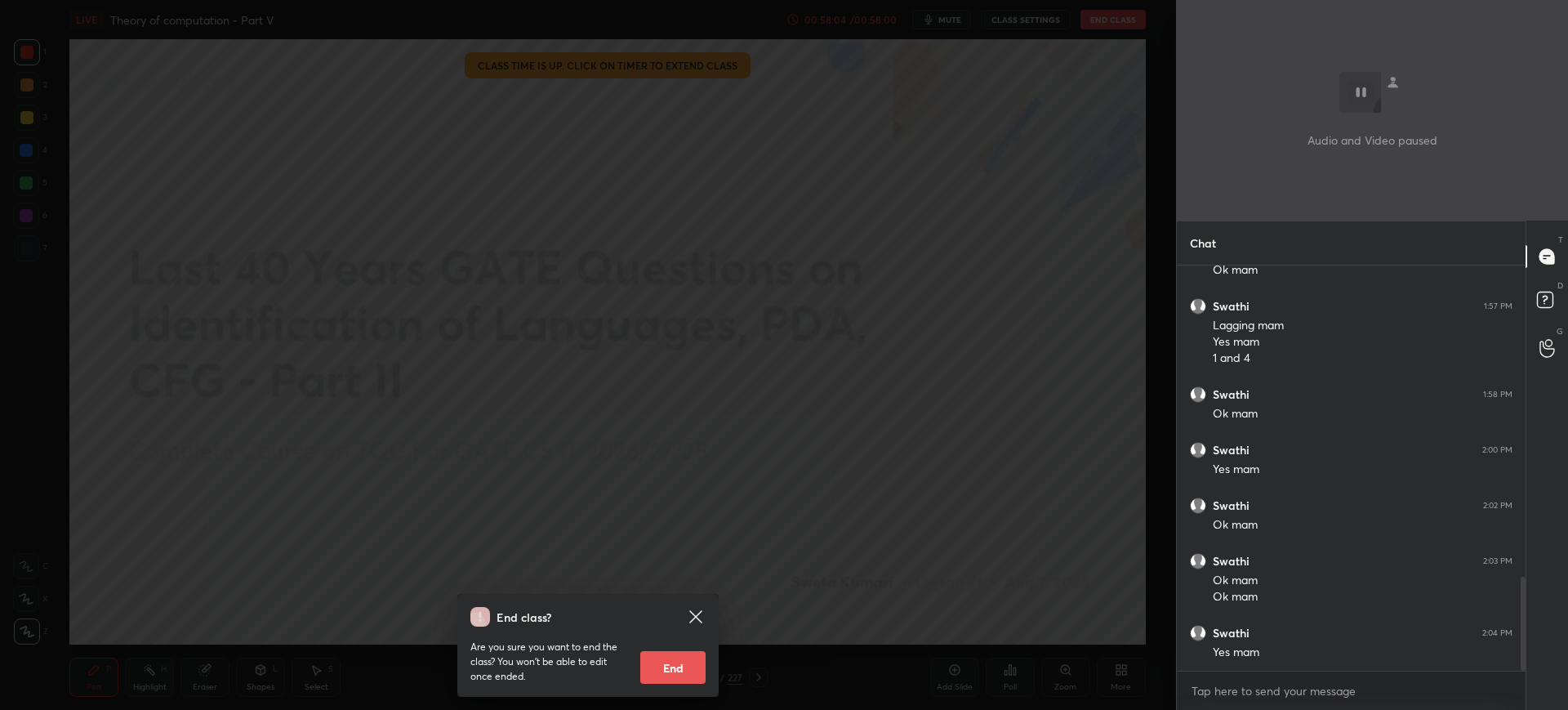
click at [675, 660] on button "End" at bounding box center [672, 667] width 66 height 32
type textarea "x"
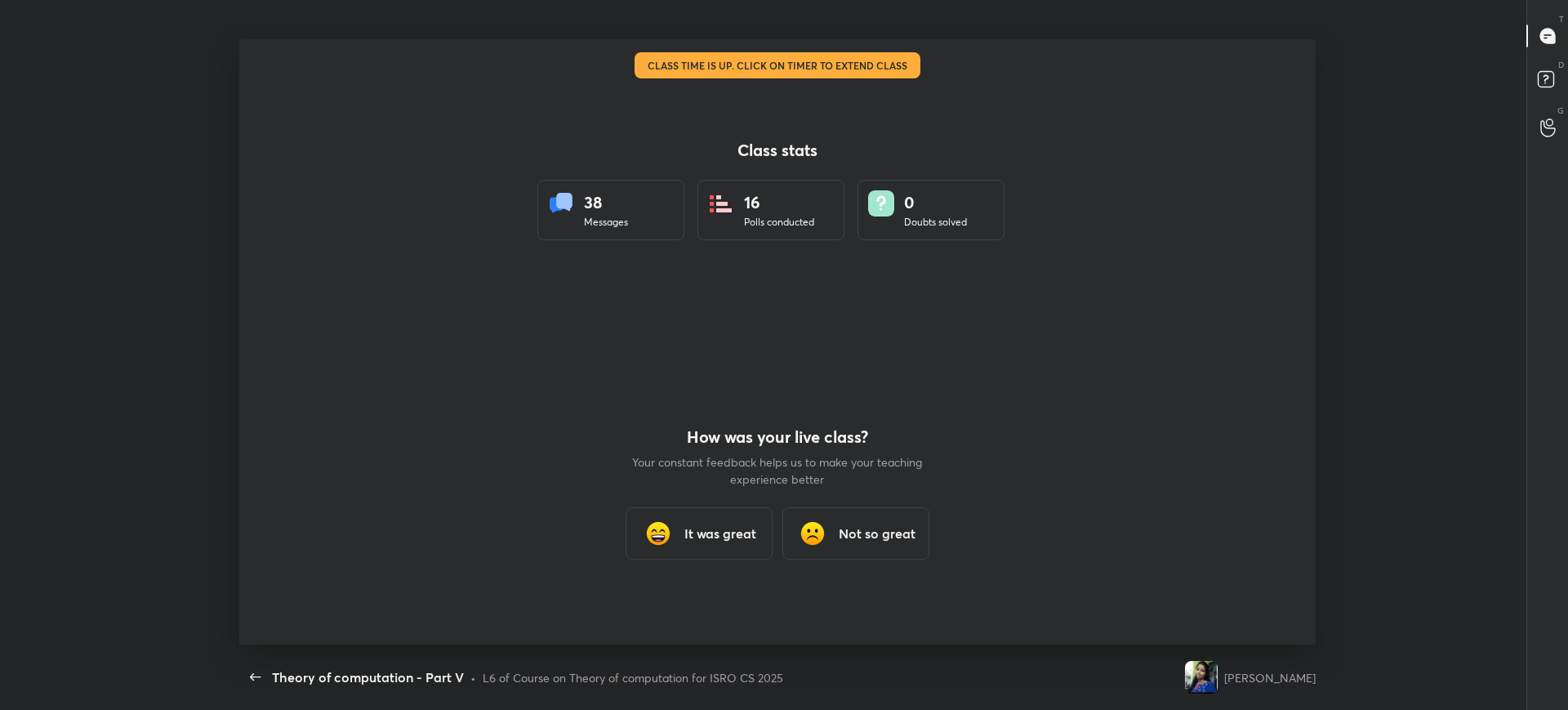
scroll to position [81093, 80093]
